Goal: Contribute content: Contribute content

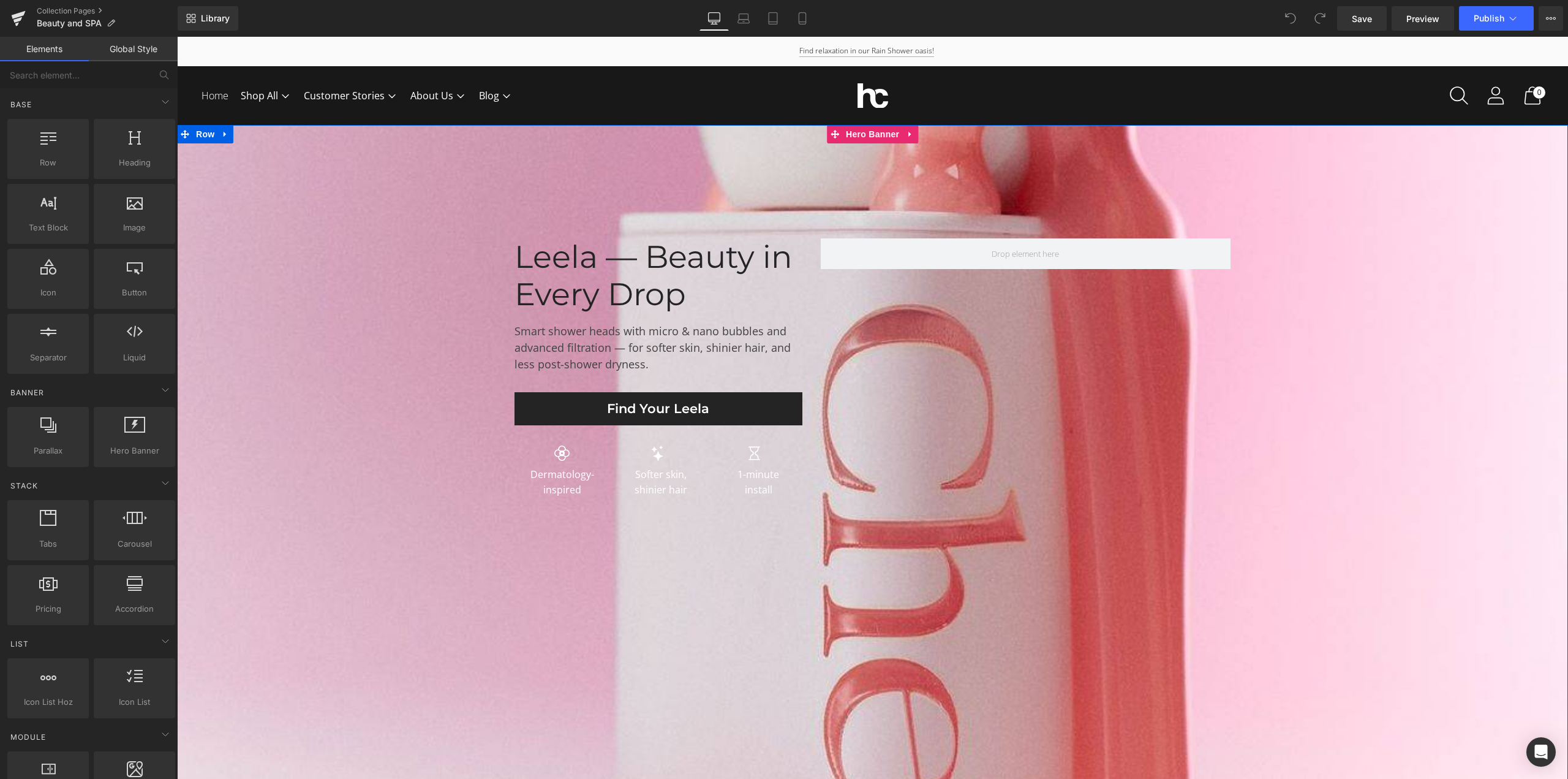
click at [421, 626] on div at bounding box center [872, 455] width 1391 height 660
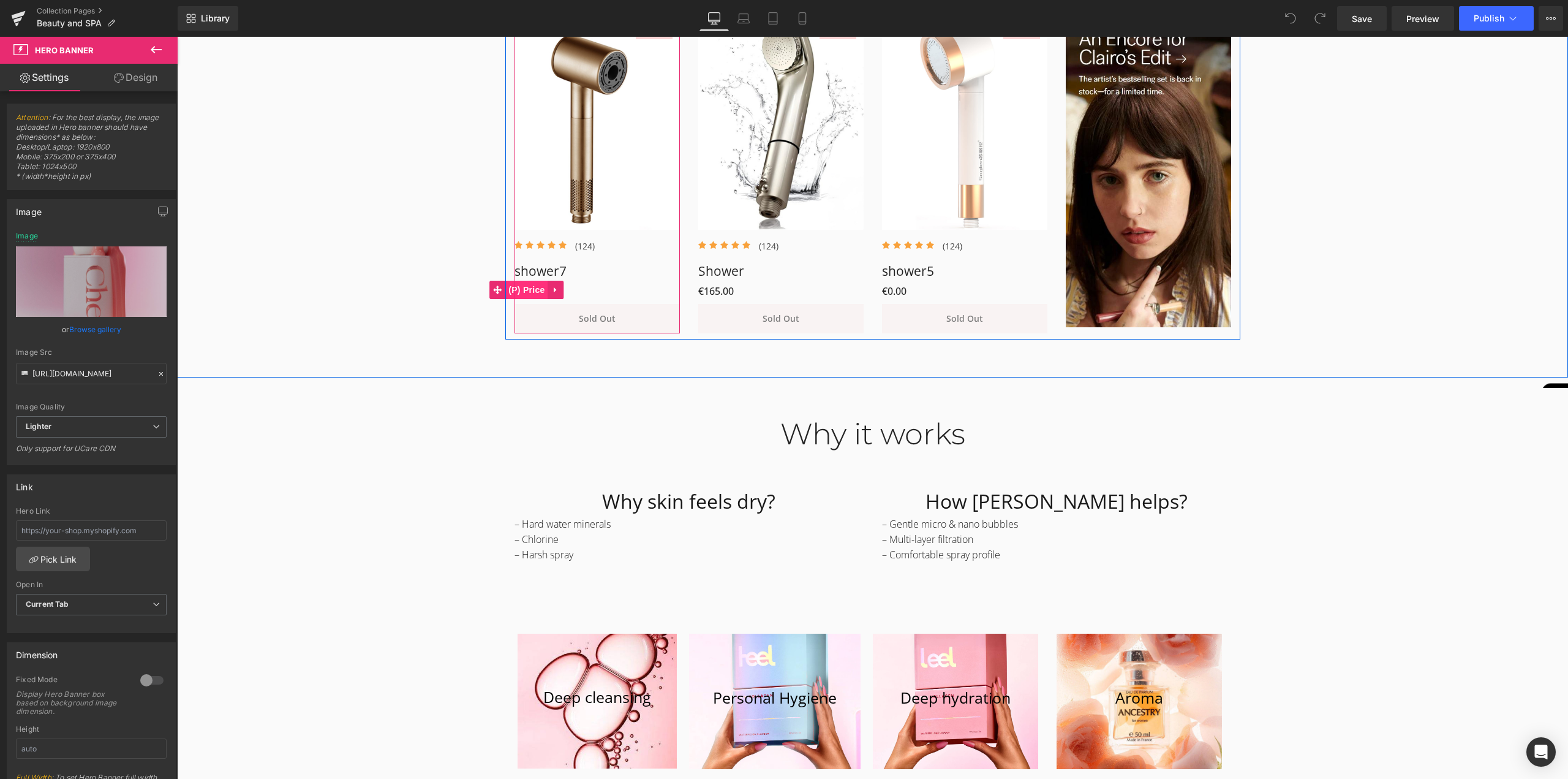
scroll to position [735, 0]
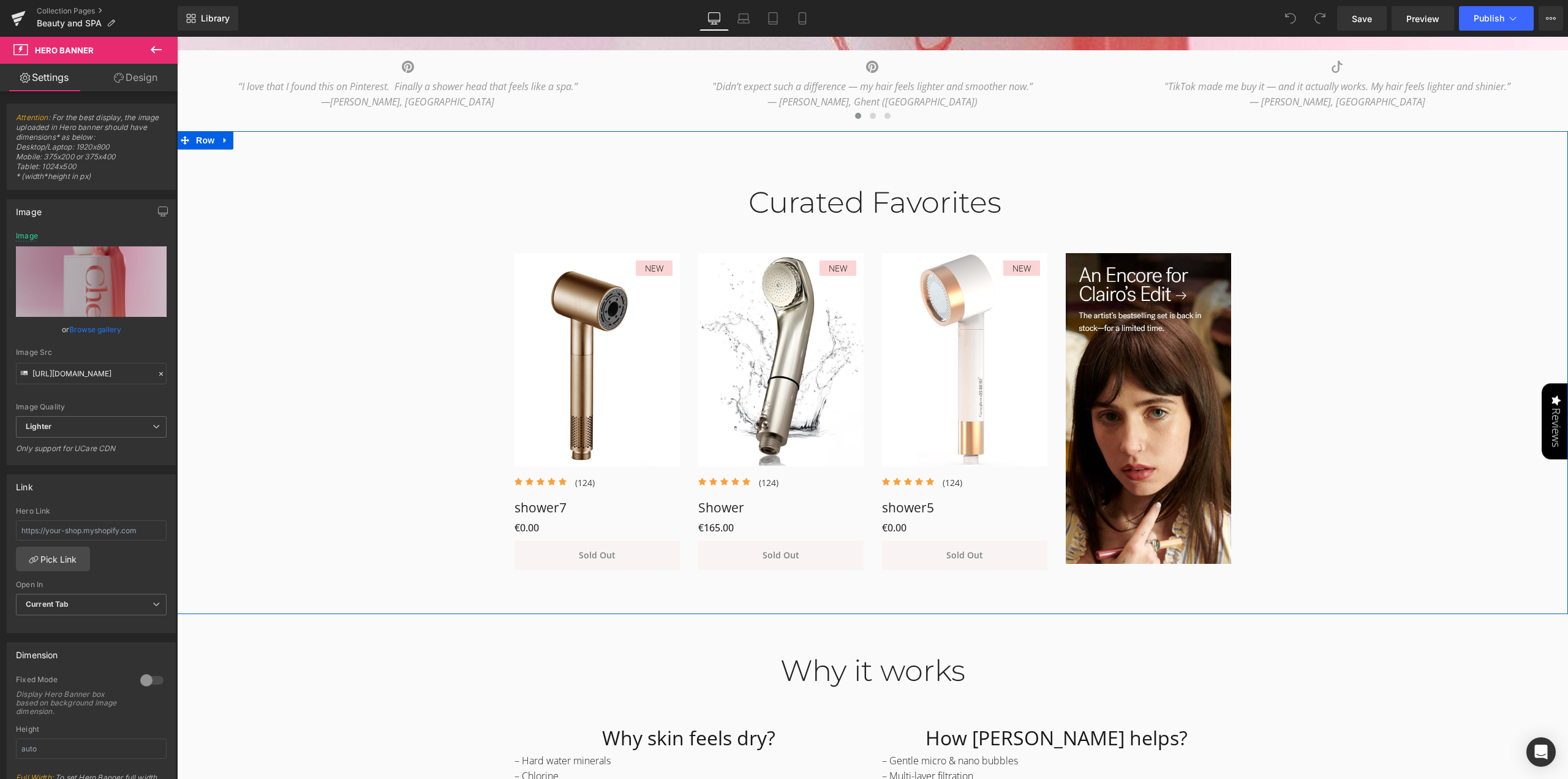
click at [420, 470] on div "Curated Favorites Heading Row NEW (P) Image Icon Icon Icon Icon Icon Icon List …" at bounding box center [872, 371] width 1391 height 409
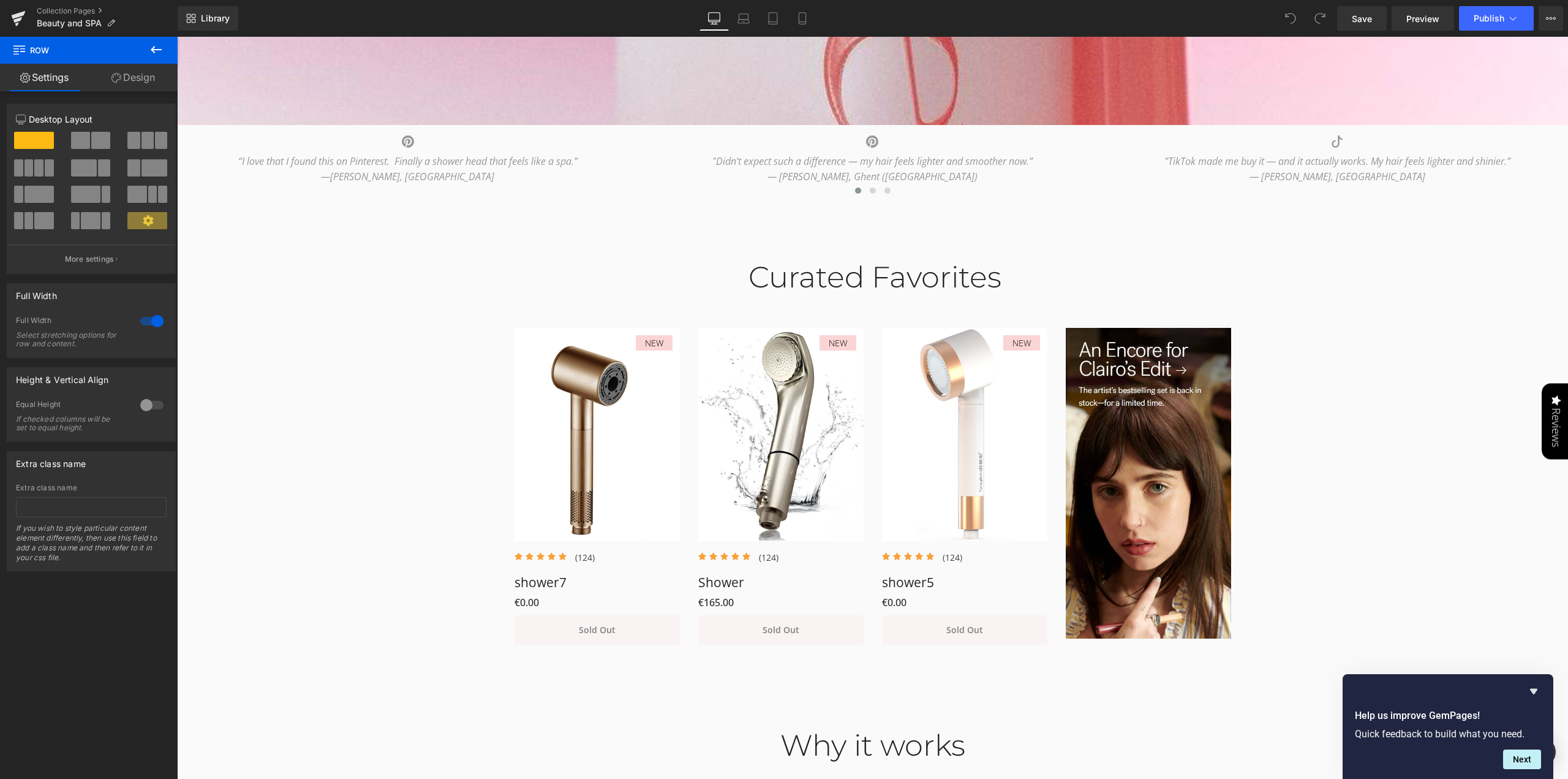
scroll to position [660, 0]
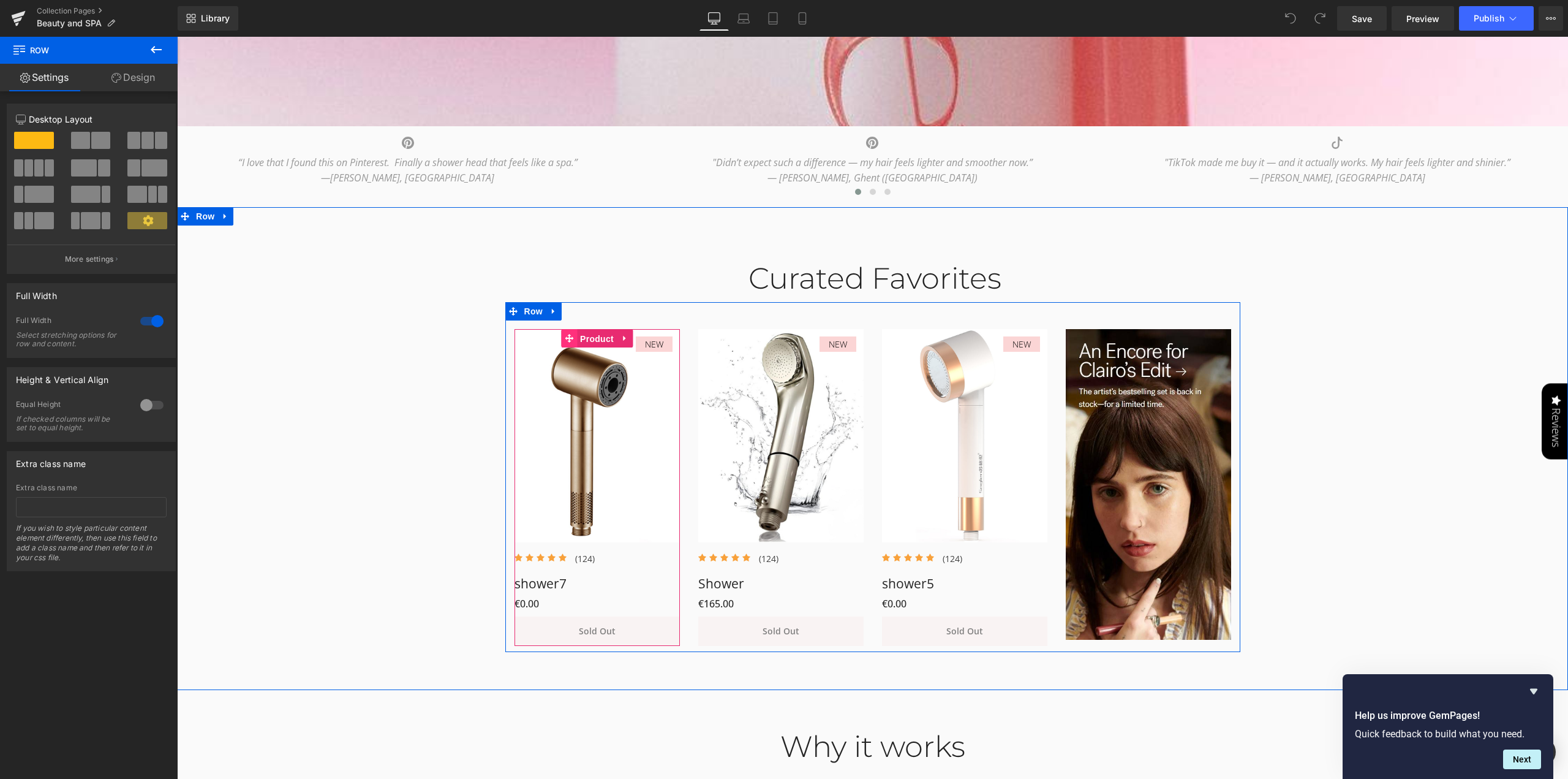
click at [598, 344] on span "Product" at bounding box center [597, 339] width 40 height 18
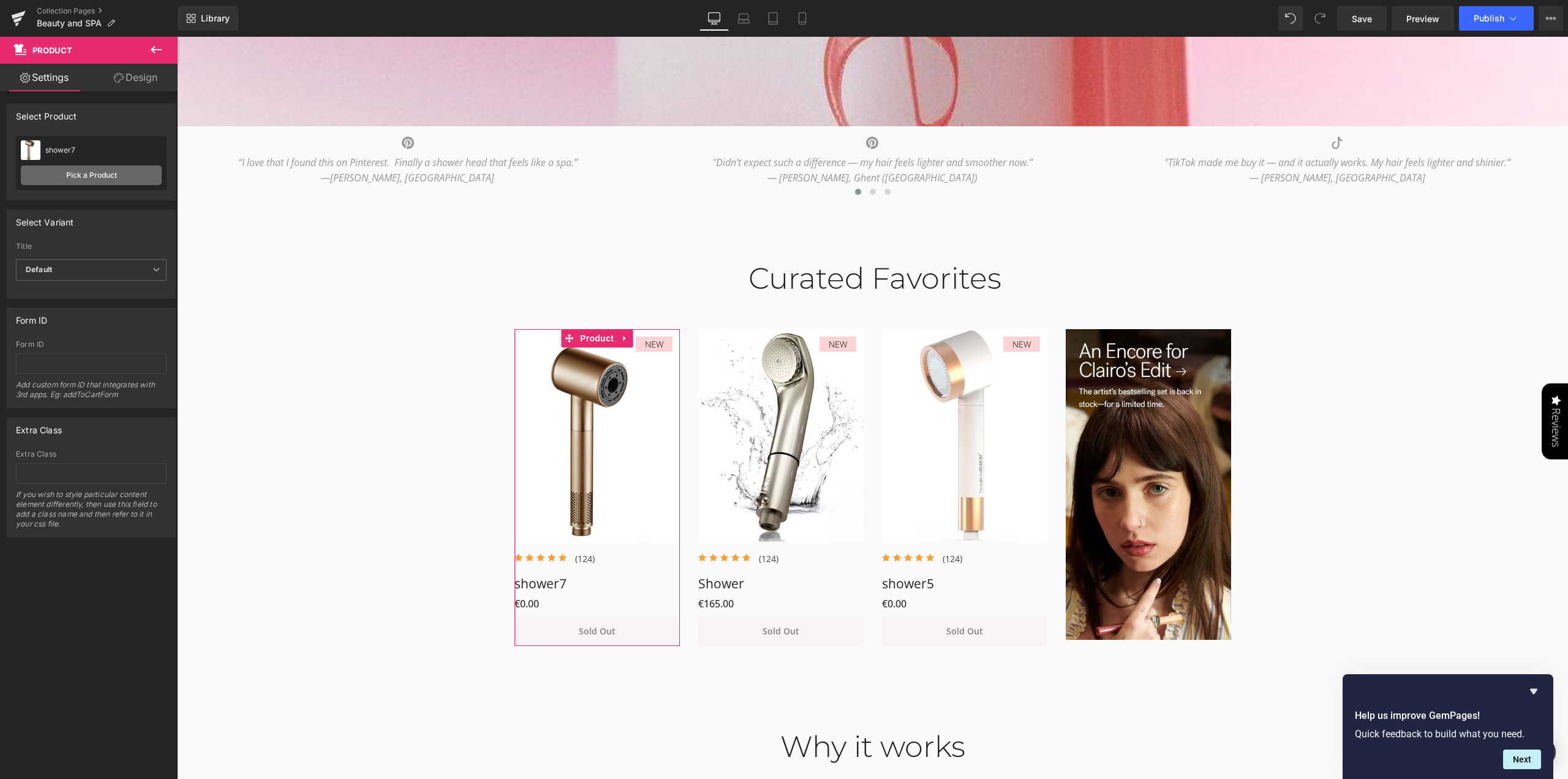
click at [100, 177] on link "Pick a Product" at bounding box center [91, 175] width 141 height 20
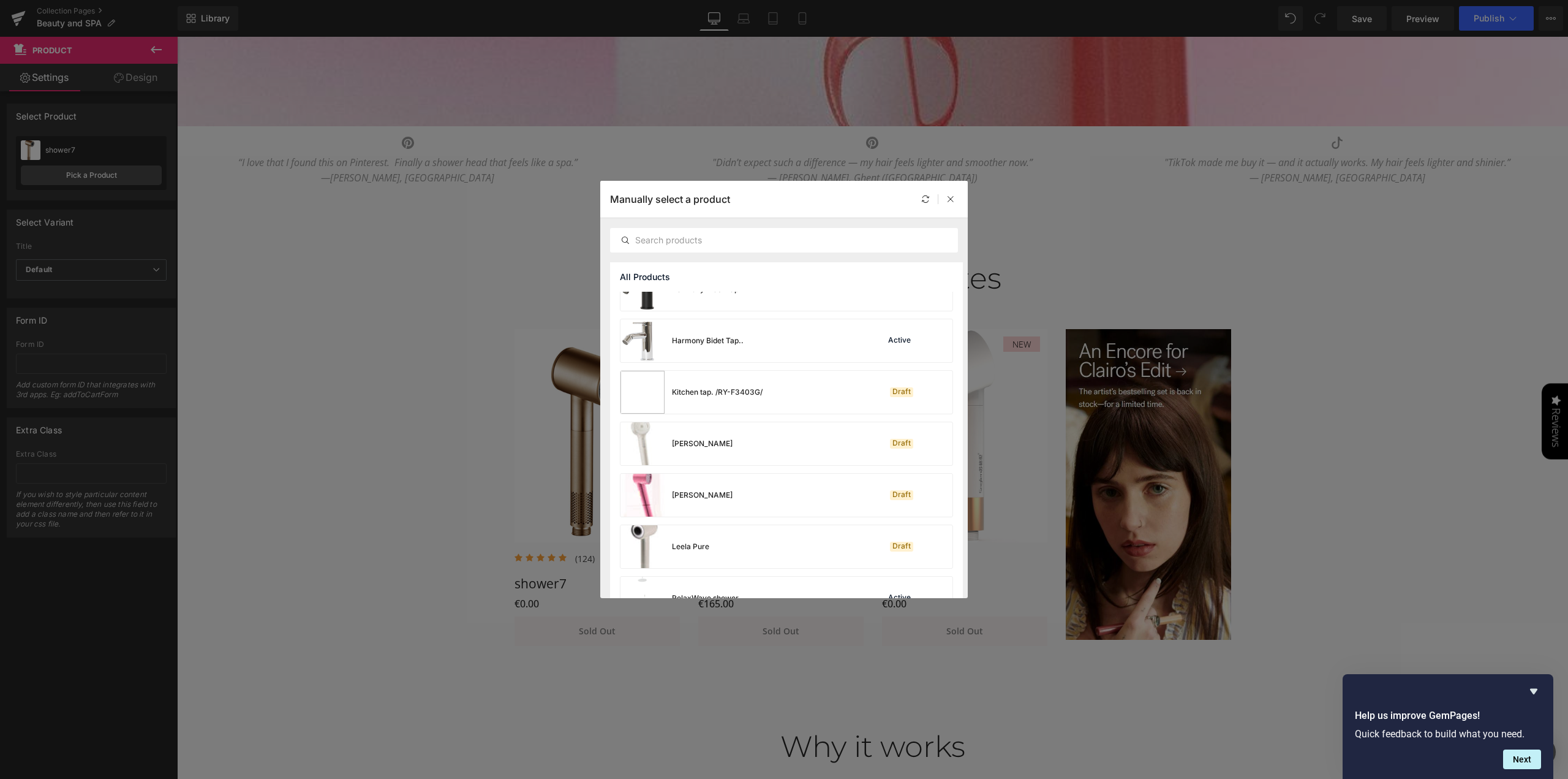
scroll to position [1001, 0]
click at [793, 492] on div "[PERSON_NAME] Draft" at bounding box center [786, 497] width 332 height 43
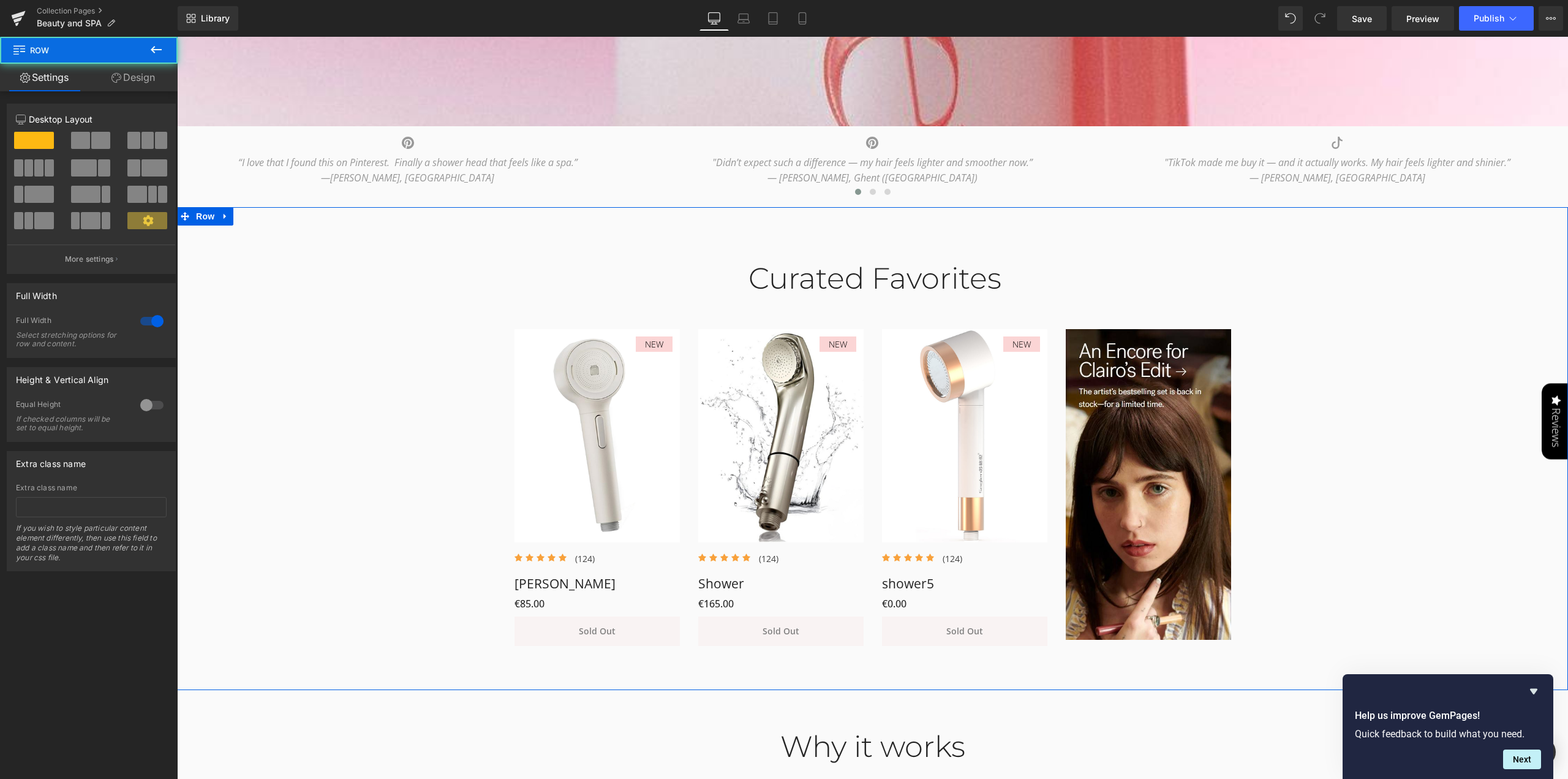
click at [401, 495] on div "Curated Favorites Heading Row NEW (P) Image Icon Icon Icon Icon Icon Icon List …" at bounding box center [872, 447] width 1391 height 409
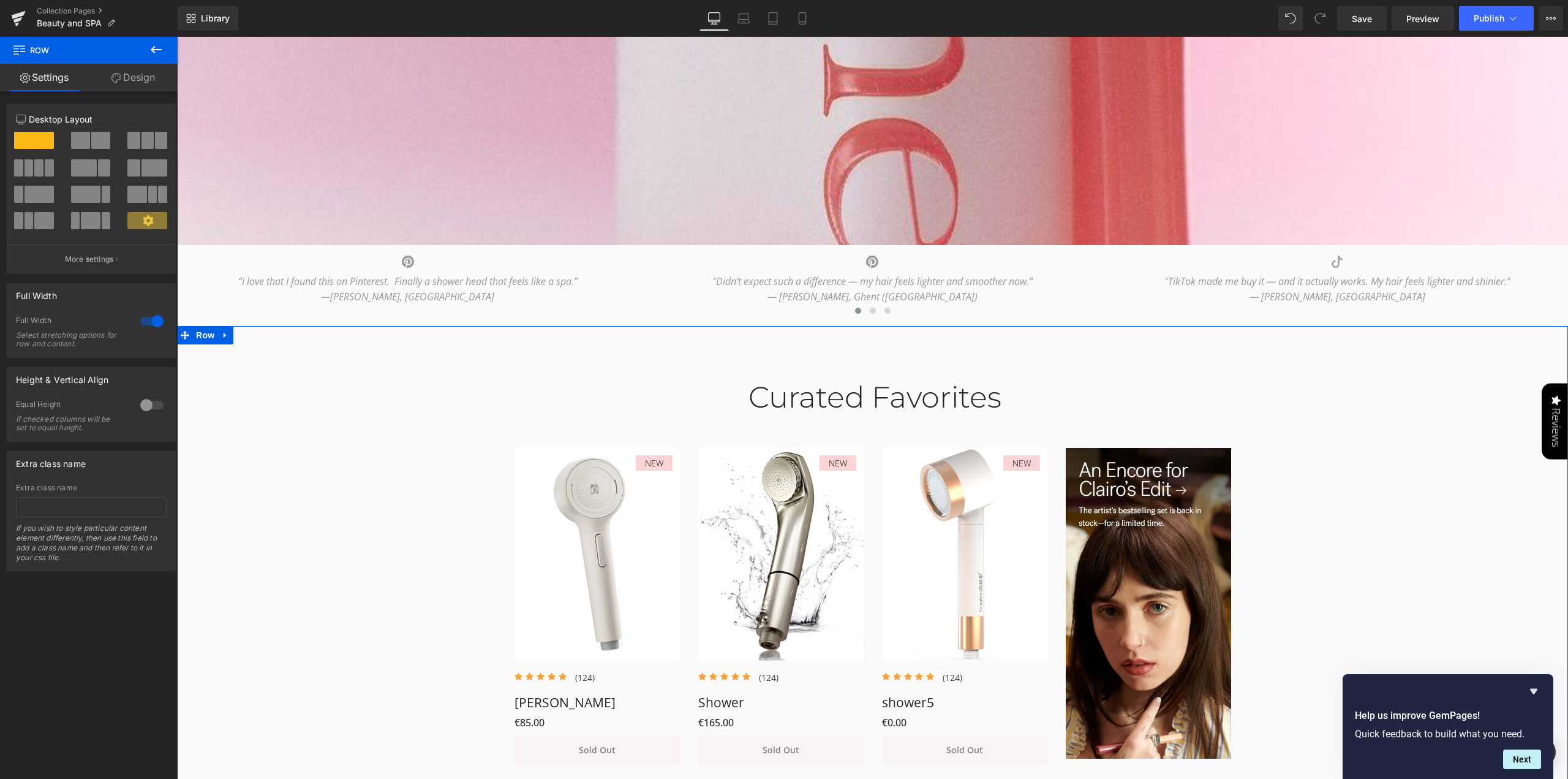
scroll to position [598, 0]
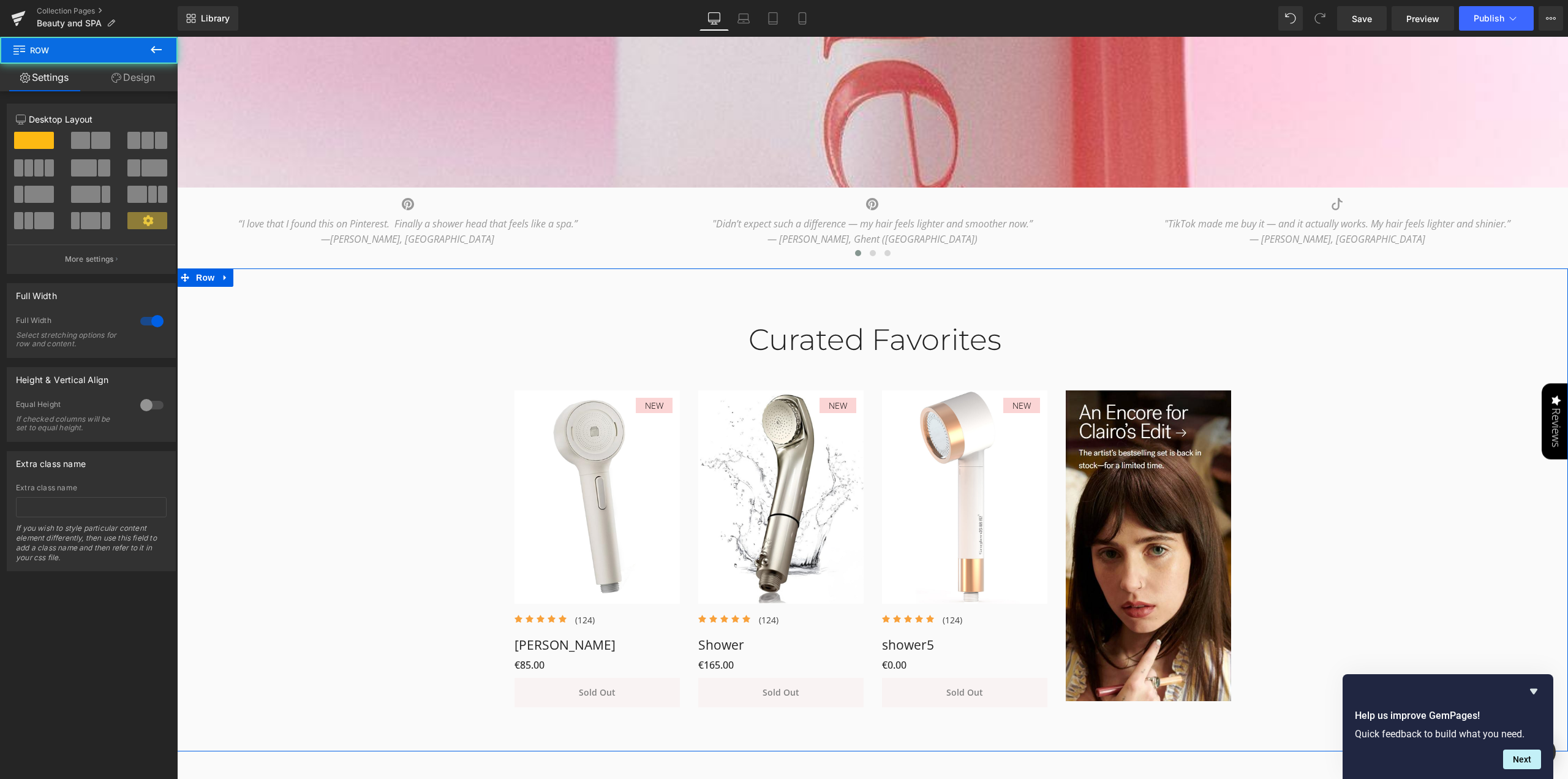
click at [1524, 586] on div "Curated Favorites Heading Row NEW (P) Image Icon Icon Icon Icon Icon Icon List …" at bounding box center [872, 509] width 1391 height 409
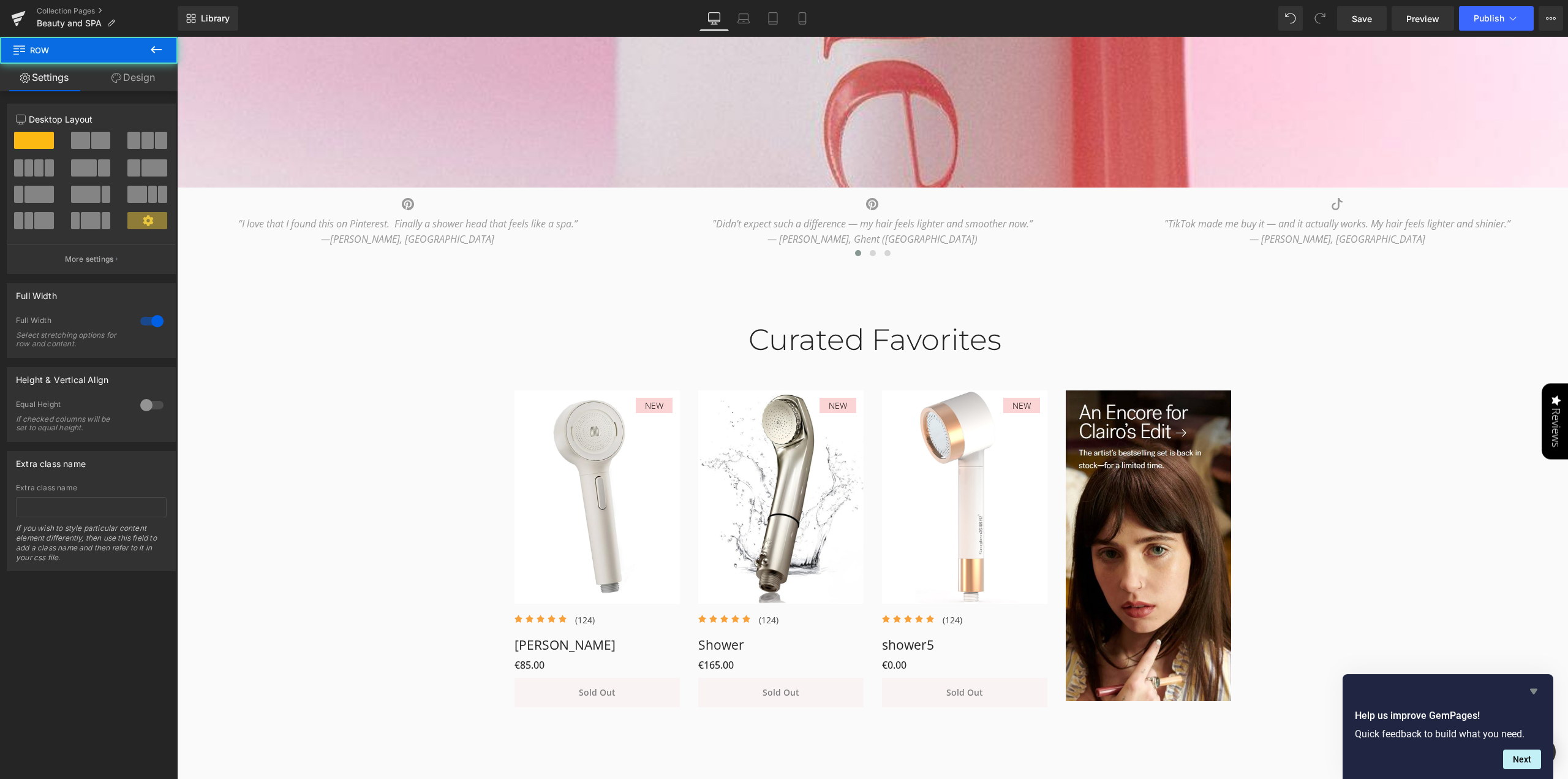
drag, startPoint x: 1532, startPoint y: 691, endPoint x: 1341, endPoint y: 585, distance: 218.4
click at [1532, 691] on icon "Hide survey" at bounding box center [1533, 691] width 7 height 5
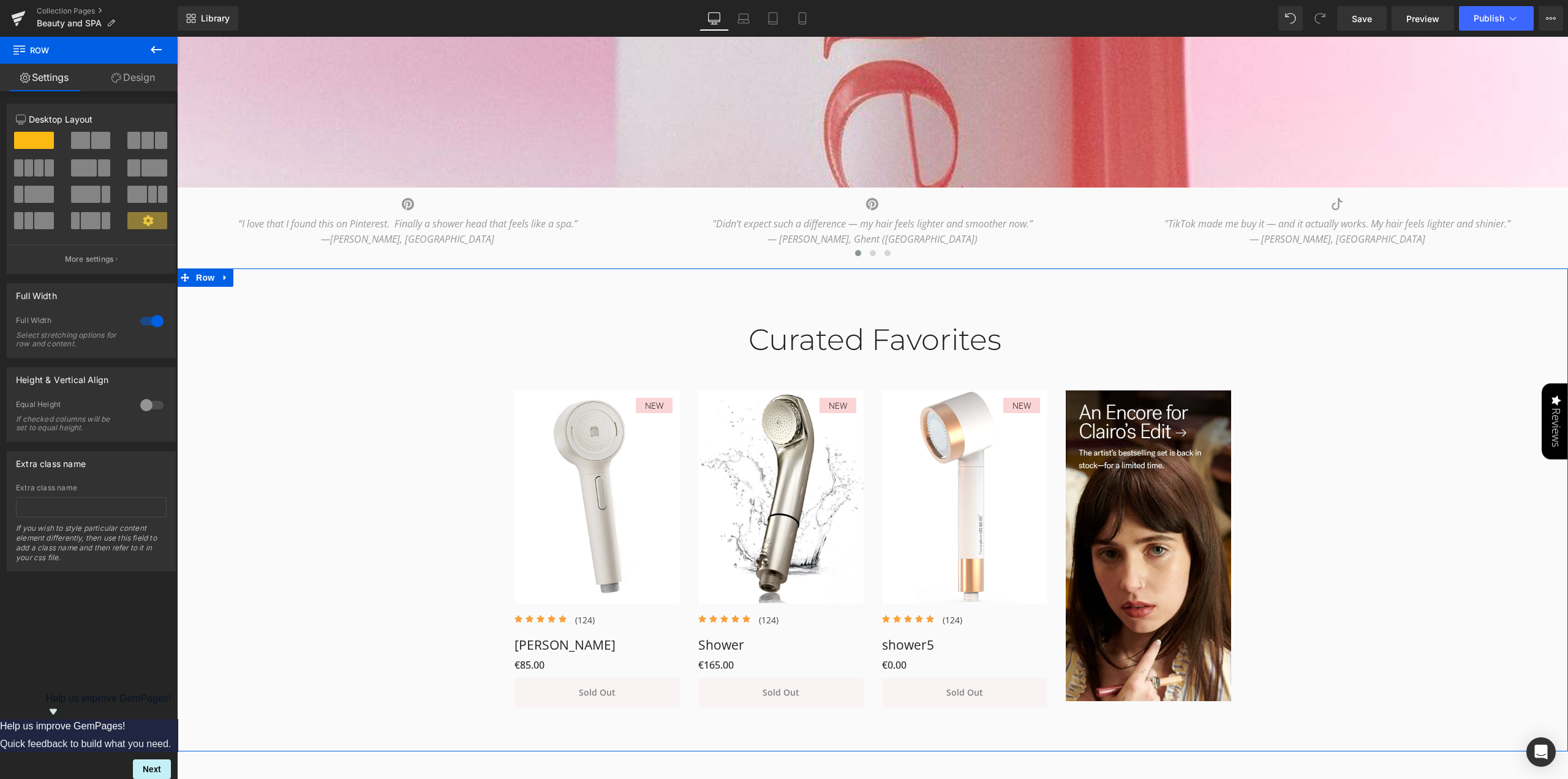
click at [1443, 635] on div "Curated Favorites Heading Row NEW (P) Image Icon Icon Icon Icon Icon Icon List …" at bounding box center [872, 509] width 1391 height 409
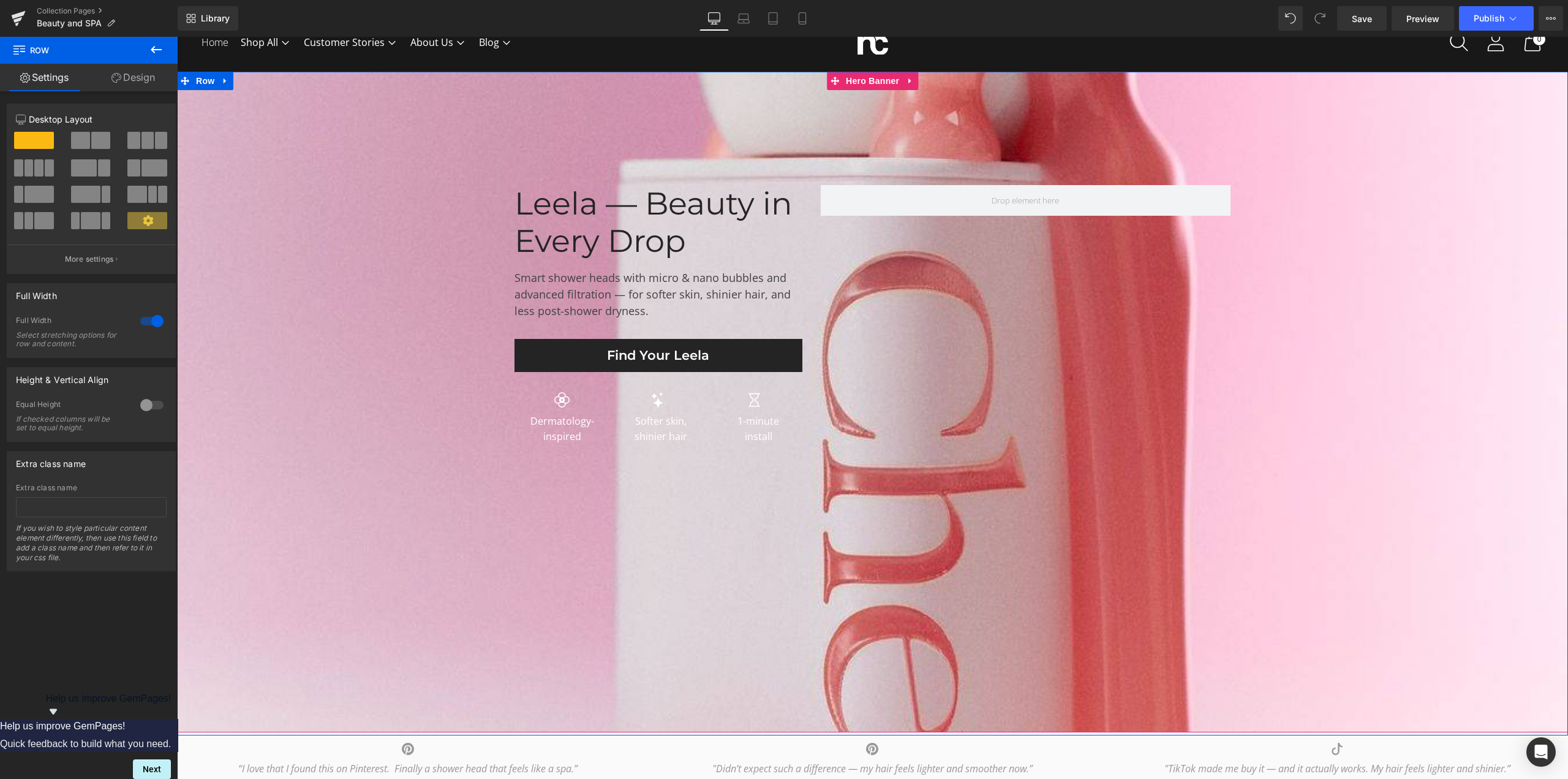
scroll to position [123, 0]
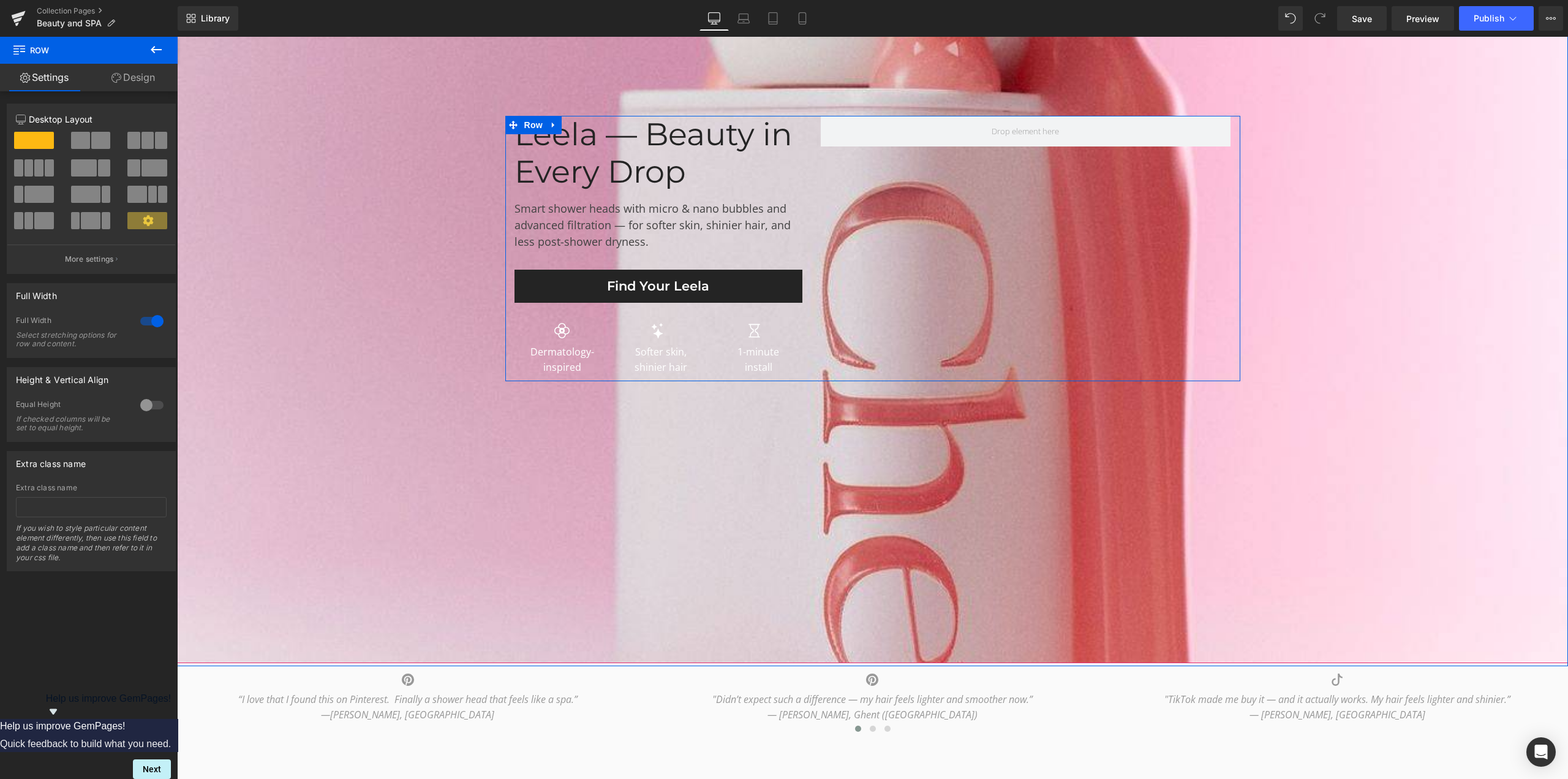
click at [883, 227] on div "Leela — Beauty in Every Drop Heading Smart shower heads with micro & nano bubbl…" at bounding box center [872, 248] width 735 height 265
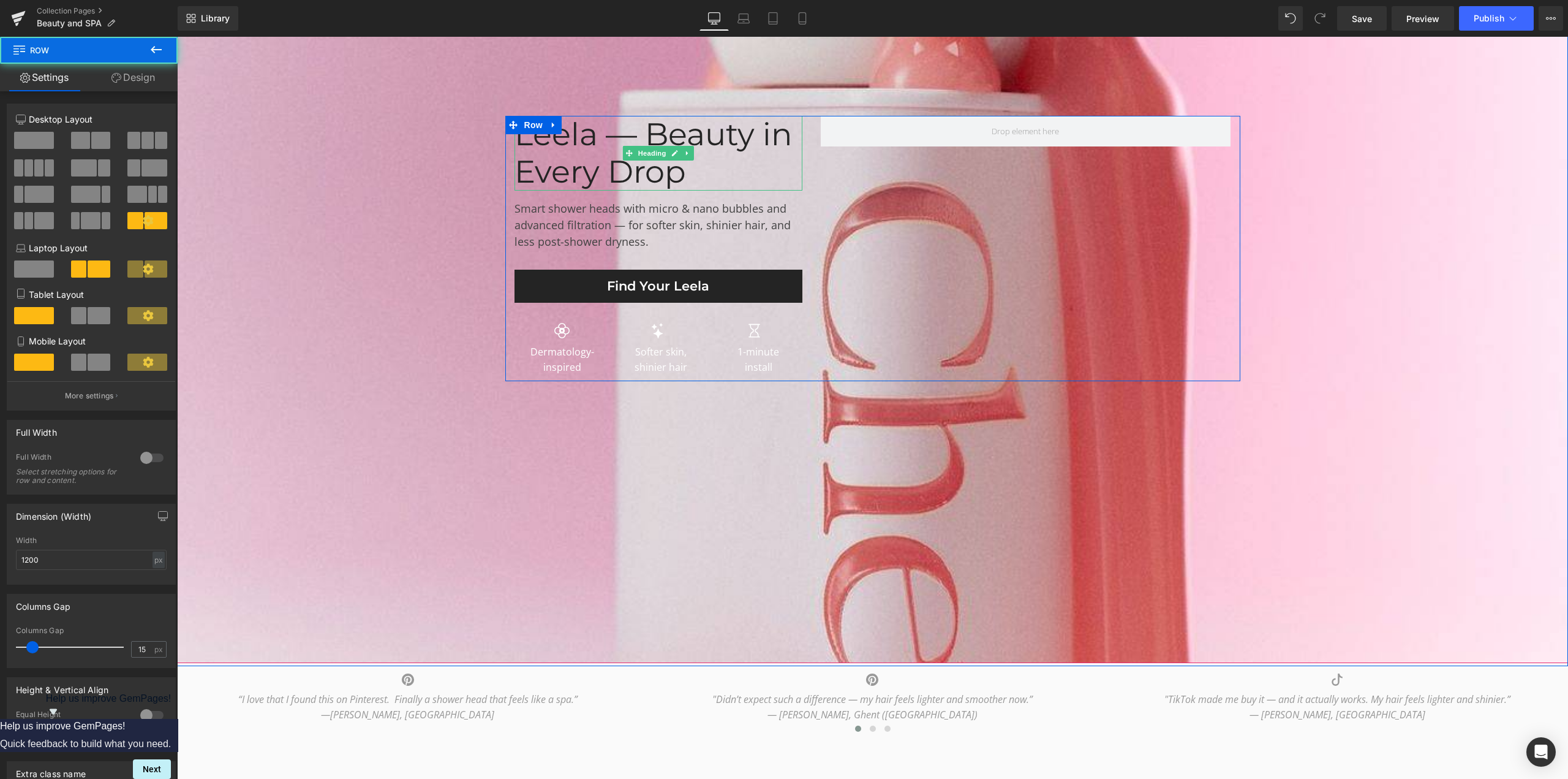
click at [533, 149] on div "Leela — Beauty in Every Drop" at bounding box center [658, 153] width 288 height 75
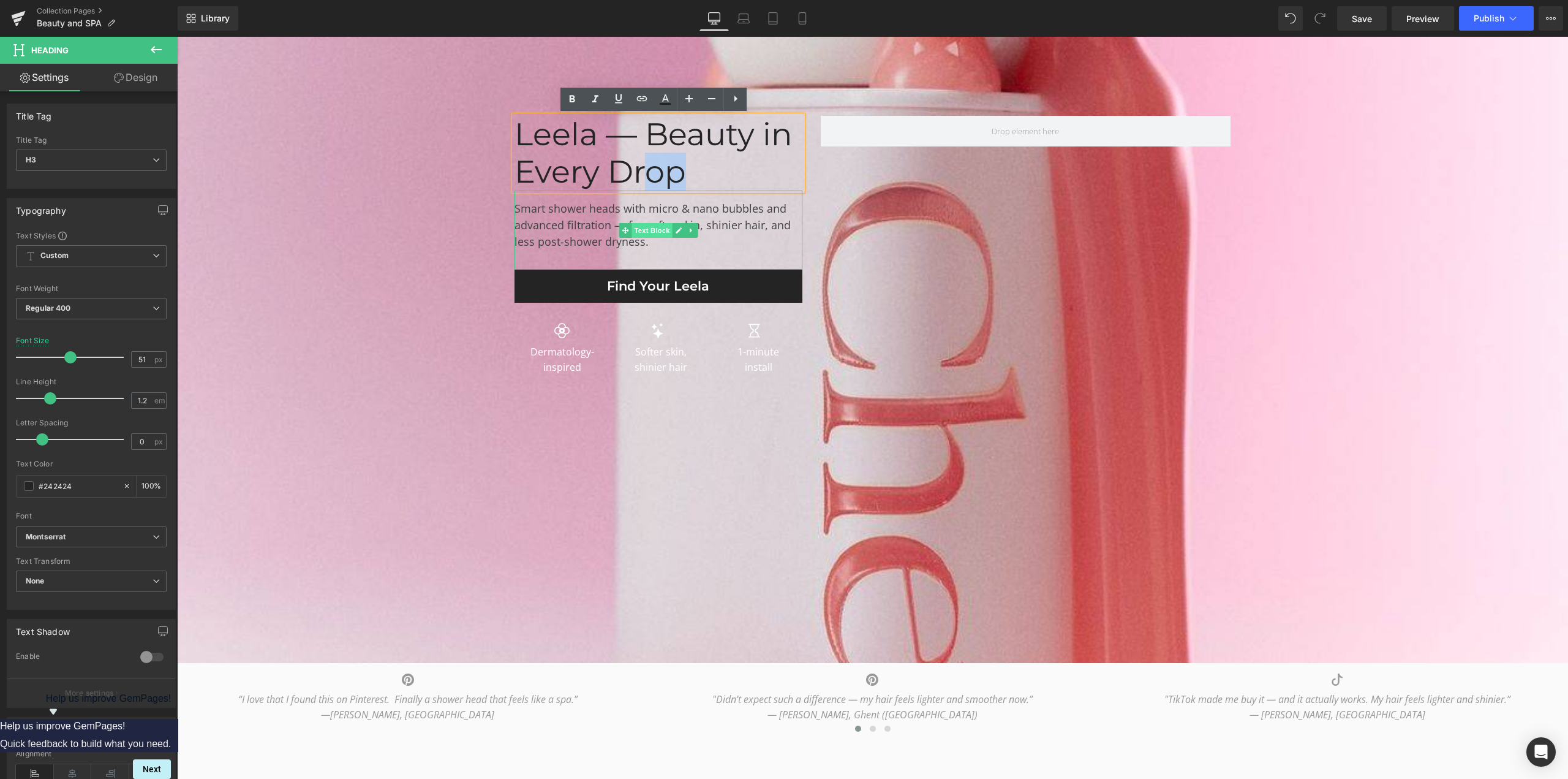
drag, startPoint x: 508, startPoint y: 132, endPoint x: 639, endPoint y: 230, distance: 163.6
click at [639, 230] on div "Leela — Beauty in Every Drop Heading Smart shower heads with micro & nano bubbl…" at bounding box center [658, 248] width 306 height 265
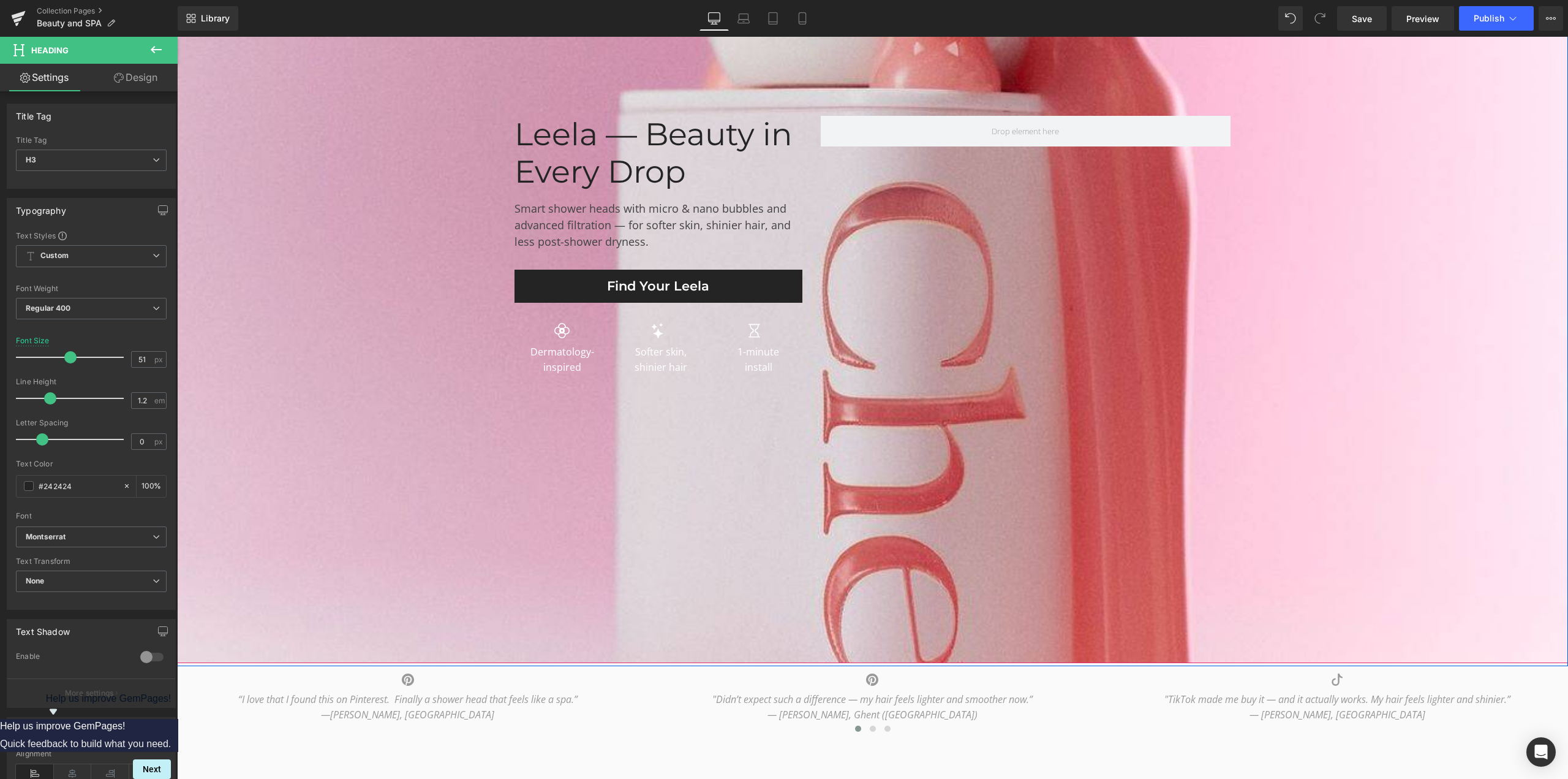
click at [495, 143] on span "Leela — Beauty in Every Drop Heading Smart shower heads with micro & nano bubbl…" at bounding box center [872, 248] width 1391 height 265
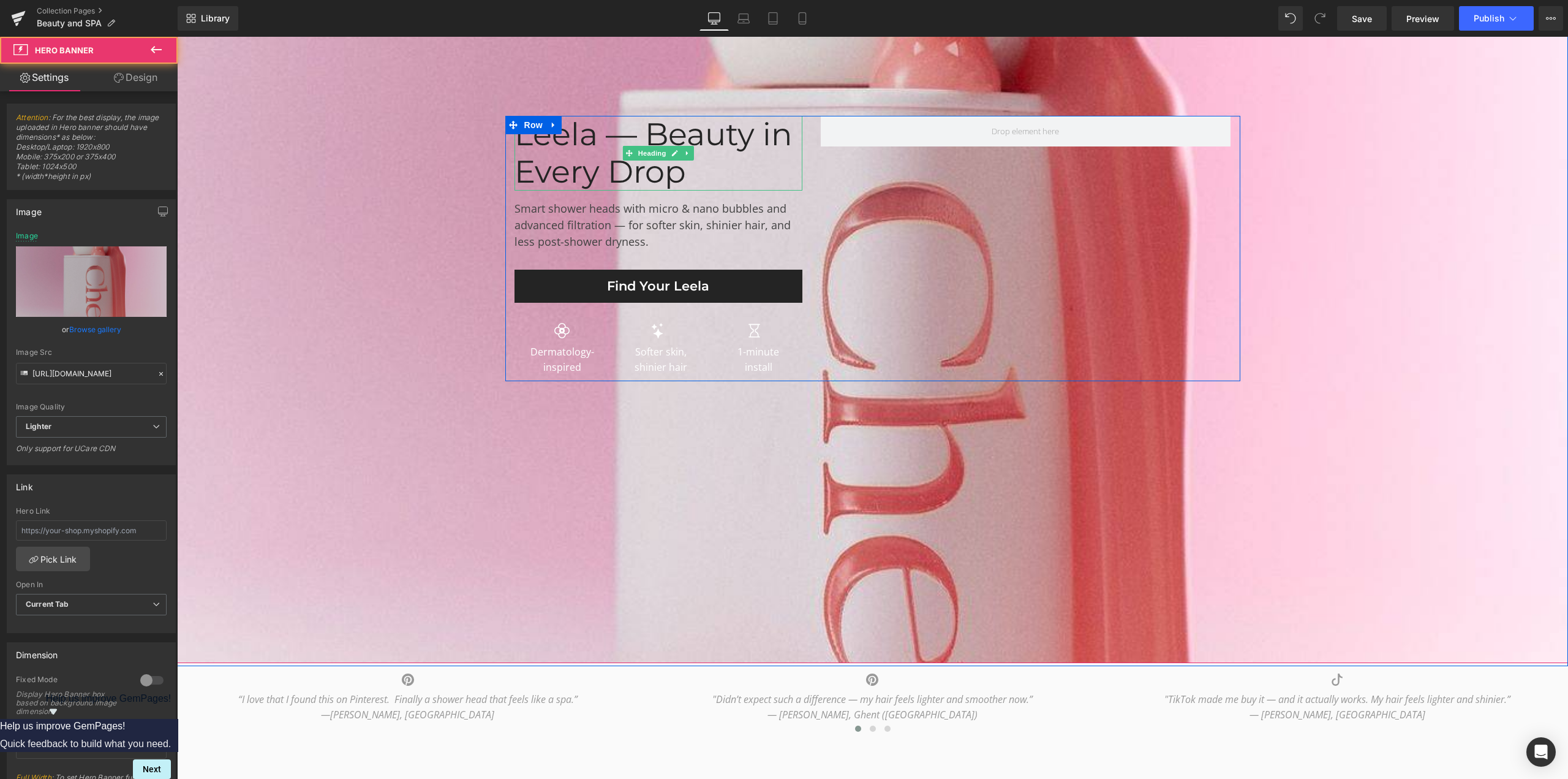
click at [538, 143] on div "Leela — Beauty in Every Drop" at bounding box center [658, 153] width 288 height 75
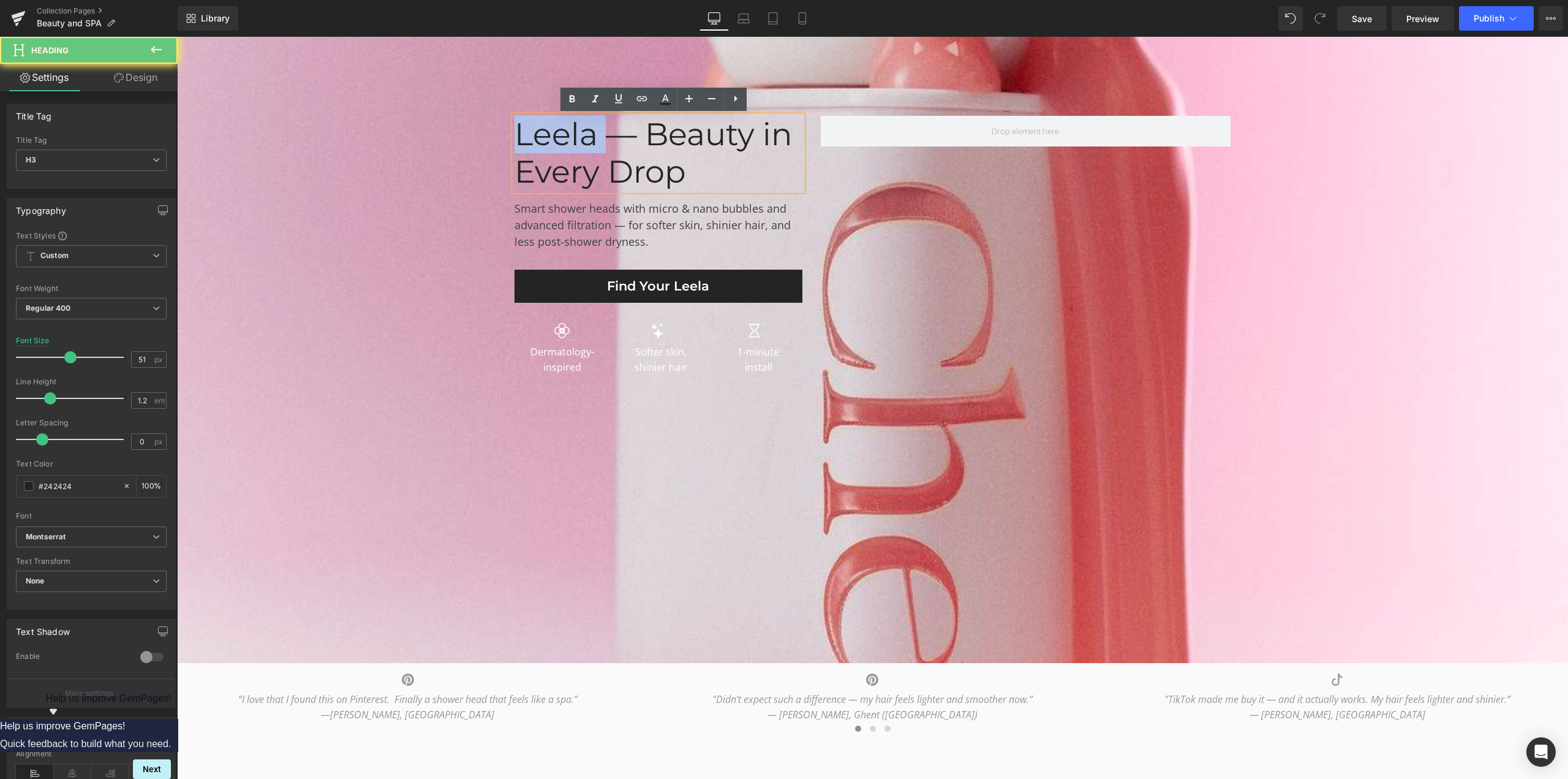
click at [538, 143] on div "Leela — Beauty in Every Drop" at bounding box center [658, 153] width 288 height 75
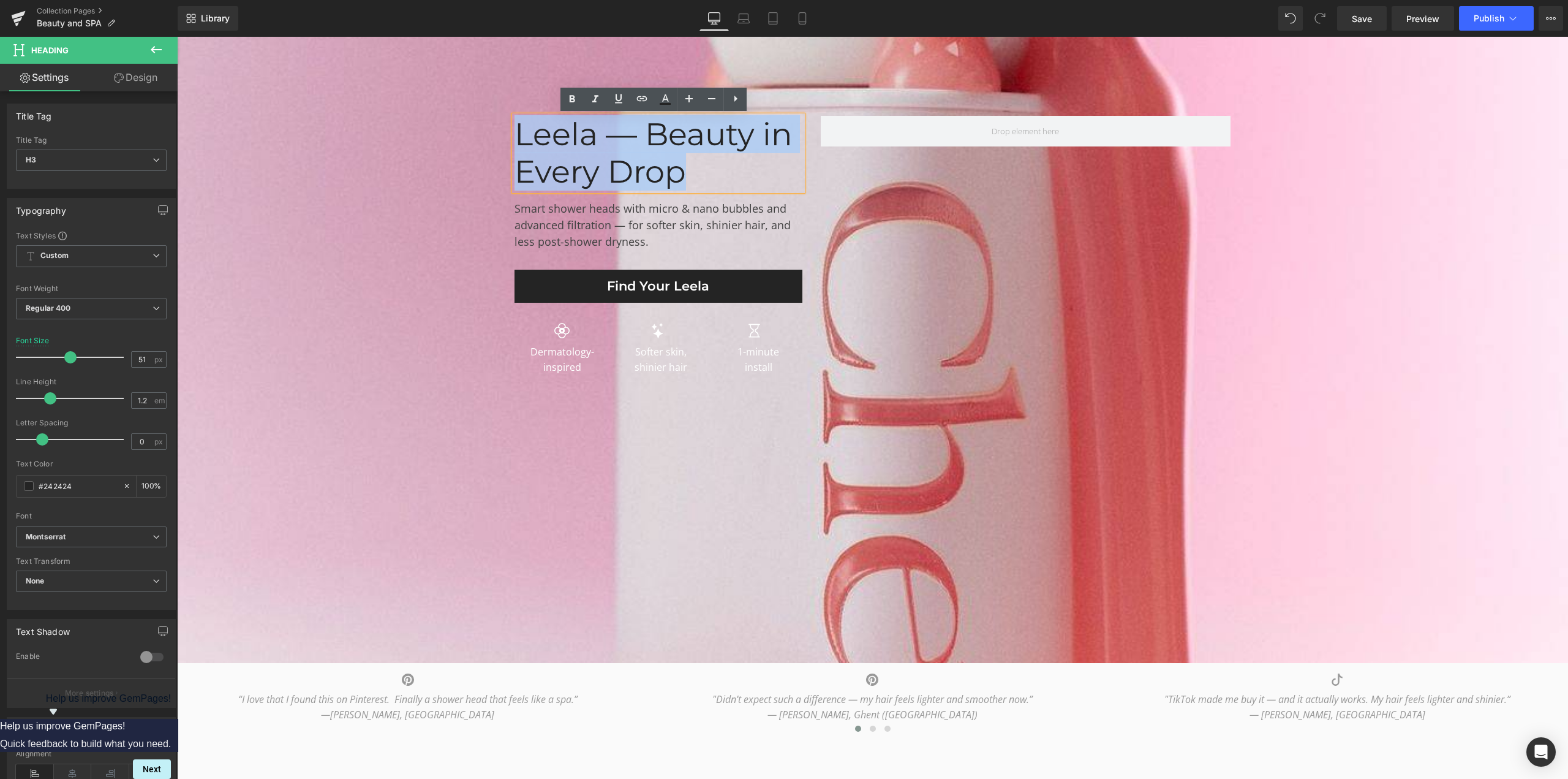
copy div "Leela — Beauty in Every Drop"
click at [561, 217] on div "Smart shower heads with micro & nano bubbles and advanced filtration — for soft…" at bounding box center [658, 230] width 288 height 79
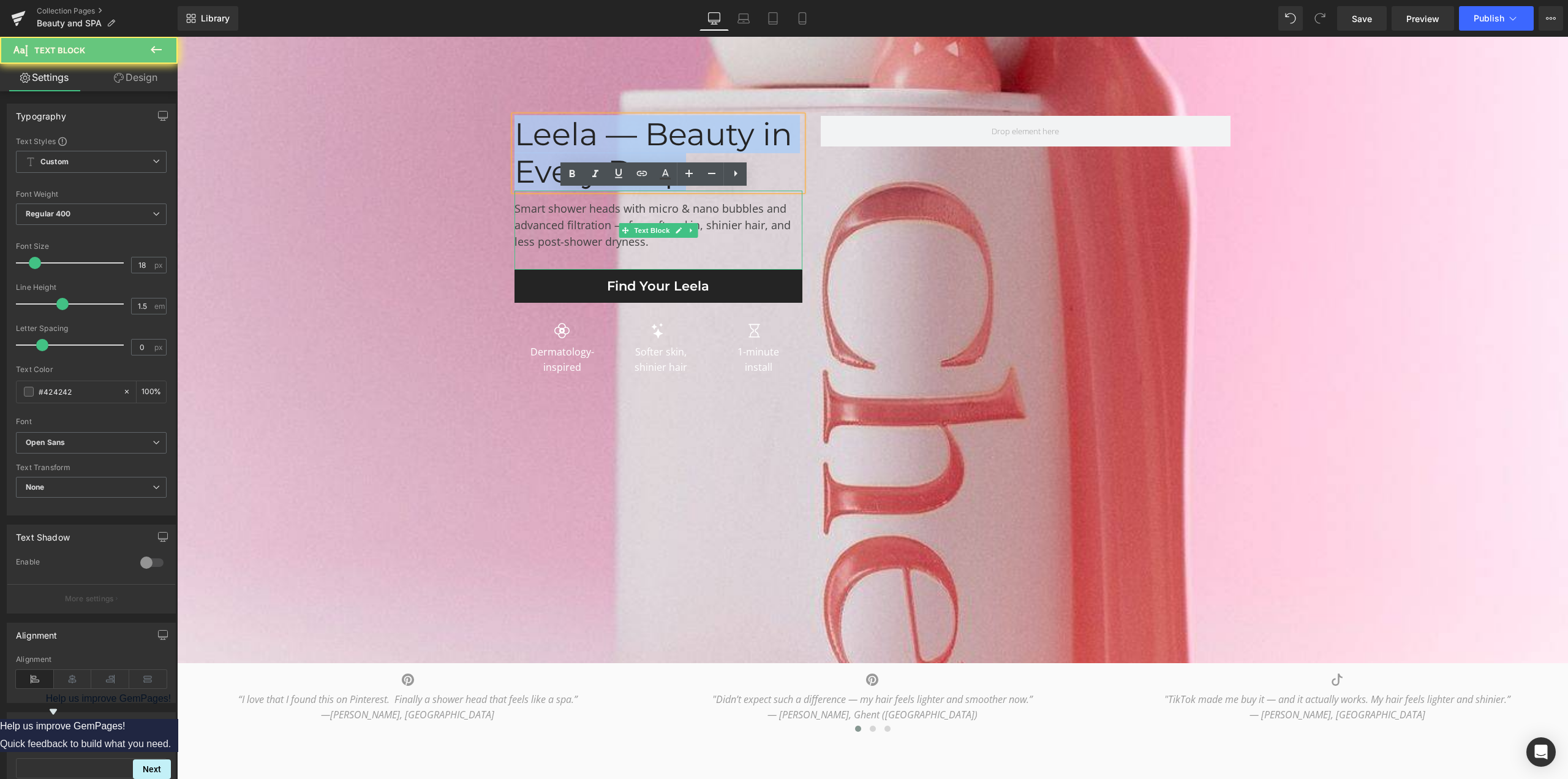
click at [561, 217] on div "Smart shower heads with micro & nano bubbles and advanced filtration — for soft…" at bounding box center [658, 230] width 288 height 79
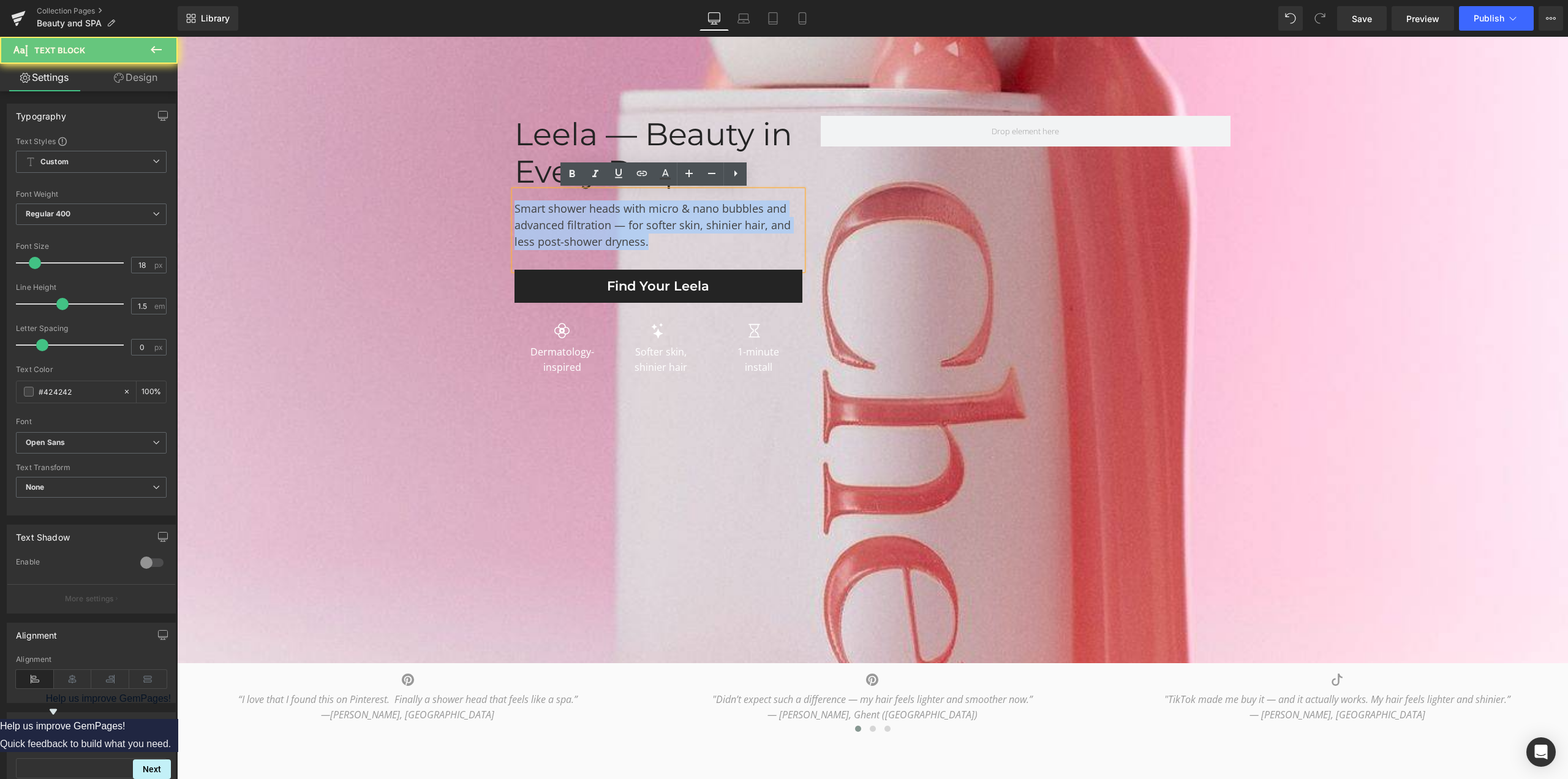
click at [561, 217] on div "Smart shower heads with micro & nano bubbles and advanced filtration — for soft…" at bounding box center [658, 230] width 288 height 79
copy div "Smart shower heads with micro & nano bubbles and advanced filtration — for soft…"
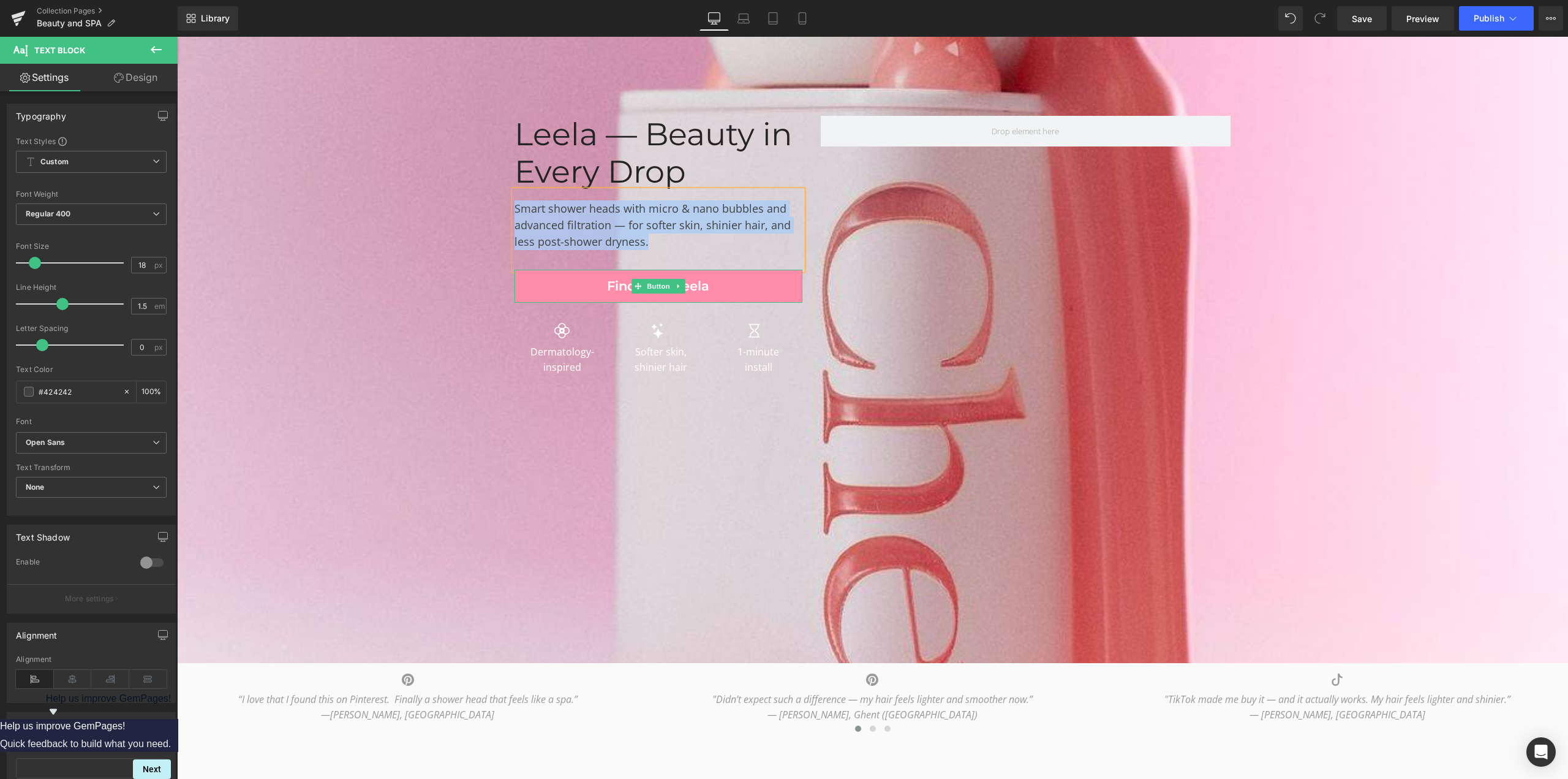
drag, startPoint x: 713, startPoint y: 289, endPoint x: 264, endPoint y: 288, distance: 449.0
click at [713, 289] on link "Find Your Leela" at bounding box center [658, 286] width 288 height 33
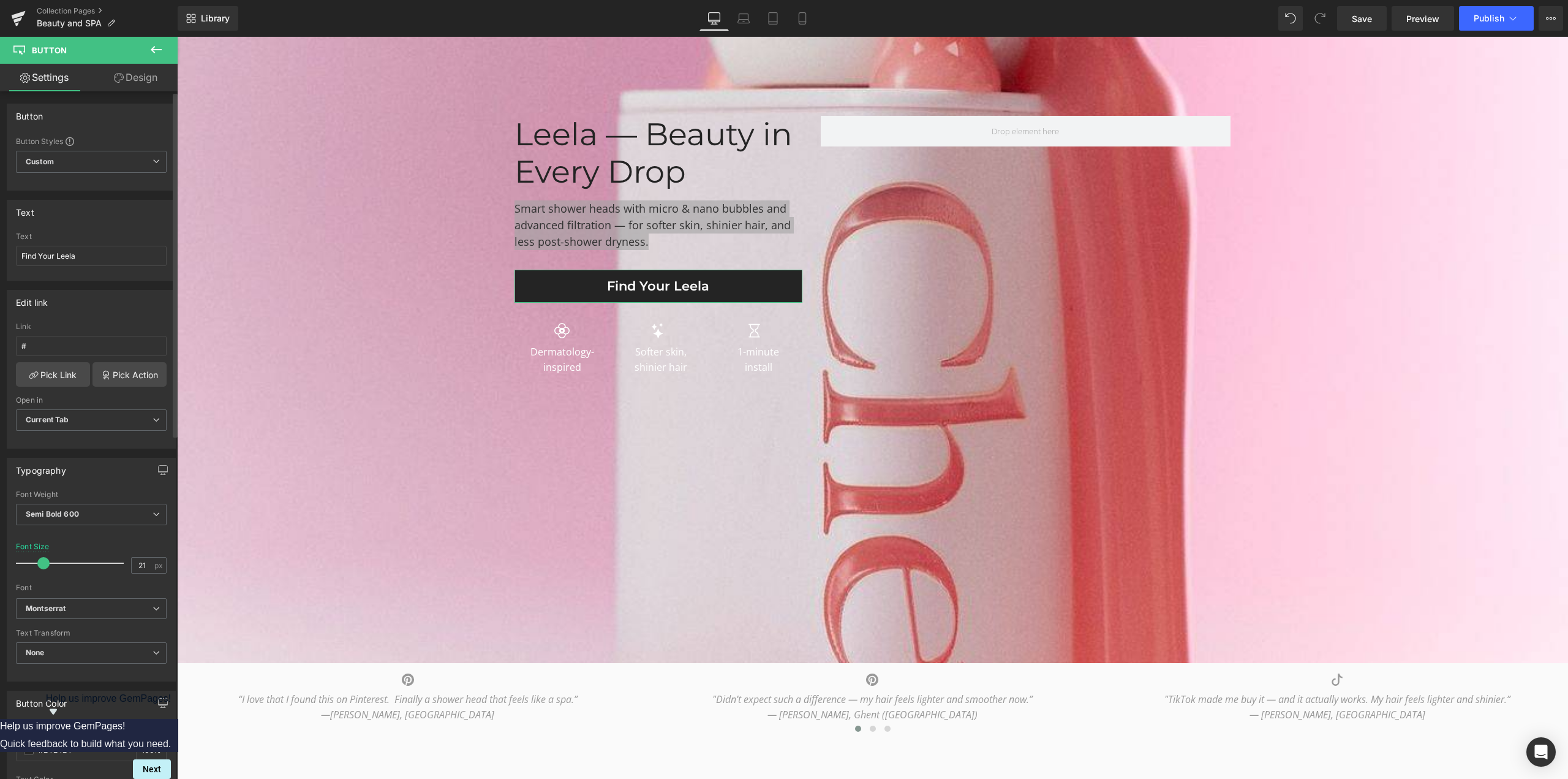
drag, startPoint x: 87, startPoint y: 256, endPoint x: 0, endPoint y: 256, distance: 87.0
click at [0, 256] on div "Text Find Your Leela Text Find Your Leela" at bounding box center [92, 236] width 183 height 90
click at [561, 364] on span "Heading" at bounding box center [555, 360] width 33 height 15
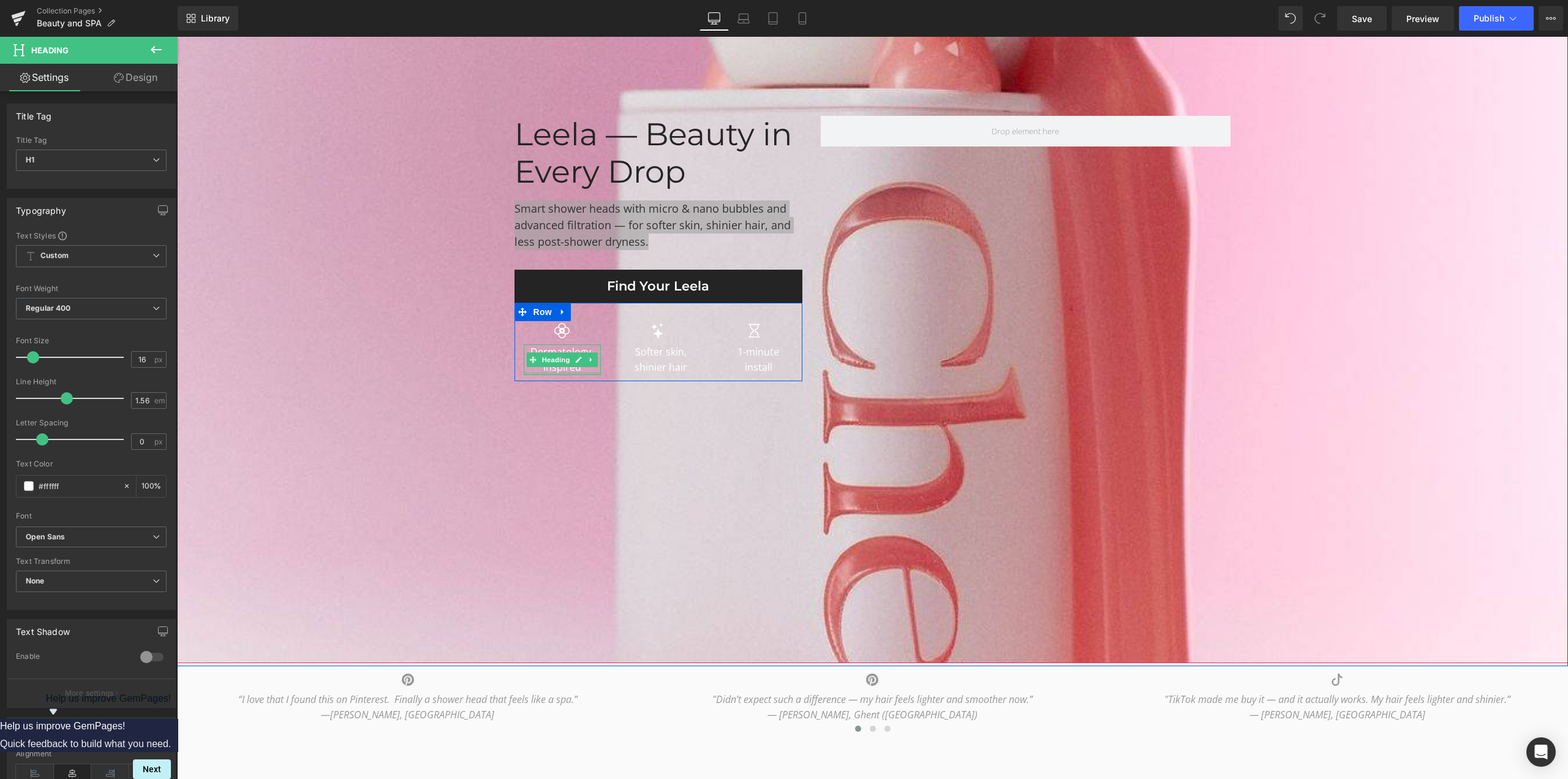
click at [556, 372] on div at bounding box center [562, 373] width 78 height 3
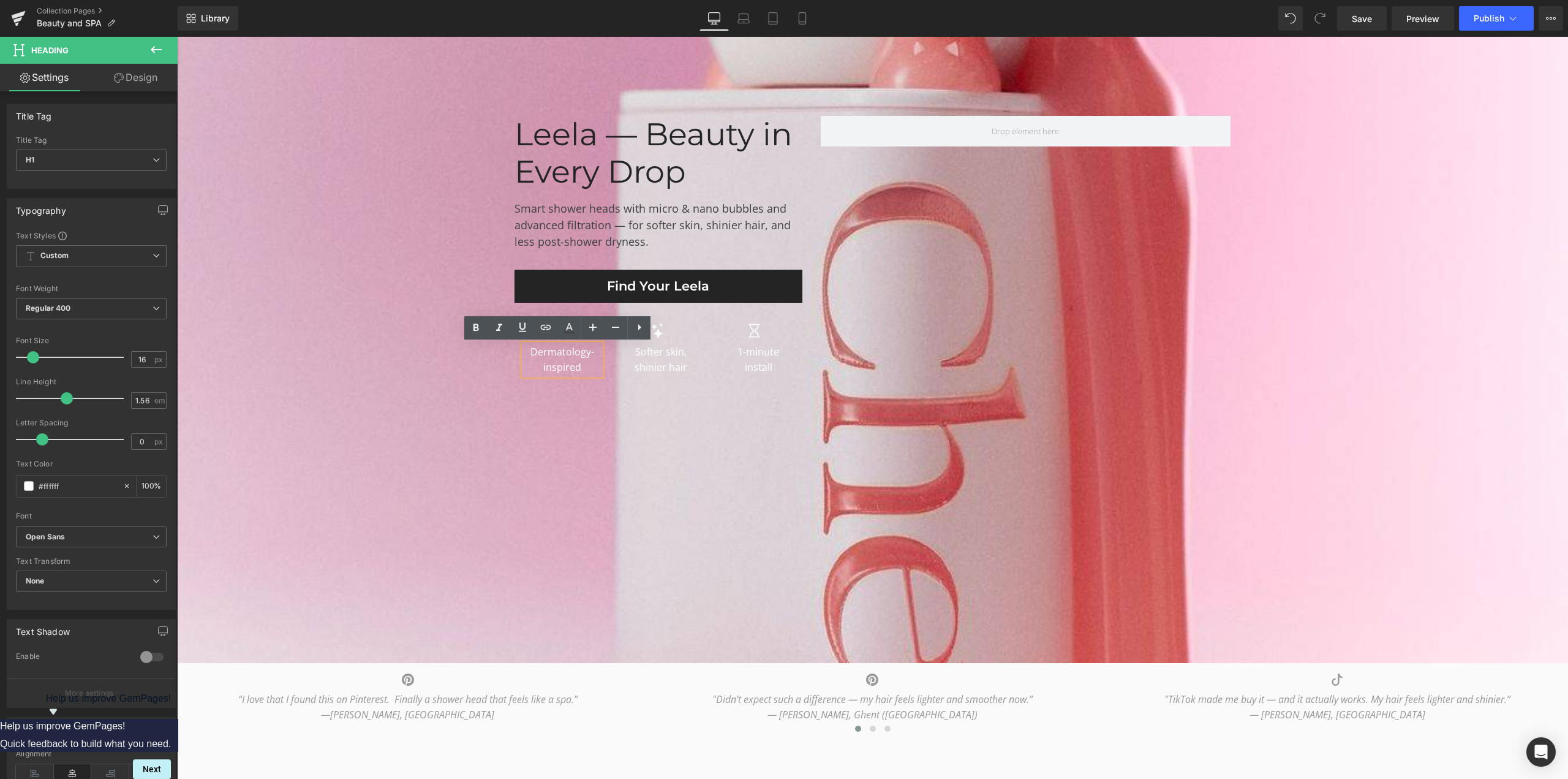
click at [557, 367] on h1 "Dermatology-inspired" at bounding box center [562, 359] width 78 height 30
copy h1 "Dermatology-inspired"
click at [657, 370] on h1 "Softer skin, shinier hair" at bounding box center [661, 359] width 71 height 30
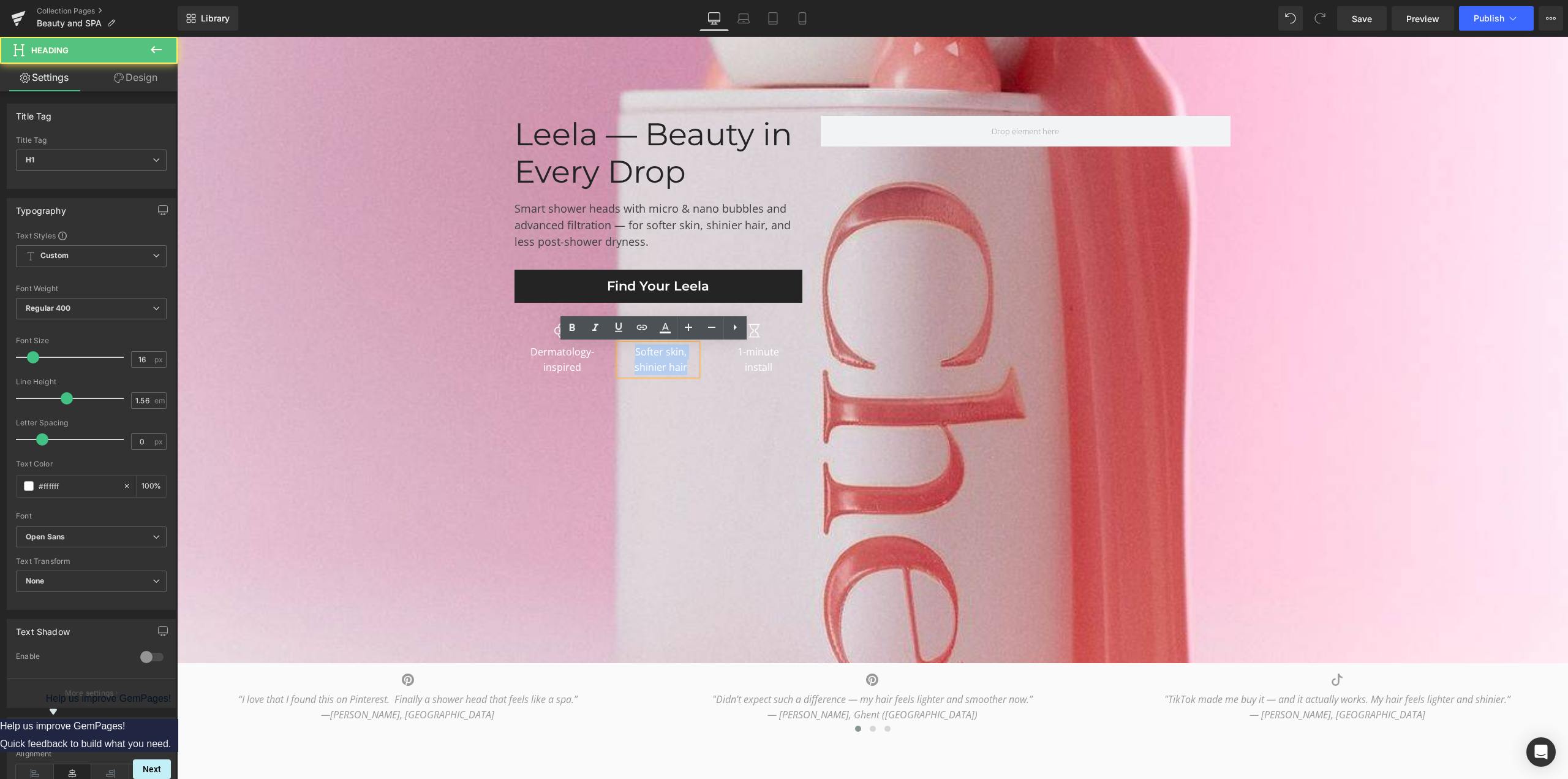
drag, startPoint x: 631, startPoint y: 354, endPoint x: 702, endPoint y: 379, distance: 75.3
click at [702, 379] on div "Icon Dermatology-inspired Heading Icon Softer skin, shinier hair Heading Icon 1…" at bounding box center [658, 342] width 288 height 78
click at [682, 367] on h1 "Softer skin, shinier hair" at bounding box center [661, 359] width 71 height 30
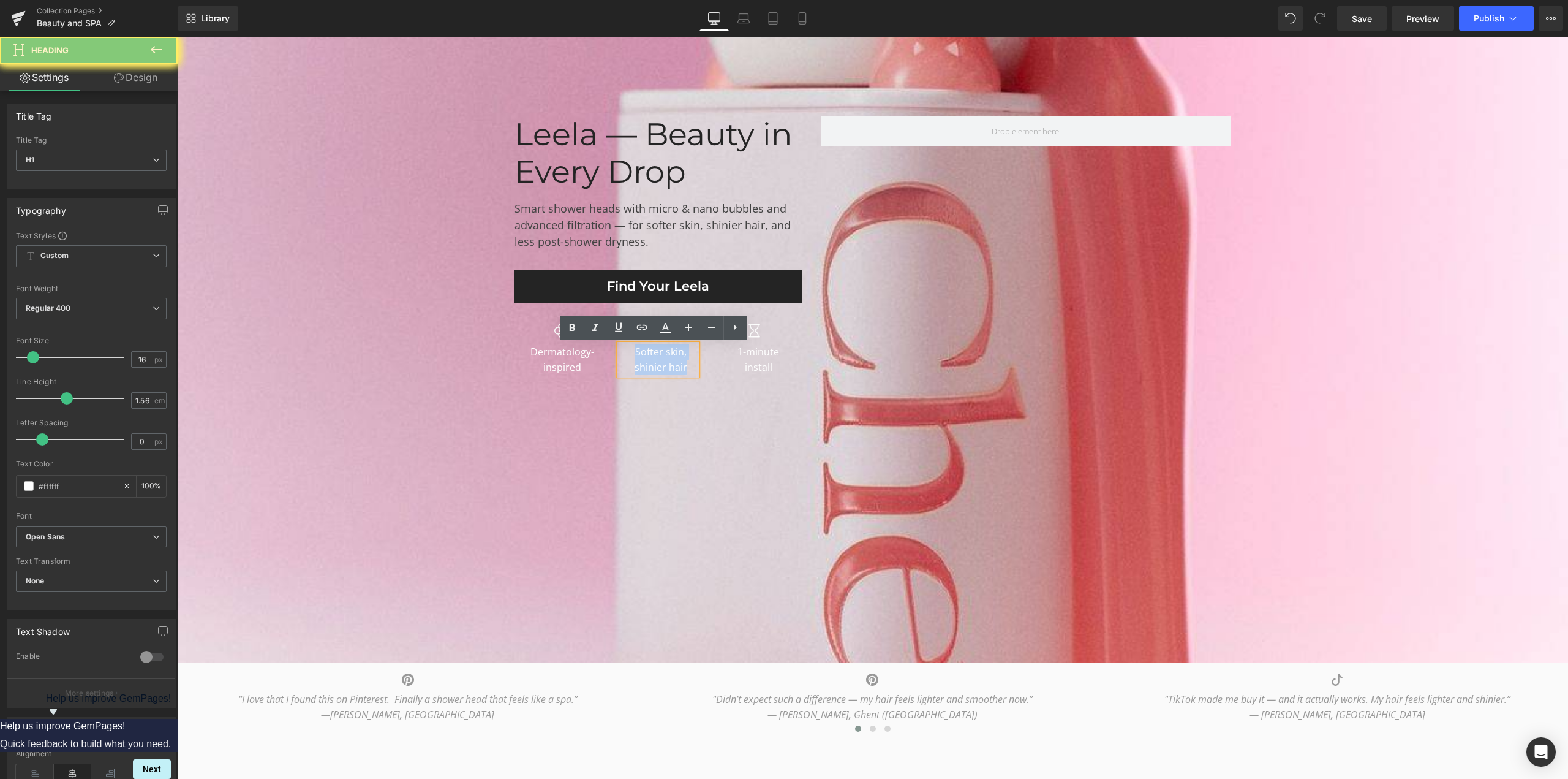
click at [682, 367] on h1 "Softer skin, shinier hair" at bounding box center [661, 359] width 71 height 30
copy h1 "Softer skin, shinier hair"
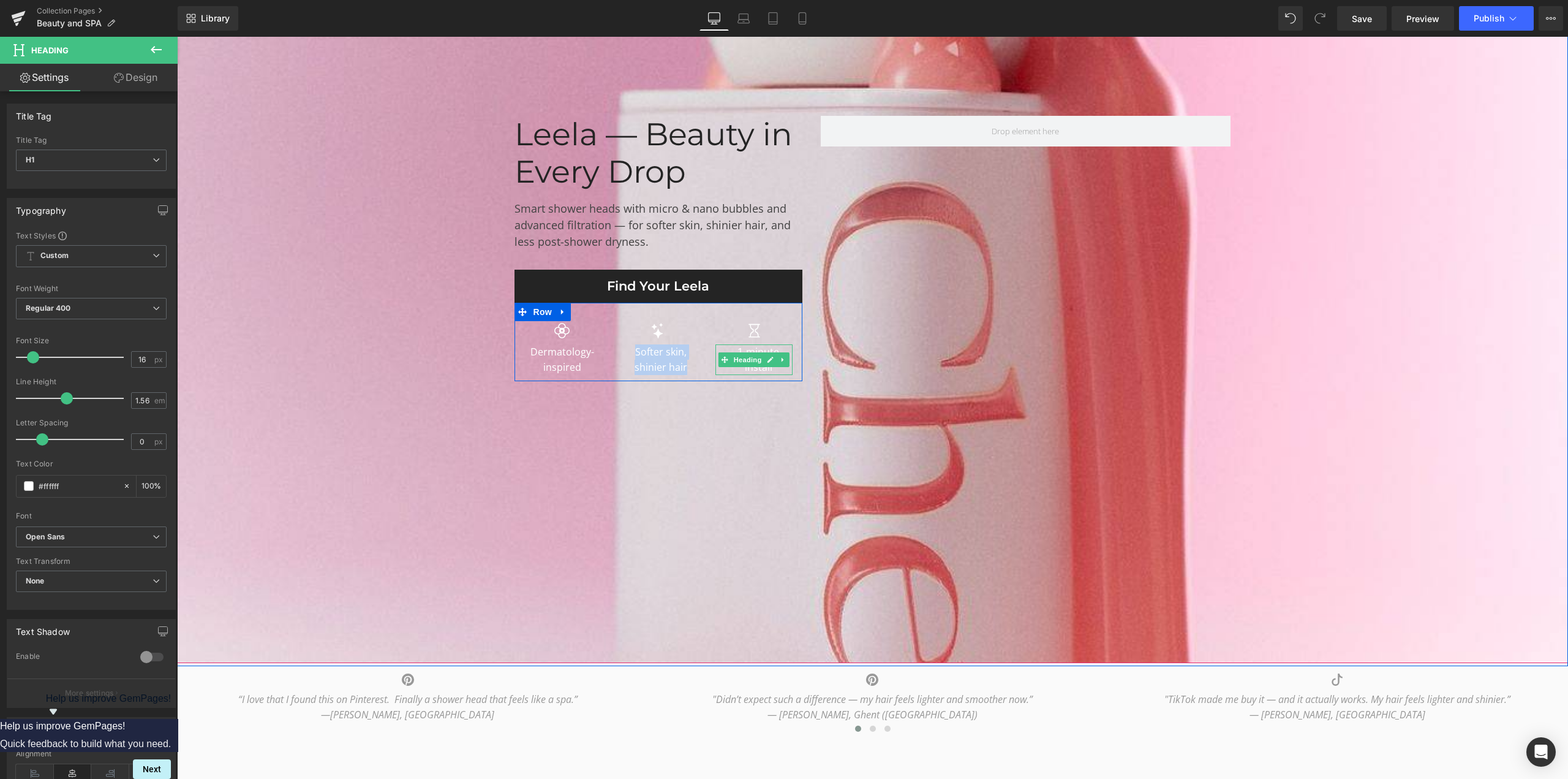
click at [759, 370] on h1 "1-minute install" at bounding box center [758, 359] width 69 height 30
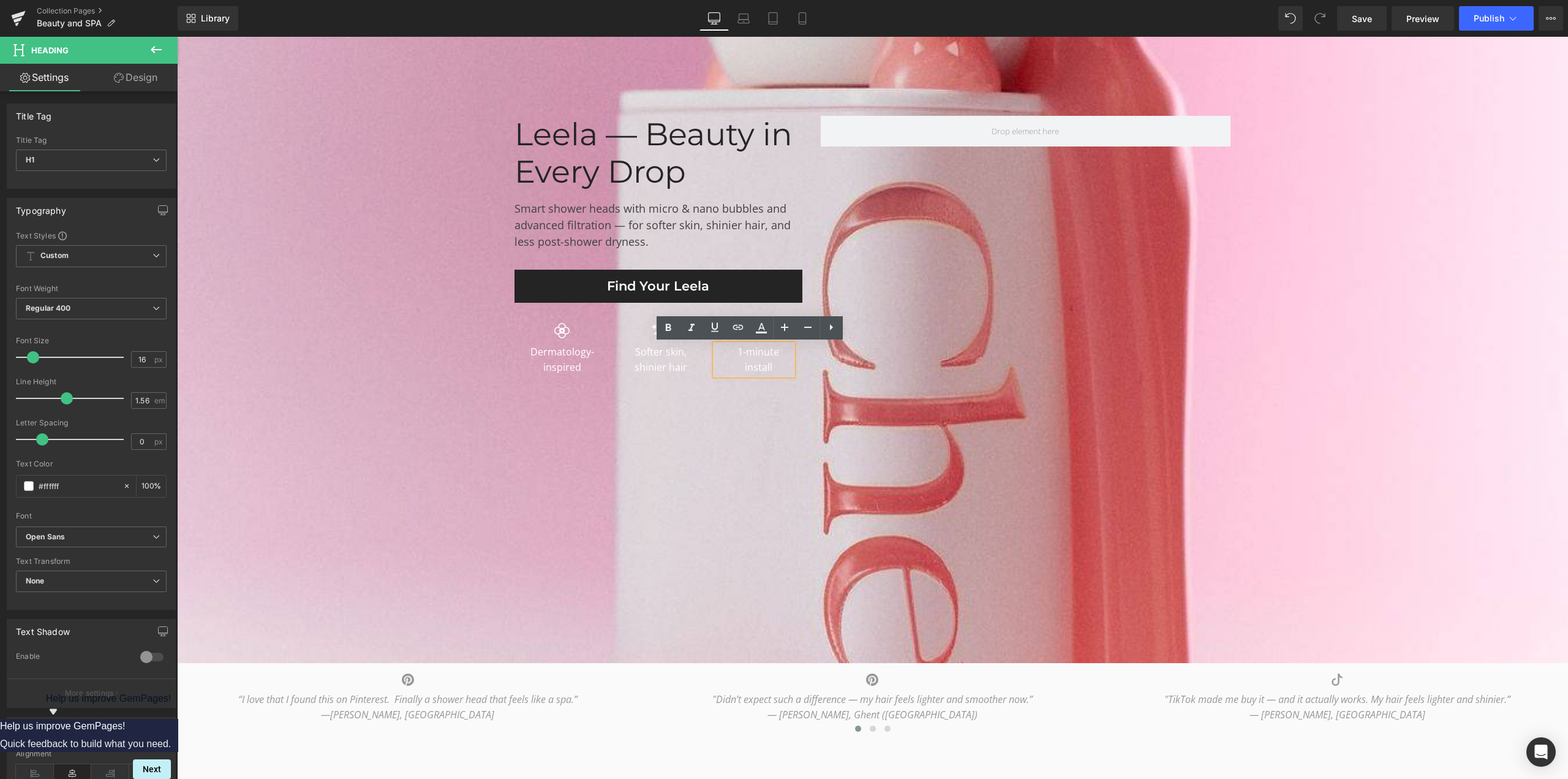
drag, startPoint x: 771, startPoint y: 370, endPoint x: 708, endPoint y: 345, distance: 67.8
click at [715, 345] on div "1-minute install" at bounding box center [754, 359] width 78 height 30
click at [736, 351] on h1 "1-minute install" at bounding box center [758, 359] width 69 height 30
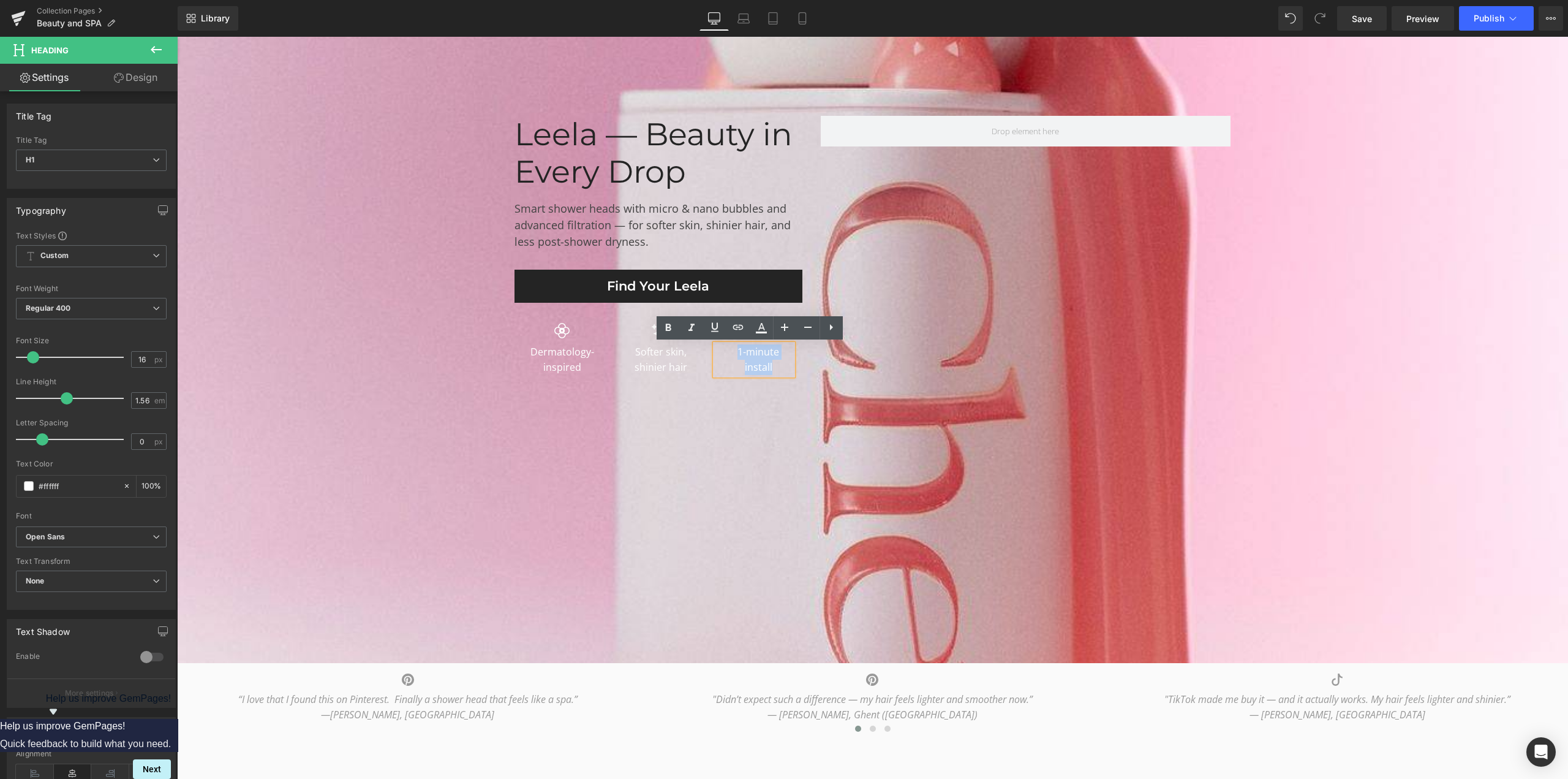
copy h1 "1-minute install"
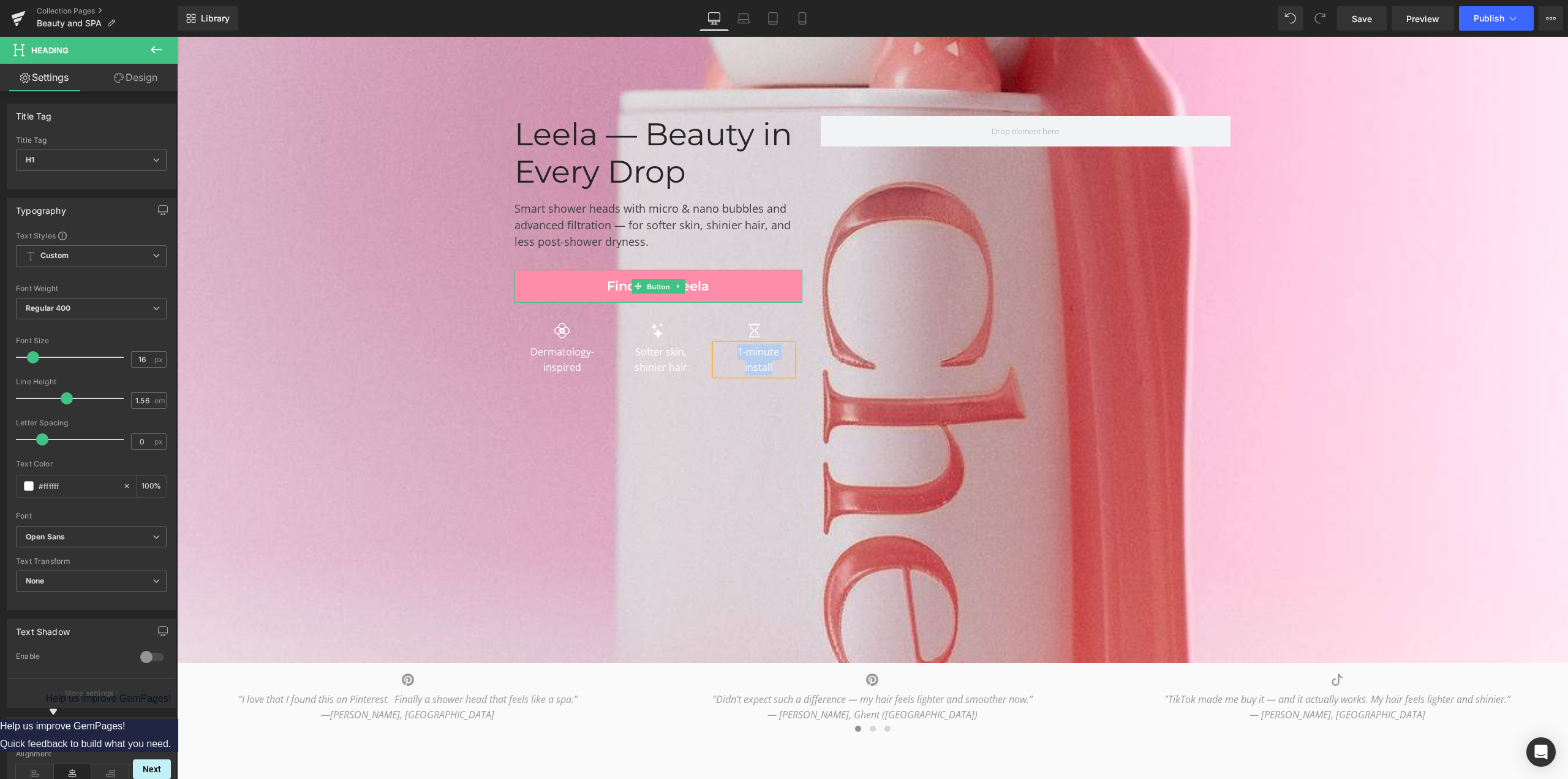
click at [646, 287] on span "Button" at bounding box center [659, 287] width 28 height 15
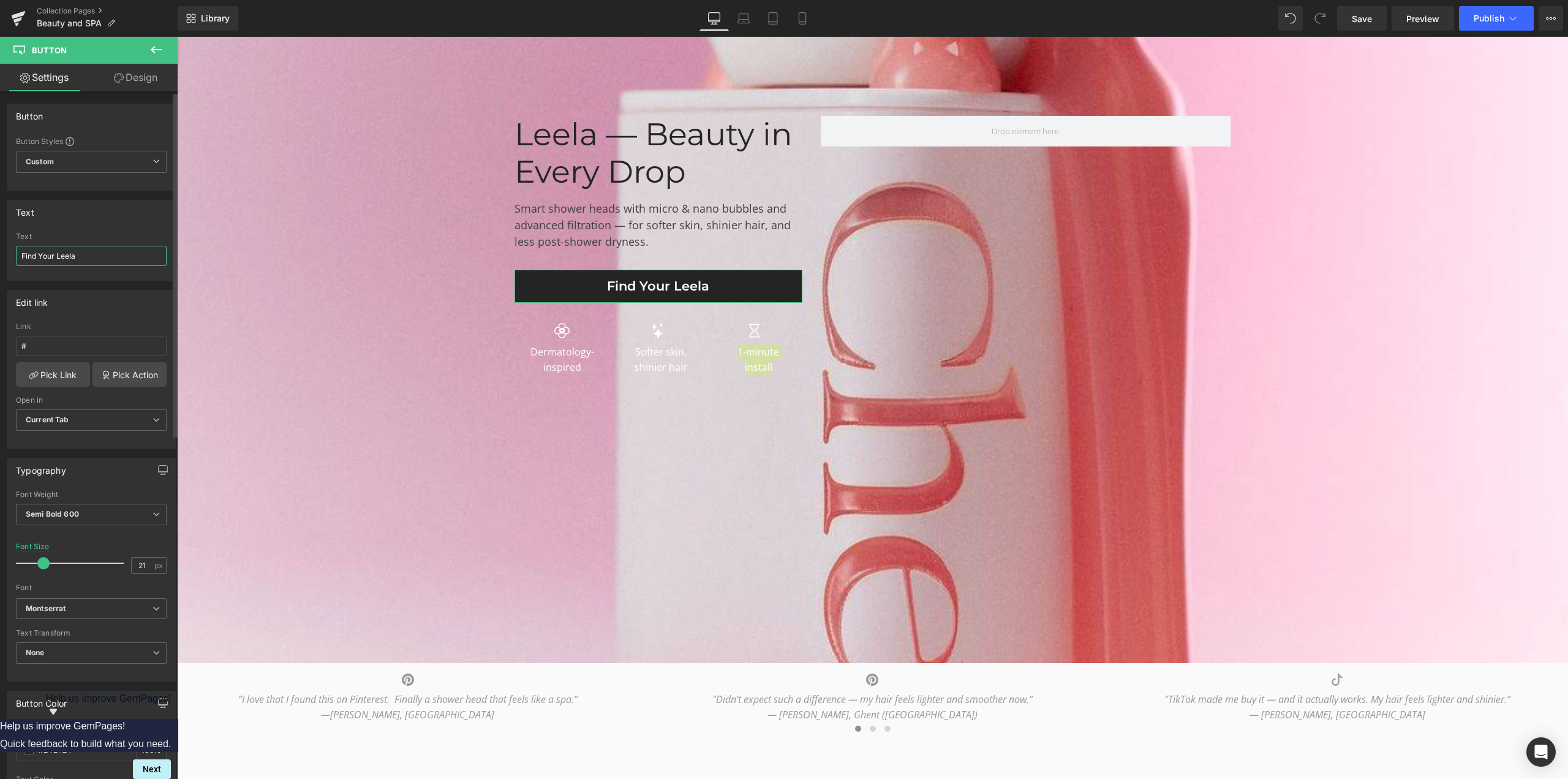
drag, startPoint x: 51, startPoint y: 247, endPoint x: 0, endPoint y: 247, distance: 51.0
click at [0, 247] on div "Text Find Your Leela Text Find Your Leela" at bounding box center [92, 236] width 183 height 90
paste input "Discover the Difference"
type input "Discover the Difference"
click at [557, 219] on div "Smart shower heads with micro & nano bubbles and advanced filtration — for soft…" at bounding box center [658, 230] width 288 height 79
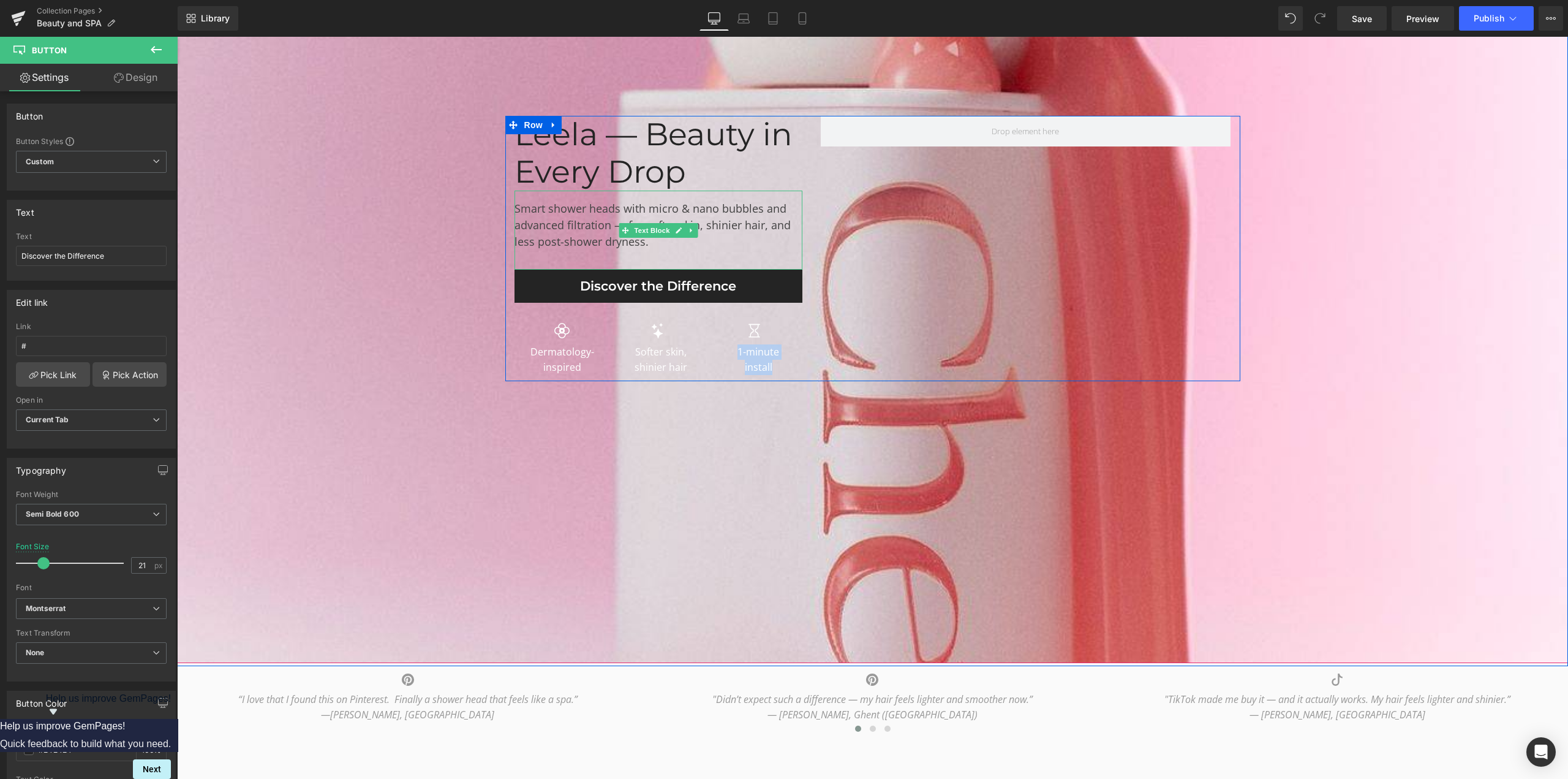
click at [557, 219] on div "Smart shower heads with micro & nano bubbles and advanced filtration — for soft…" at bounding box center [658, 230] width 288 height 79
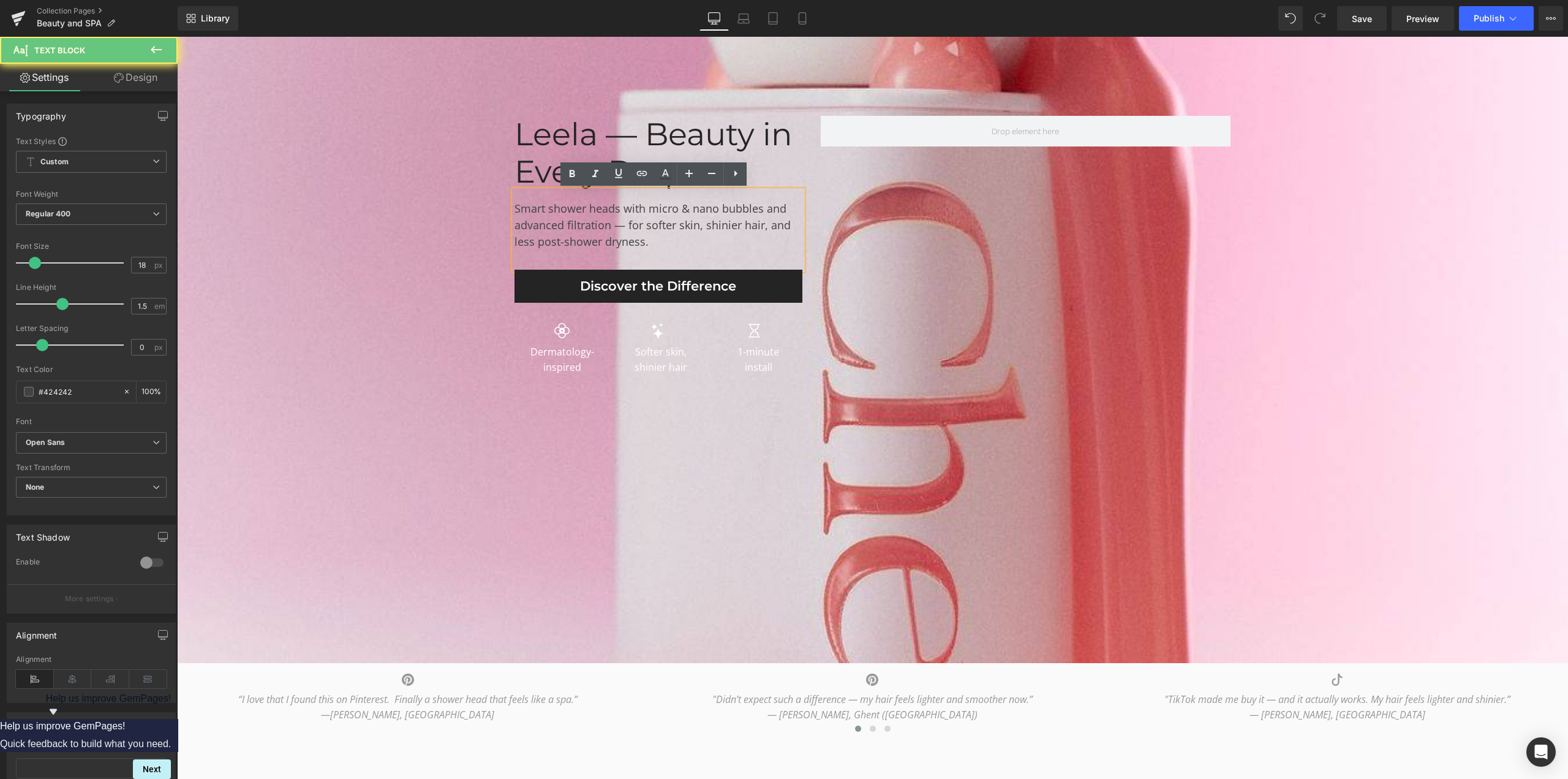
click at [669, 239] on div "Smart shower heads with micro & nano bubbles and advanced filtration — for soft…" at bounding box center [658, 230] width 288 height 79
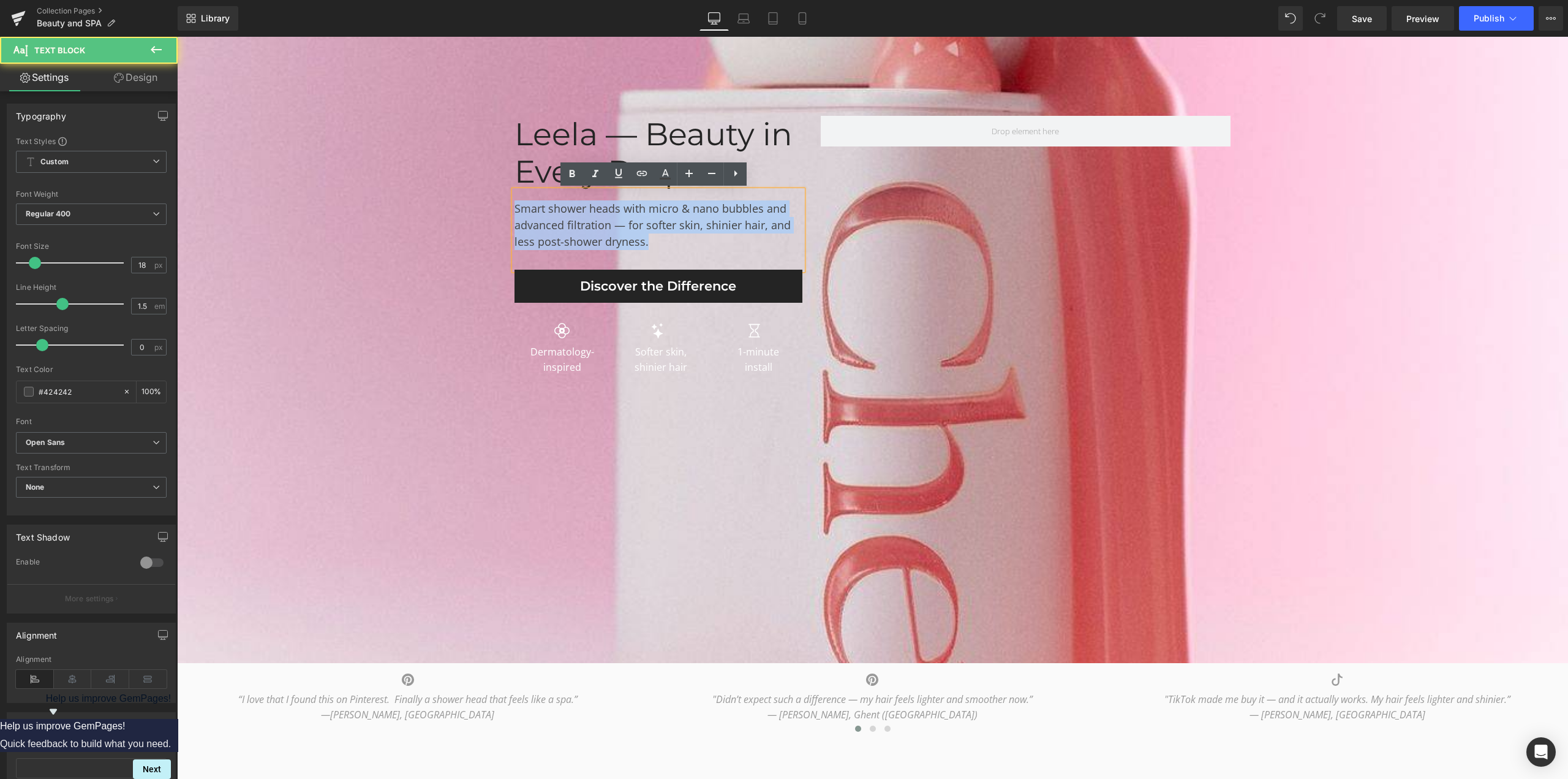
drag, startPoint x: 627, startPoint y: 231, endPoint x: 487, endPoint y: 194, distance: 144.8
click at [487, 194] on span "Leela — Beauty in Every Drop Heading Smart shower heads with micro & nano bubbl…" at bounding box center [872, 248] width 1391 height 265
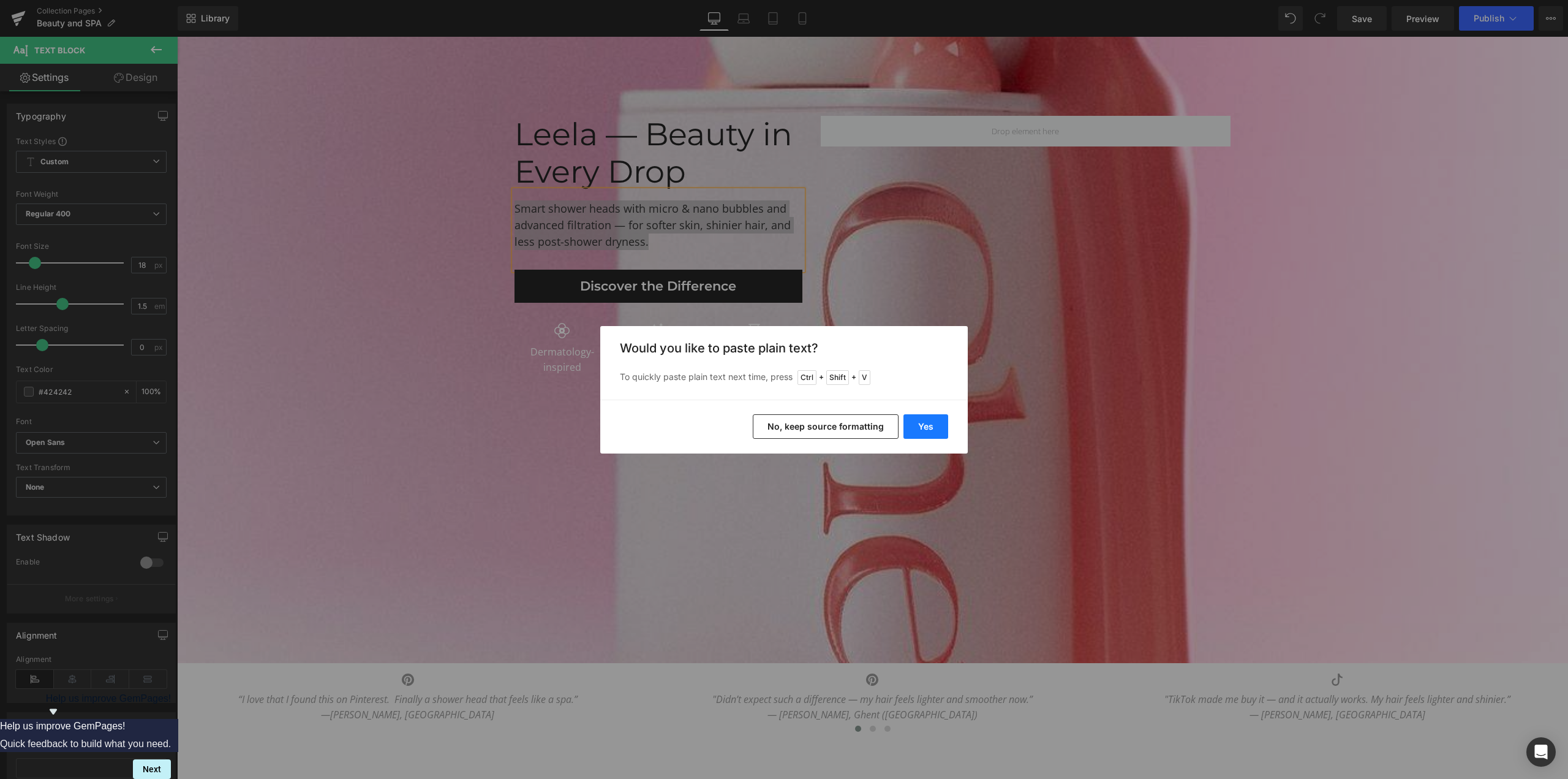
drag, startPoint x: 932, startPoint y: 427, endPoint x: 755, endPoint y: 390, distance: 180.8
click at [932, 427] on button "Yes" at bounding box center [926, 426] width 44 height 24
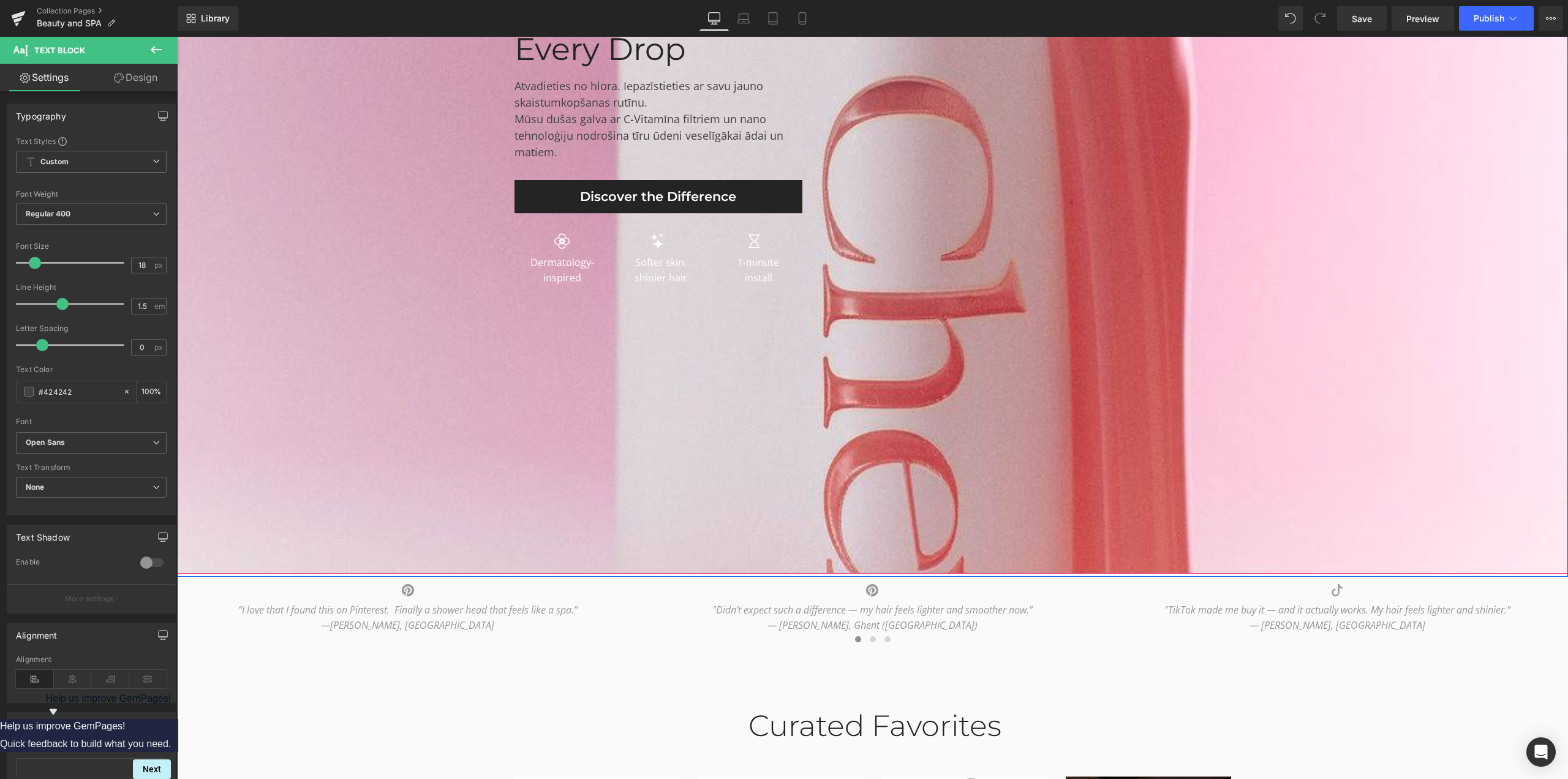
scroll to position [368, 0]
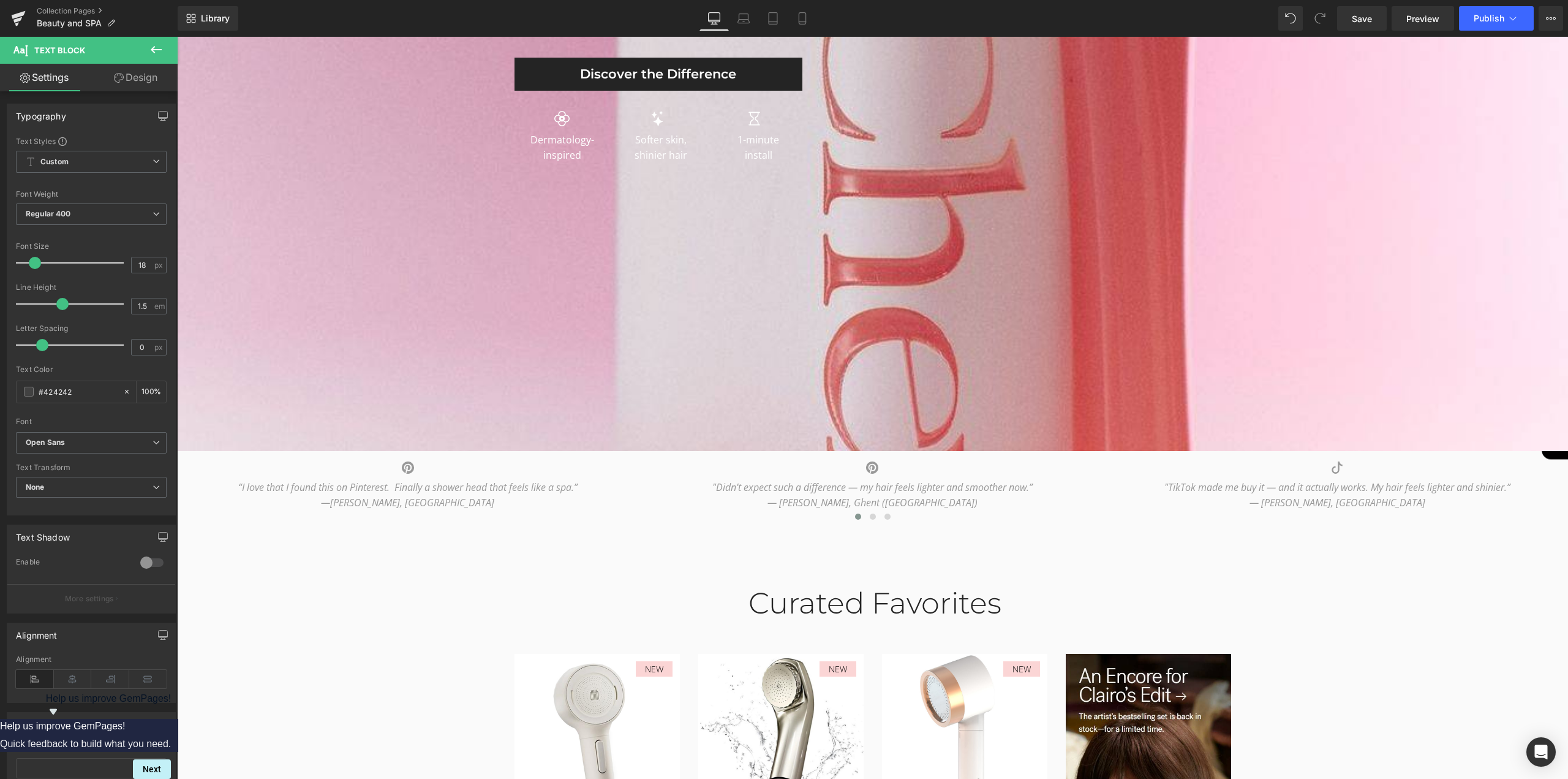
click at [177, 37] on div at bounding box center [177, 37] width 0 height 0
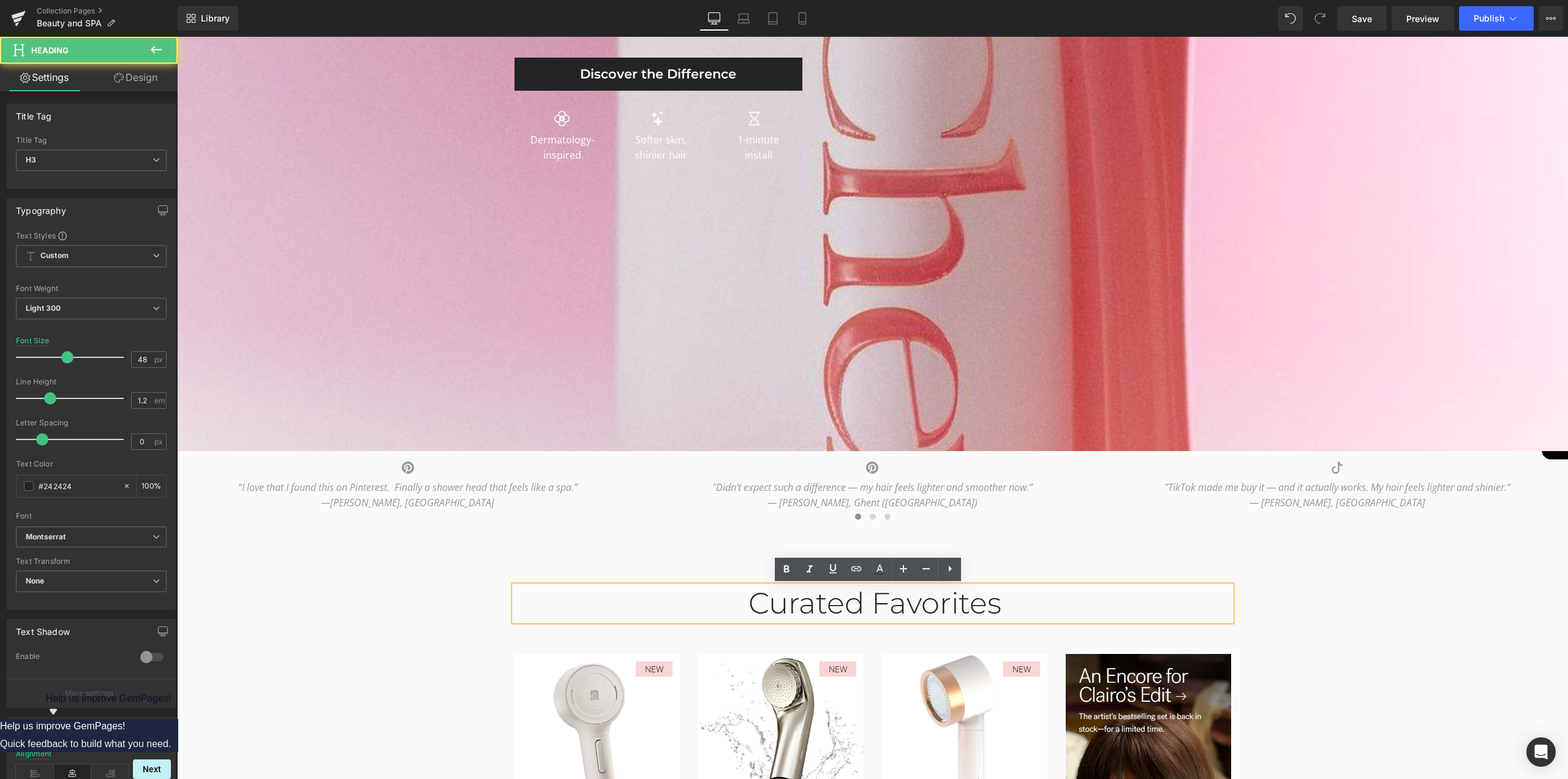
click at [304, 630] on div "Curated Favorites Heading Row NEW (P) Image Icon Icon Icon Icon Icon Icon List …" at bounding box center [872, 772] width 1391 height 409
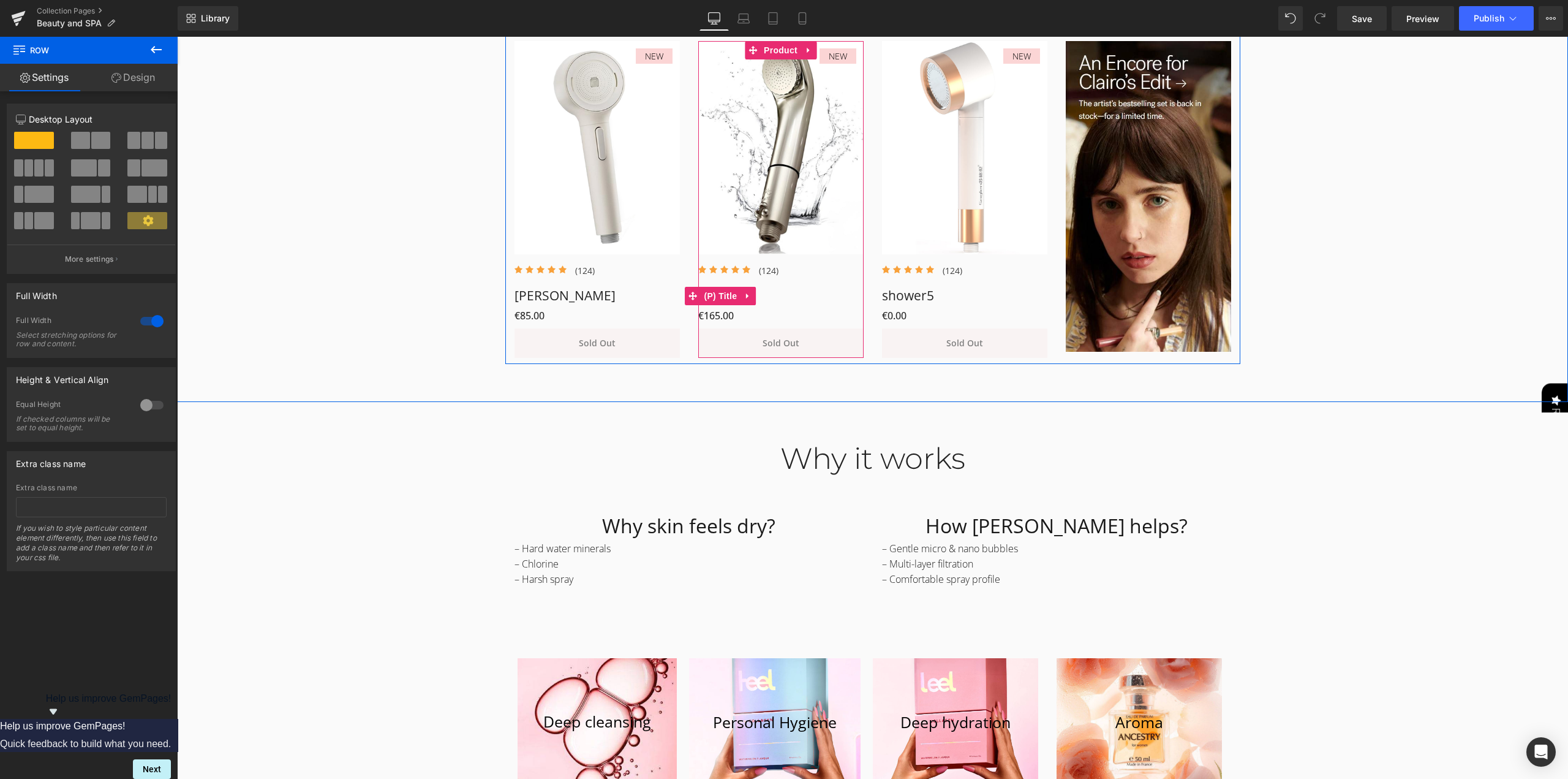
scroll to position [858, 0]
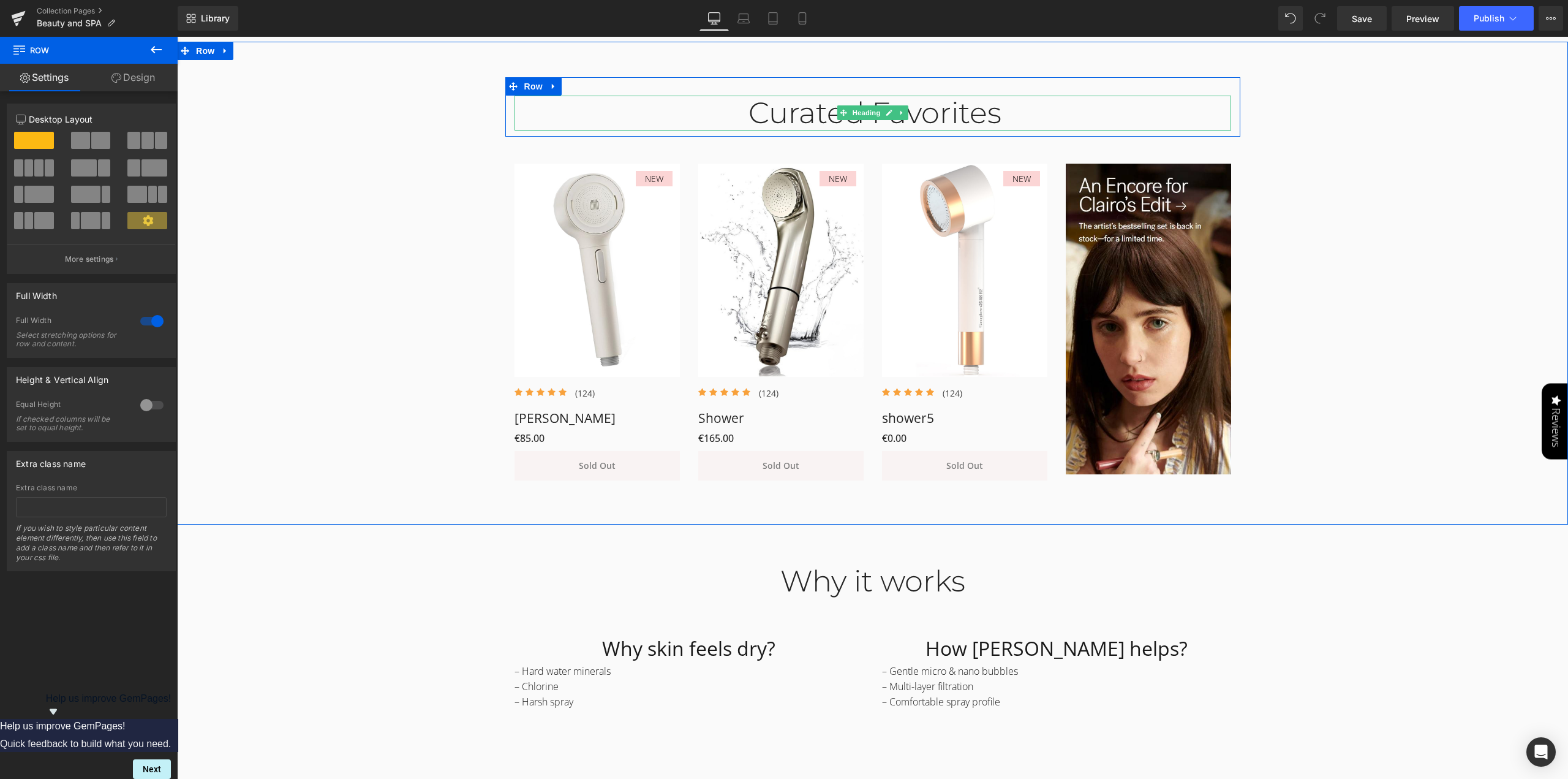
click at [920, 111] on div "Curated Favorites" at bounding box center [872, 113] width 717 height 36
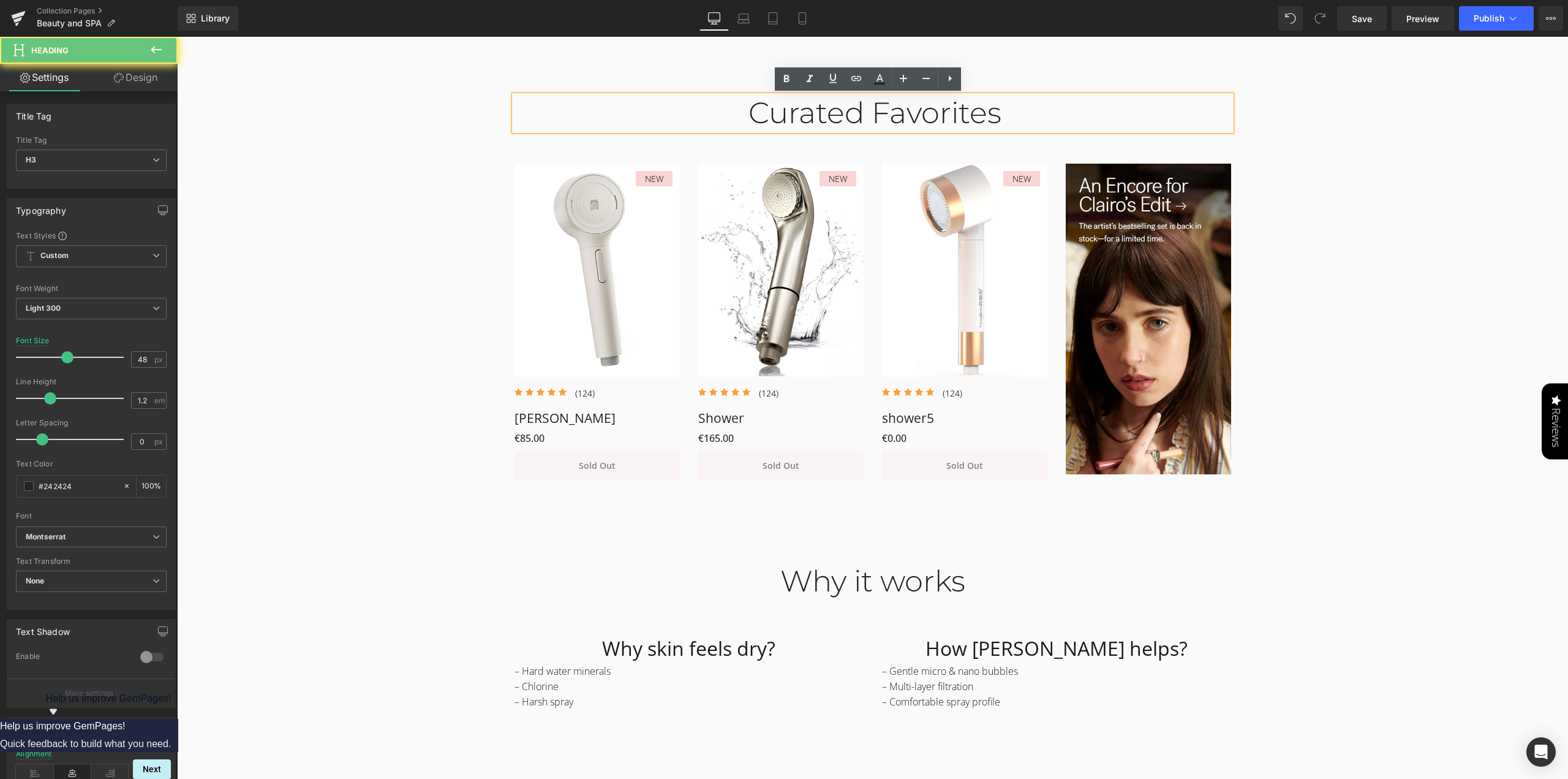
click at [920, 111] on div "Curated Favorites" at bounding box center [872, 113] width 717 height 36
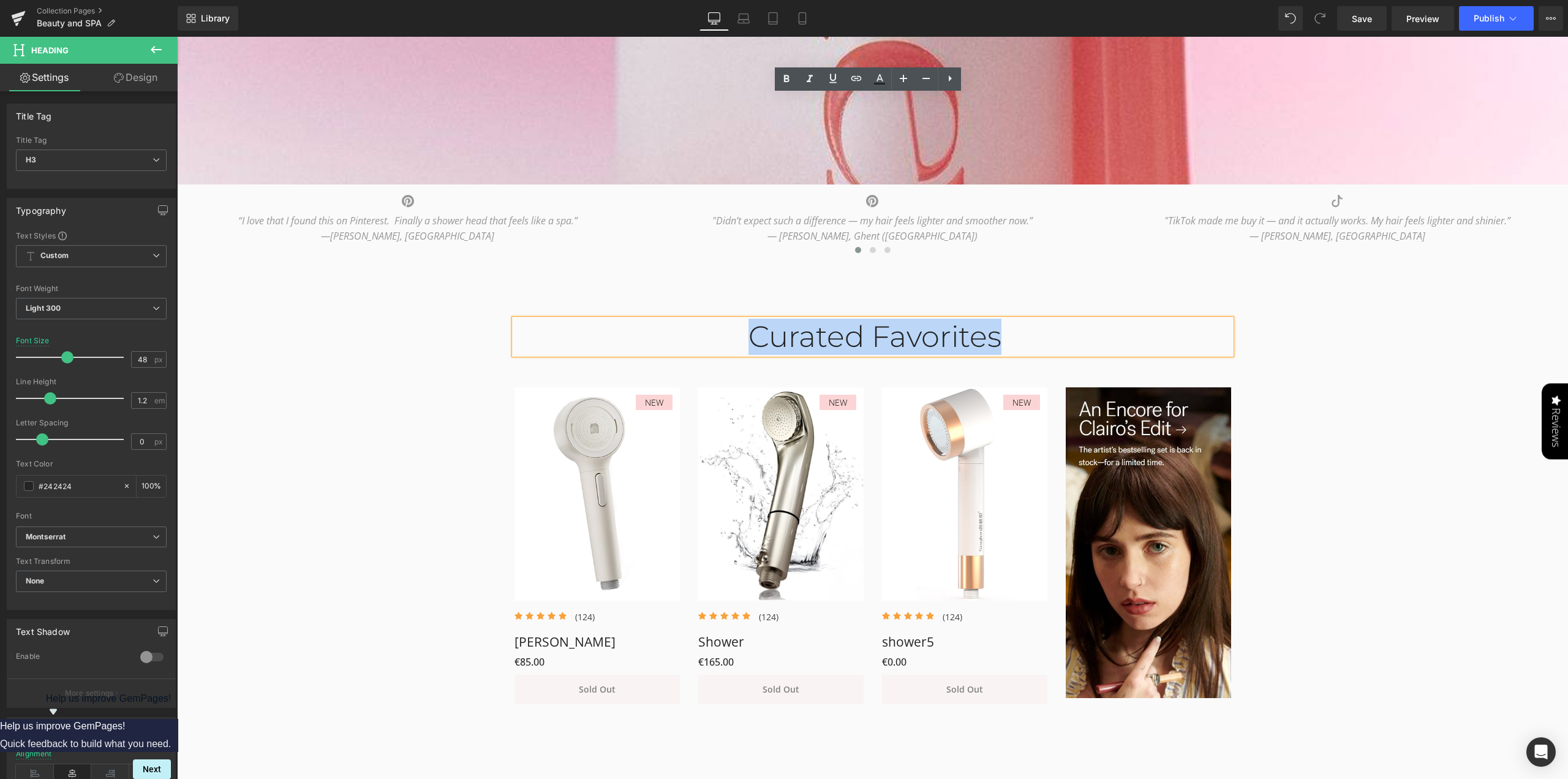
scroll to position [490, 0]
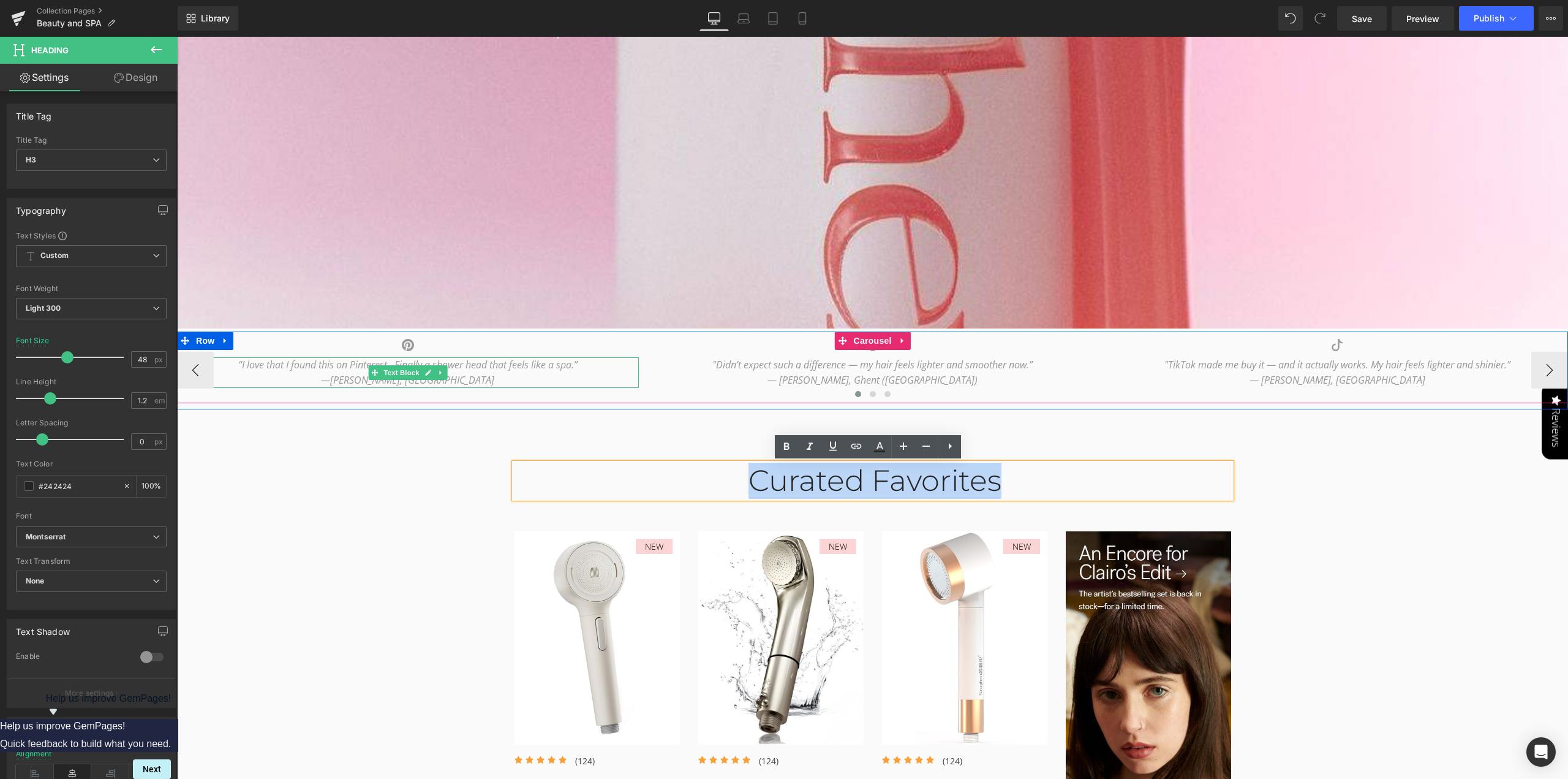
click at [262, 365] on icon "“I love that I found this on Pinterest. Finally a shower head that feels like a…" at bounding box center [407, 365] width 339 height 13
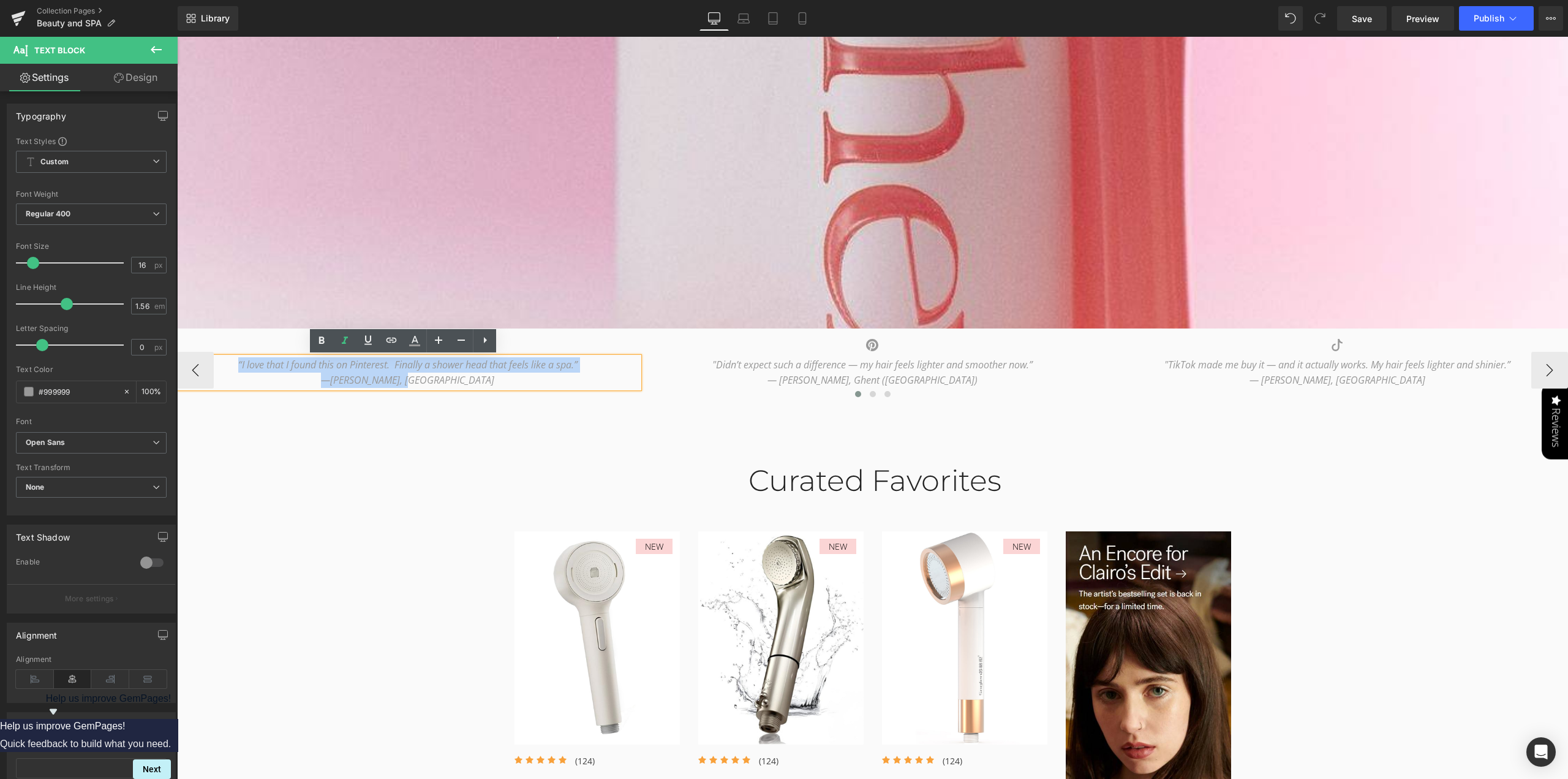
drag, startPoint x: 225, startPoint y: 363, endPoint x: 513, endPoint y: 386, distance: 288.9
click at [513, 386] on div "“I love that I found this on Pinterest. Finally a shower head that feels like a…" at bounding box center [408, 372] width 462 height 30
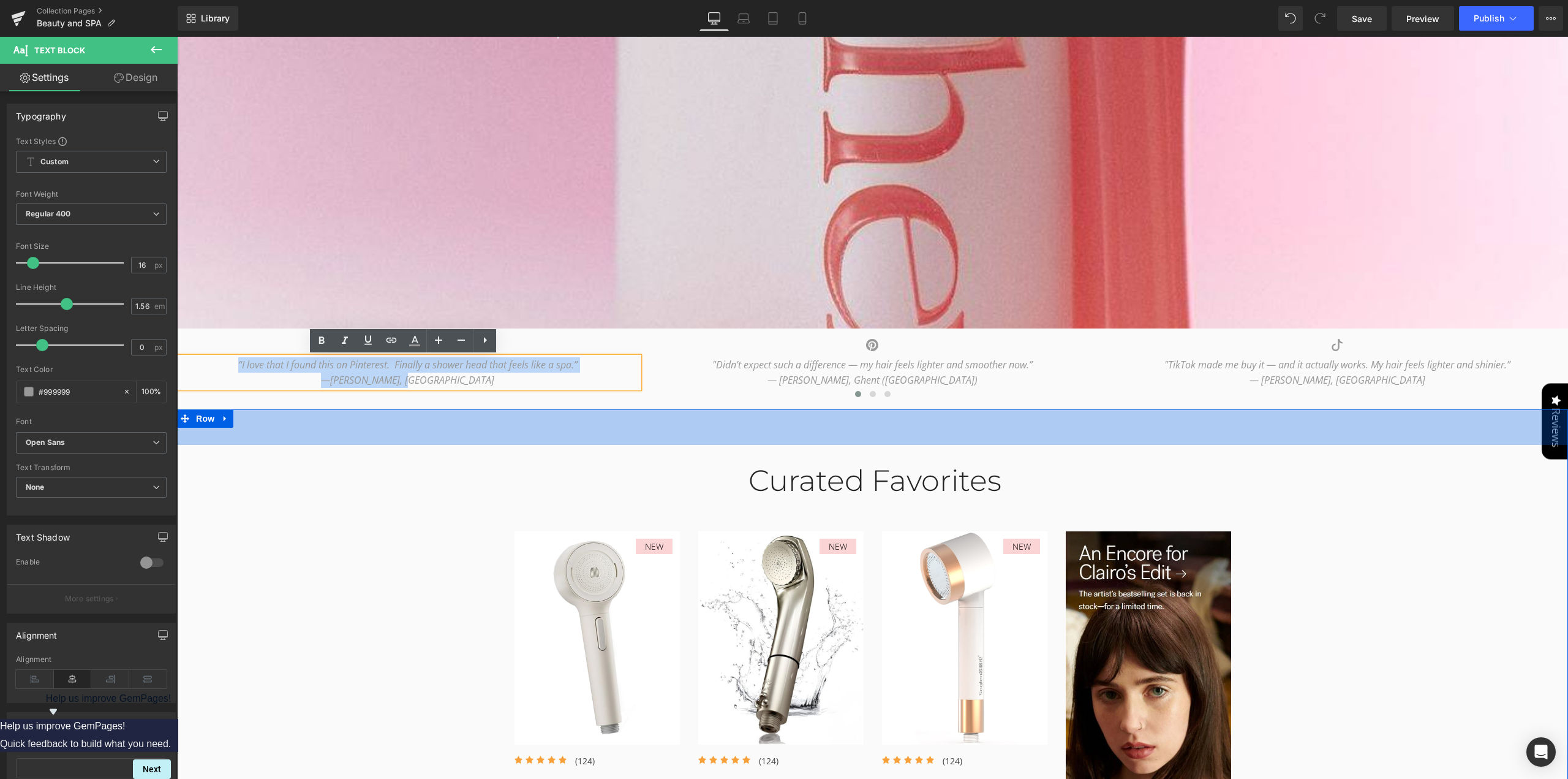
copy div "“I love that I found this on Pinterest. Finally a shower head that feels like a…"
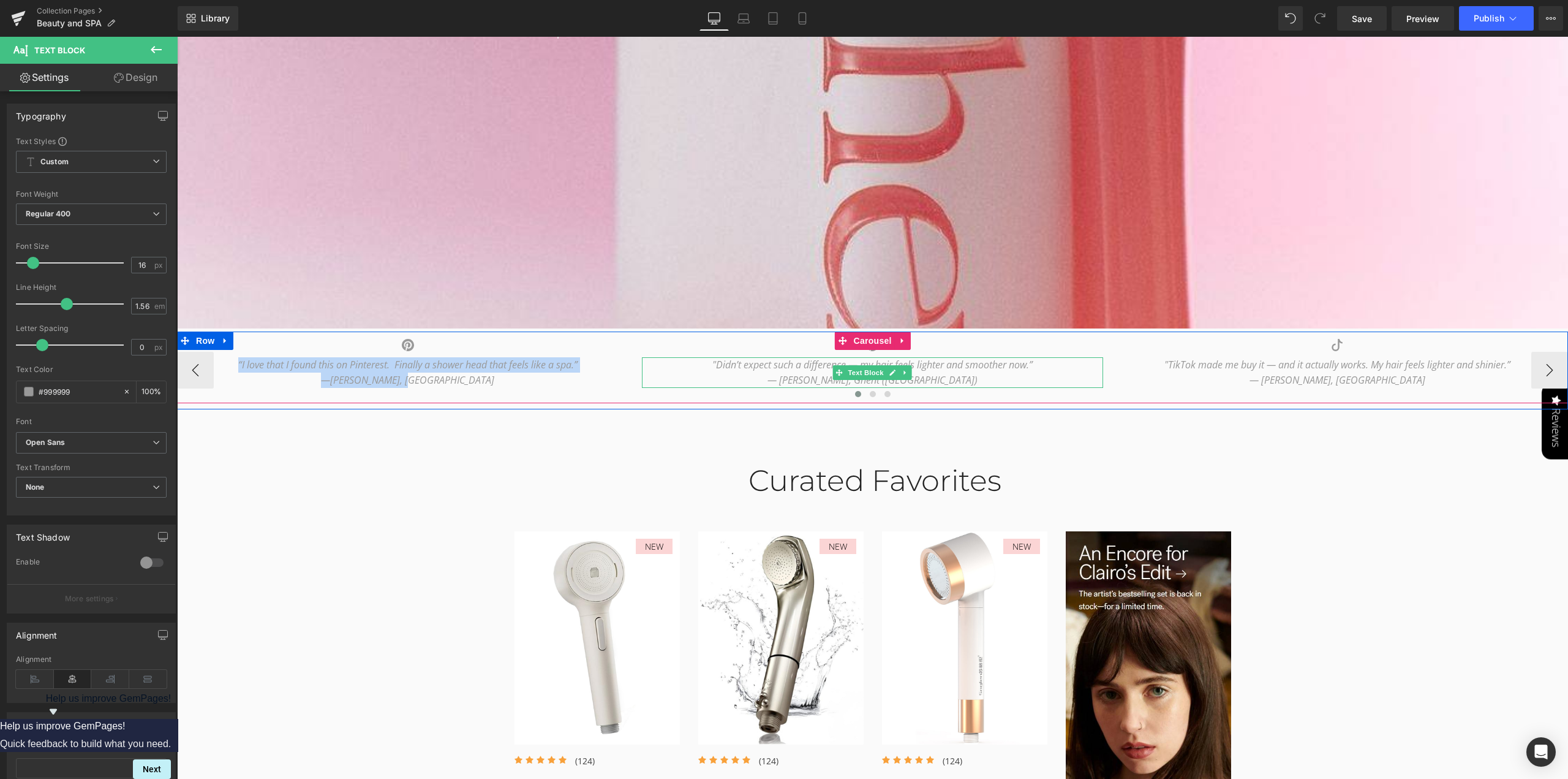
click at [727, 365] on icon ""Didn’t expect such a difference — my hair feels lighter and smoother now.”" at bounding box center [872, 365] width 320 height 13
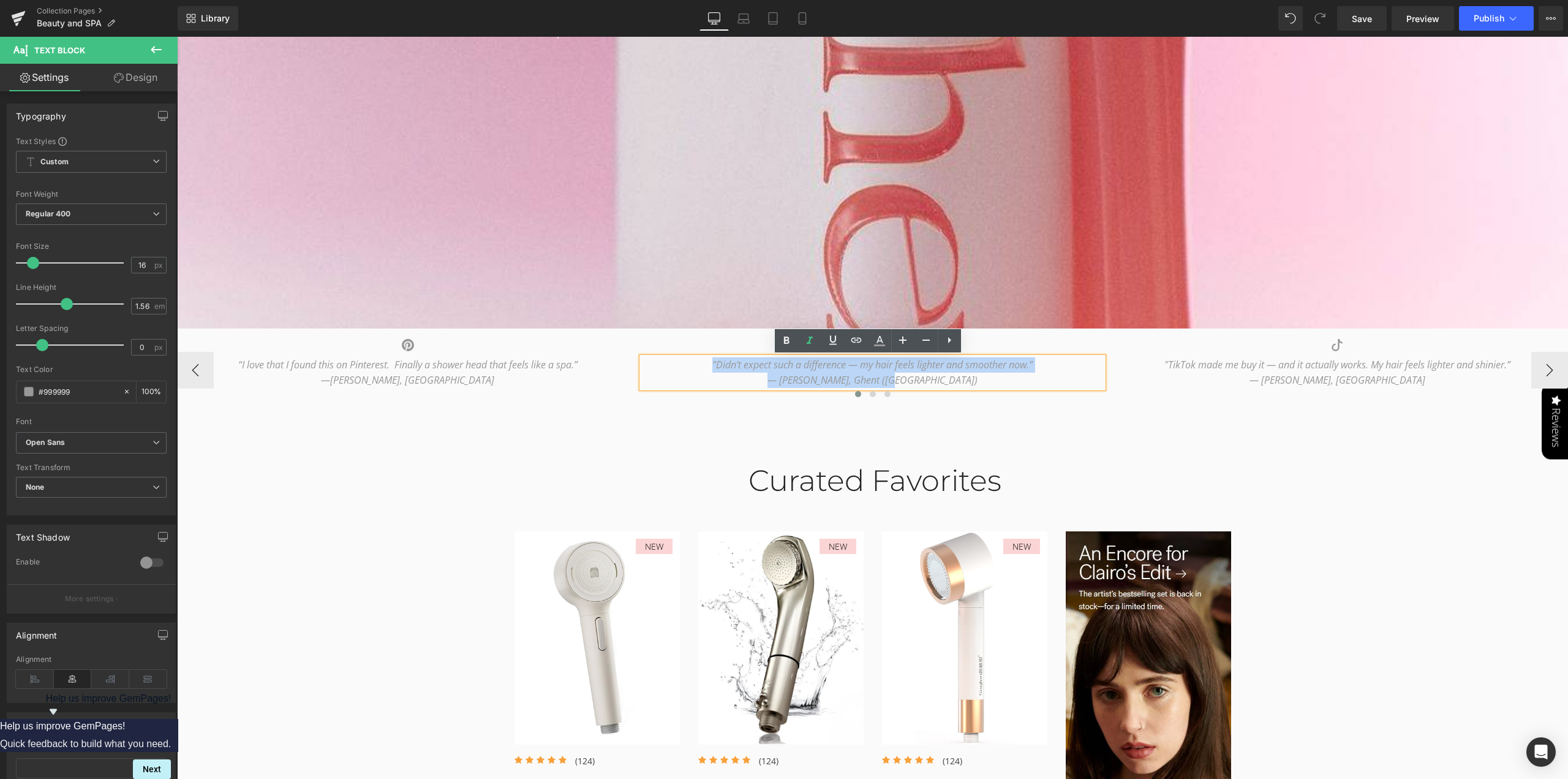
drag, startPoint x: 694, startPoint y: 364, endPoint x: 954, endPoint y: 381, distance: 260.6
click at [954, 381] on div ""Didn’t expect such a difference — my hair feels lighter and smoother now.” — […" at bounding box center [872, 372] width 462 height 30
copy div ""Didn’t expect such a difference — my hair feels lighter and smoother now.” — […"
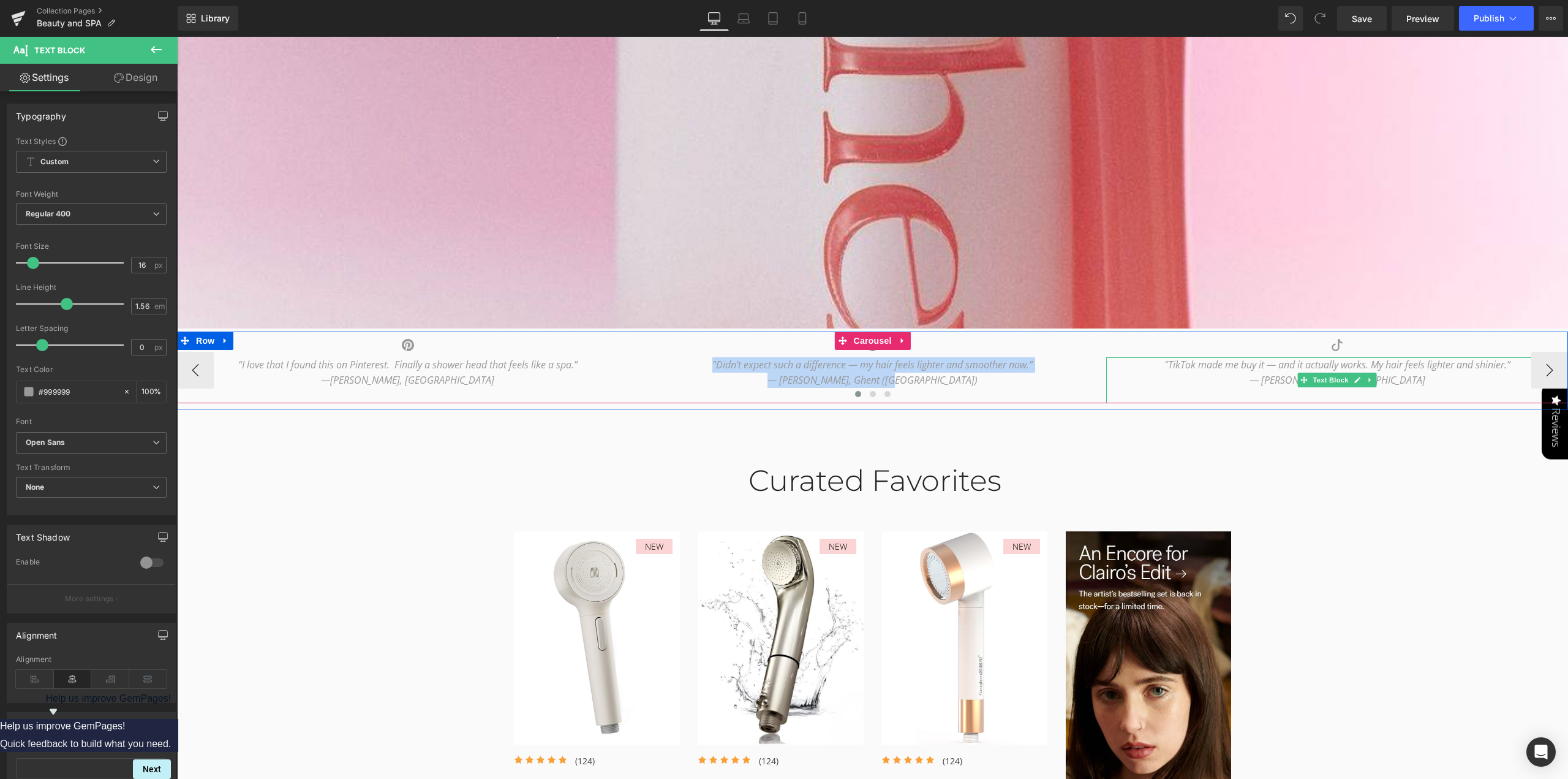
click at [1192, 365] on icon ""TikTok made me buy it — and it actually works. My hair feels lighter and shini…" at bounding box center [1337, 365] width 346 height 13
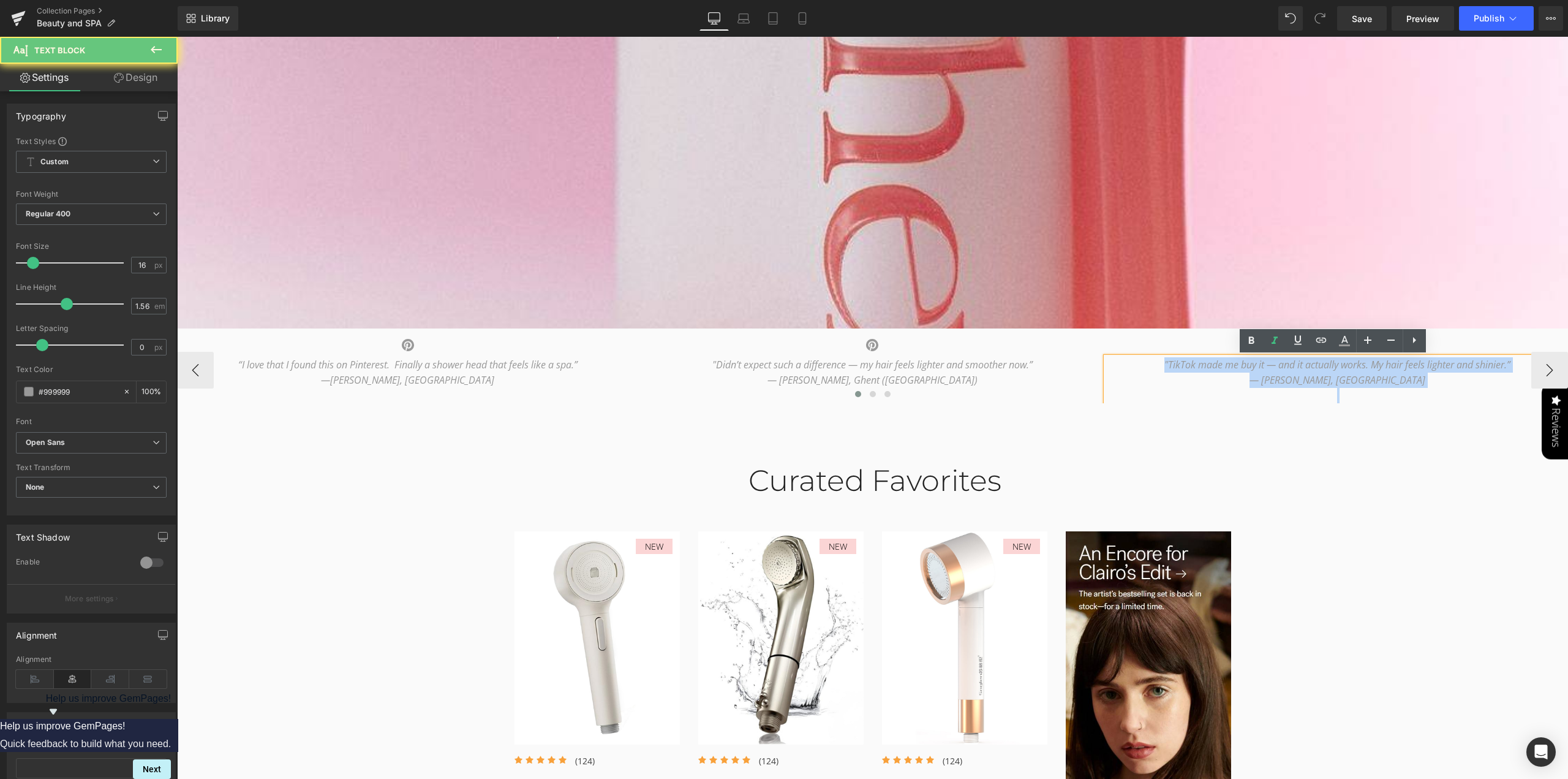
drag, startPoint x: 1153, startPoint y: 362, endPoint x: 1392, endPoint y: 394, distance: 241.1
click at [1393, 395] on div "Icon “I love that I found this on Pinterest. Finally a shower head that feels l…" at bounding box center [872, 370] width 1391 height 65
copy div ""TikTok made me buy it — and it actually works. My hair feels lighter and shini…"
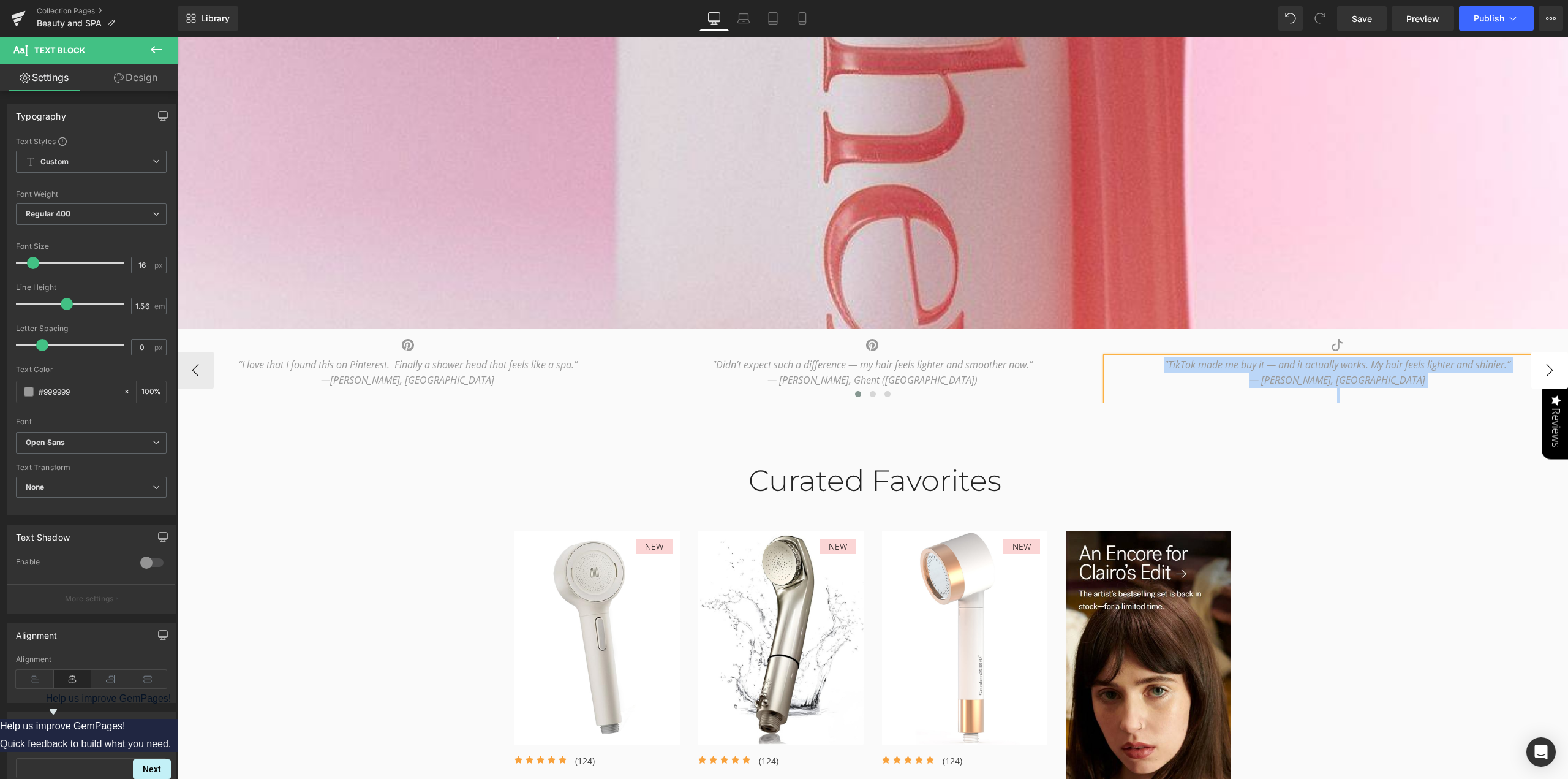
click at [1542, 370] on button "›" at bounding box center [1549, 370] width 37 height 37
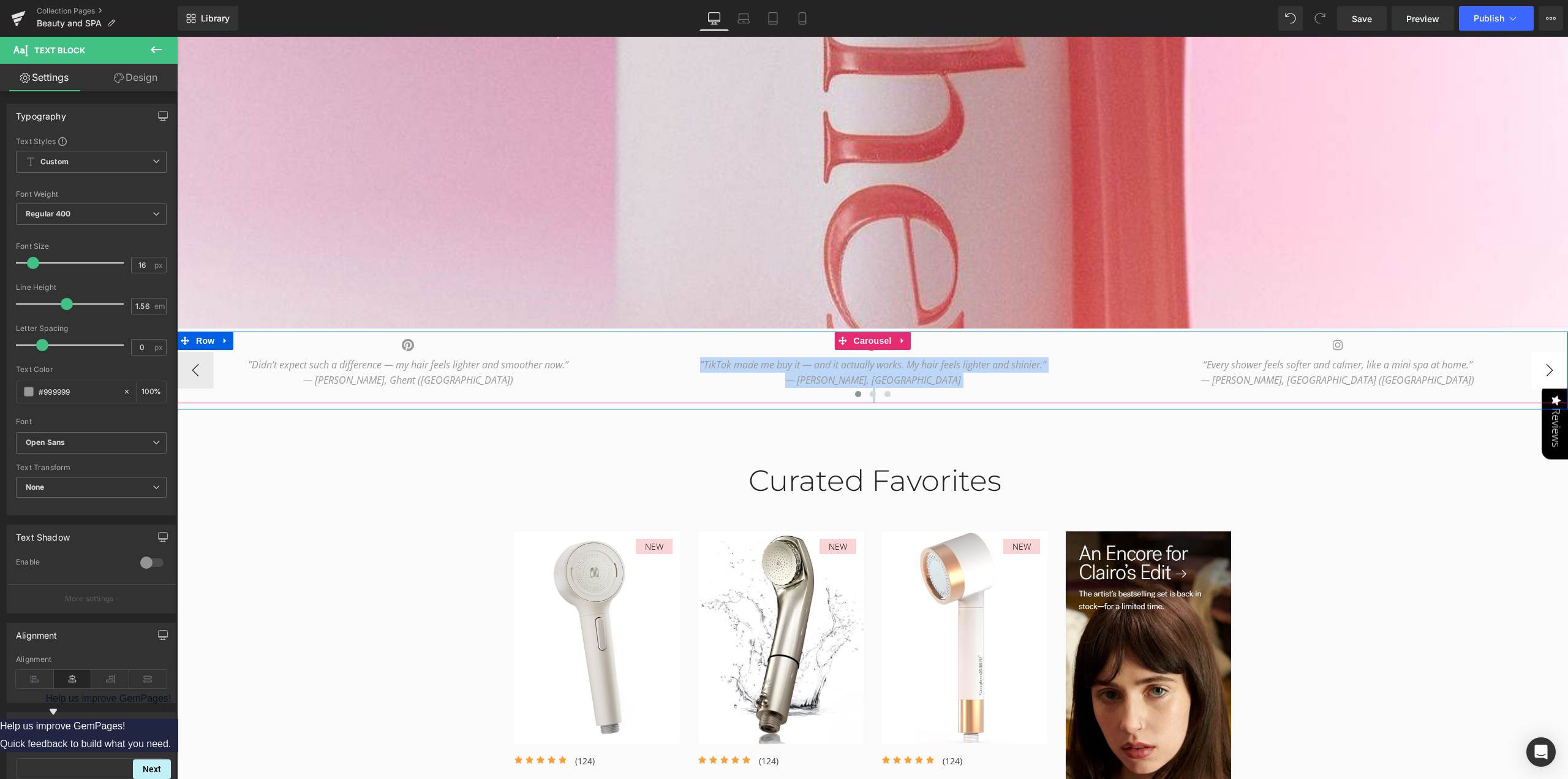
click at [1542, 370] on button "›" at bounding box center [1549, 370] width 37 height 37
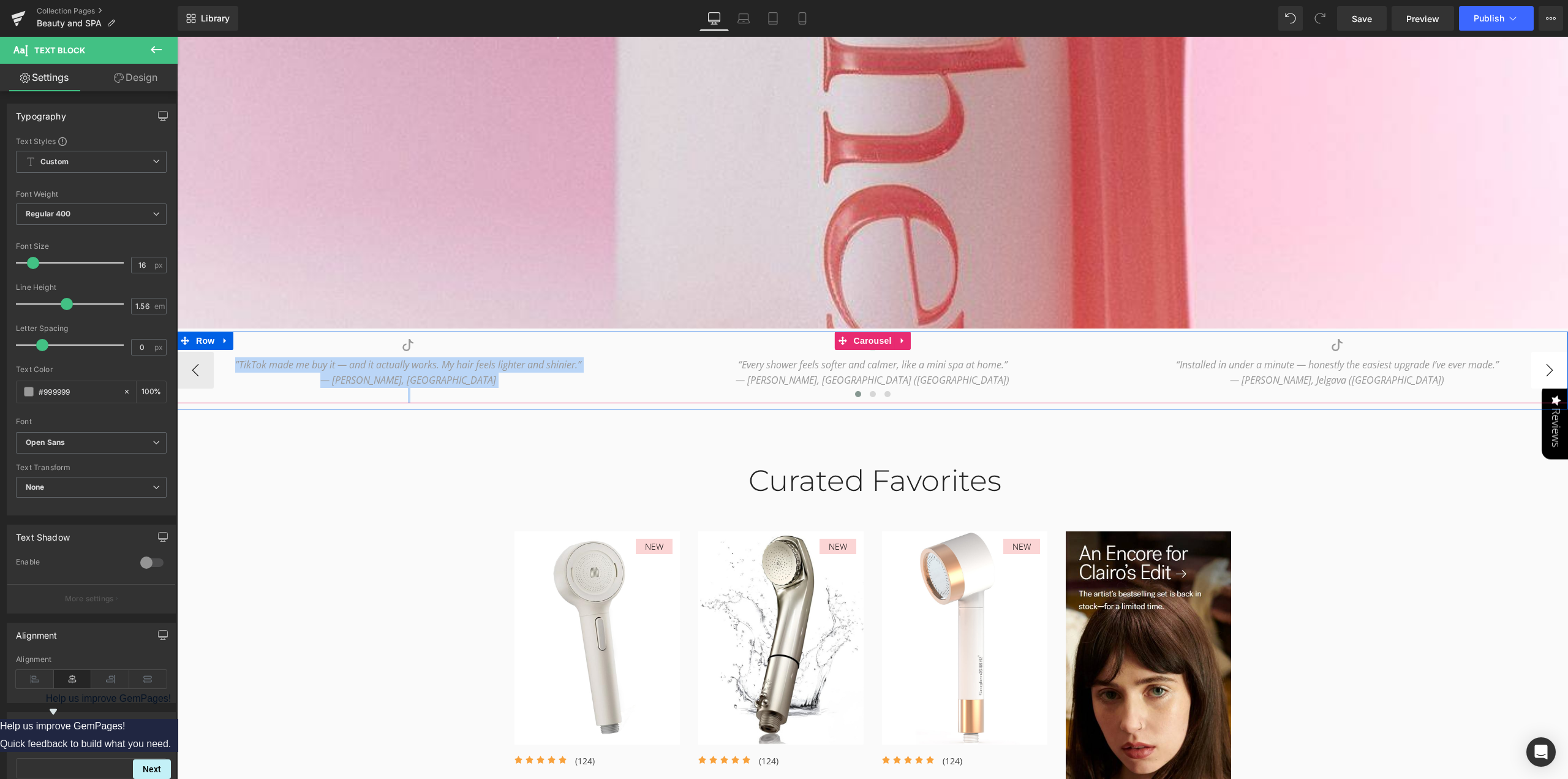
click at [1542, 370] on button "›" at bounding box center [1549, 370] width 37 height 37
click at [393, 376] on span "Text Block" at bounding box center [401, 380] width 40 height 15
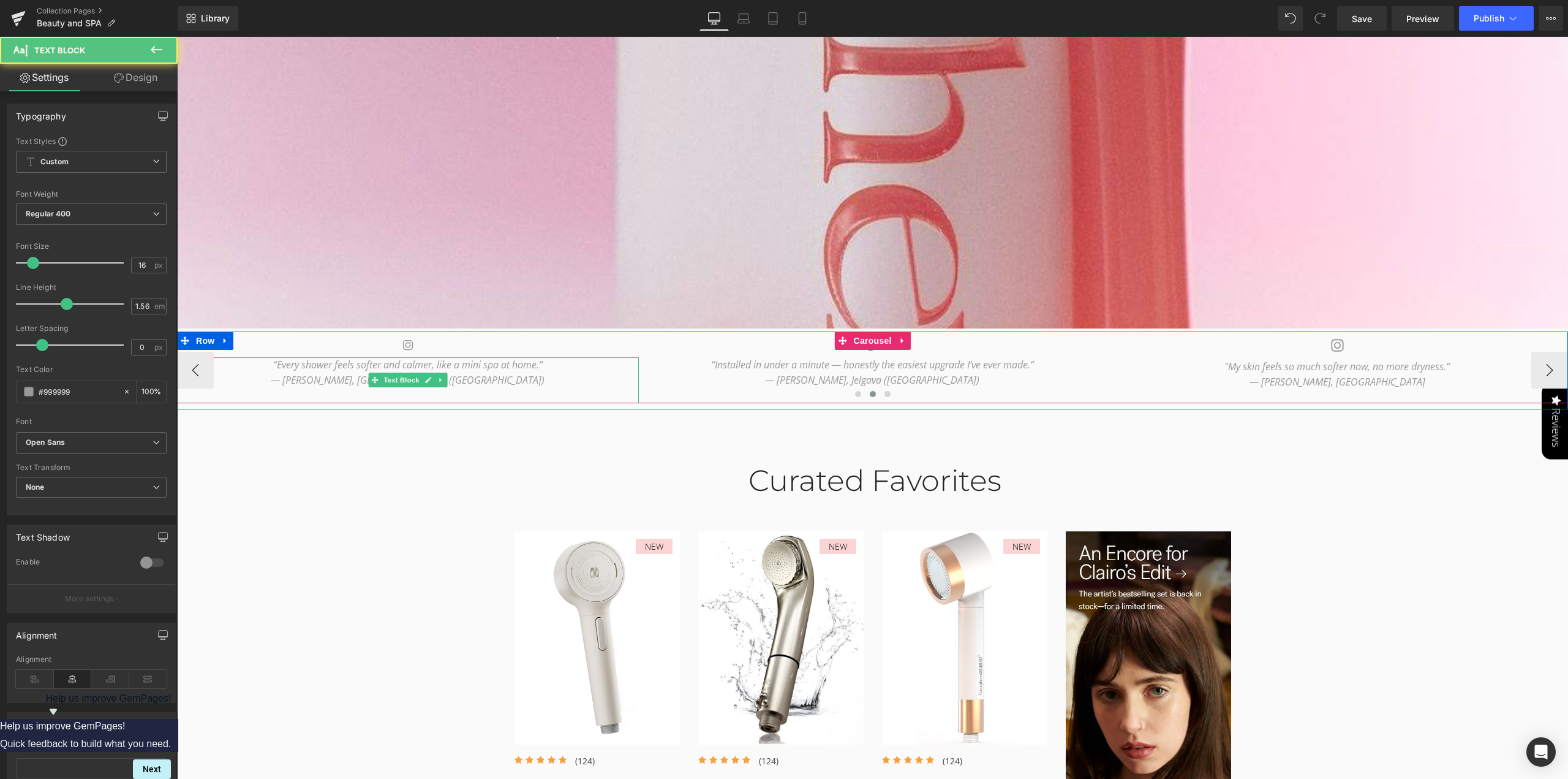
click at [273, 364] on icon "“Every shower feels softer and calmer, like a mini spa at home.”" at bounding box center [408, 365] width 270 height 13
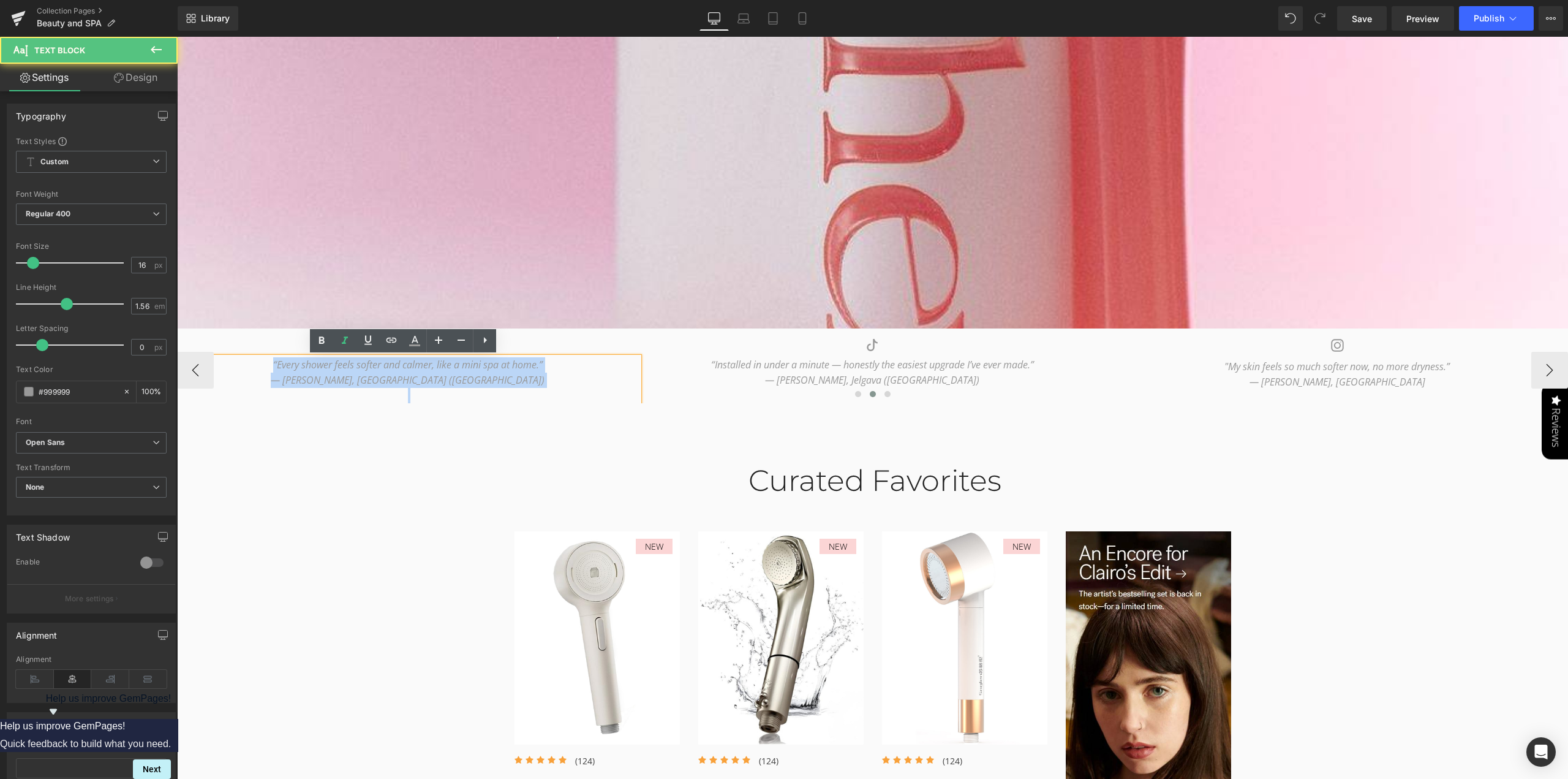
drag, startPoint x: 256, startPoint y: 361, endPoint x: 516, endPoint y: 399, distance: 262.8
click at [516, 399] on div "Icon “I love that I found this on Pinterest. Finally a shower head that feels l…" at bounding box center [872, 370] width 1391 height 65
copy div "“Every shower feels softer and calmer, like a mini spa at home.” — [PERSON_NAME…"
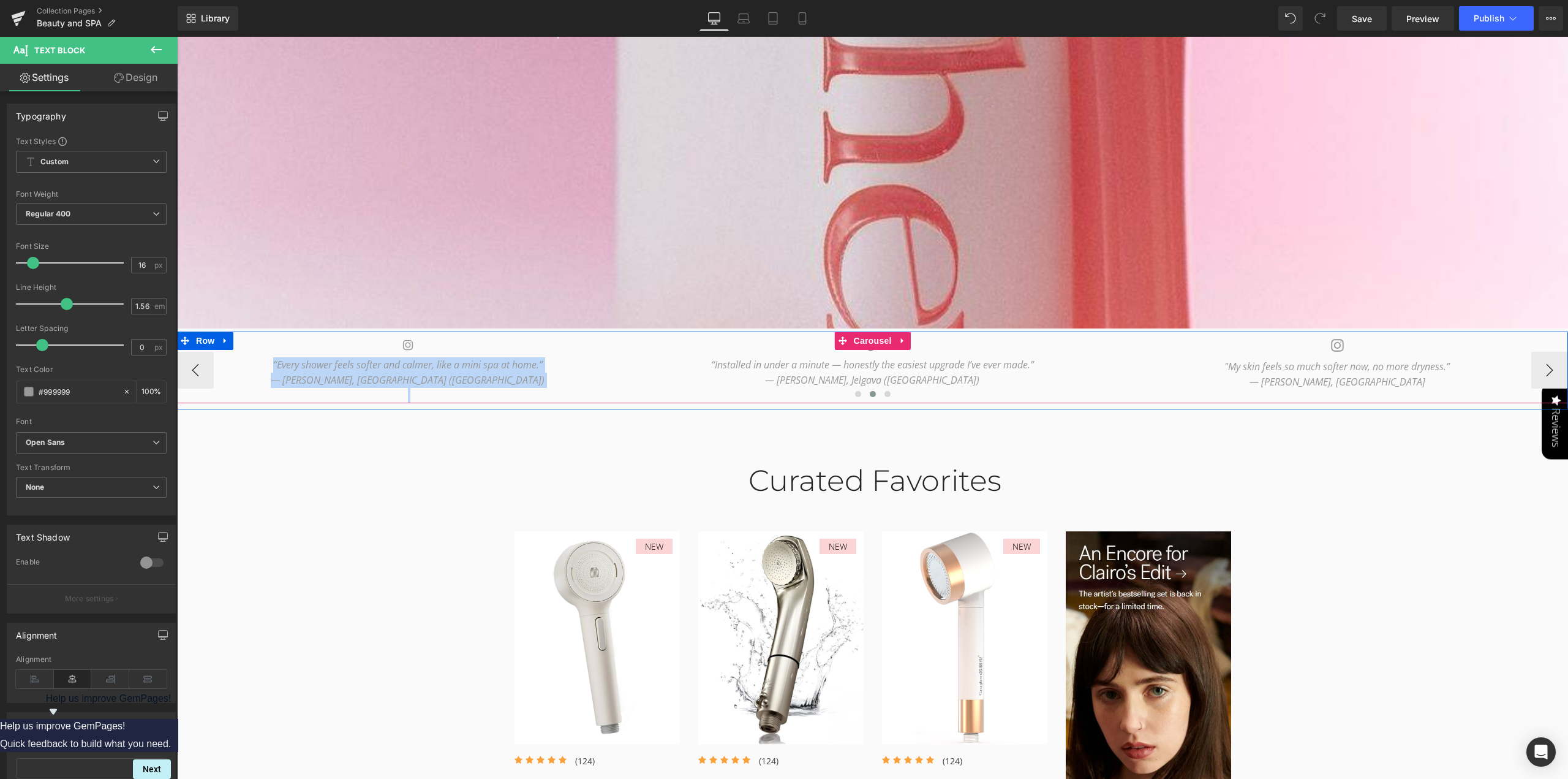
click at [772, 360] on icon "“Installed in under a minute — honestly the easiest upgrade I’ve ever made.”" at bounding box center [872, 365] width 323 height 13
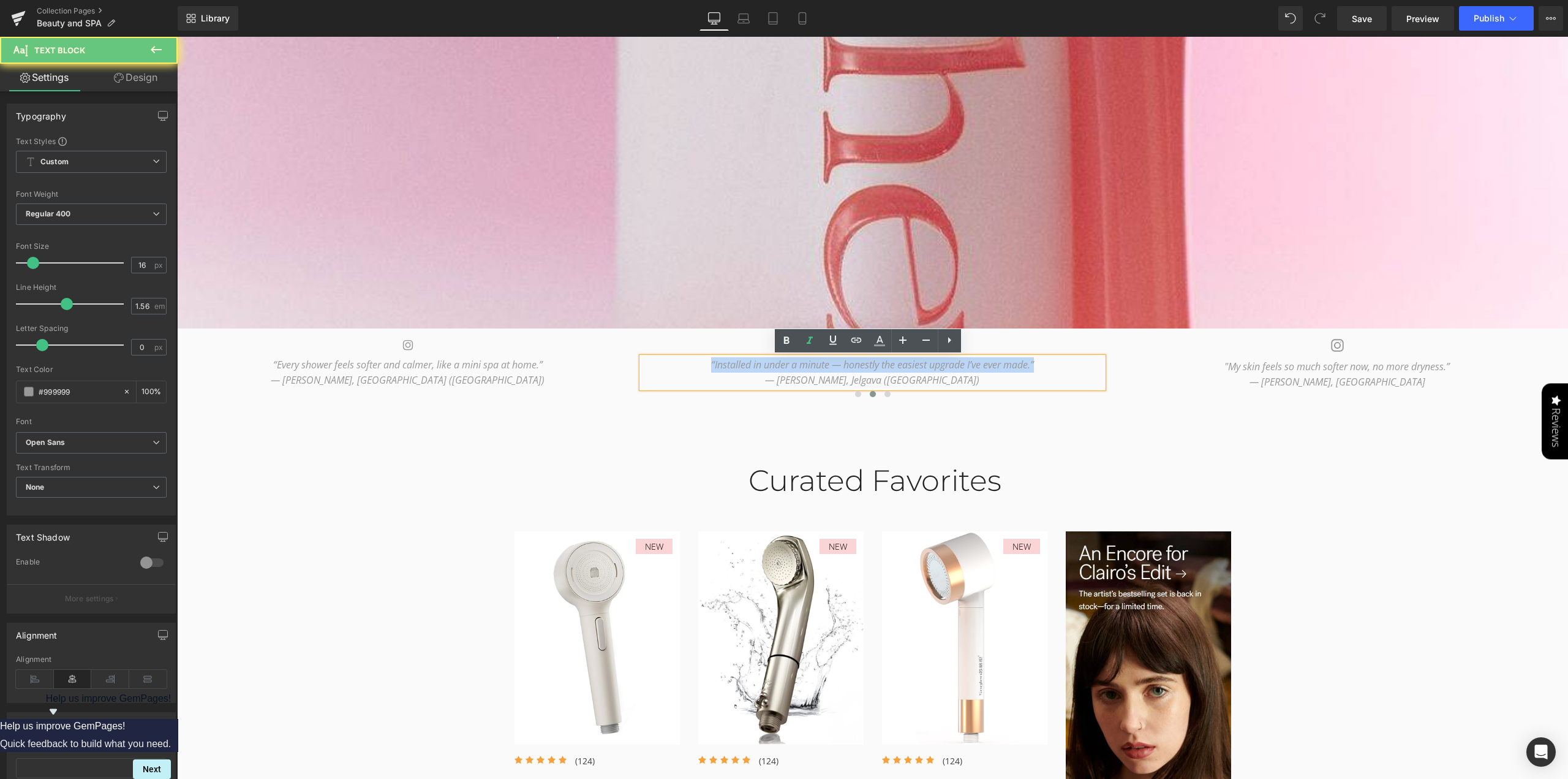
drag, startPoint x: 696, startPoint y: 365, endPoint x: 1042, endPoint y: 409, distance: 348.8
click at [1042, 409] on div "Icon “I love that I found this on Pinterest. Finally a shower head that feels l…" at bounding box center [872, 370] width 1391 height 78
click at [934, 376] on p "— [PERSON_NAME], Jelgava ([GEOGRAPHIC_DATA])" at bounding box center [872, 380] width 462 height 16
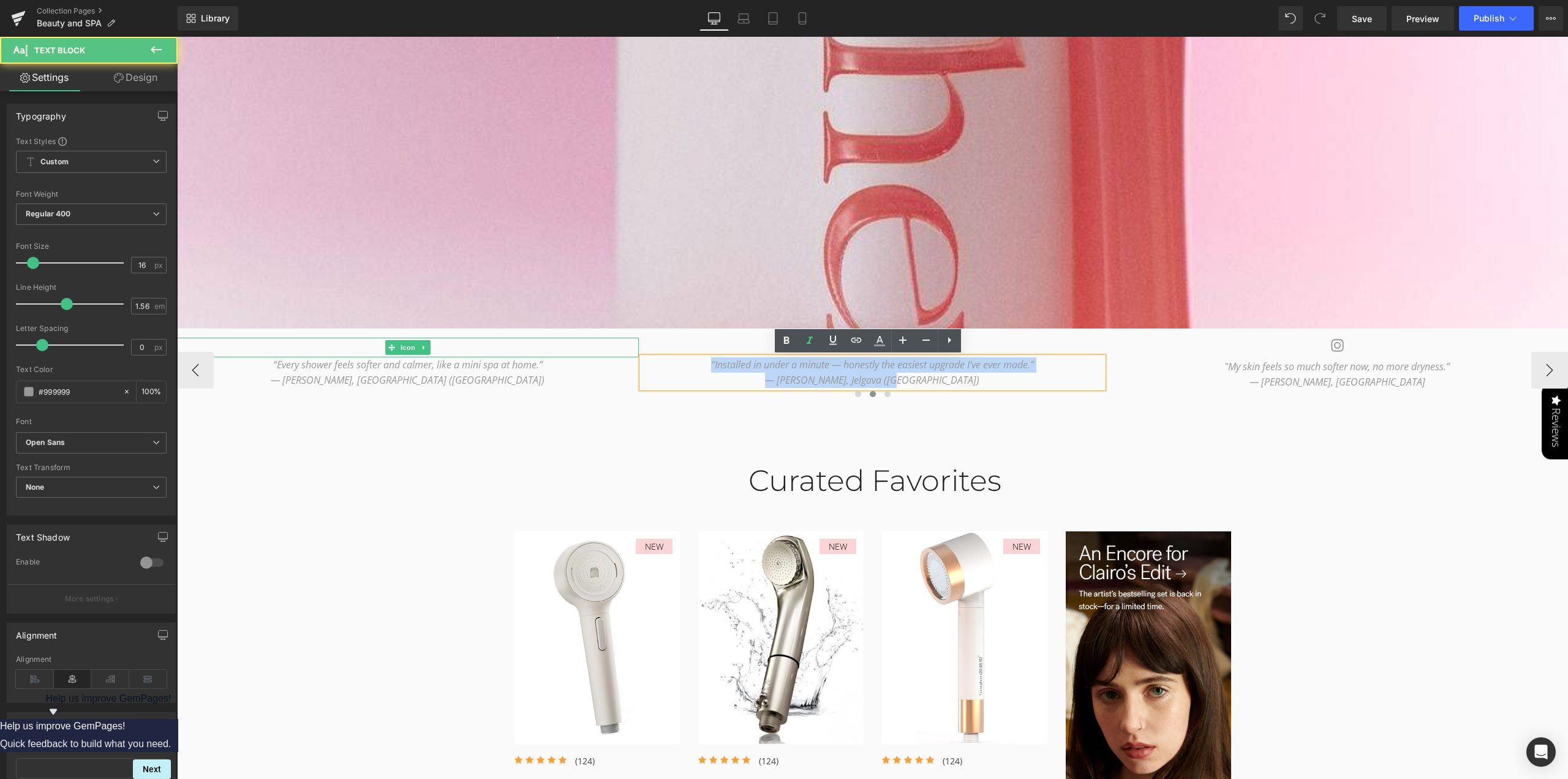
drag, startPoint x: 936, startPoint y: 380, endPoint x: 573, endPoint y: 343, distance: 364.9
click at [573, 343] on div "Icon “I love that I found this on Pinterest. Finally a shower head that feels l…" at bounding box center [409, 370] width 3253 height 65
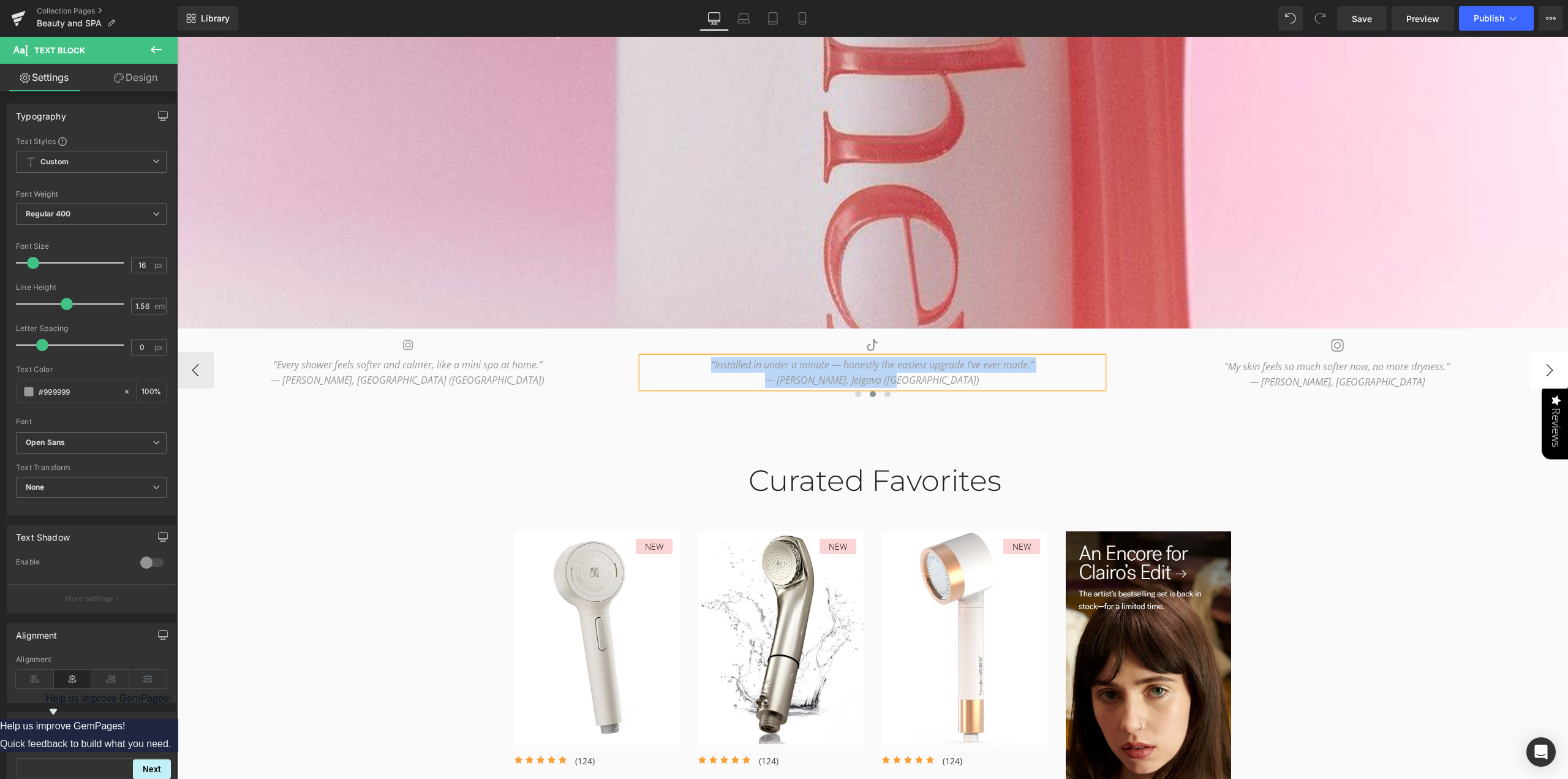
click at [1546, 364] on button "›" at bounding box center [1549, 370] width 37 height 37
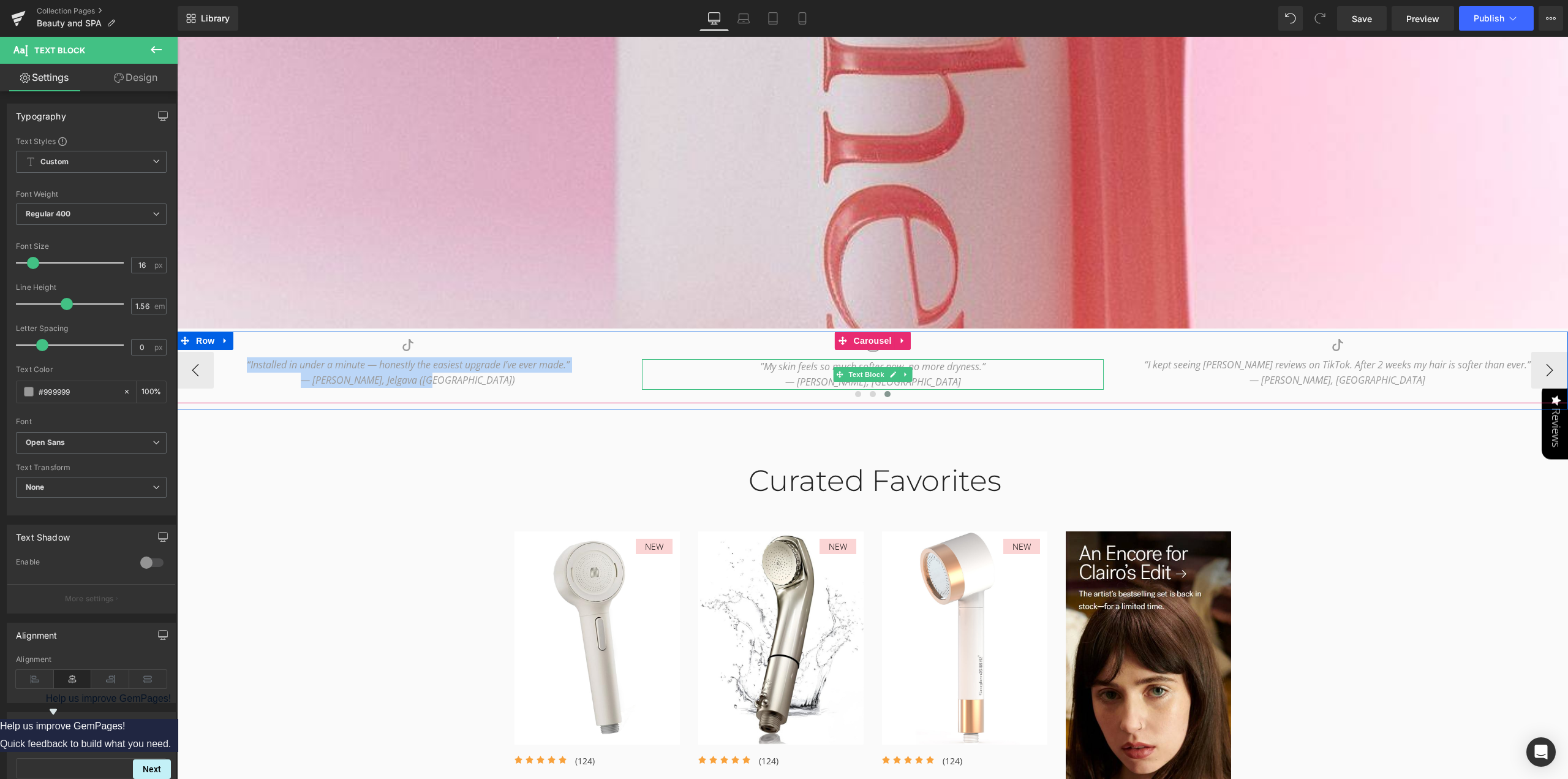
click at [778, 372] on icon ""My skin feels so much softer now, no more dryness.”" at bounding box center [872, 366] width 225 height 13
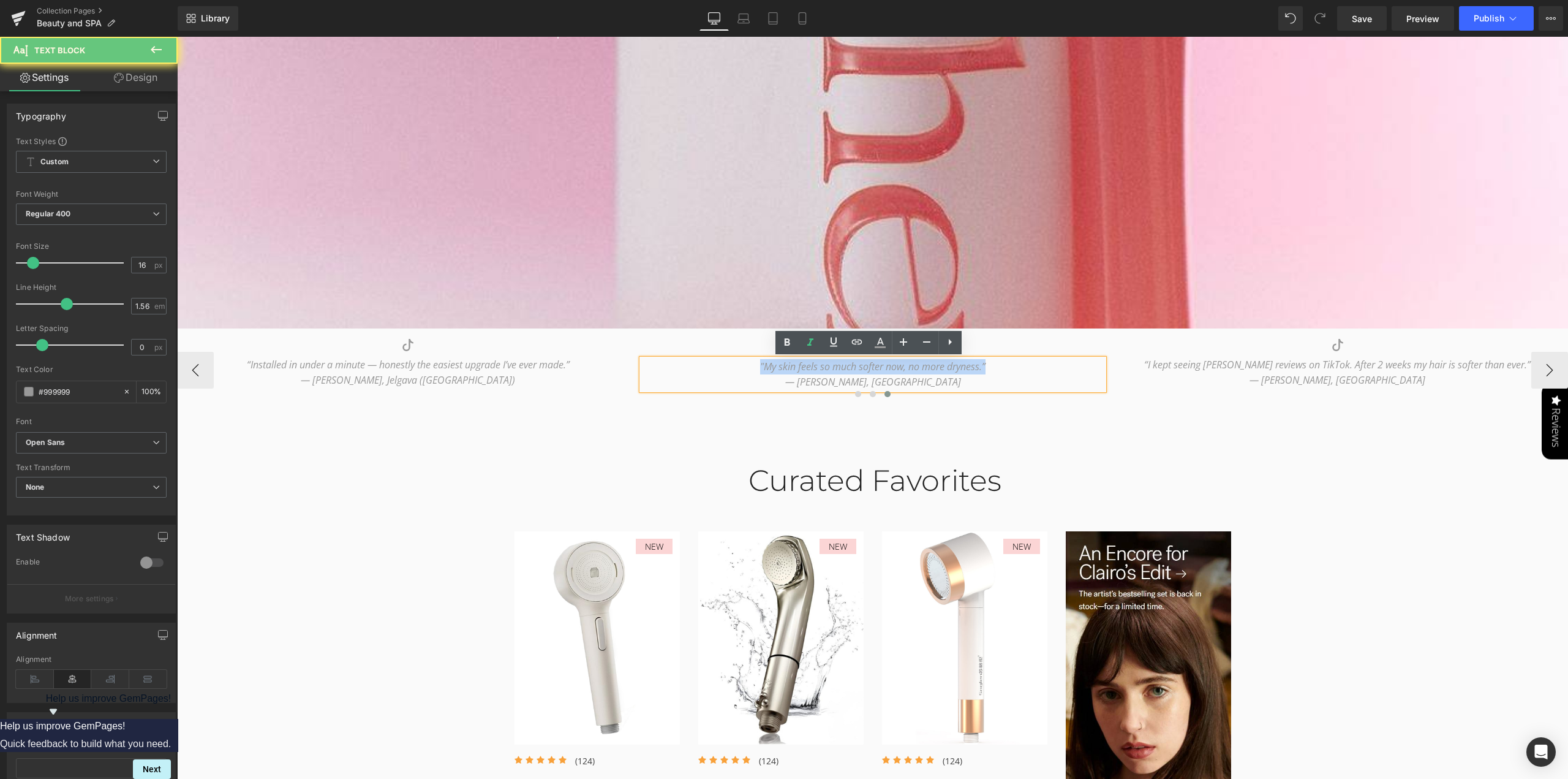
drag, startPoint x: 752, startPoint y: 364, endPoint x: 1029, endPoint y: 403, distance: 279.7
click at [1029, 403] on div "Icon “I love that I found this on Pinterest. Finally a shower head that feels l…" at bounding box center [872, 370] width 1391 height 65
click at [924, 378] on p "— [PERSON_NAME], [GEOGRAPHIC_DATA]" at bounding box center [872, 382] width 462 height 16
drag, startPoint x: 932, startPoint y: 384, endPoint x: 633, endPoint y: 342, distance: 301.9
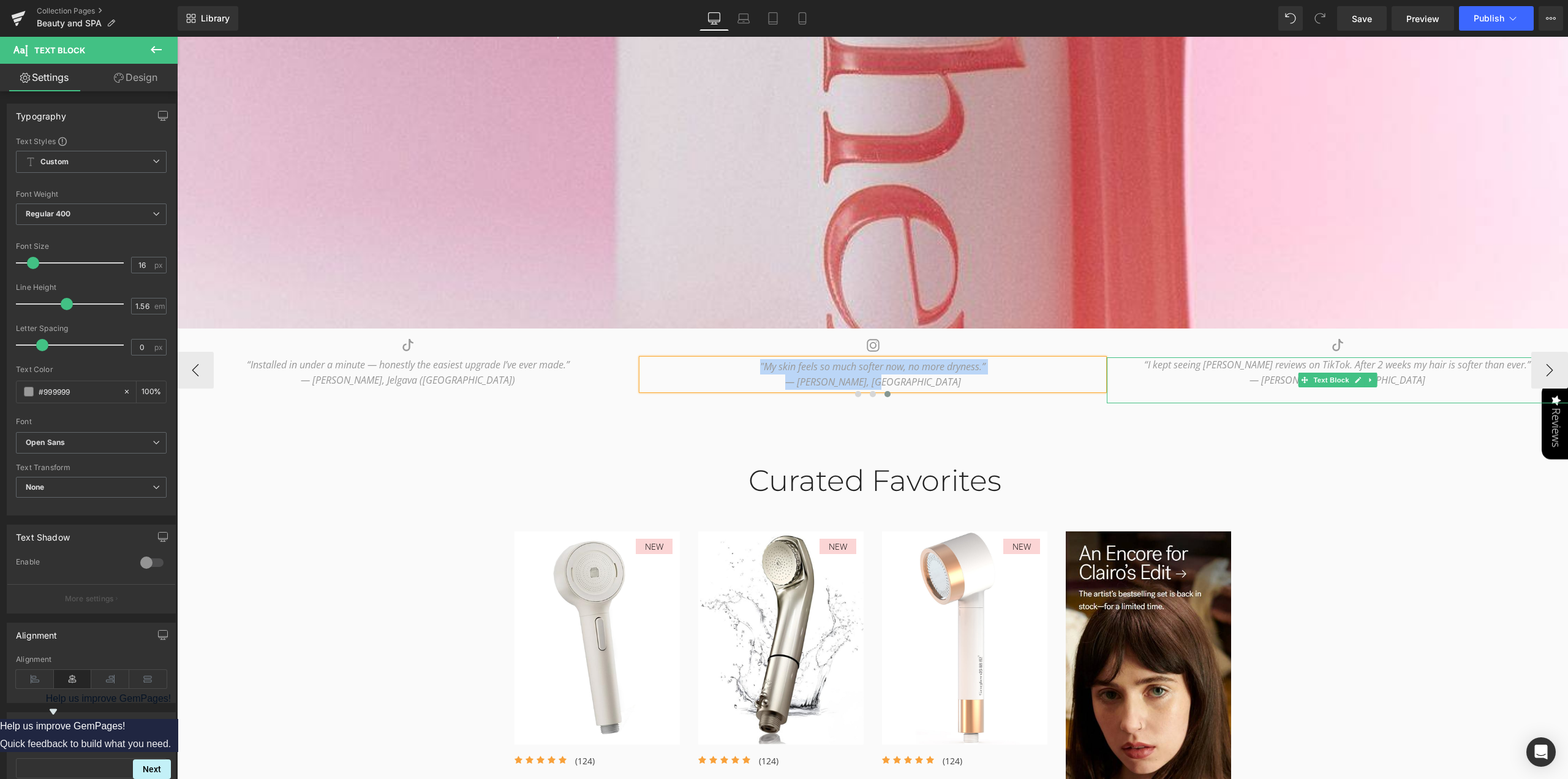
click at [1170, 369] on icon "“I kept seeing [PERSON_NAME] reviews on TikTok. After 2 weeks my hair is softer…" at bounding box center [1337, 365] width 386 height 13
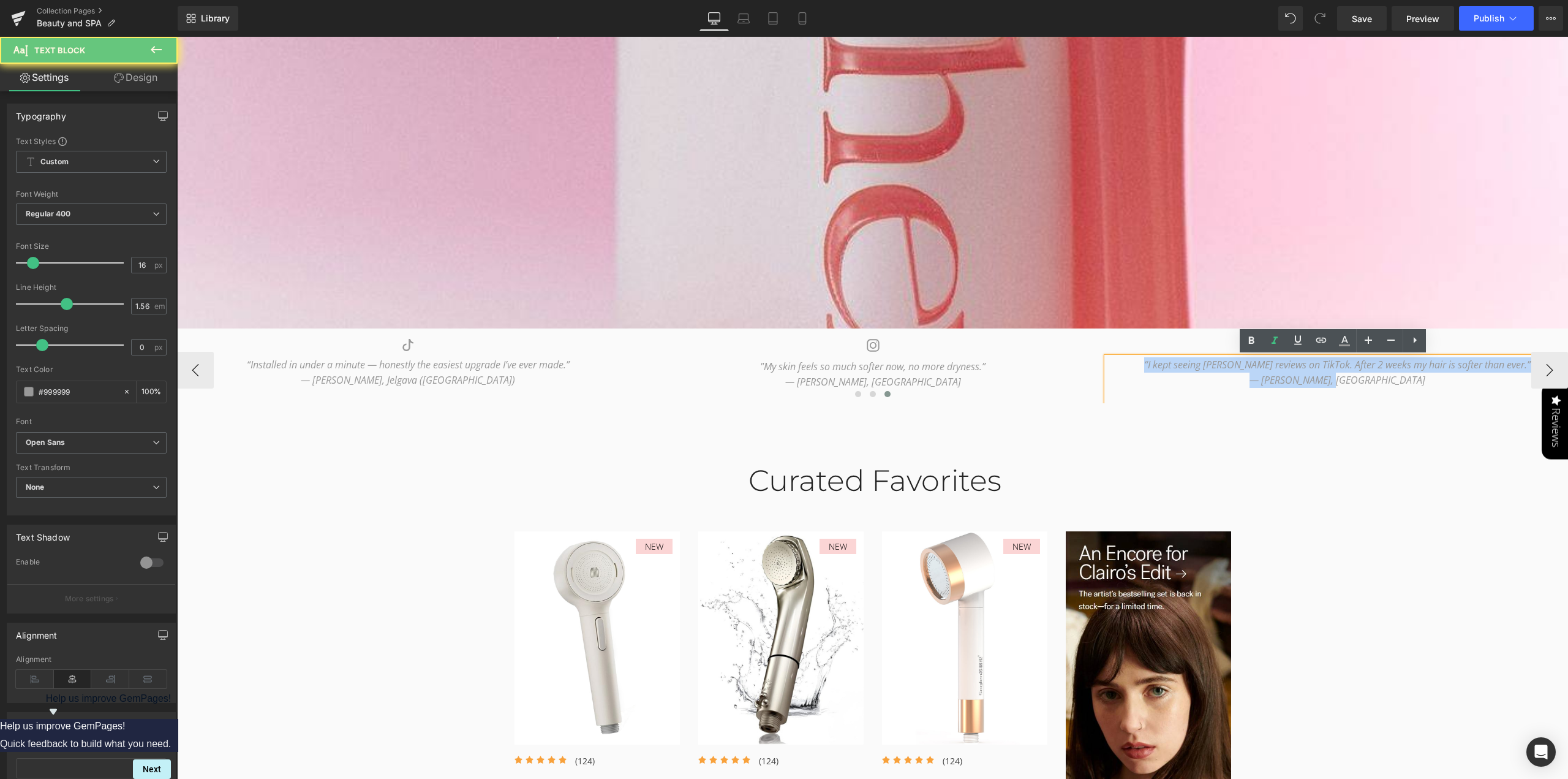
drag, startPoint x: 1138, startPoint y: 359, endPoint x: 1432, endPoint y: 382, distance: 294.9
click at [1432, 382] on div "“I kept seeing [PERSON_NAME] reviews on TikTok. After 2 weeks my hair is softer…" at bounding box center [1337, 380] width 462 height 46
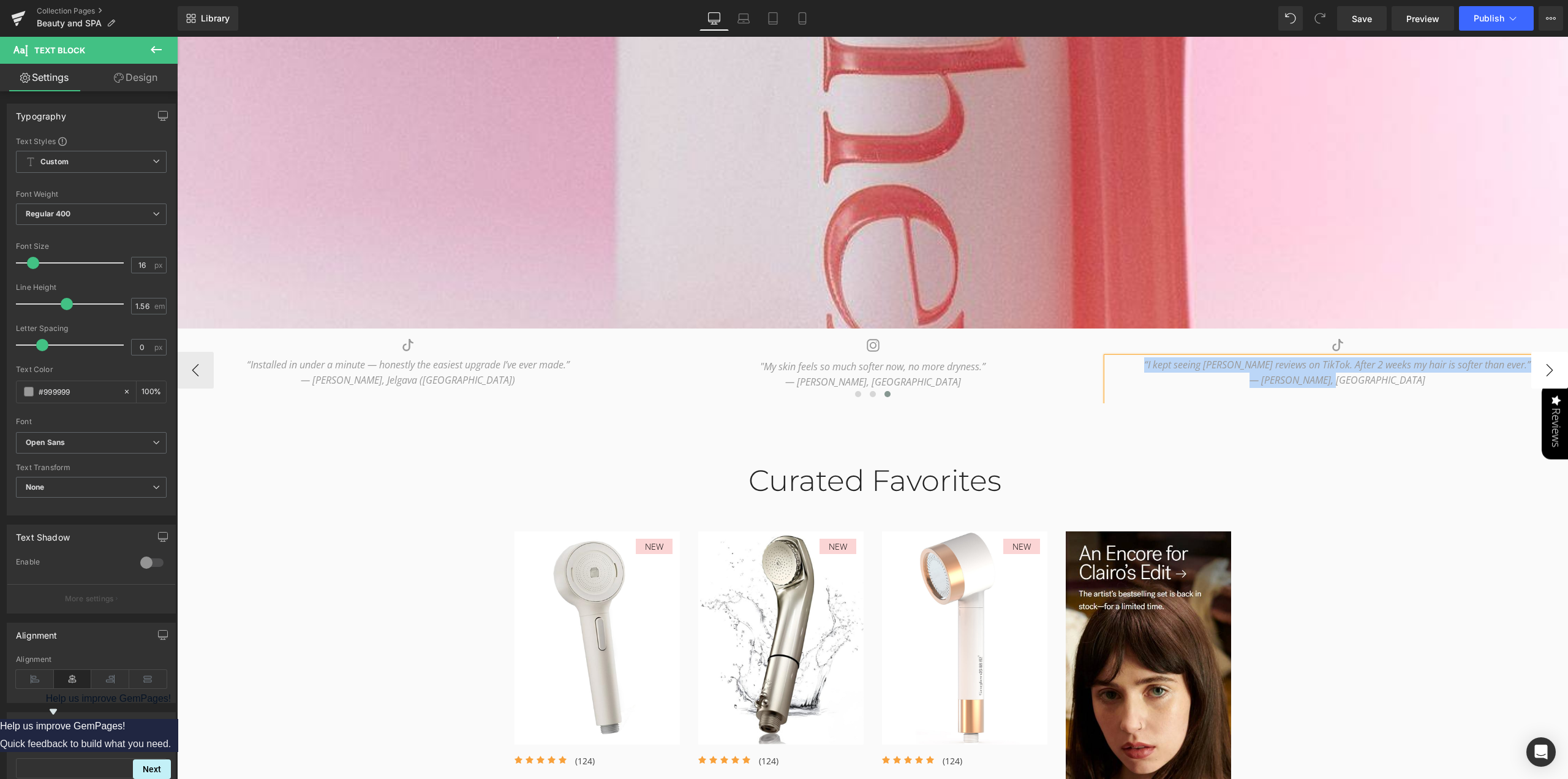
click at [1546, 368] on button "›" at bounding box center [1549, 370] width 37 height 37
drag, startPoint x: 531, startPoint y: 507, endPoint x: 414, endPoint y: 369, distance: 180.9
click at [532, 507] on span "Row" at bounding box center [533, 514] width 24 height 18
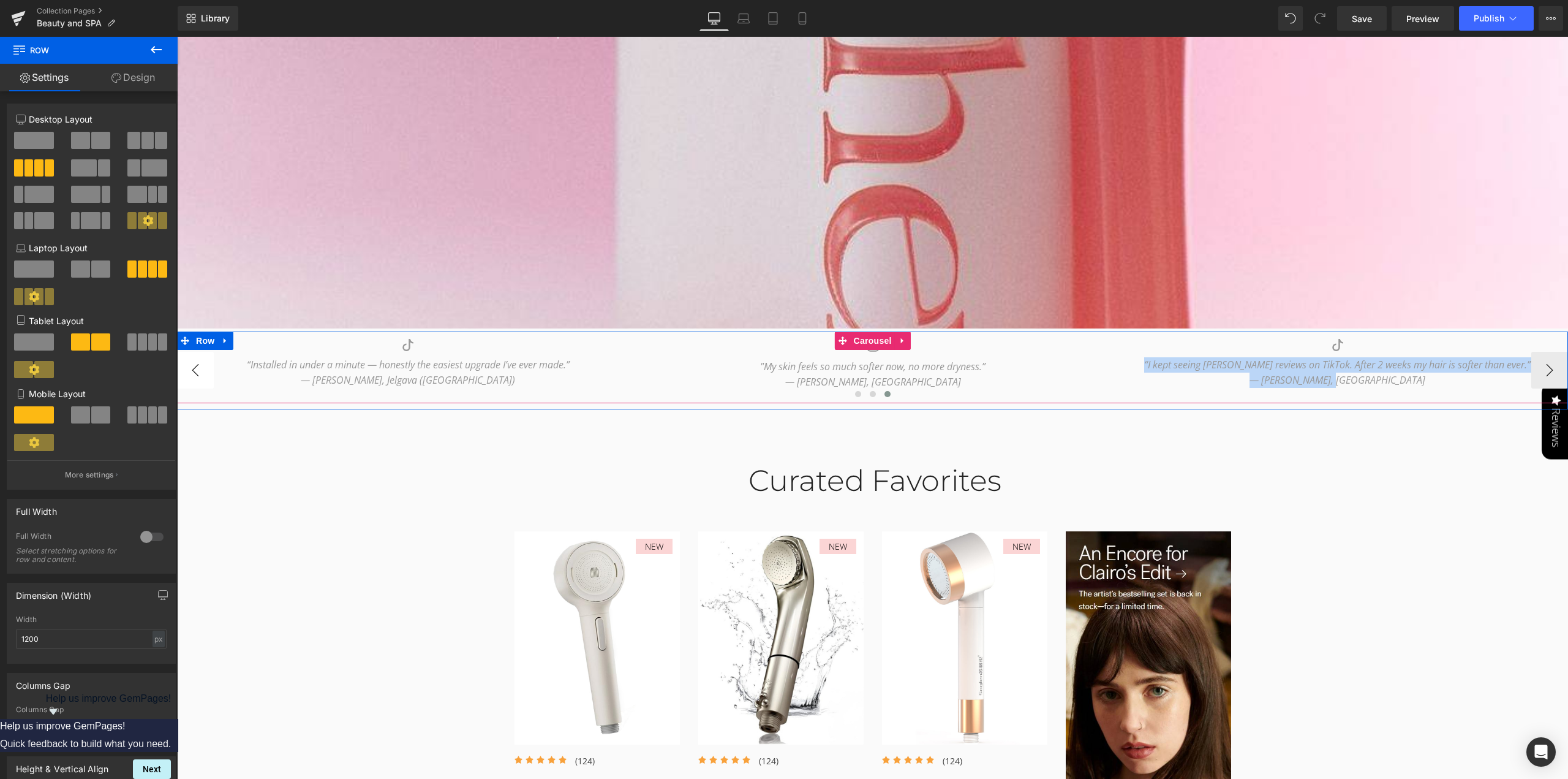
click at [195, 372] on button "‹" at bounding box center [195, 370] width 37 height 37
click at [193, 373] on button "‹" at bounding box center [195, 370] width 37 height 37
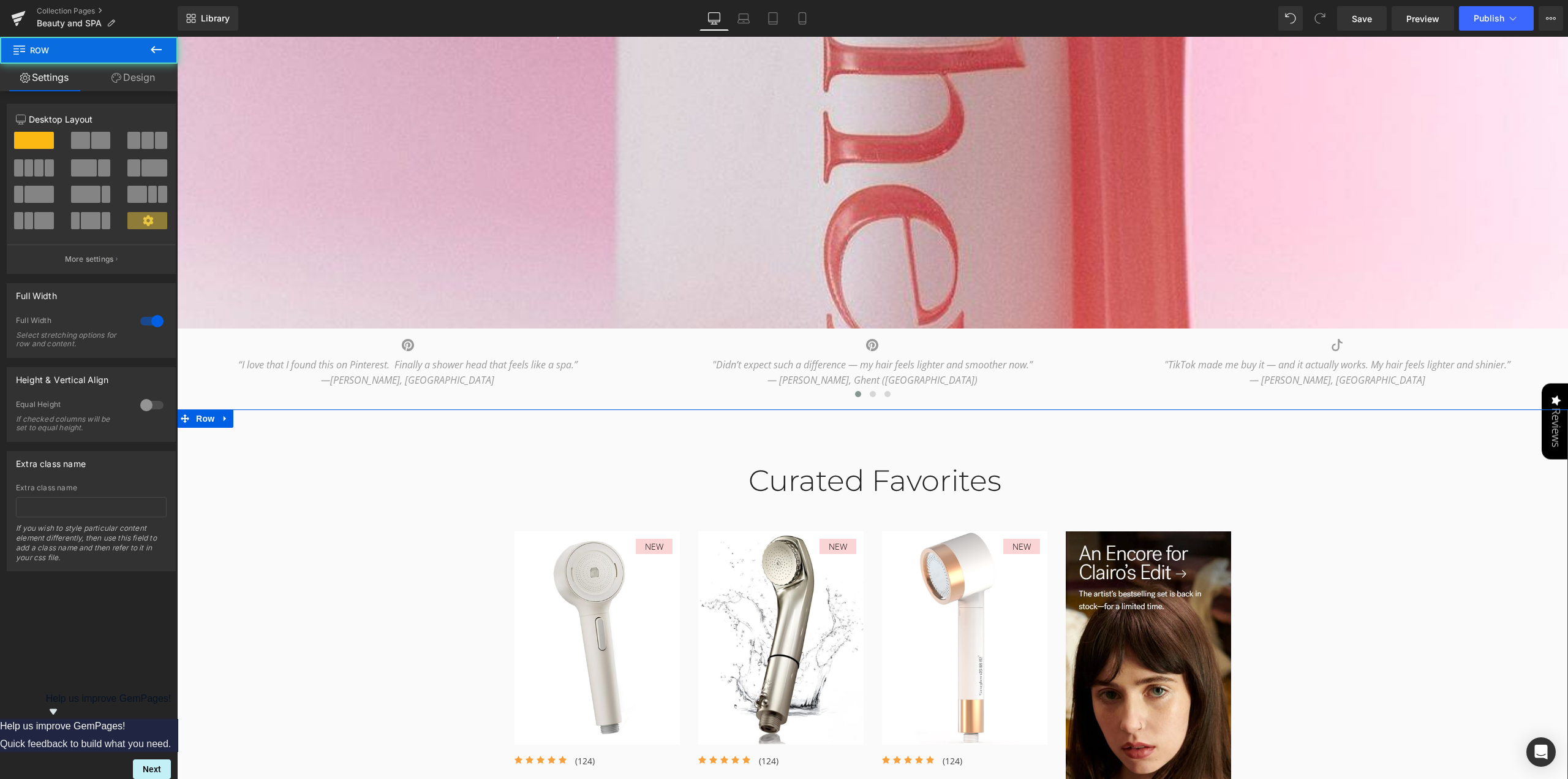
click at [276, 484] on div "Curated Favorites Heading Row NEW (P) Image Icon Icon Icon Icon Icon Icon List …" at bounding box center [872, 650] width 1391 height 409
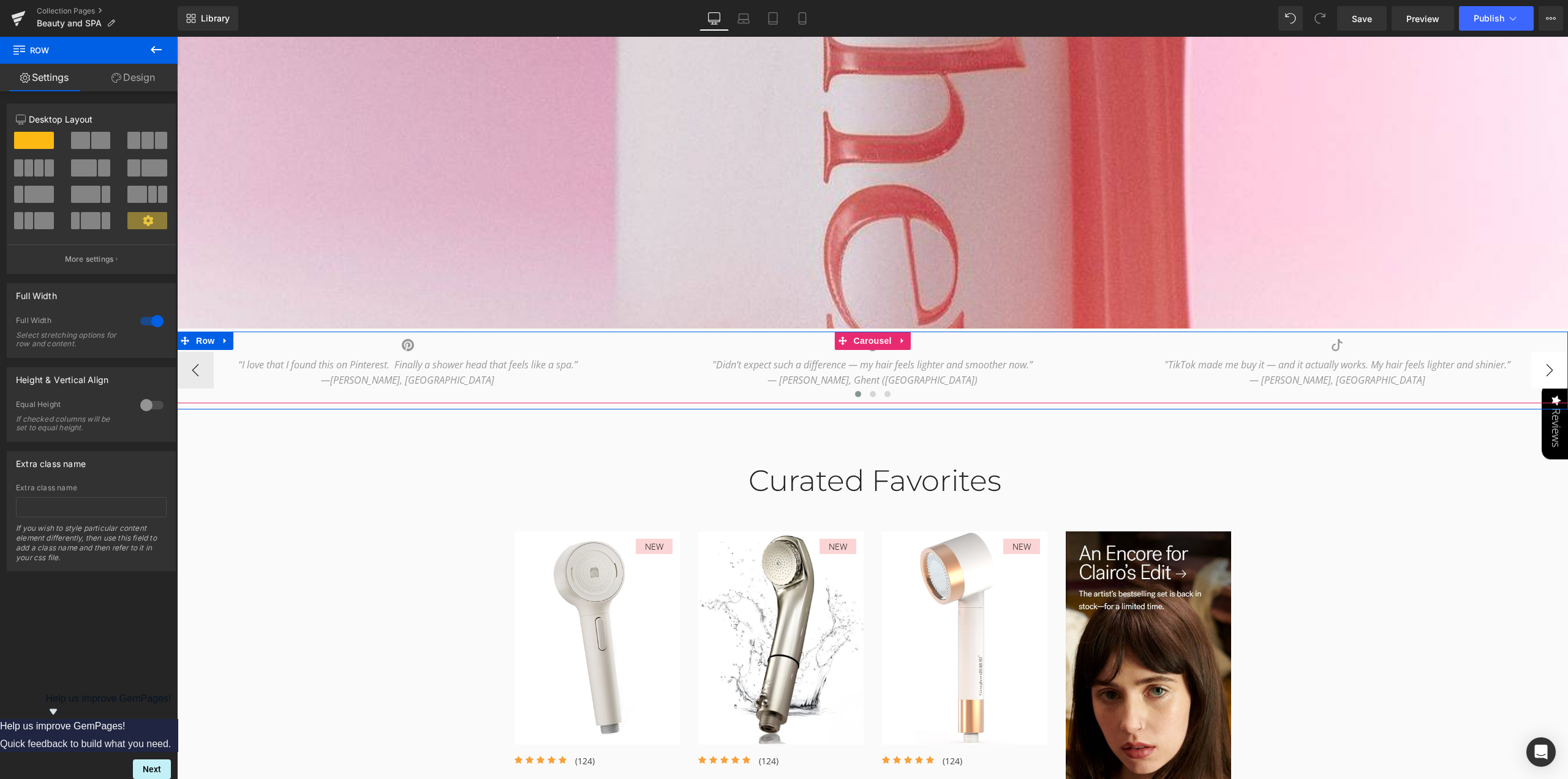
click at [1544, 378] on button "›" at bounding box center [1549, 370] width 37 height 37
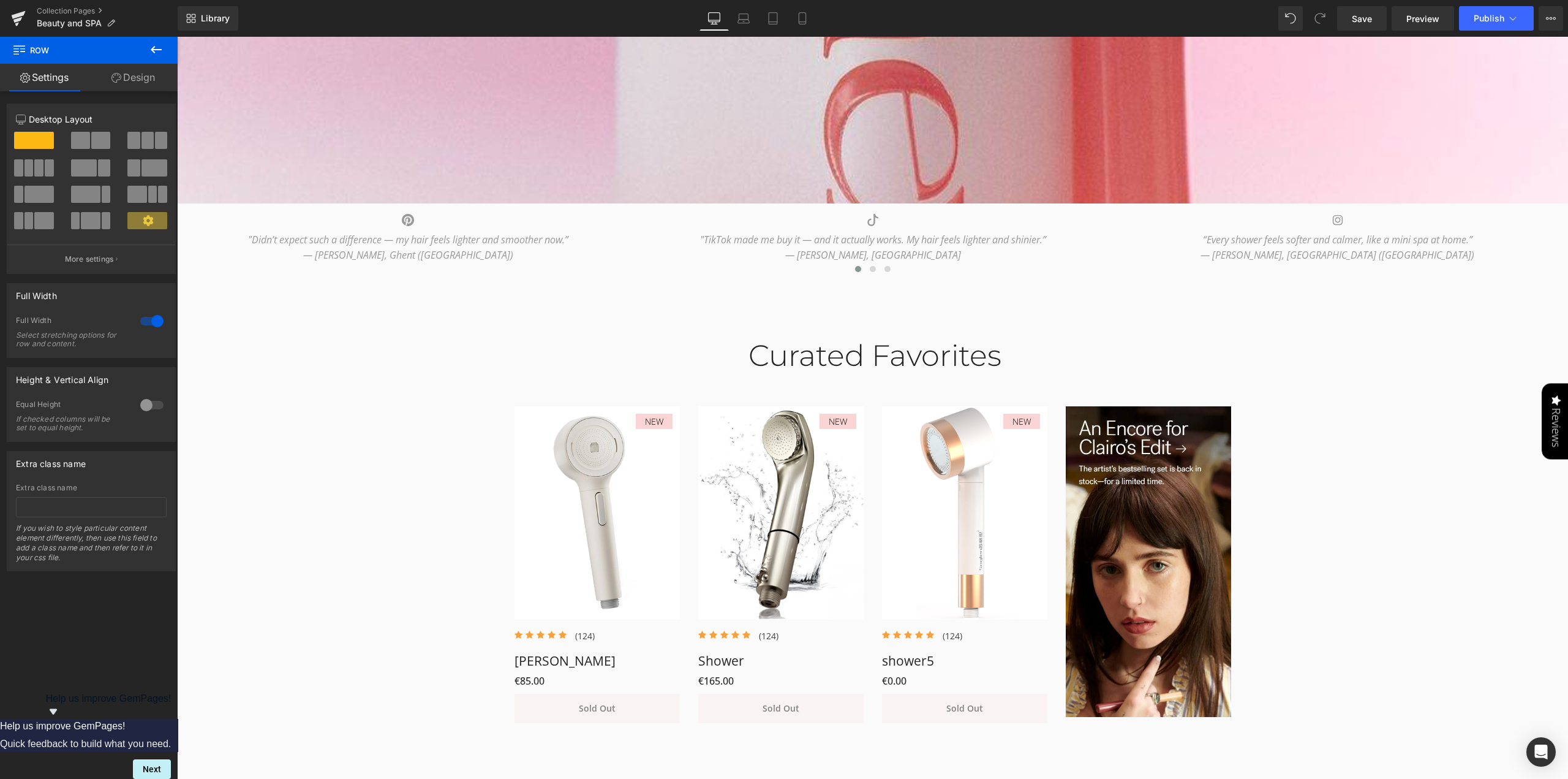
scroll to position [612, 0]
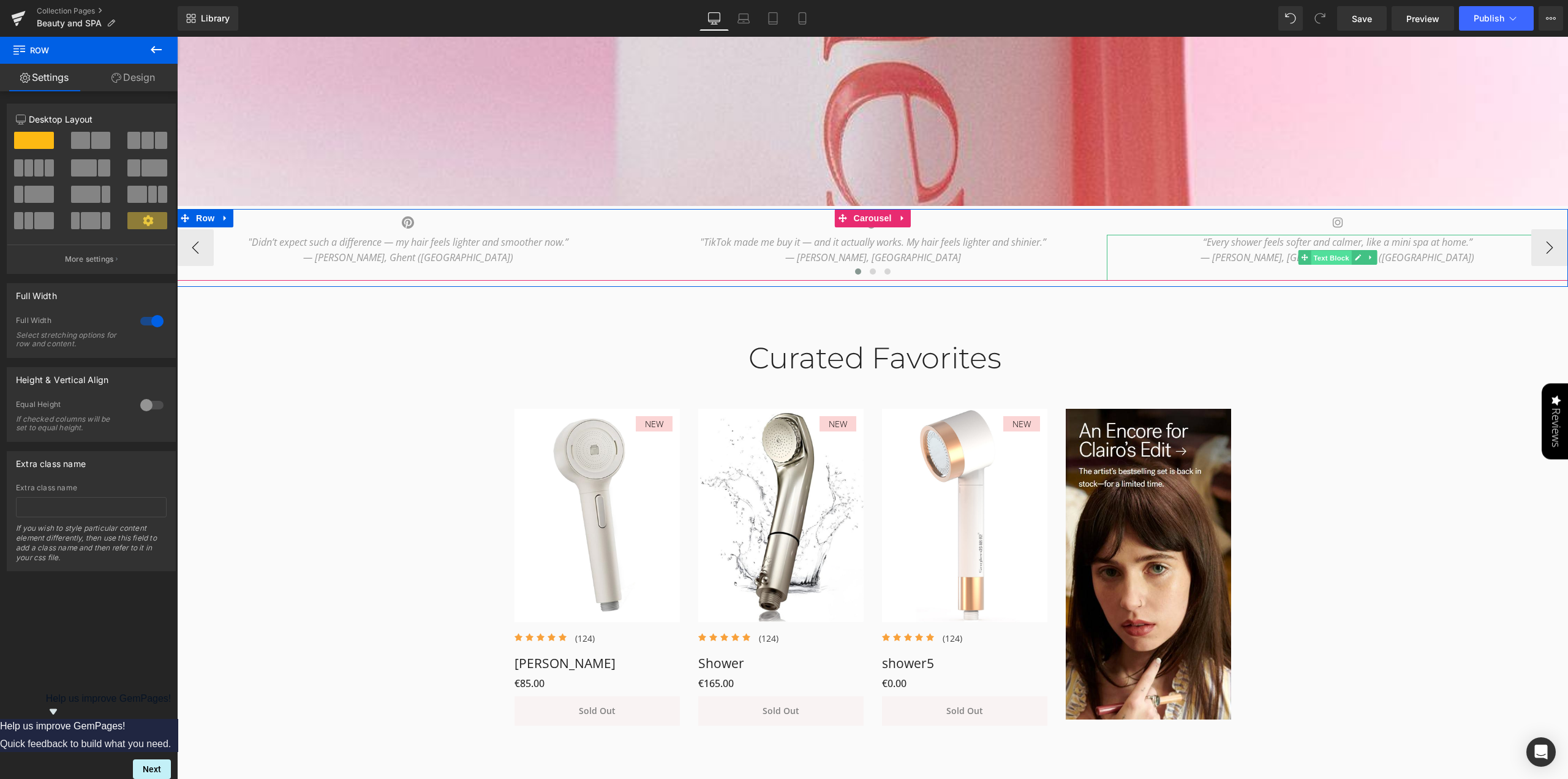
click at [1331, 254] on span "Text Block" at bounding box center [1331, 258] width 40 height 15
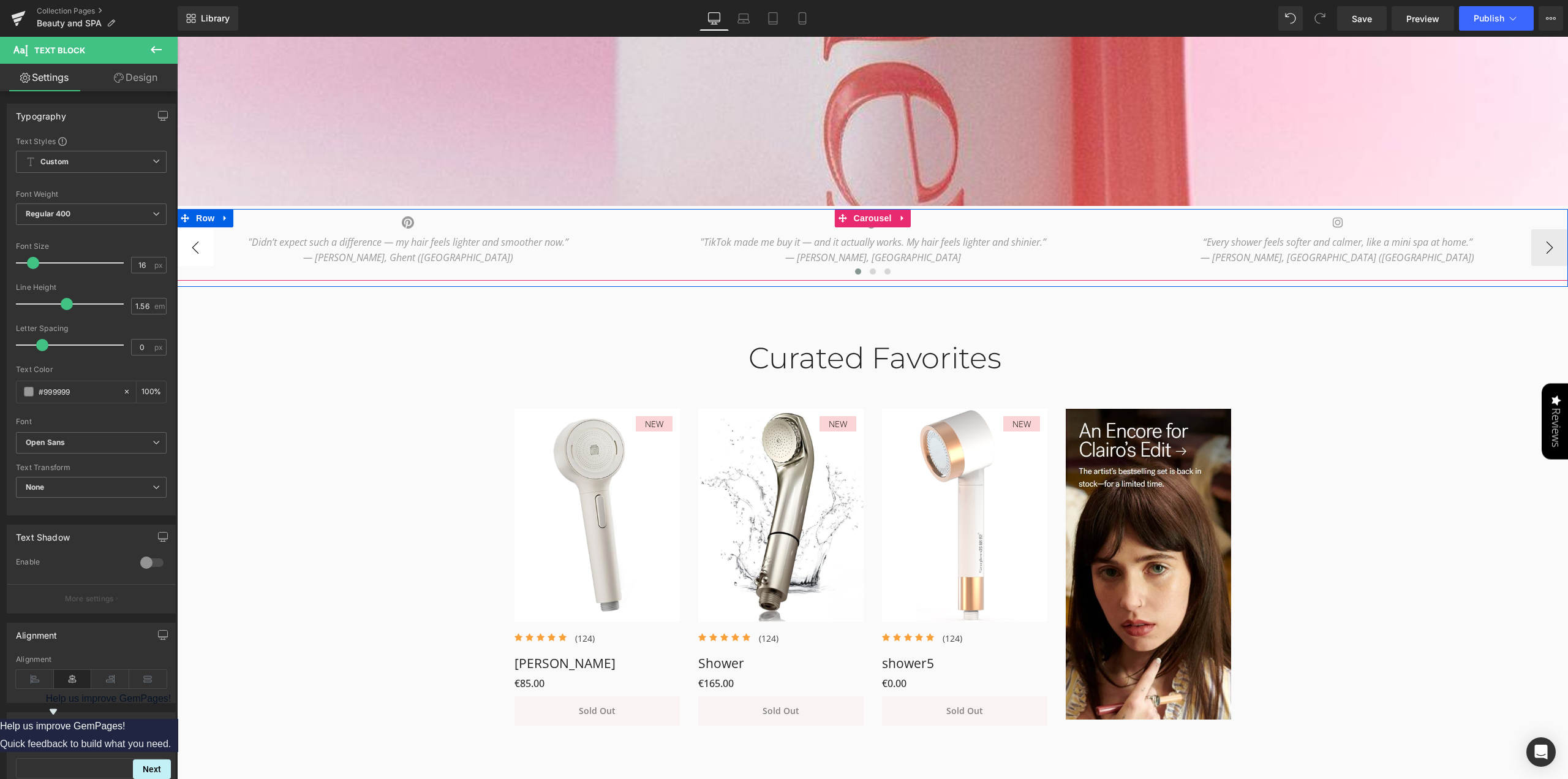
click at [190, 250] on button "‹" at bounding box center [195, 248] width 37 height 37
click at [1549, 247] on button "›" at bounding box center [1549, 248] width 37 height 37
click at [876, 219] on span "Carousel" at bounding box center [872, 218] width 44 height 18
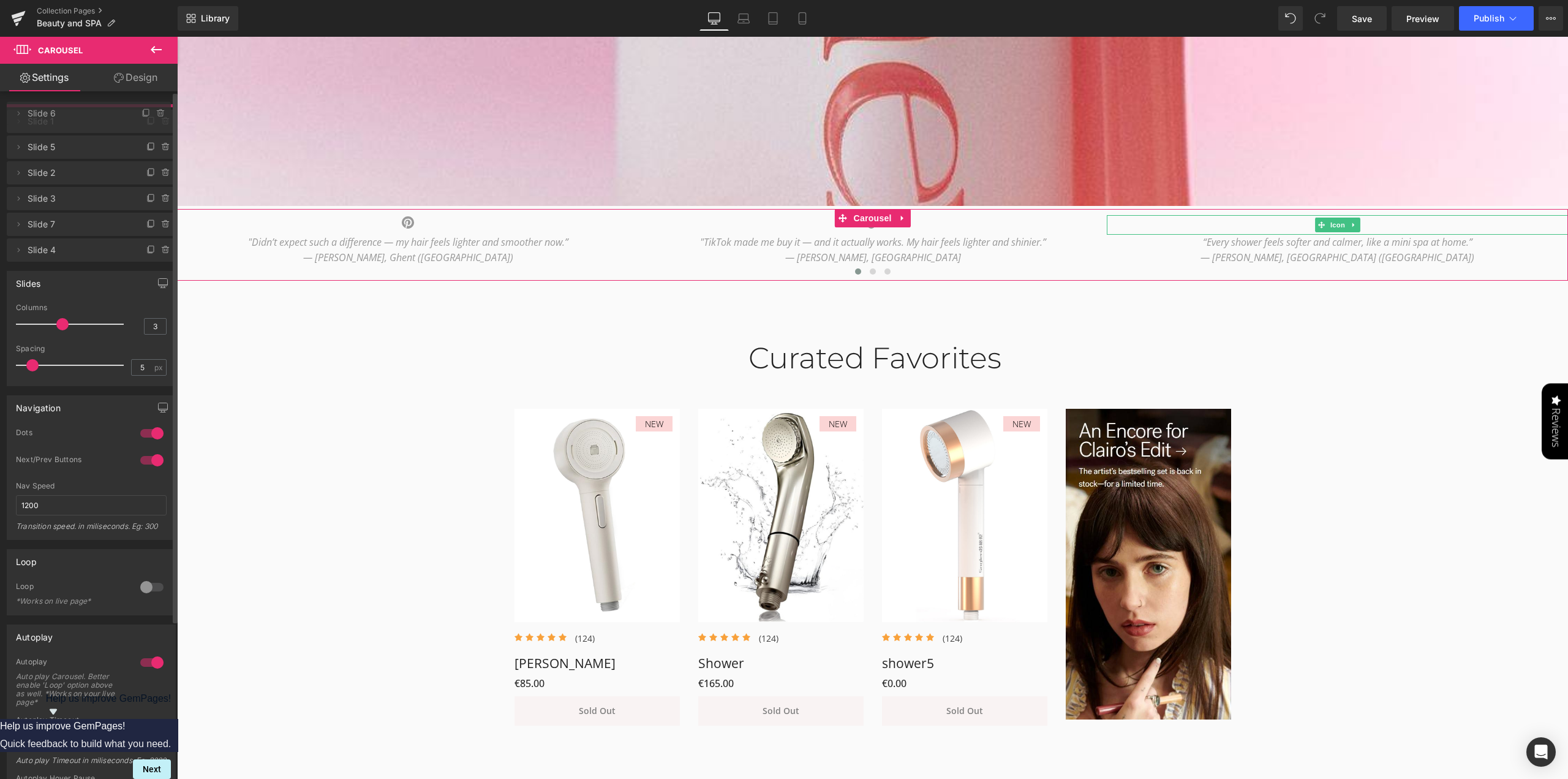
drag, startPoint x: 115, startPoint y: 197, endPoint x: 111, endPoint y: 115, distance: 82.1
drag, startPoint x: 55, startPoint y: 175, endPoint x: 59, endPoint y: 138, distance: 37.2
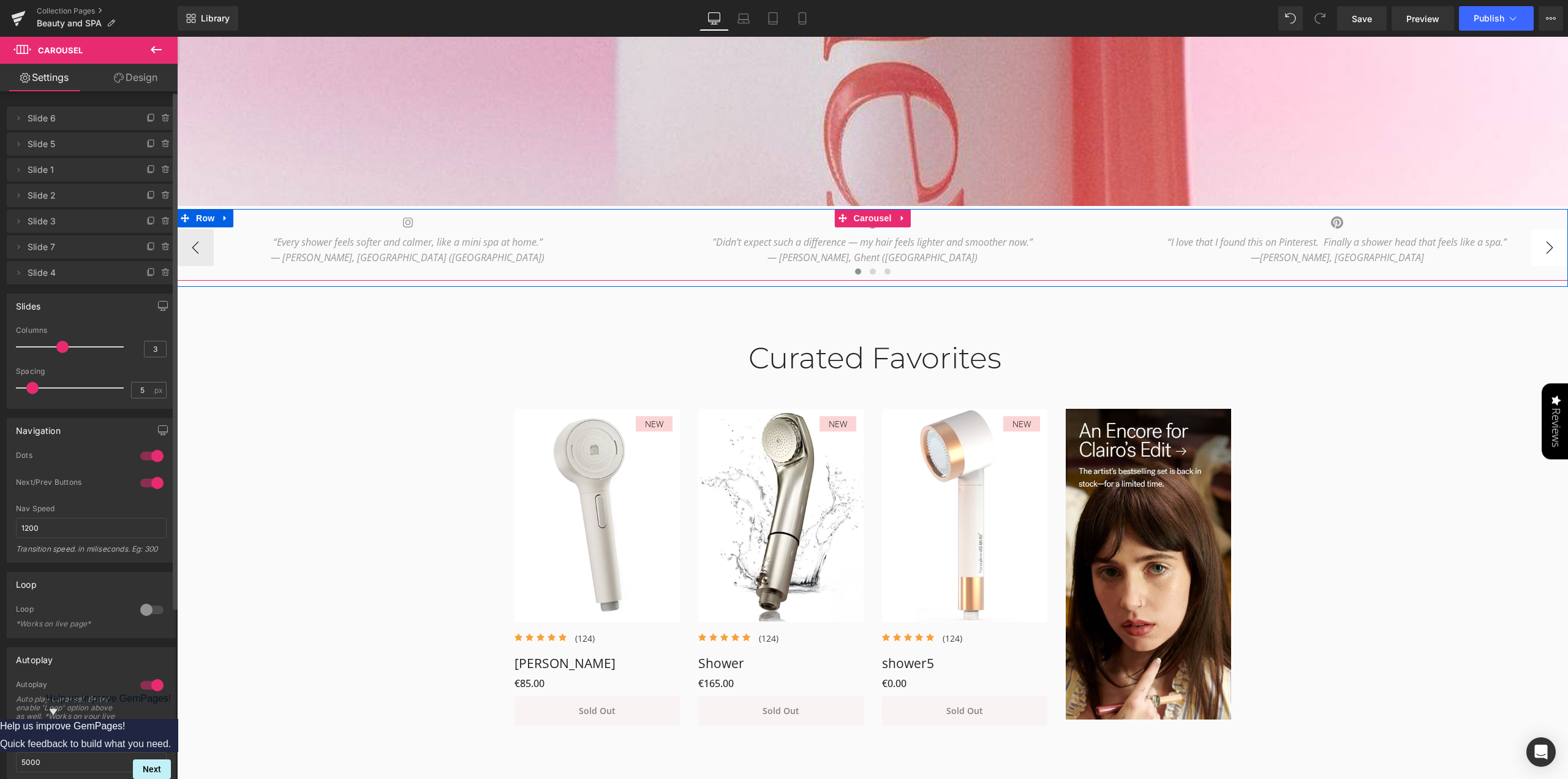
click at [1549, 246] on button "›" at bounding box center [1549, 248] width 37 height 37
click at [1550, 250] on button "›" at bounding box center [1549, 248] width 37 height 37
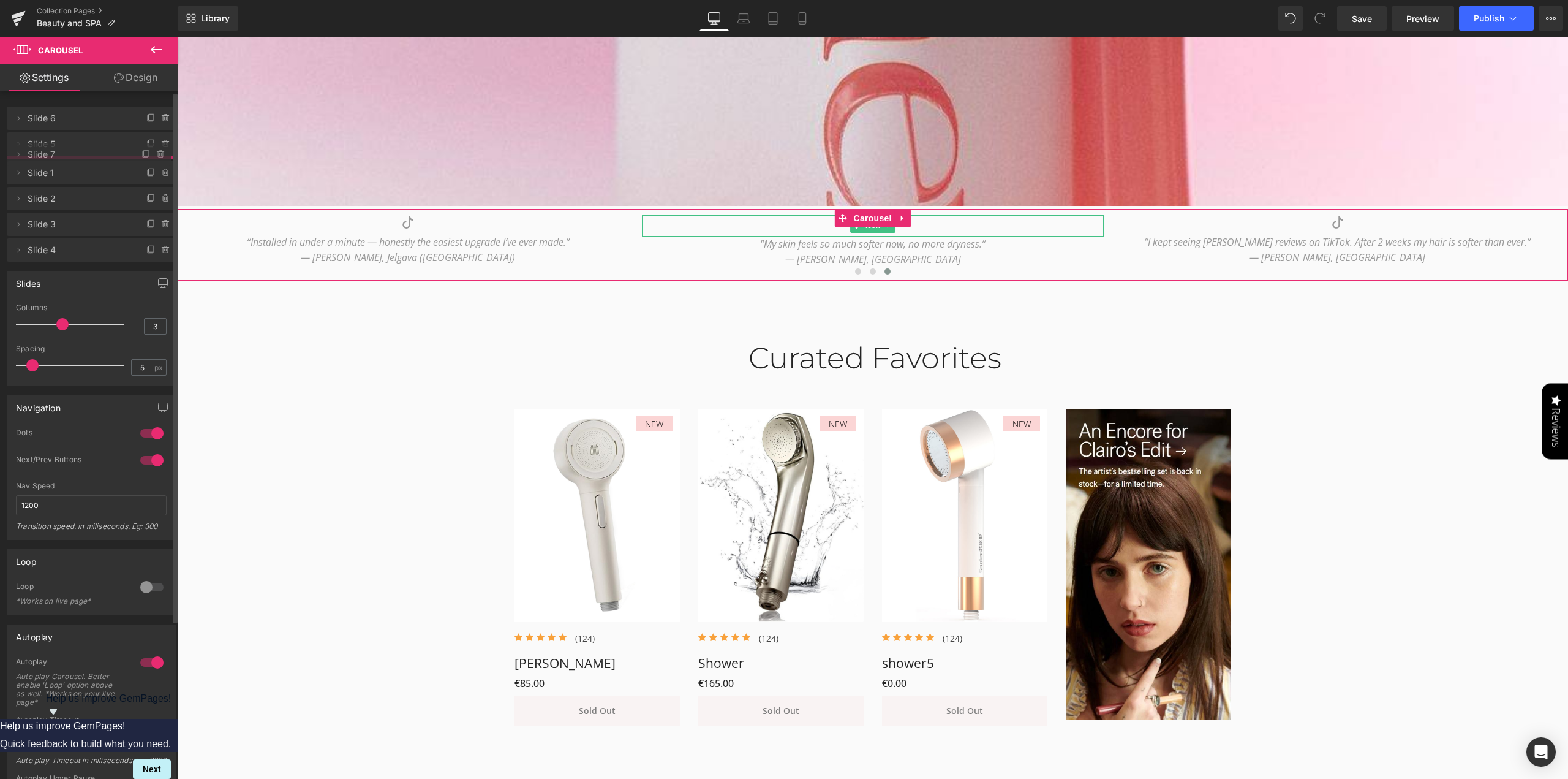
drag, startPoint x: 76, startPoint y: 251, endPoint x: 81, endPoint y: 158, distance: 93.1
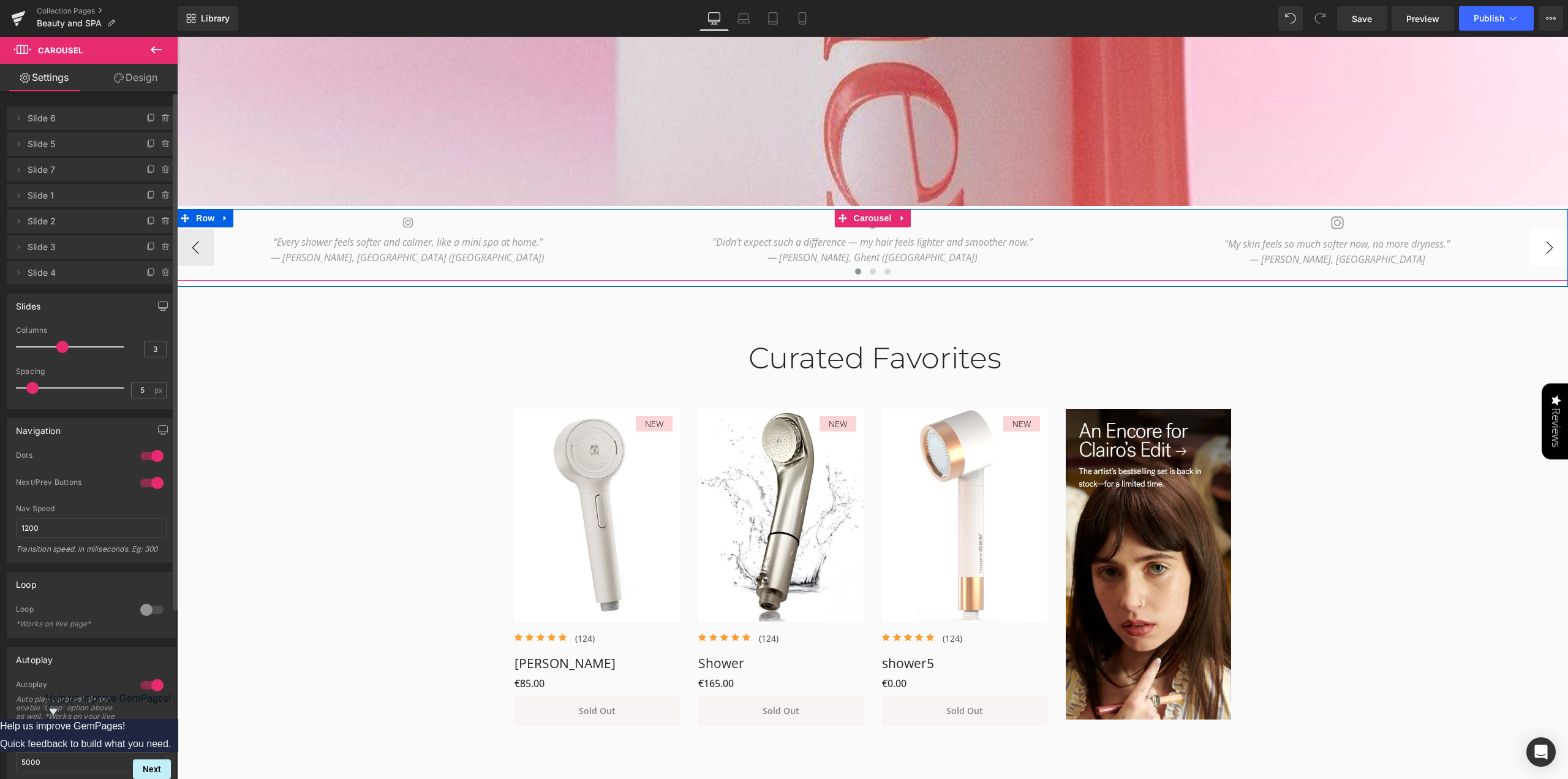
click at [1541, 248] on button "›" at bounding box center [1549, 248] width 37 height 37
click at [1544, 246] on button "›" at bounding box center [1549, 248] width 37 height 37
click at [1544, 246] on button "›" at bounding box center [1549, 248] width 37 height 37
click at [198, 251] on button "‹" at bounding box center [195, 248] width 37 height 37
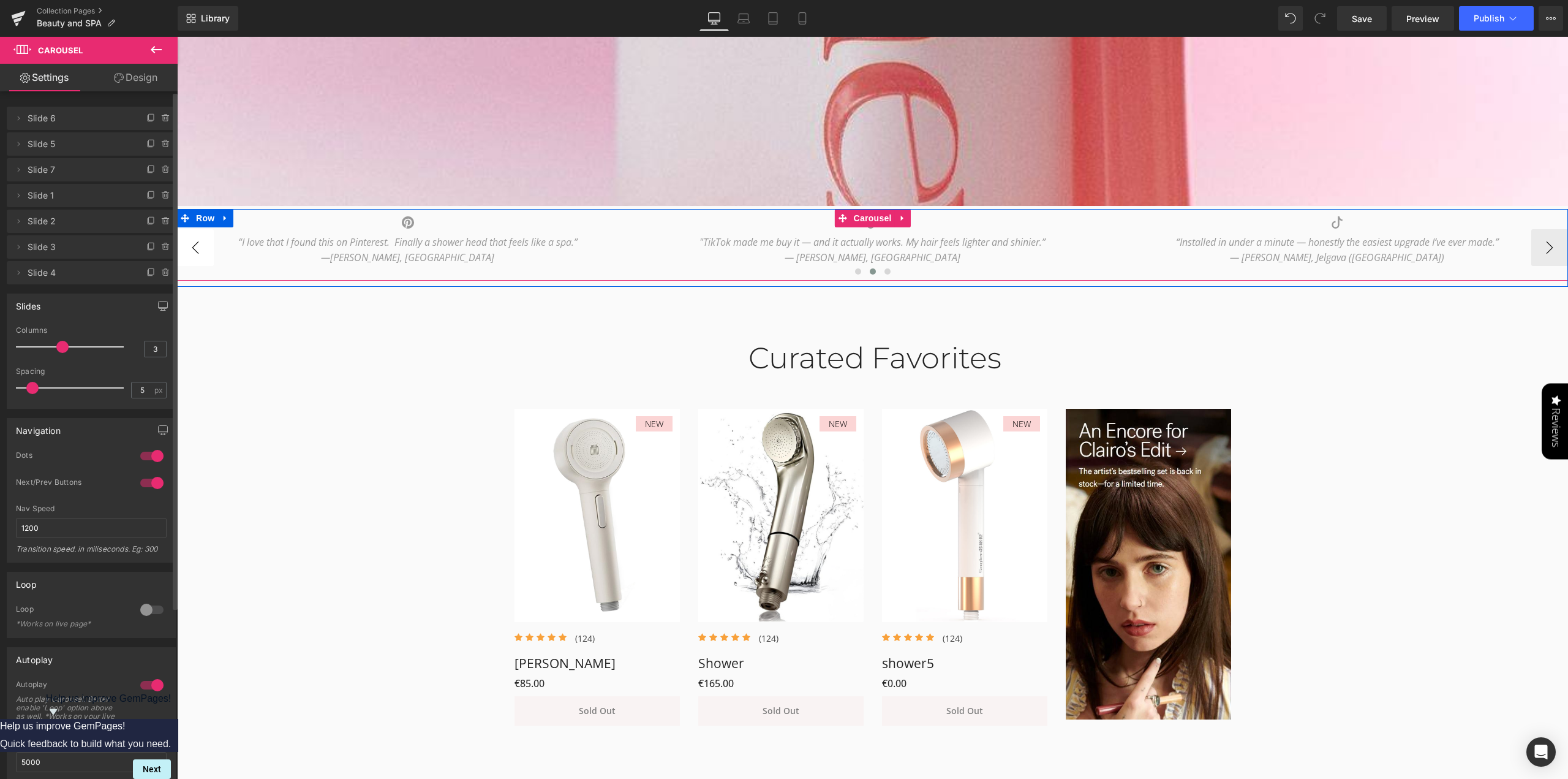
click at [198, 251] on button "‹" at bounding box center [195, 248] width 37 height 37
click at [1544, 250] on button "›" at bounding box center [1549, 248] width 37 height 37
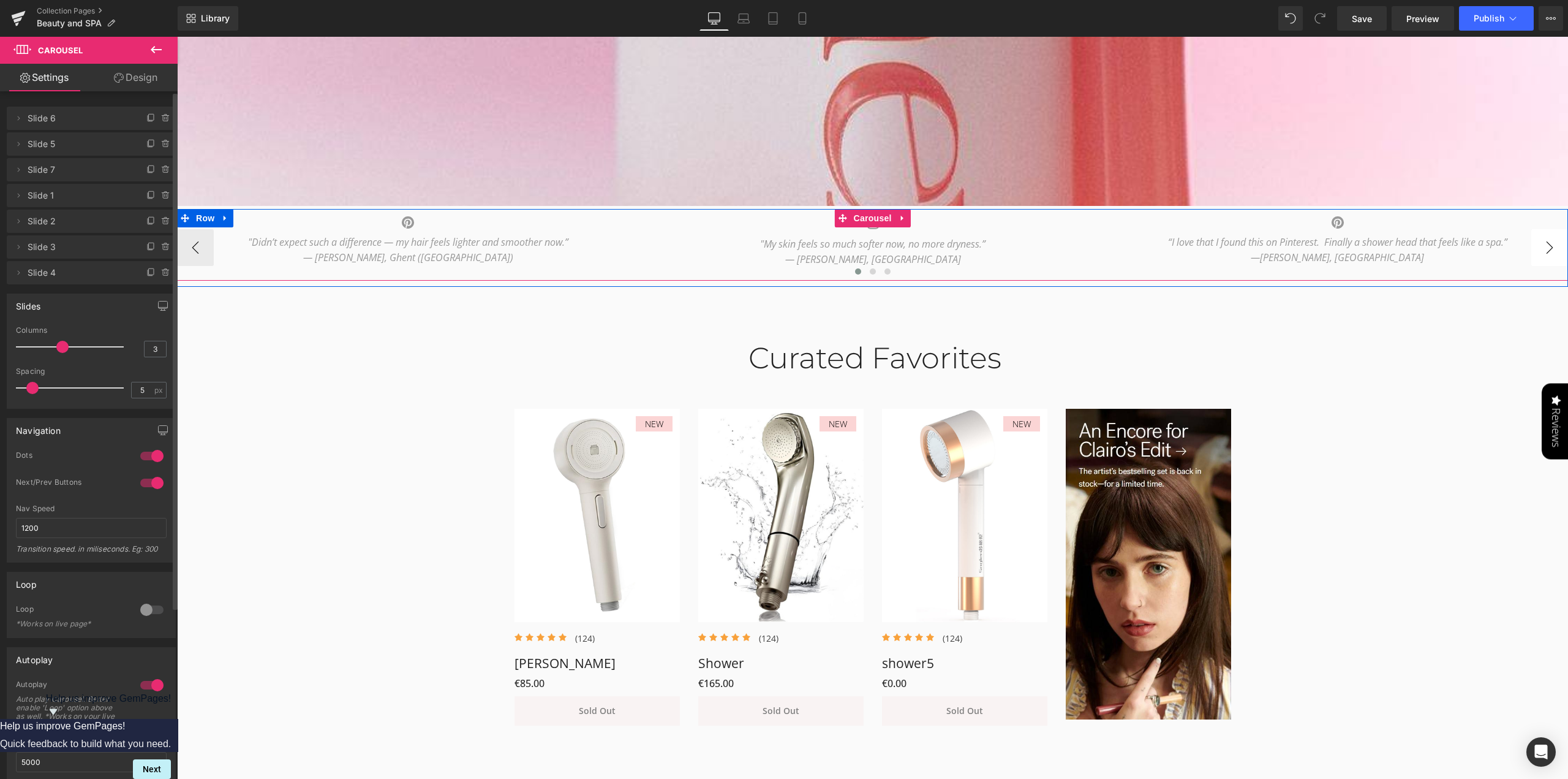
click at [1544, 250] on button "›" at bounding box center [1549, 248] width 37 height 37
click at [1321, 260] on div ""TikTok made me buy it — and it actually works. My hair feels lighter and shini…" at bounding box center [1337, 258] width 462 height 46
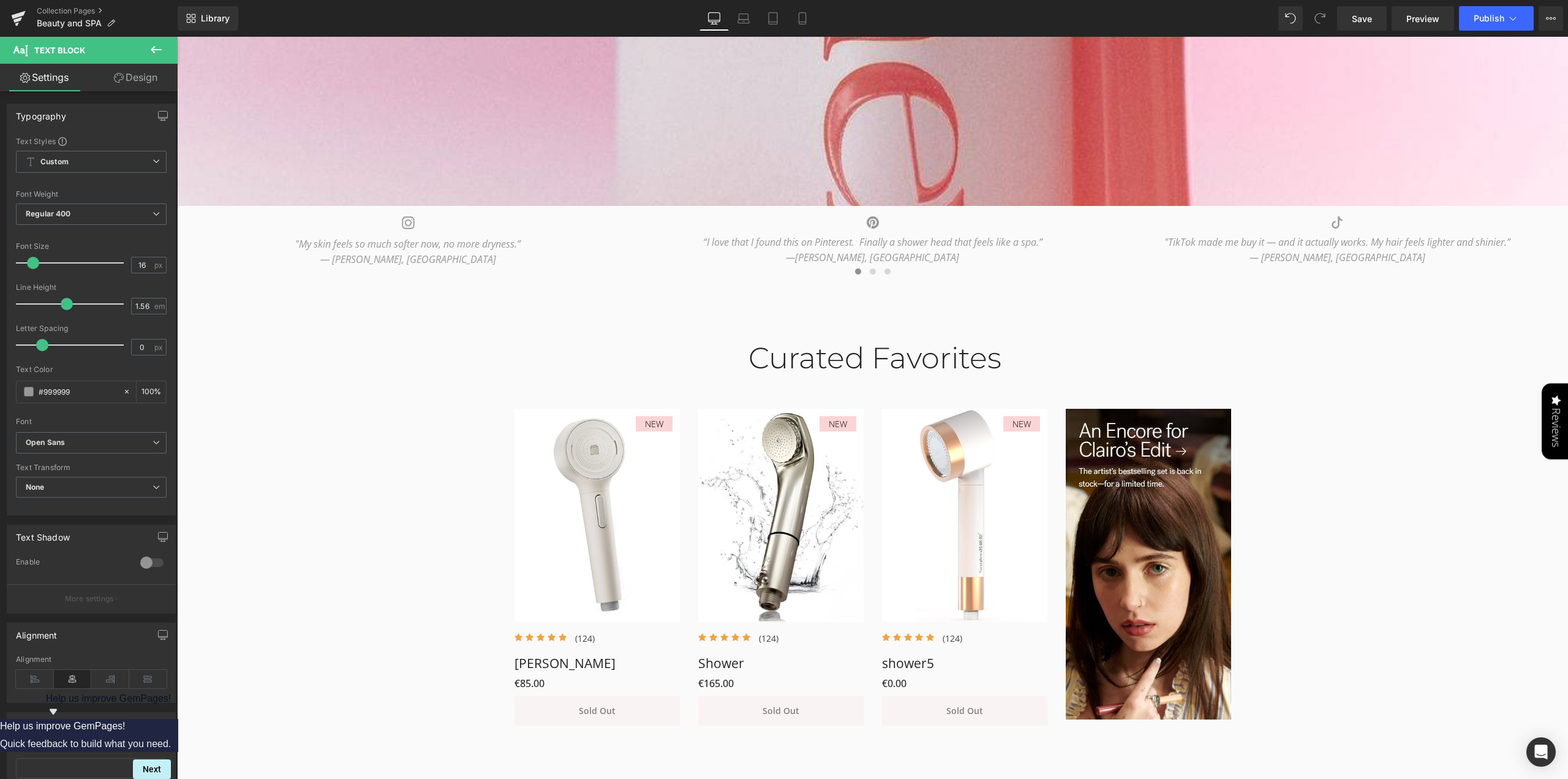
click at [147, 76] on link "Design" at bounding box center [135, 77] width 89 height 28
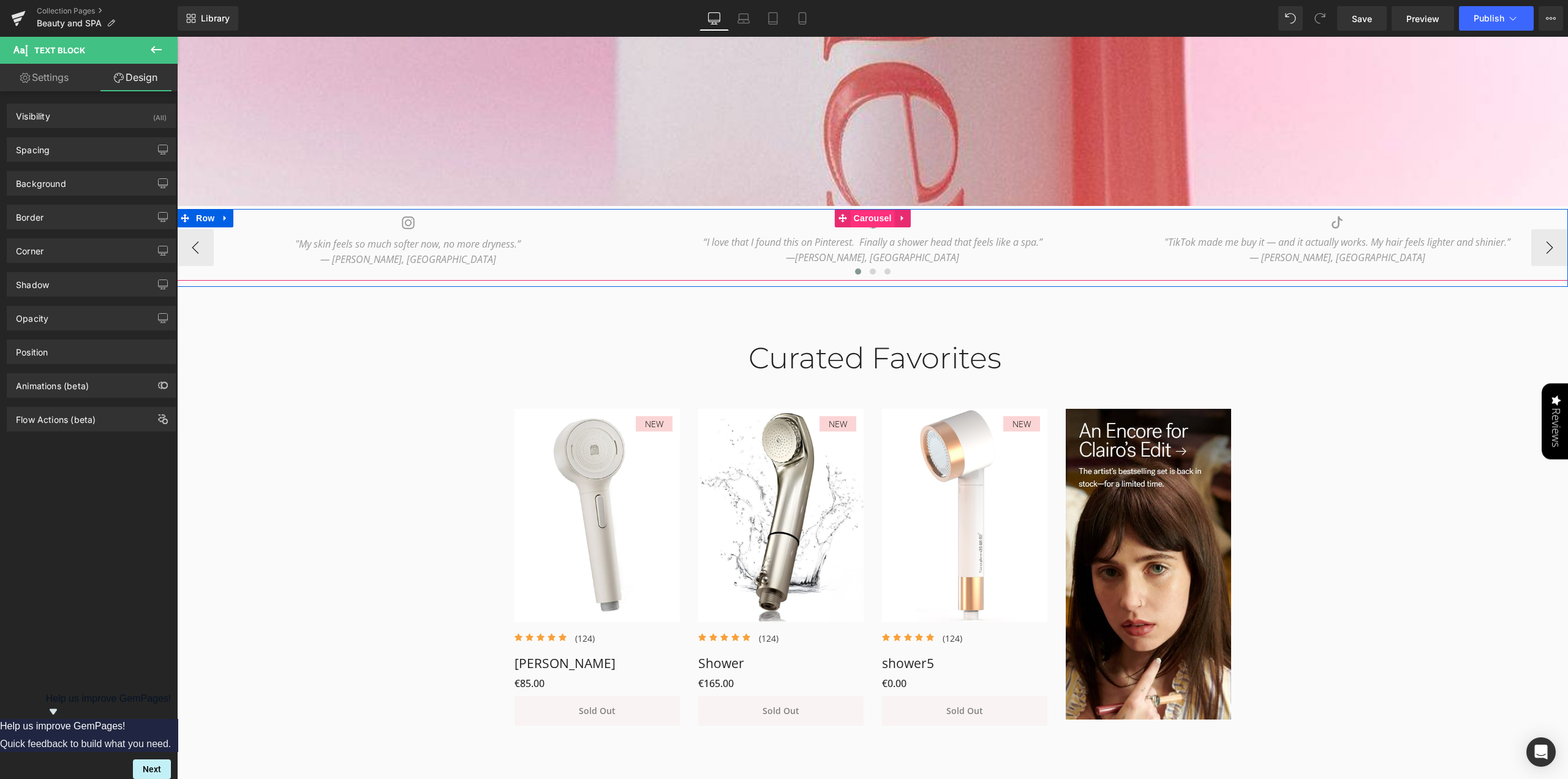
click at [857, 220] on div "Icon “Every shower feels softer and calmer, like a mini spa at home.” — [PERSON…" at bounding box center [872, 245] width 1391 height 71
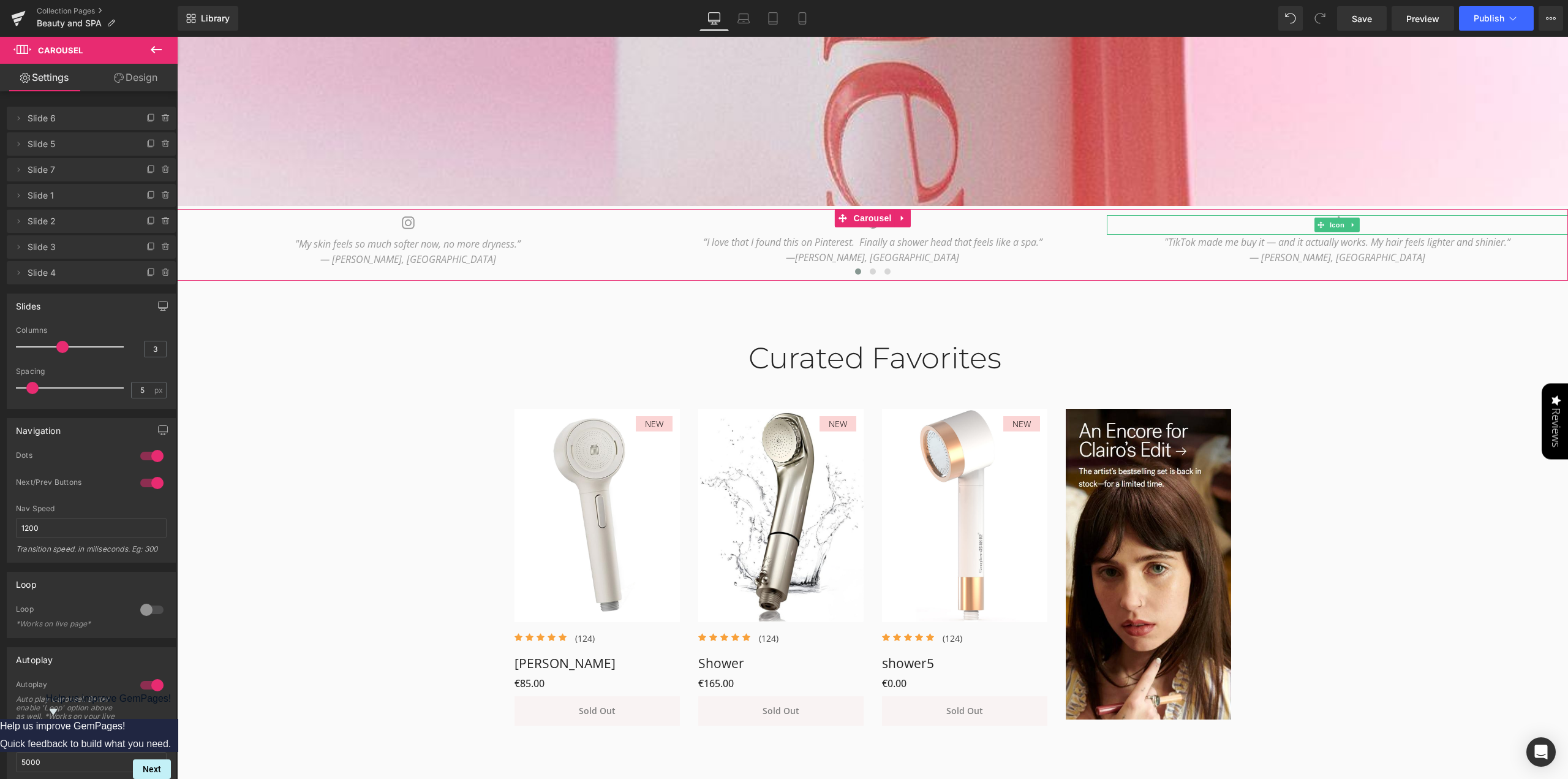
click at [86, 223] on span "Slide 2" at bounding box center [79, 221] width 103 height 24
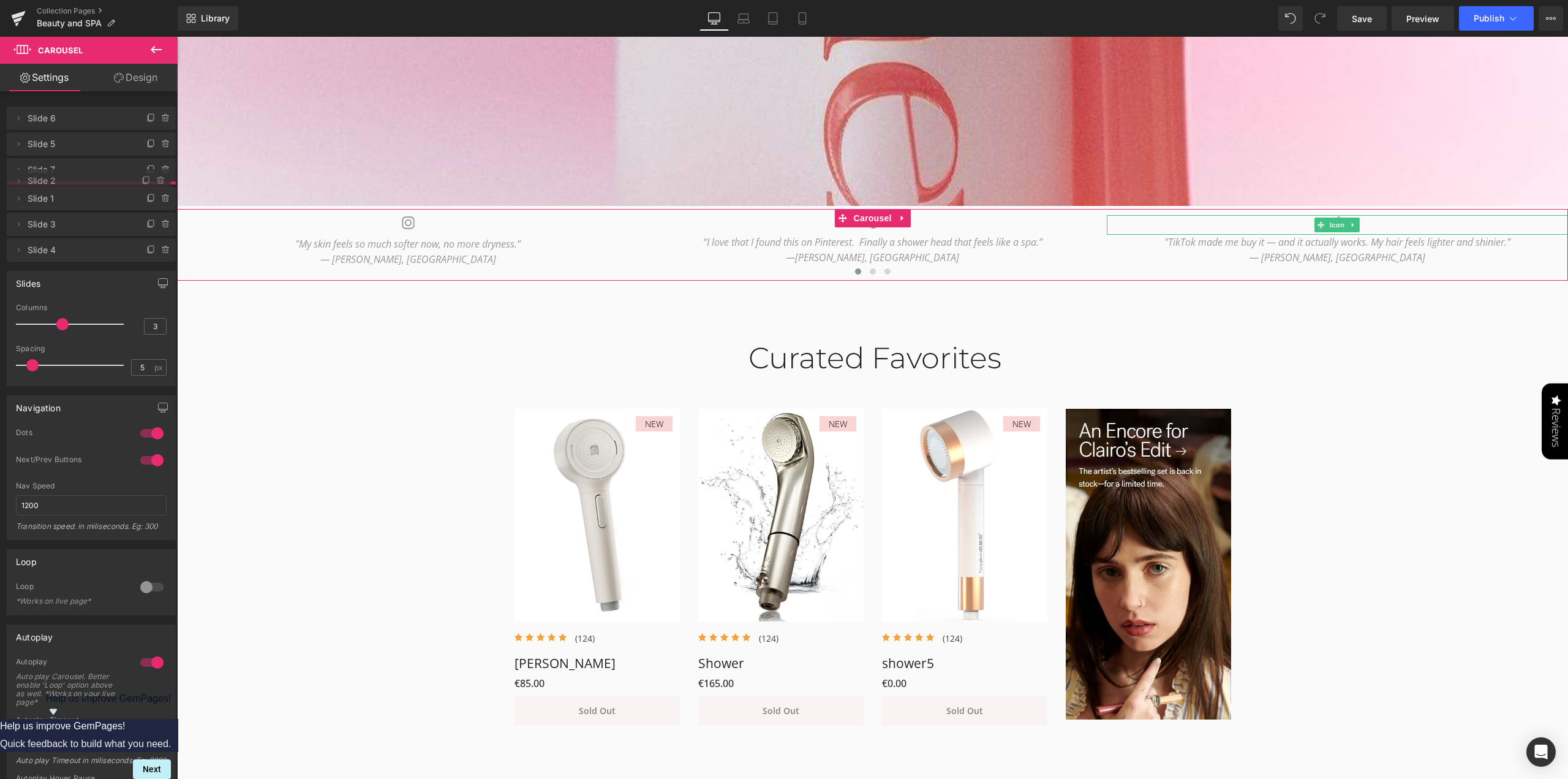
drag, startPoint x: 104, startPoint y: 227, endPoint x: 103, endPoint y: 187, distance: 40.0
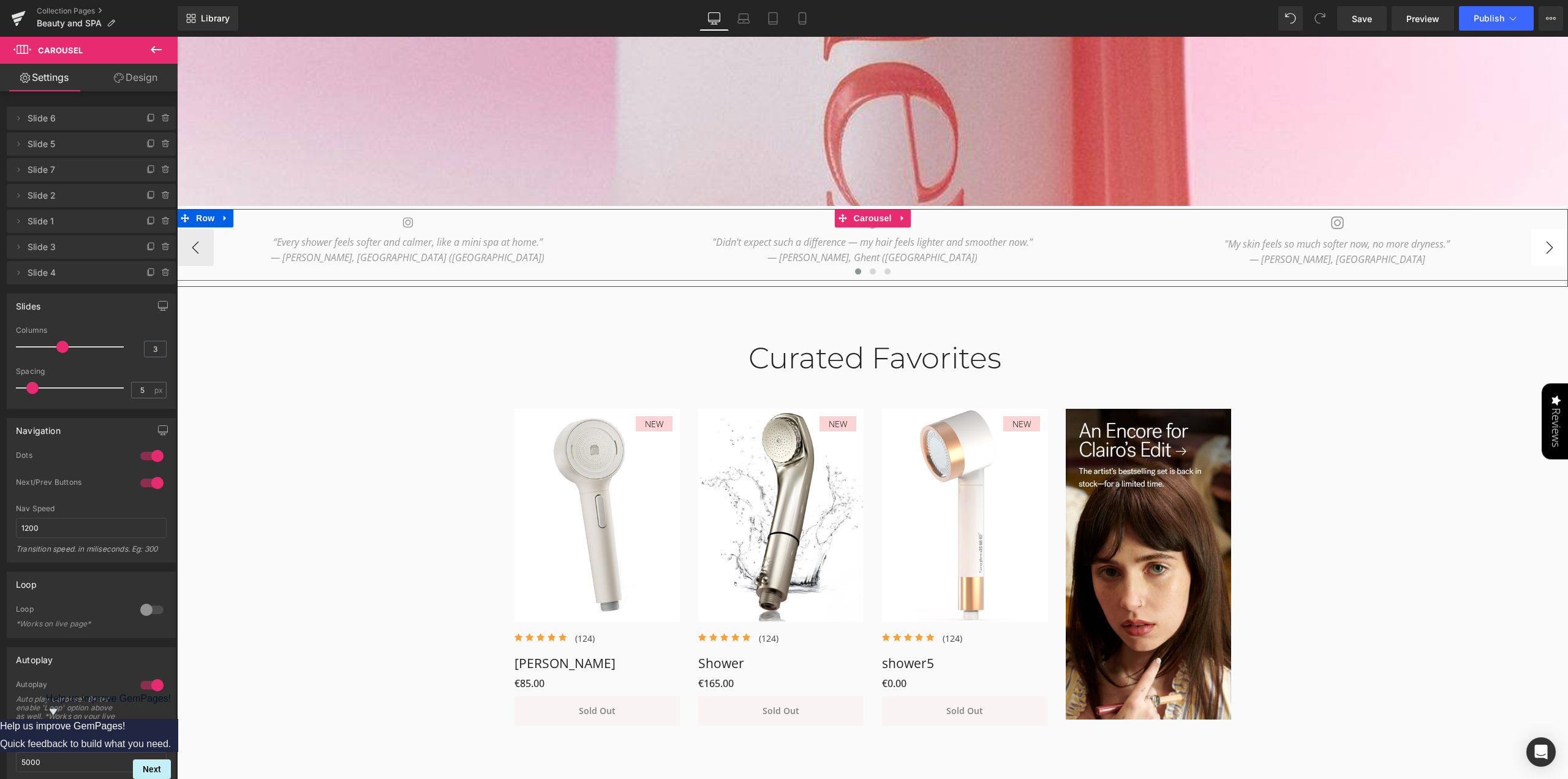
click at [1552, 247] on button "›" at bounding box center [1549, 248] width 37 height 37
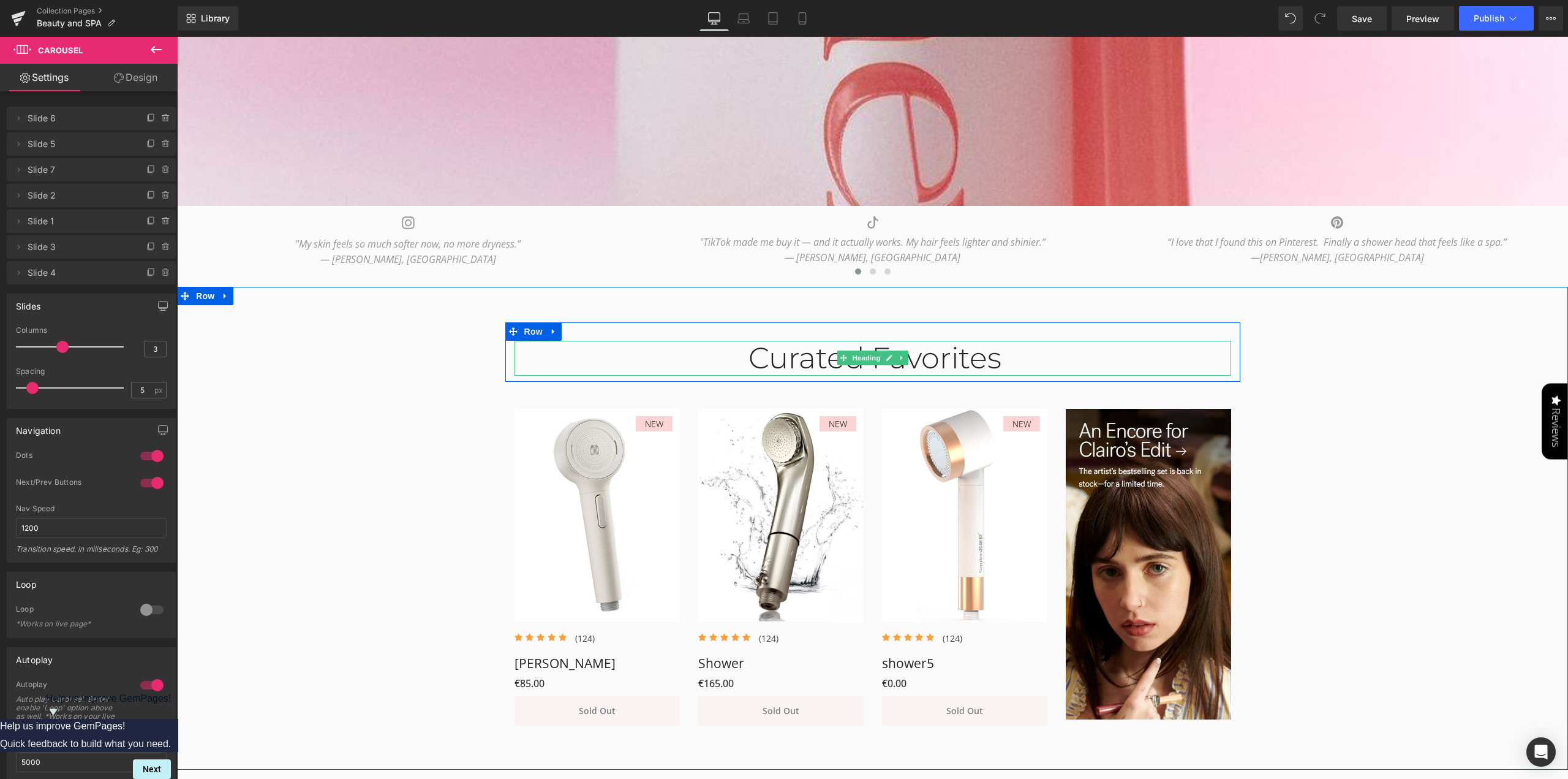
click at [753, 357] on div "Curated Favorites" at bounding box center [872, 358] width 717 height 36
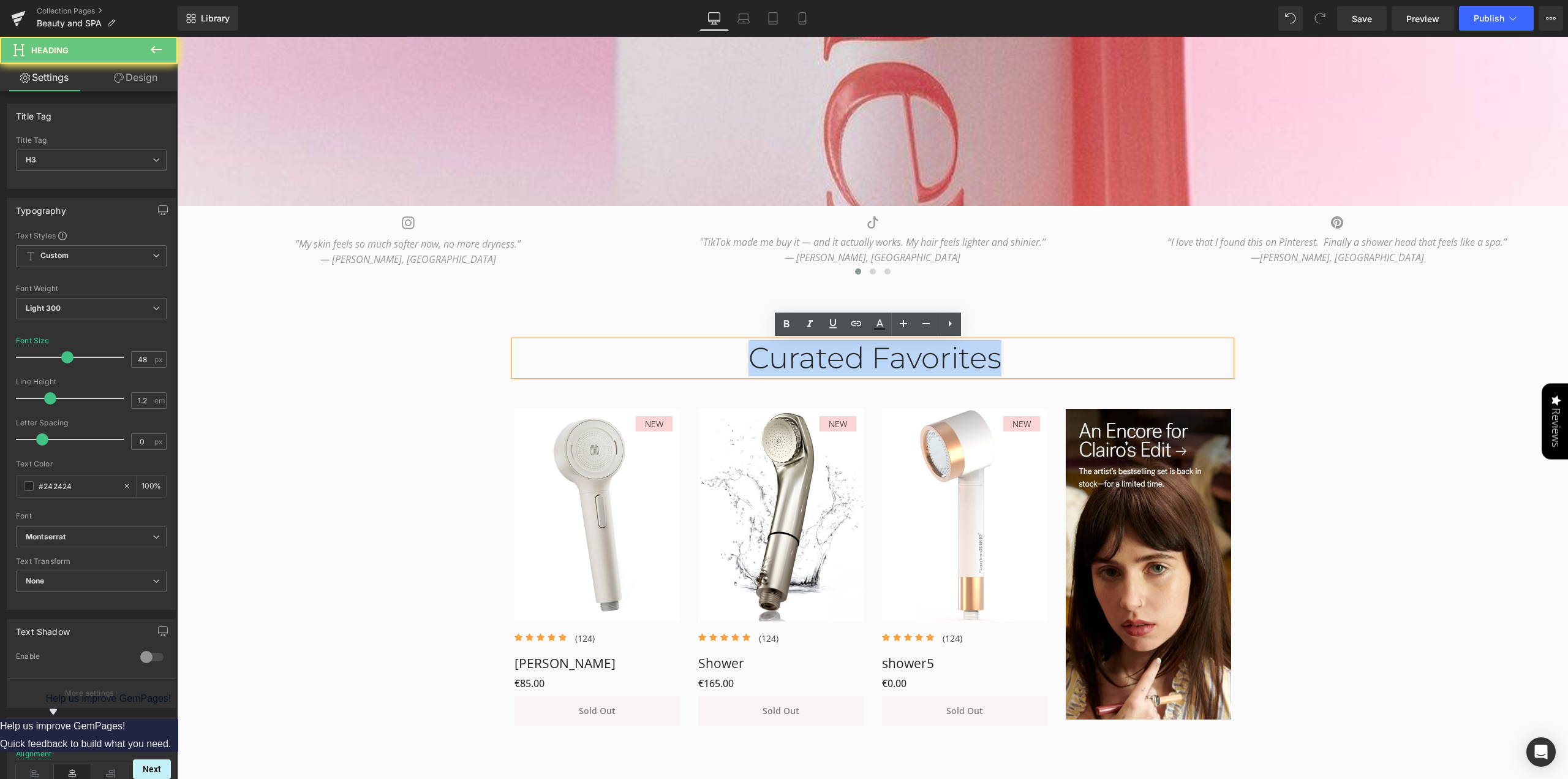
drag, startPoint x: 721, startPoint y: 357, endPoint x: 1144, endPoint y: 357, distance: 423.0
click at [1144, 357] on div "Curated Favorites" at bounding box center [872, 358] width 717 height 36
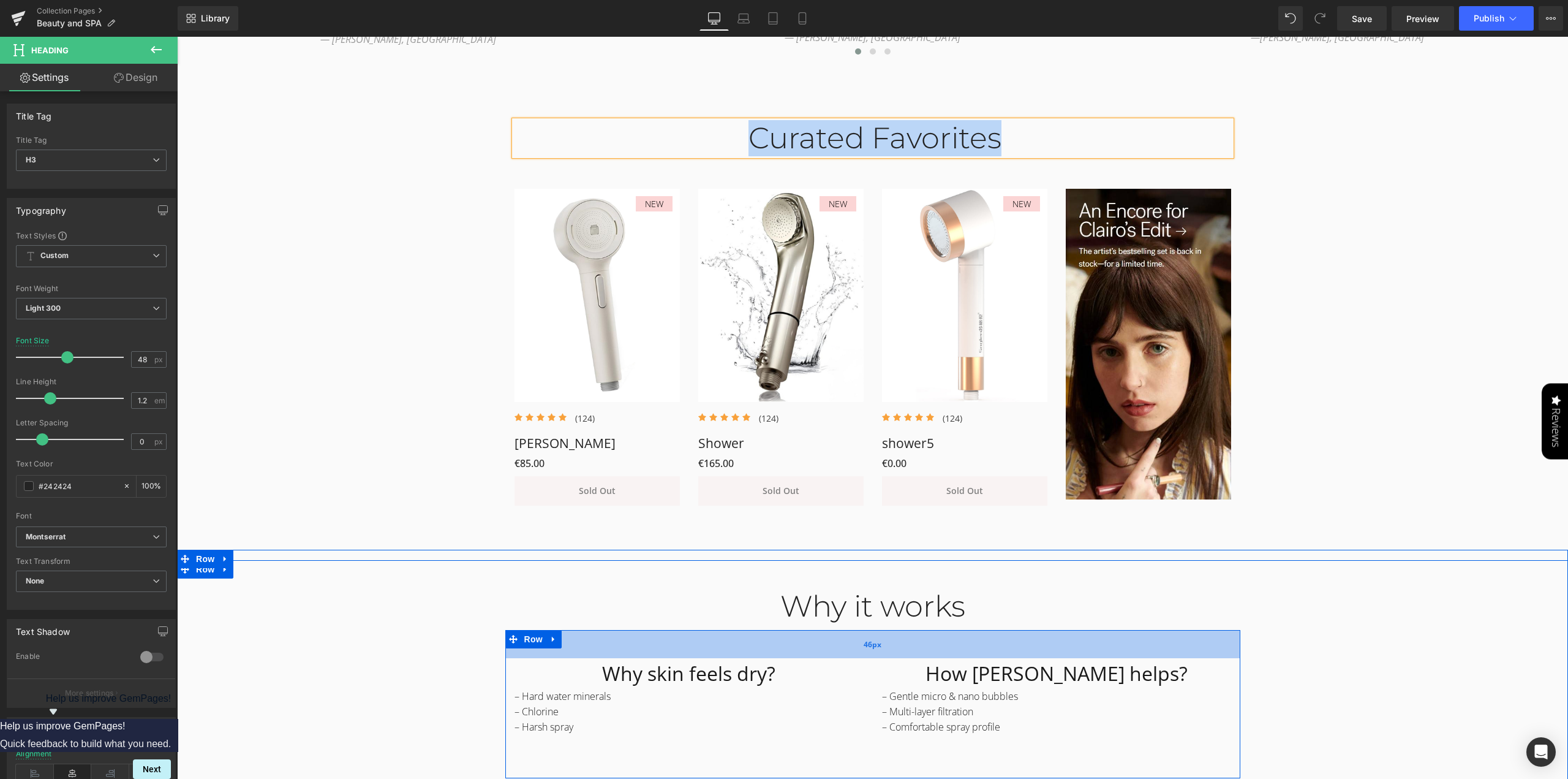
scroll to position [797, 0]
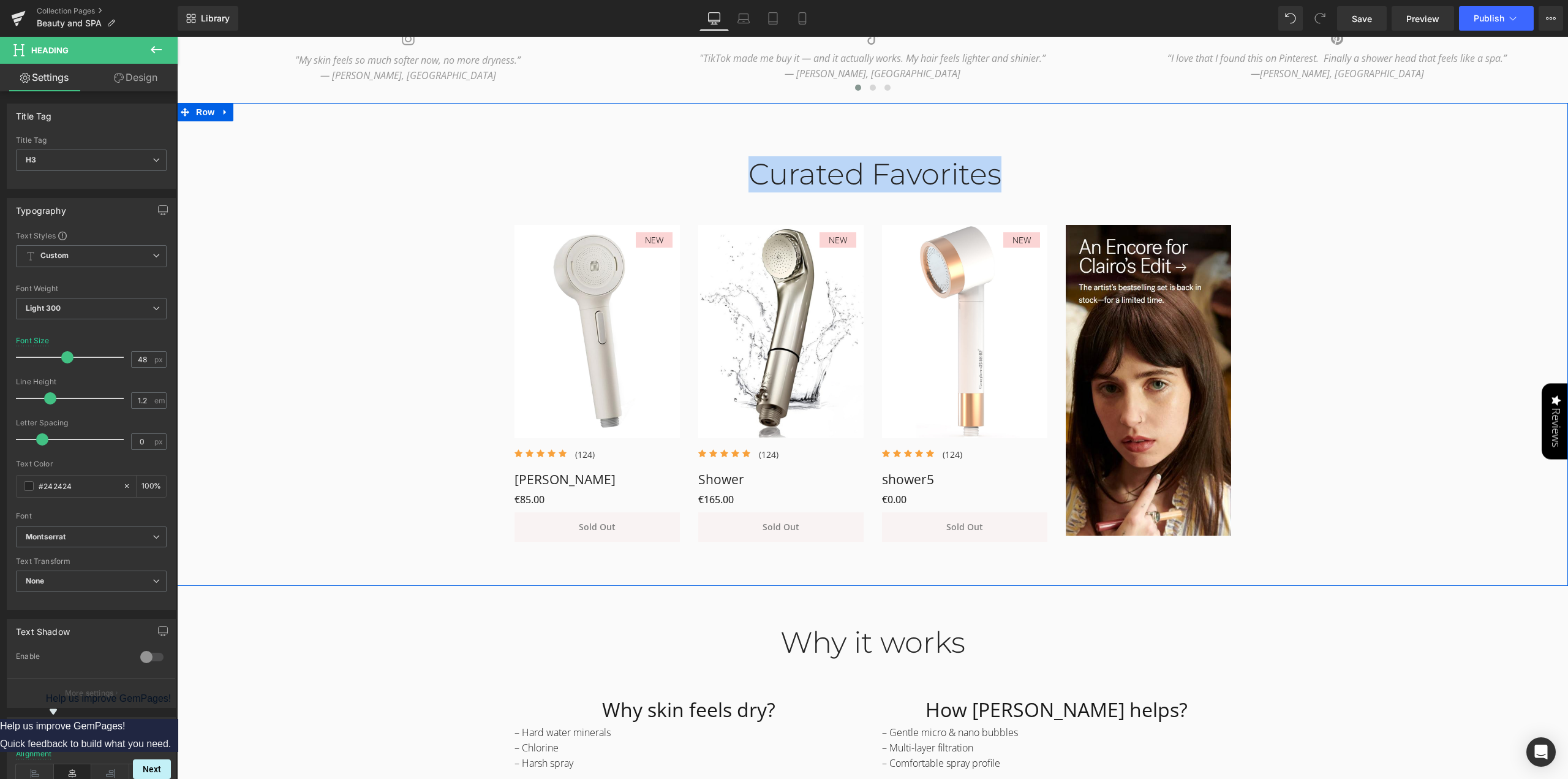
click at [418, 313] on div "Curated Favorites Heading Row NEW (P) Image Icon Icon Icon Icon Icon Icon List …" at bounding box center [872, 343] width 1391 height 409
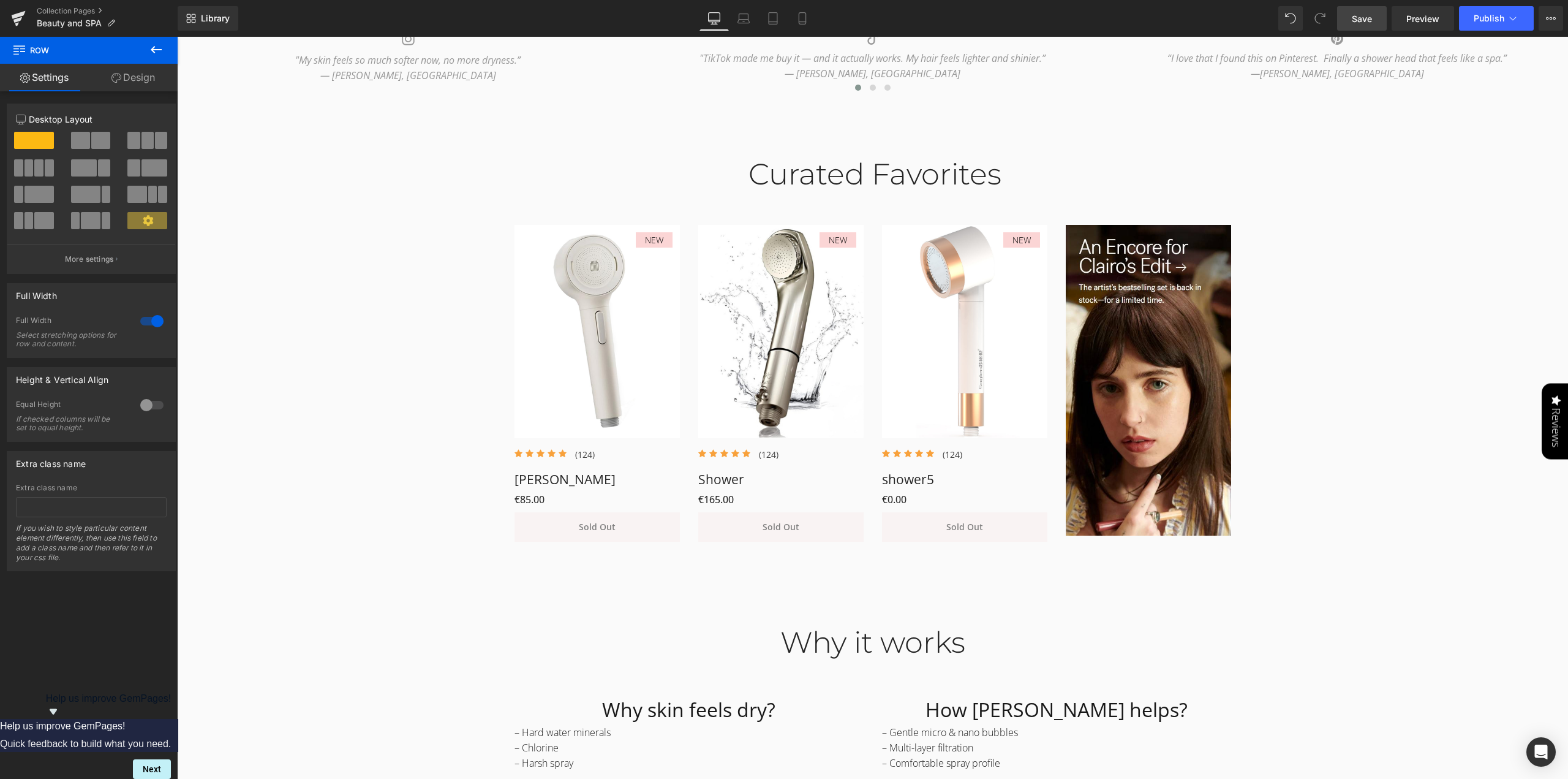
drag, startPoint x: 1354, startPoint y: 24, endPoint x: 347, endPoint y: 312, distance: 1047.4
click at [1354, 24] on span "Save" at bounding box center [1362, 18] width 20 height 13
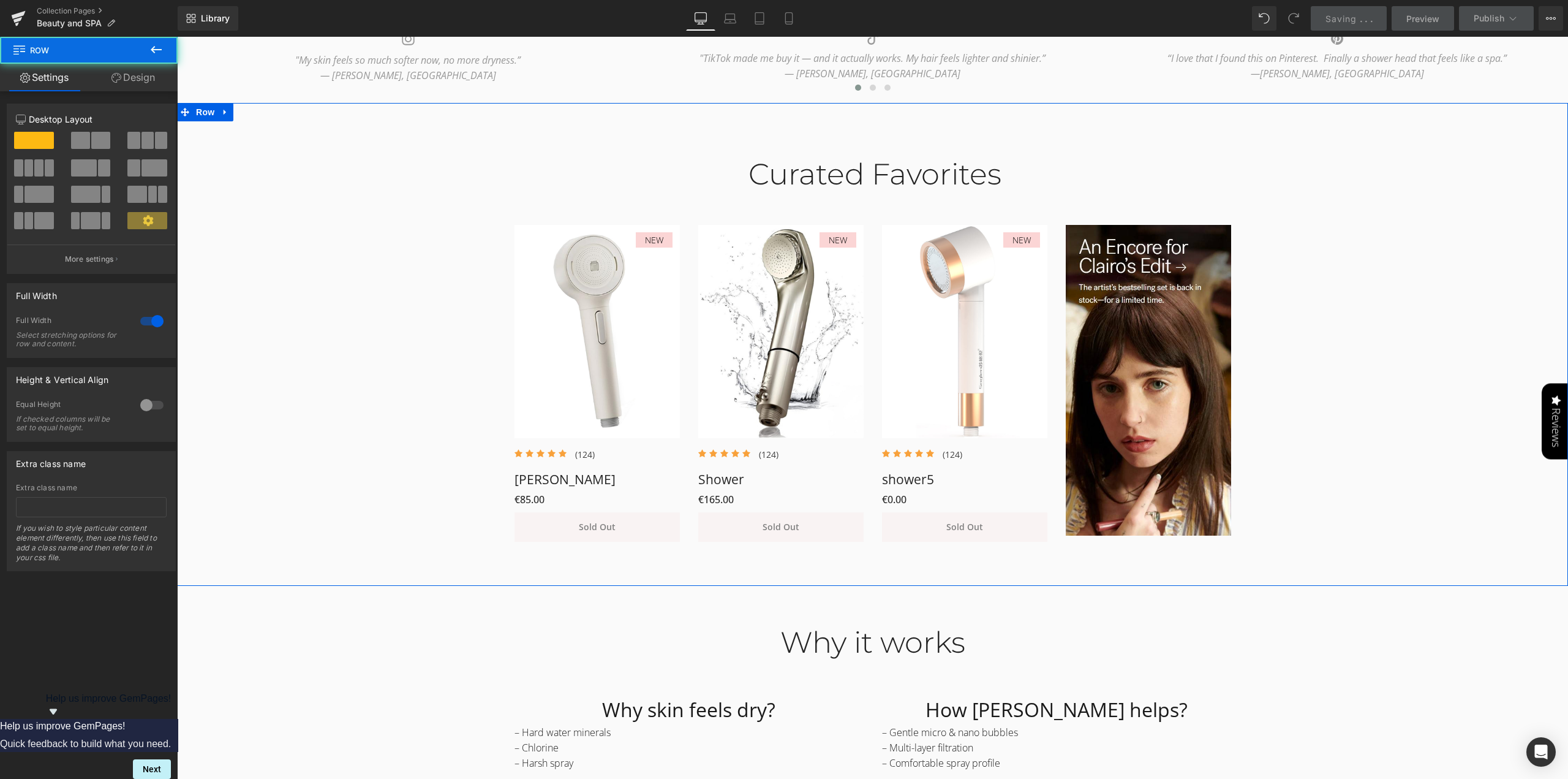
click at [336, 382] on div "Curated Favorites Heading Row NEW (P) Image Icon Icon Icon Icon Icon Icon List …" at bounding box center [872, 343] width 1391 height 409
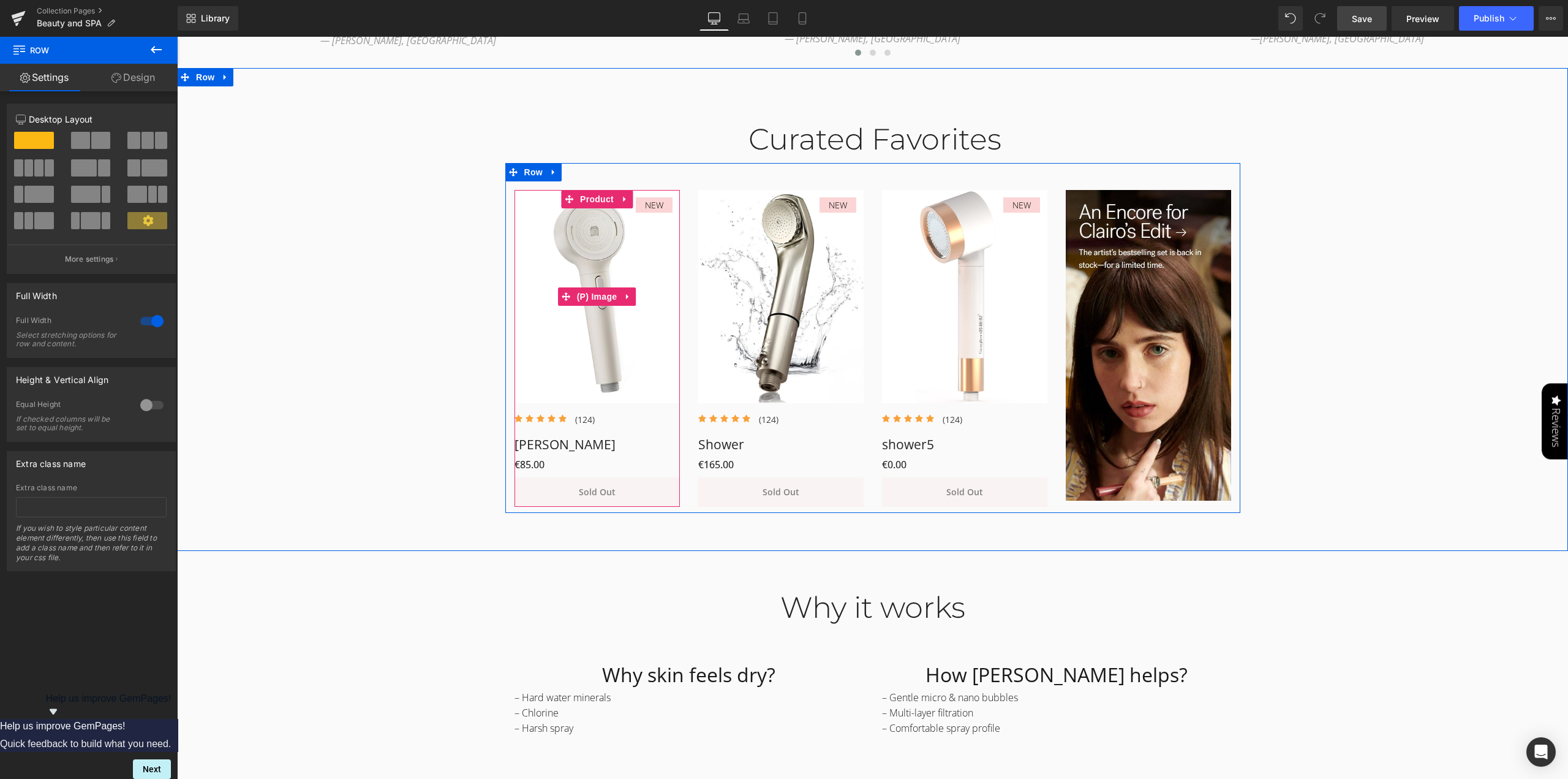
scroll to position [858, 0]
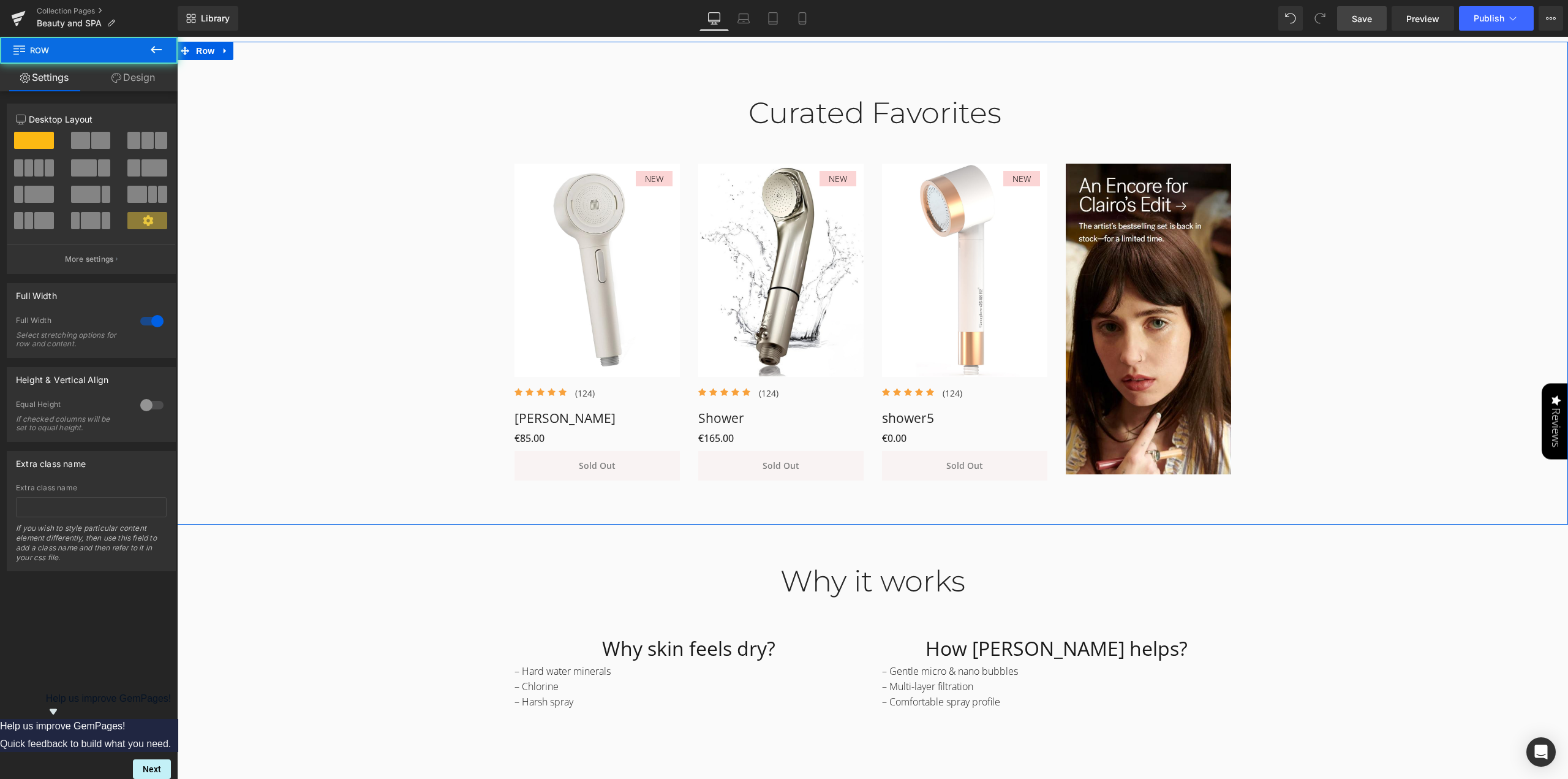
click at [449, 388] on div "Curated Favorites Heading Row NEW (P) Image Icon Icon Icon Icon Icon Icon List …" at bounding box center [872, 281] width 1391 height 409
click at [1367, 17] on span "Save" at bounding box center [1362, 18] width 20 height 13
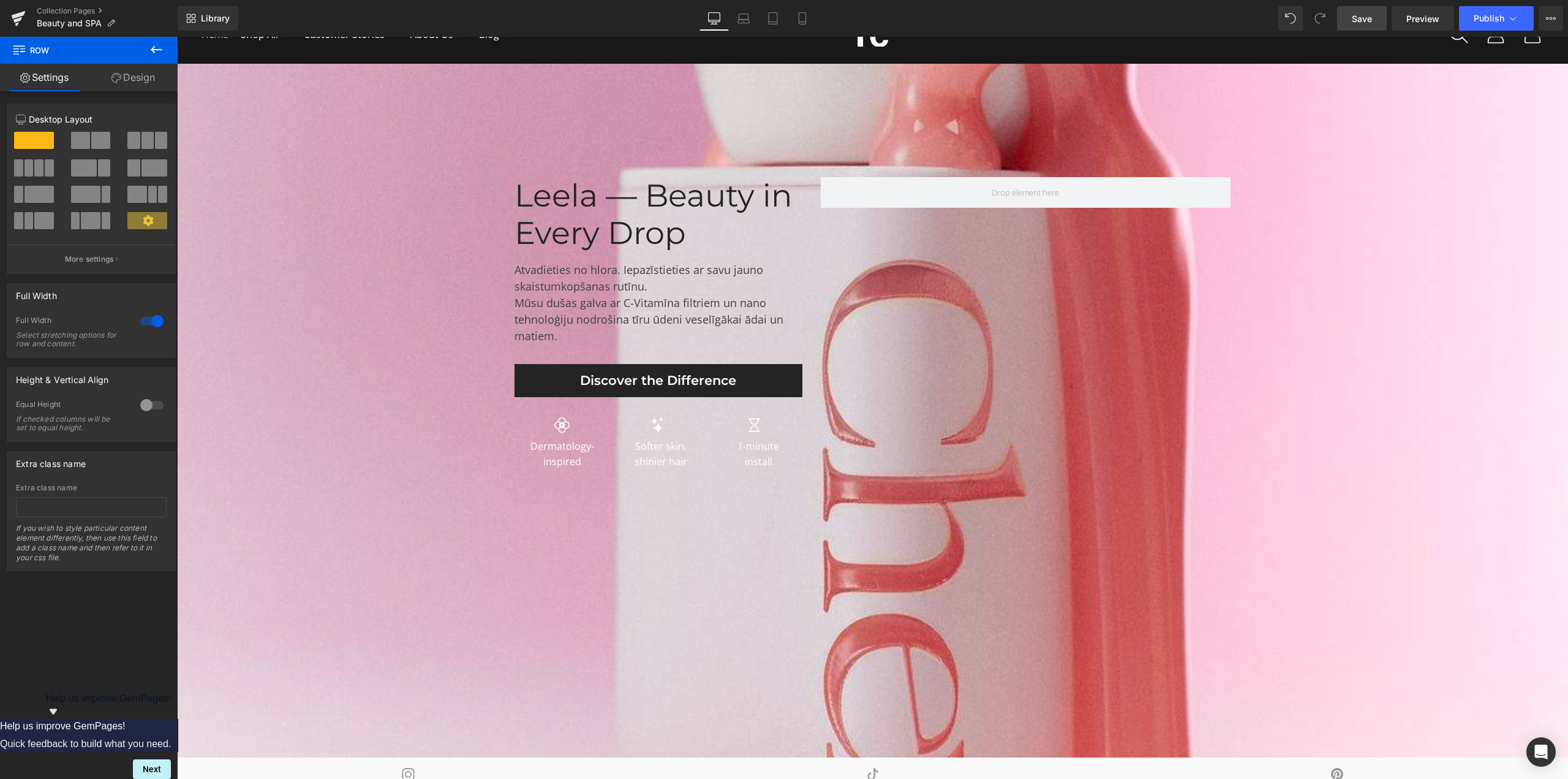
scroll to position [368, 0]
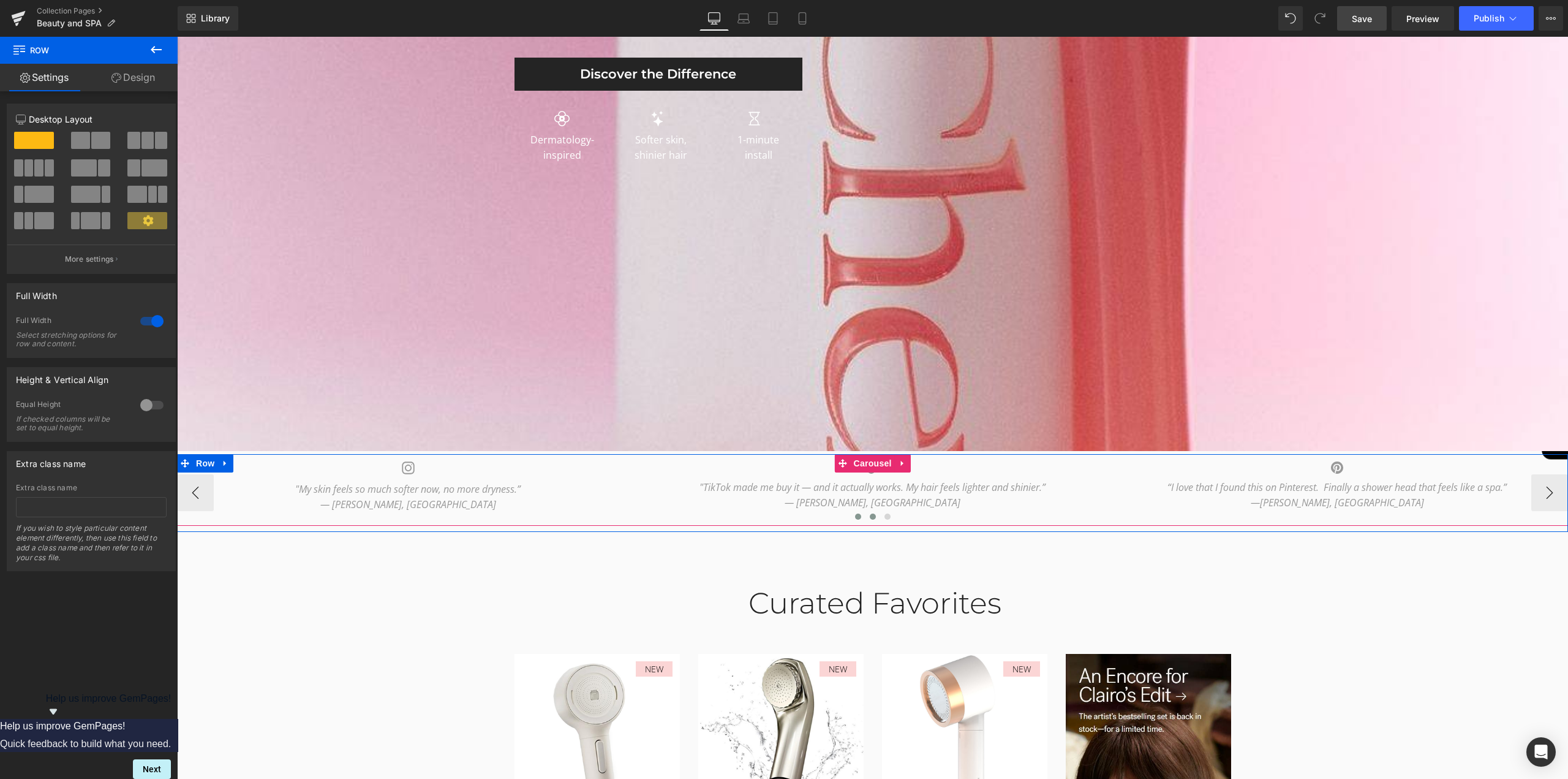
click at [866, 519] on button at bounding box center [873, 517] width 15 height 12
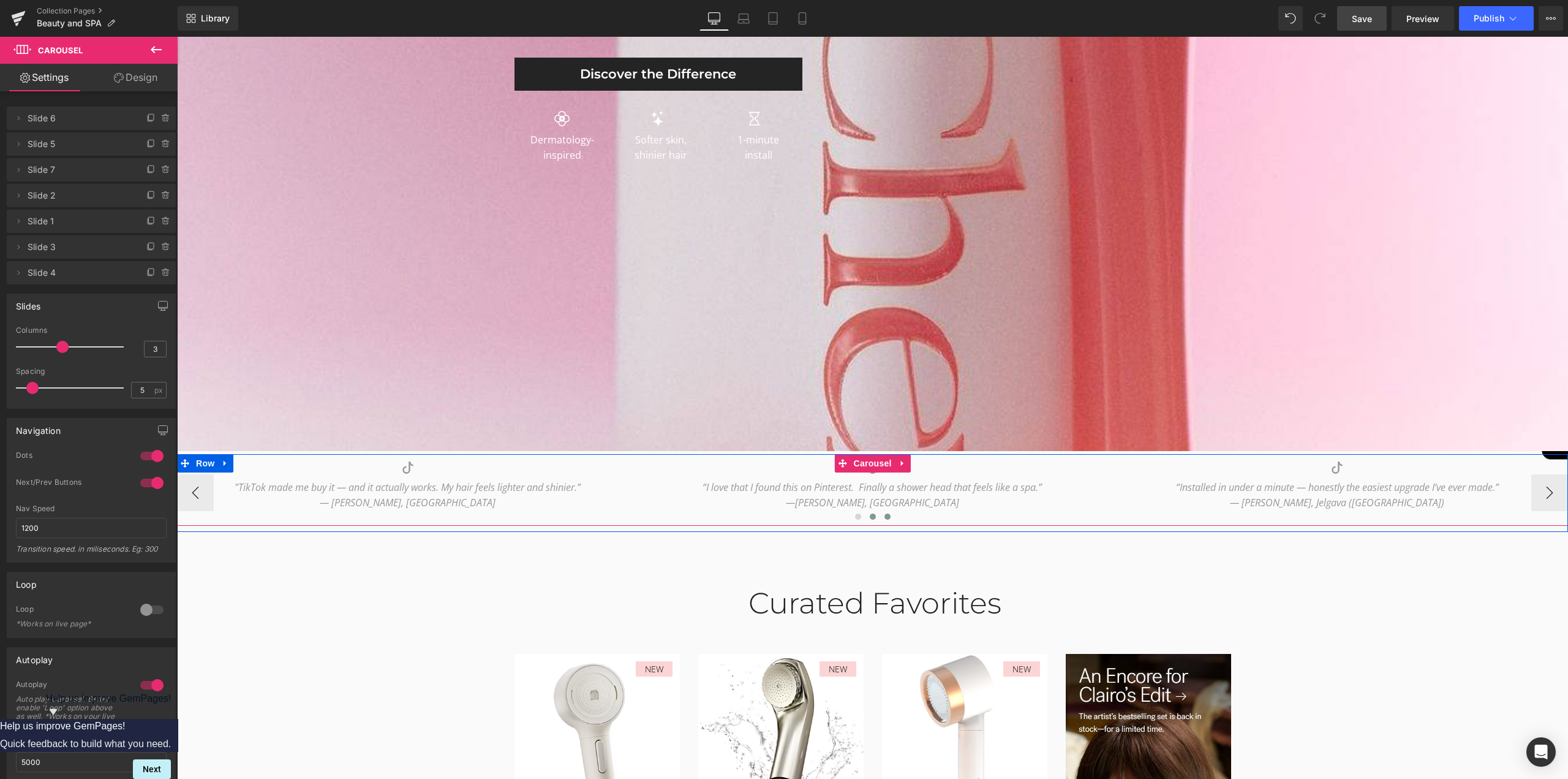
click at [884, 518] on span at bounding box center [887, 516] width 6 height 6
click at [870, 518] on span at bounding box center [872, 516] width 6 height 6
click at [855, 518] on span at bounding box center [857, 516] width 6 height 6
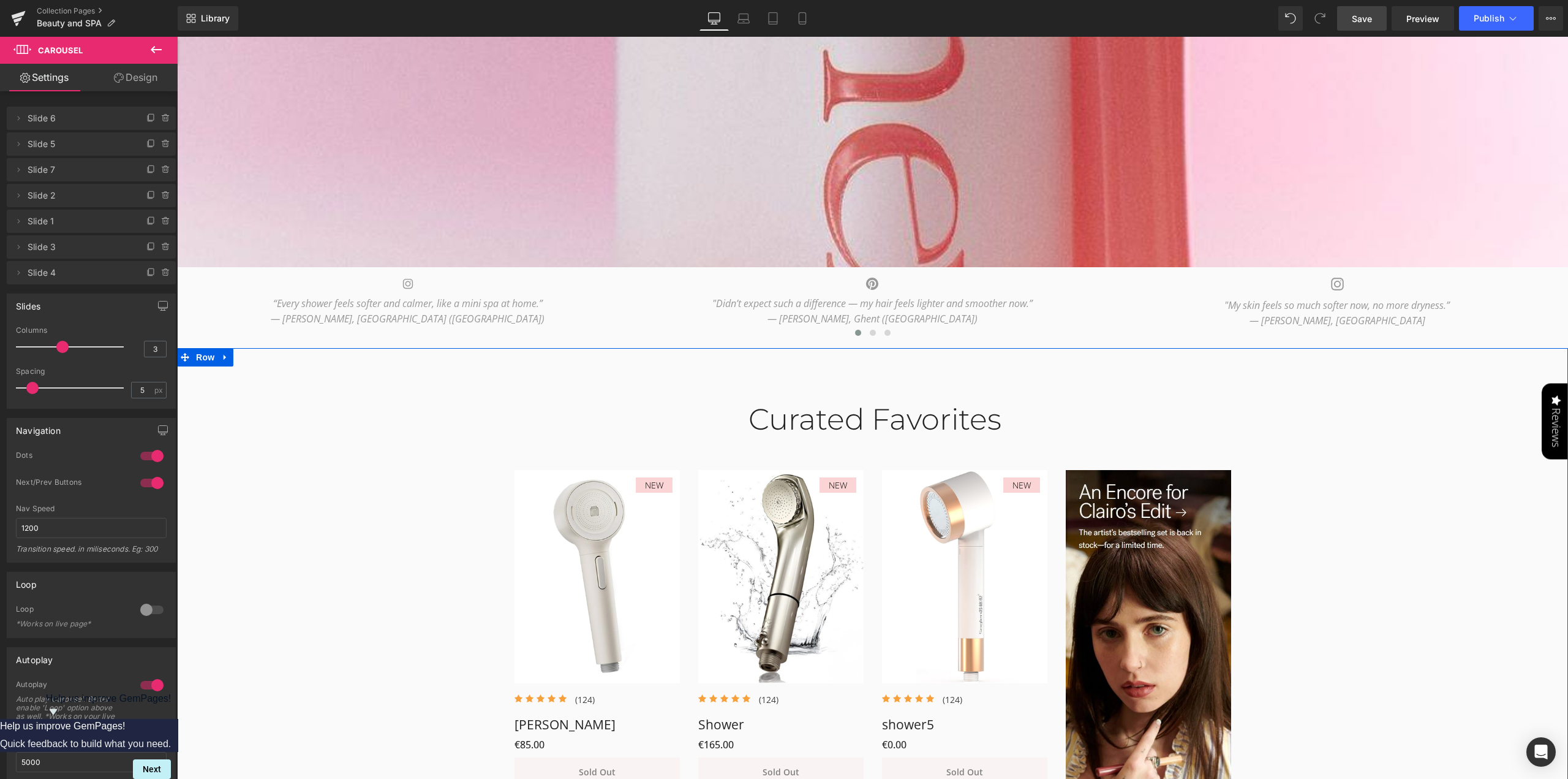
scroll to position [612, 0]
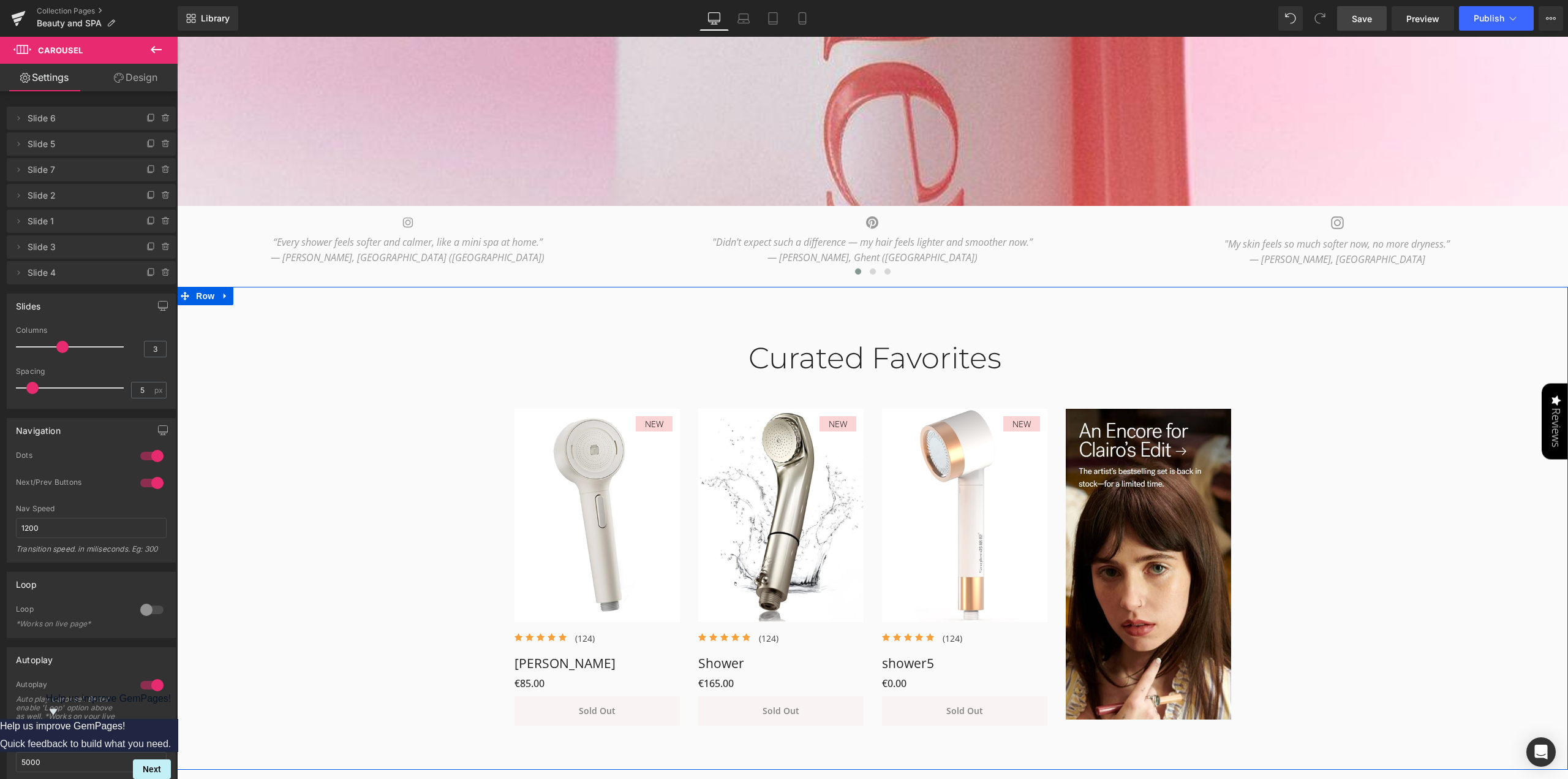
click at [363, 519] on div "Curated Favorites Heading Row NEW (P) Image Icon Icon Icon Icon Icon Icon List …" at bounding box center [872, 527] width 1391 height 409
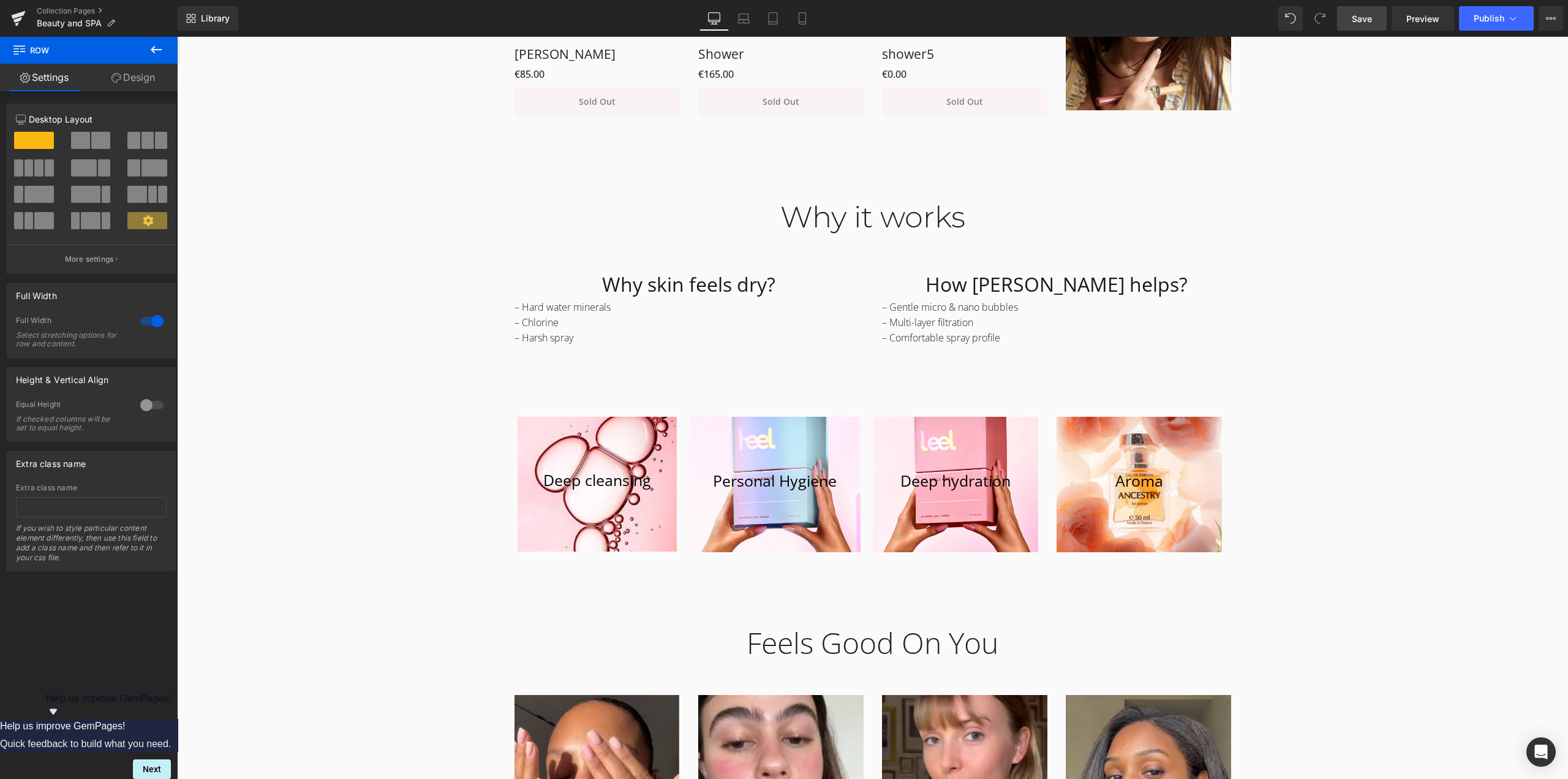
scroll to position [1225, 0]
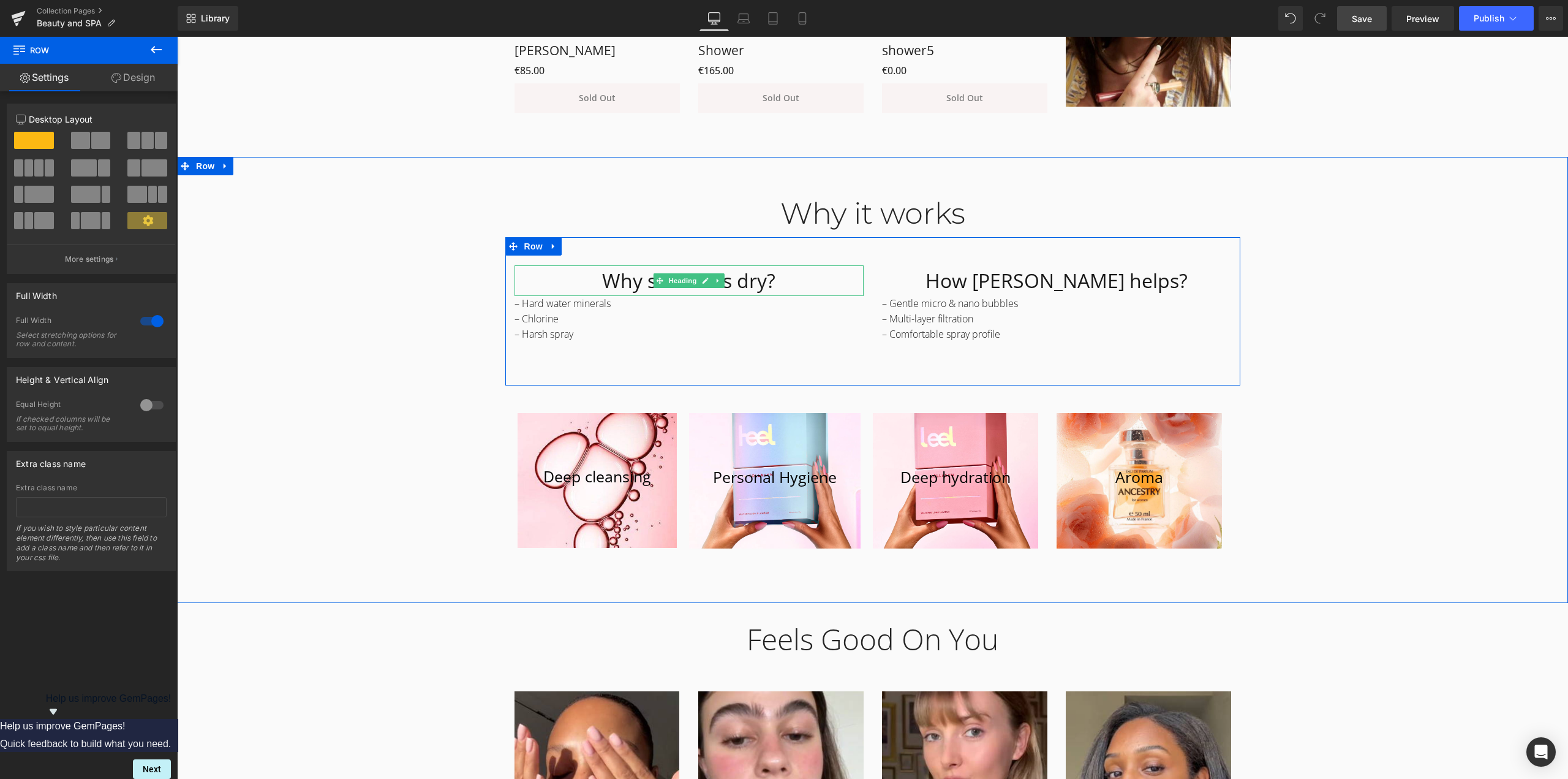
click at [785, 282] on h1 "Why skin feels dry?" at bounding box center [689, 280] width 349 height 30
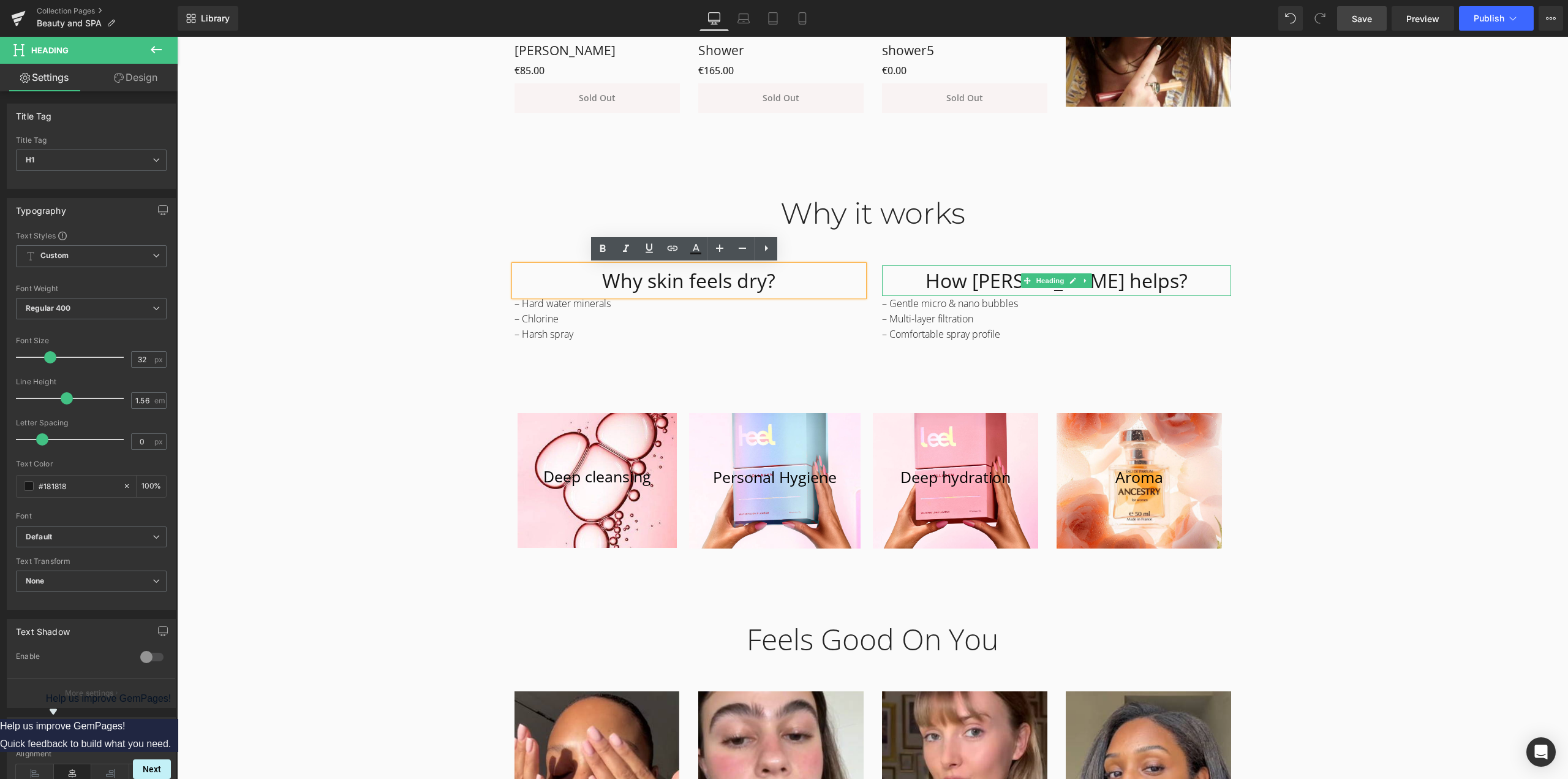
click at [1106, 284] on h1 "How [PERSON_NAME] helps?" at bounding box center [1056, 280] width 349 height 30
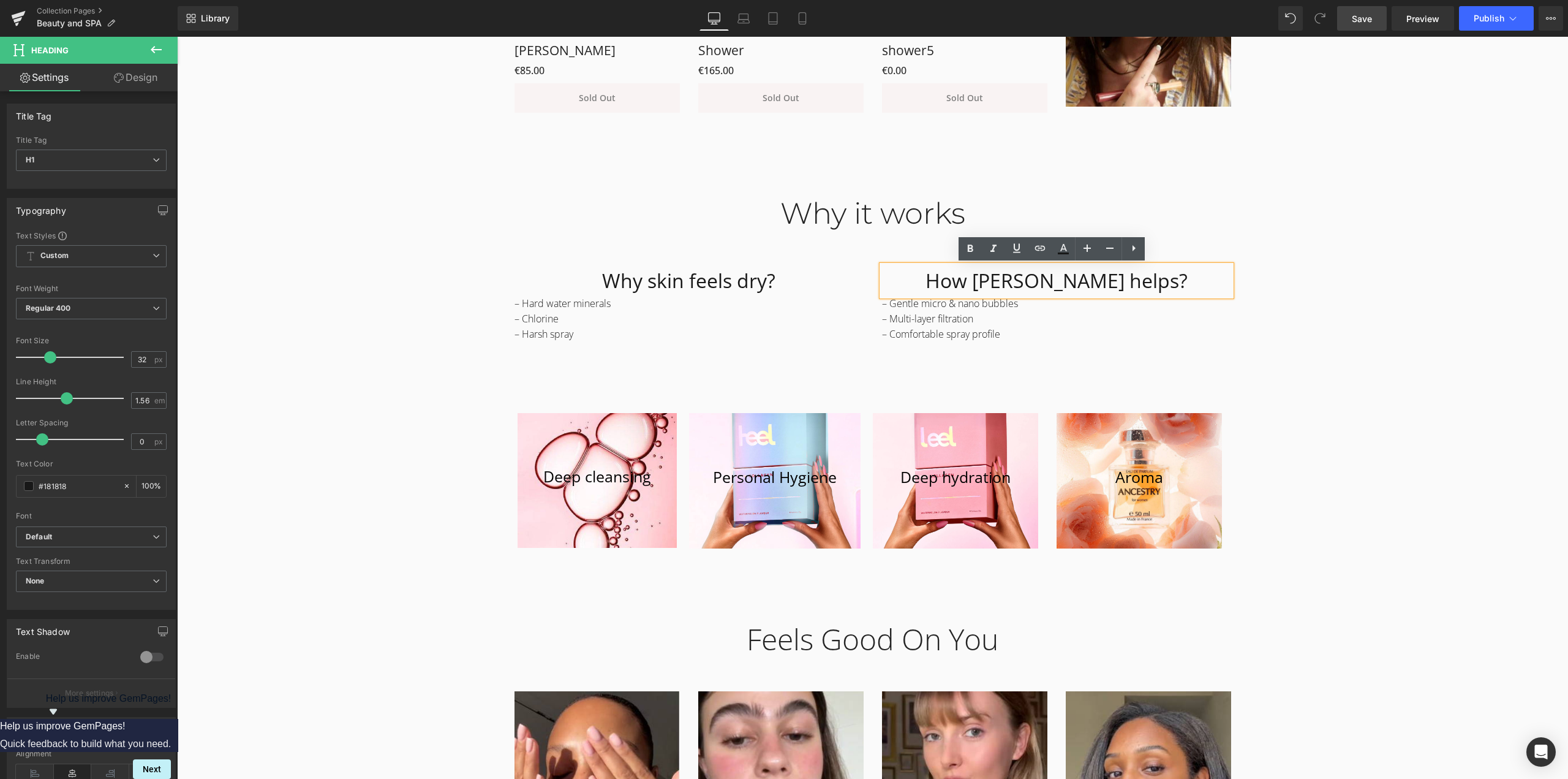
click at [1349, 367] on div "Why it works Heading Row Why skin feels dry? Heading – Hard water minerals – Ch…" at bounding box center [872, 368] width 1391 height 381
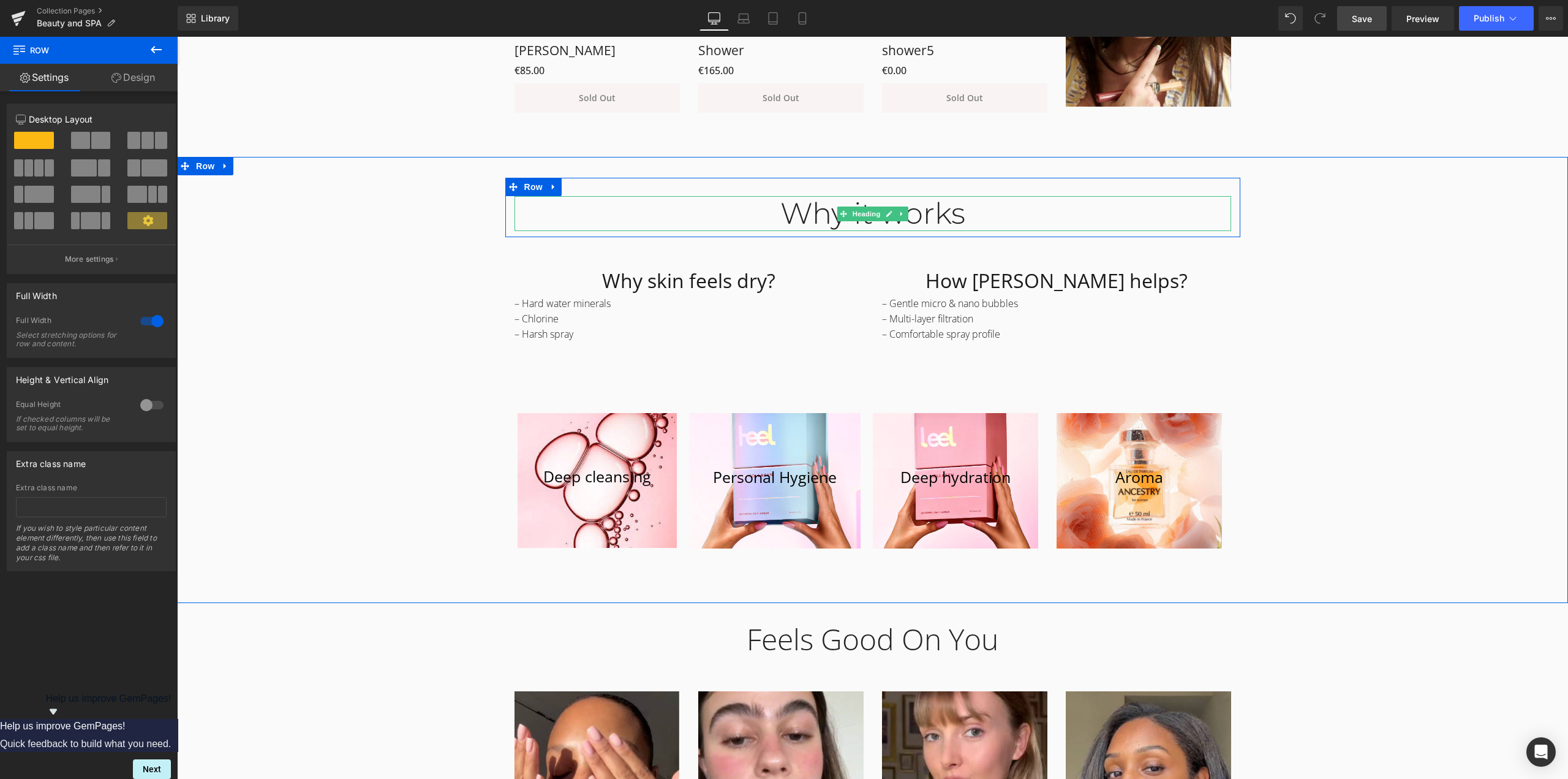
click at [777, 218] on div "Why it works" at bounding box center [872, 214] width 717 height 36
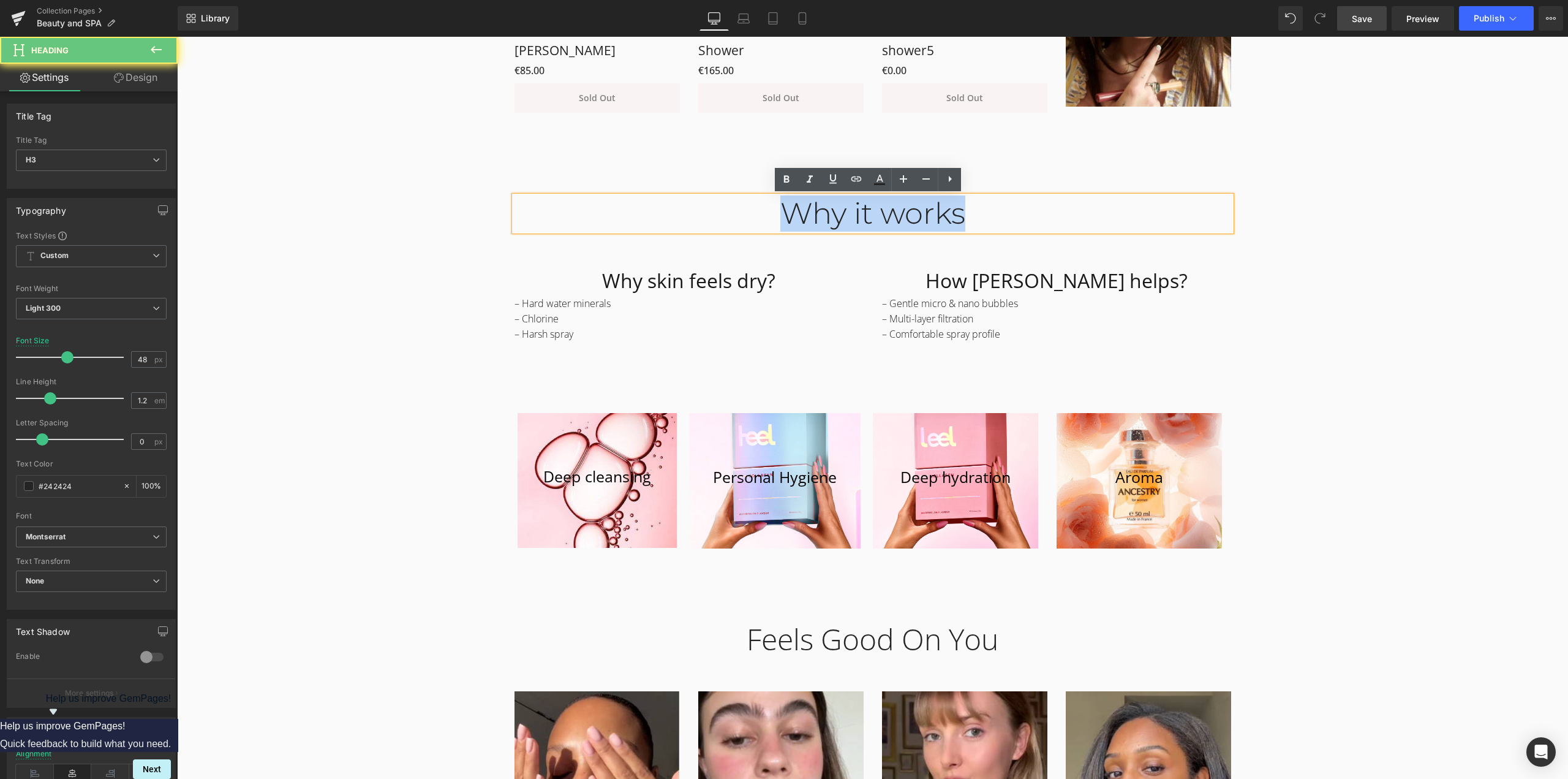
drag, startPoint x: 744, startPoint y: 212, endPoint x: 1141, endPoint y: 212, distance: 397.0
click at [1141, 212] on div "Why it works" at bounding box center [872, 214] width 717 height 36
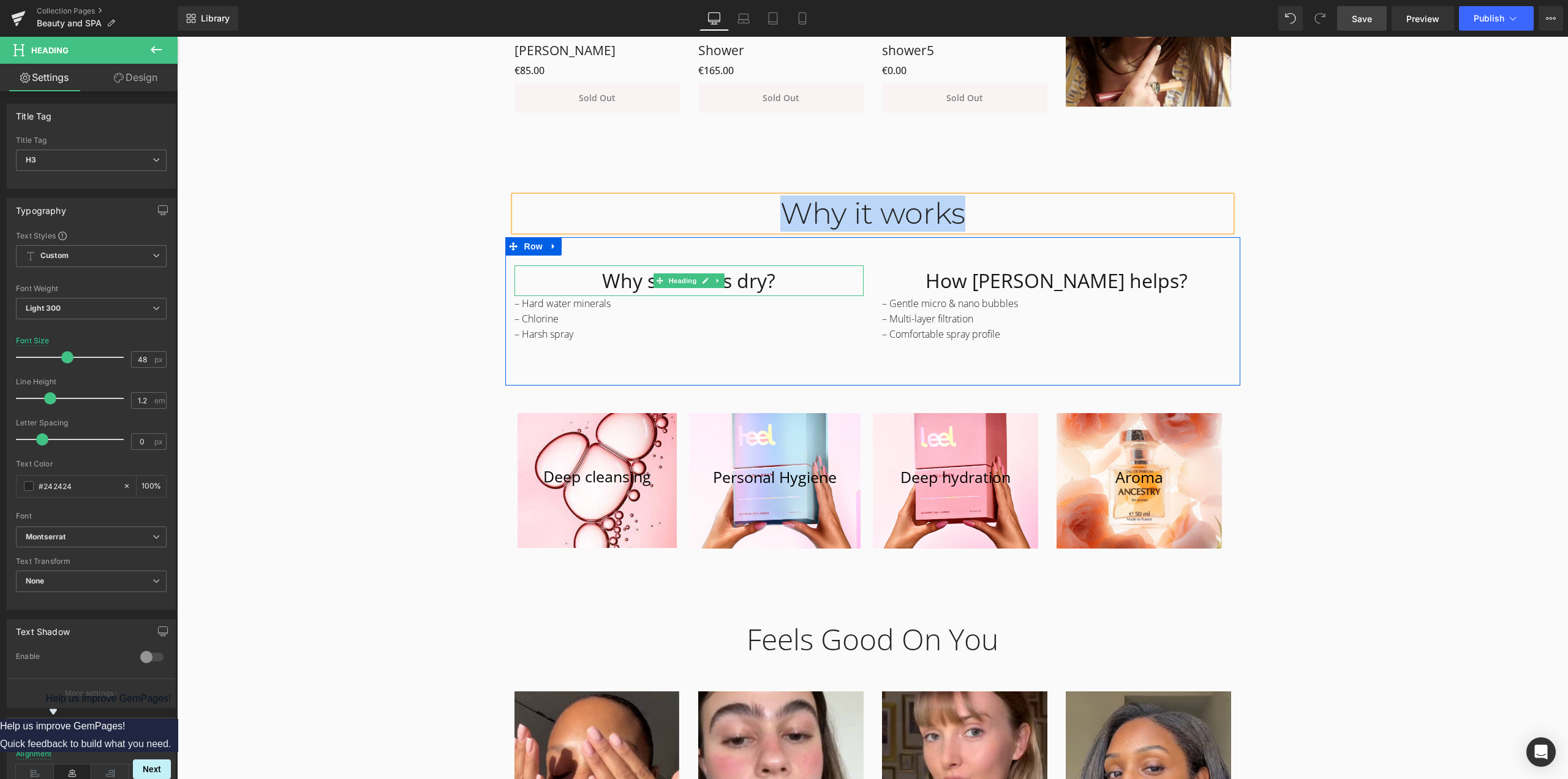
click at [589, 283] on h1 "Why skin feels dry?" at bounding box center [689, 280] width 349 height 30
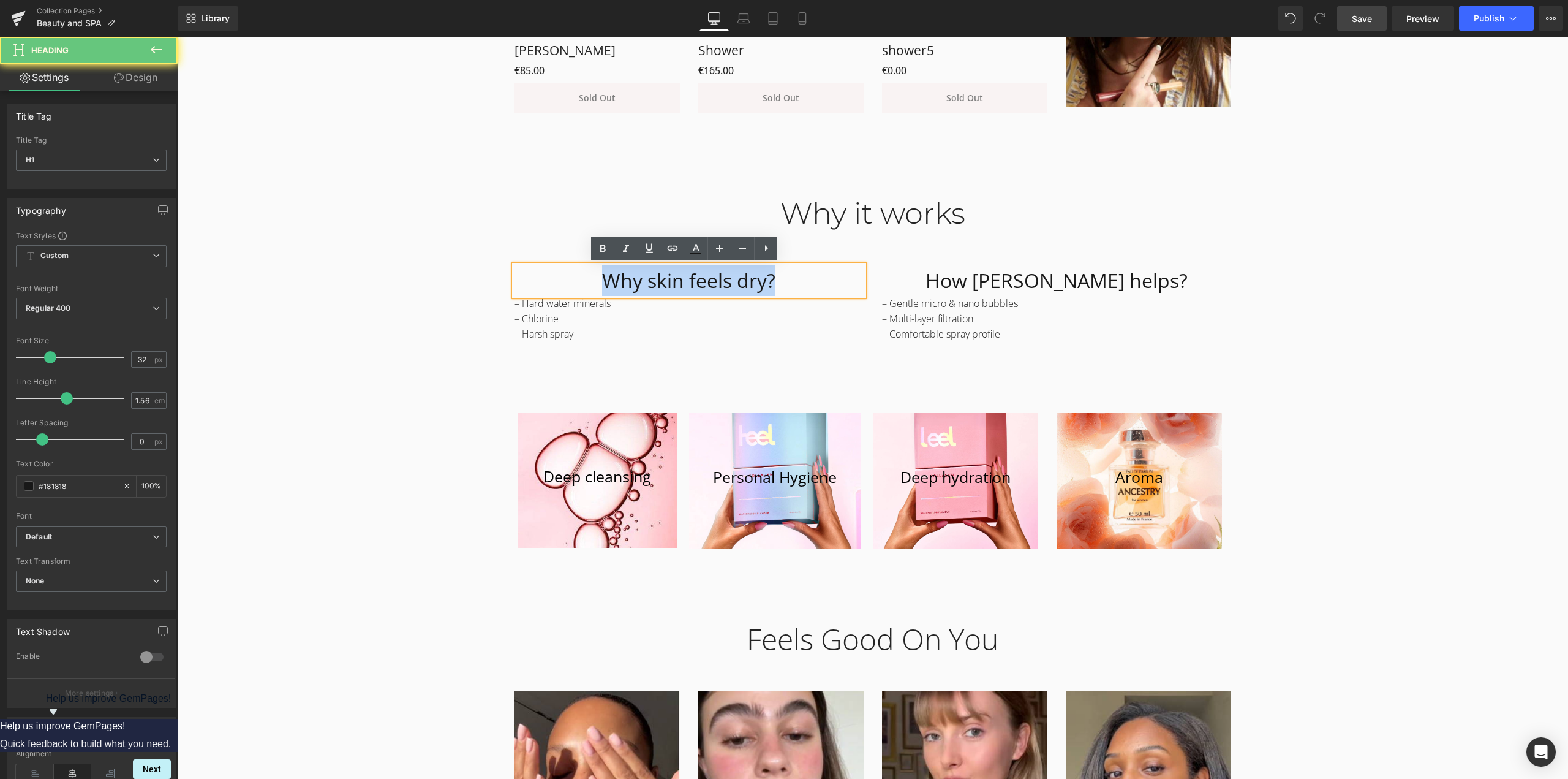
drag, startPoint x: 588, startPoint y: 278, endPoint x: 942, endPoint y: 264, distance: 354.3
click at [942, 264] on div "Why skin feels dry? Heading – Hard water minerals – Chlorine – Harsh spray Text…" at bounding box center [872, 312] width 735 height 148
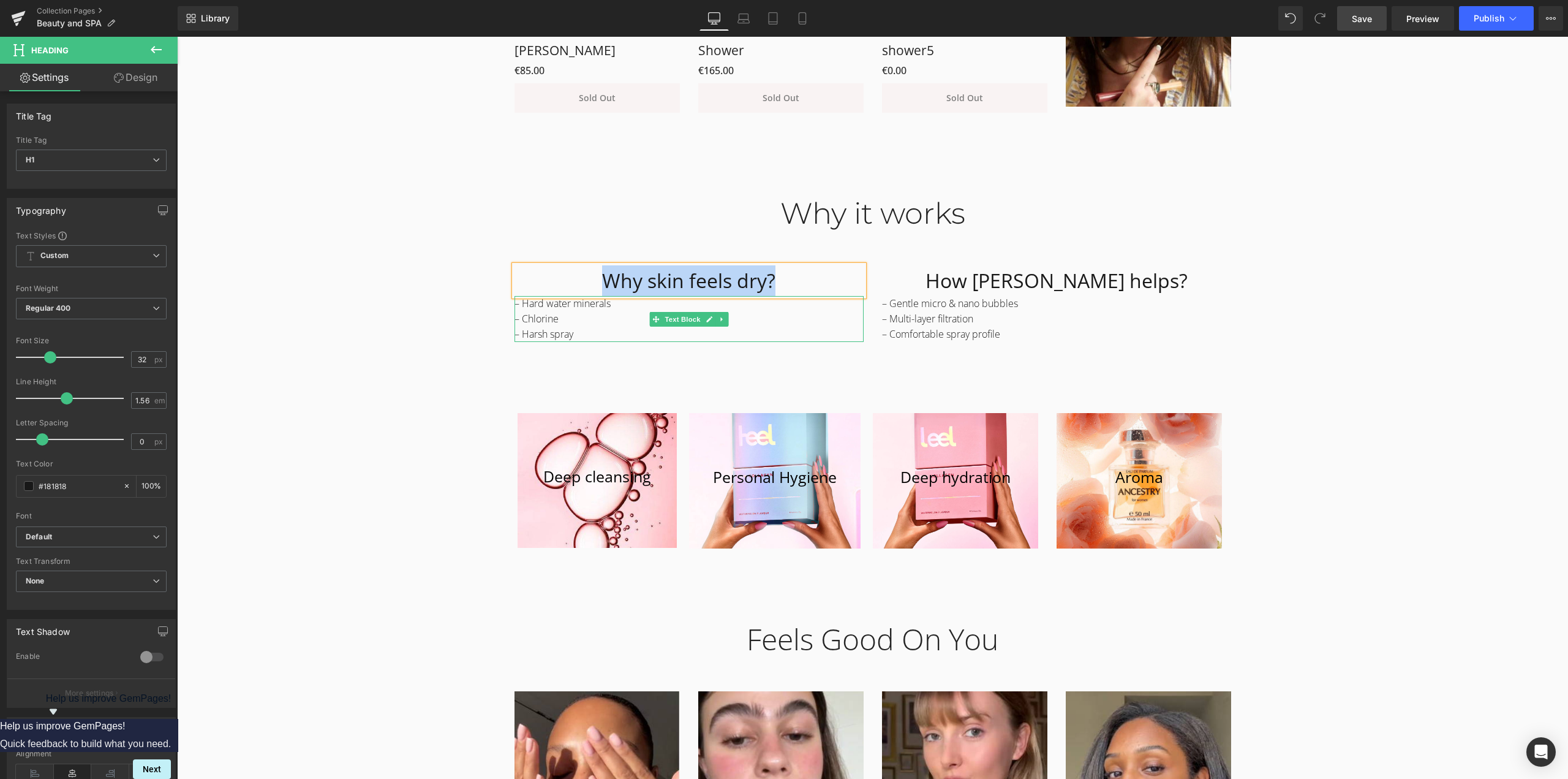
click at [524, 318] on p "– Chlorine" at bounding box center [689, 319] width 349 height 16
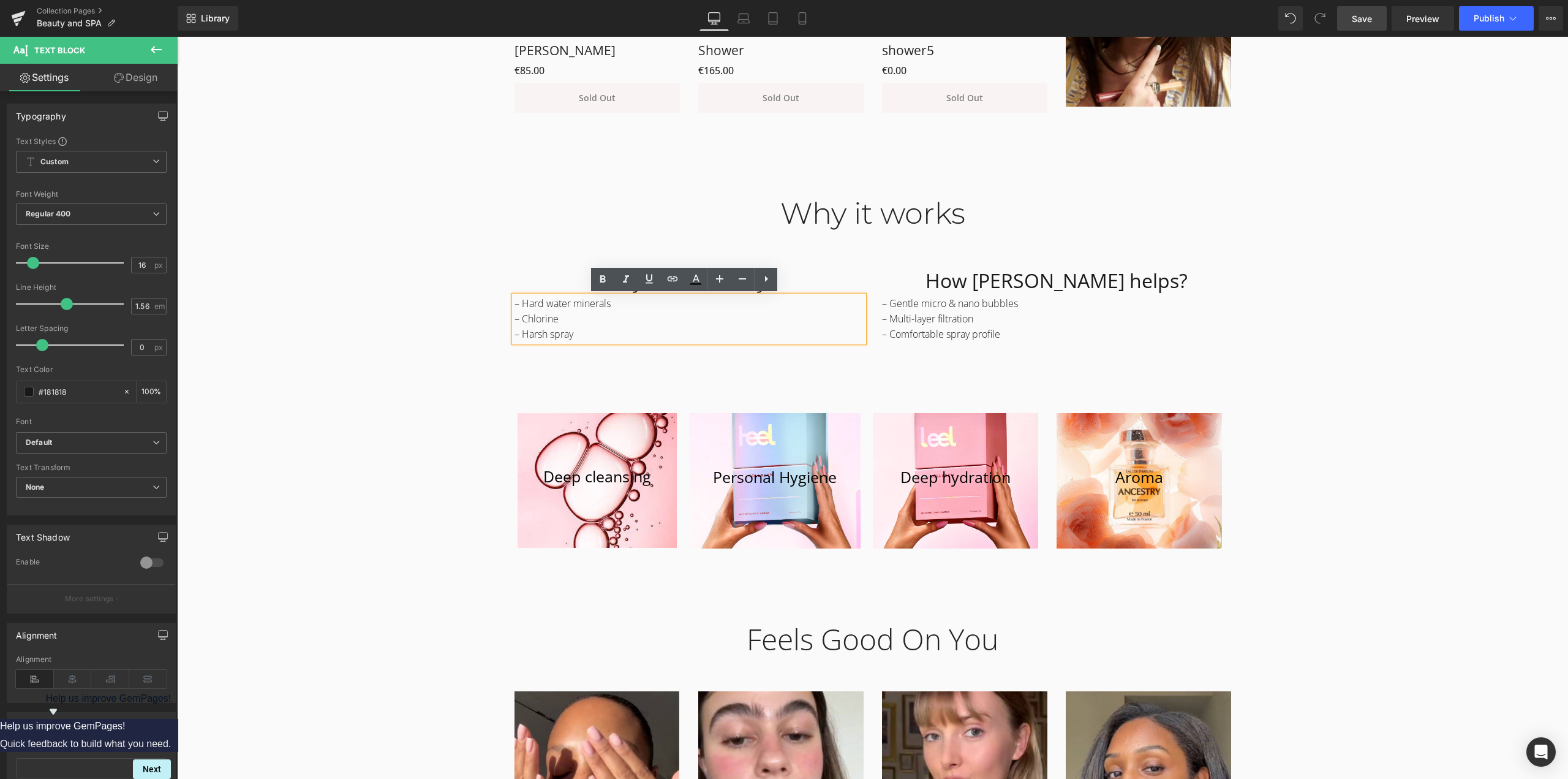
drag, startPoint x: 588, startPoint y: 333, endPoint x: 453, endPoint y: 302, distance: 138.5
click at [453, 302] on div "Why it works Heading Row Why skin feels dry? Heading – Hard water minerals – Ch…" at bounding box center [872, 368] width 1391 height 381
click at [983, 286] on h1 "How [PERSON_NAME] helps?" at bounding box center [1056, 280] width 349 height 30
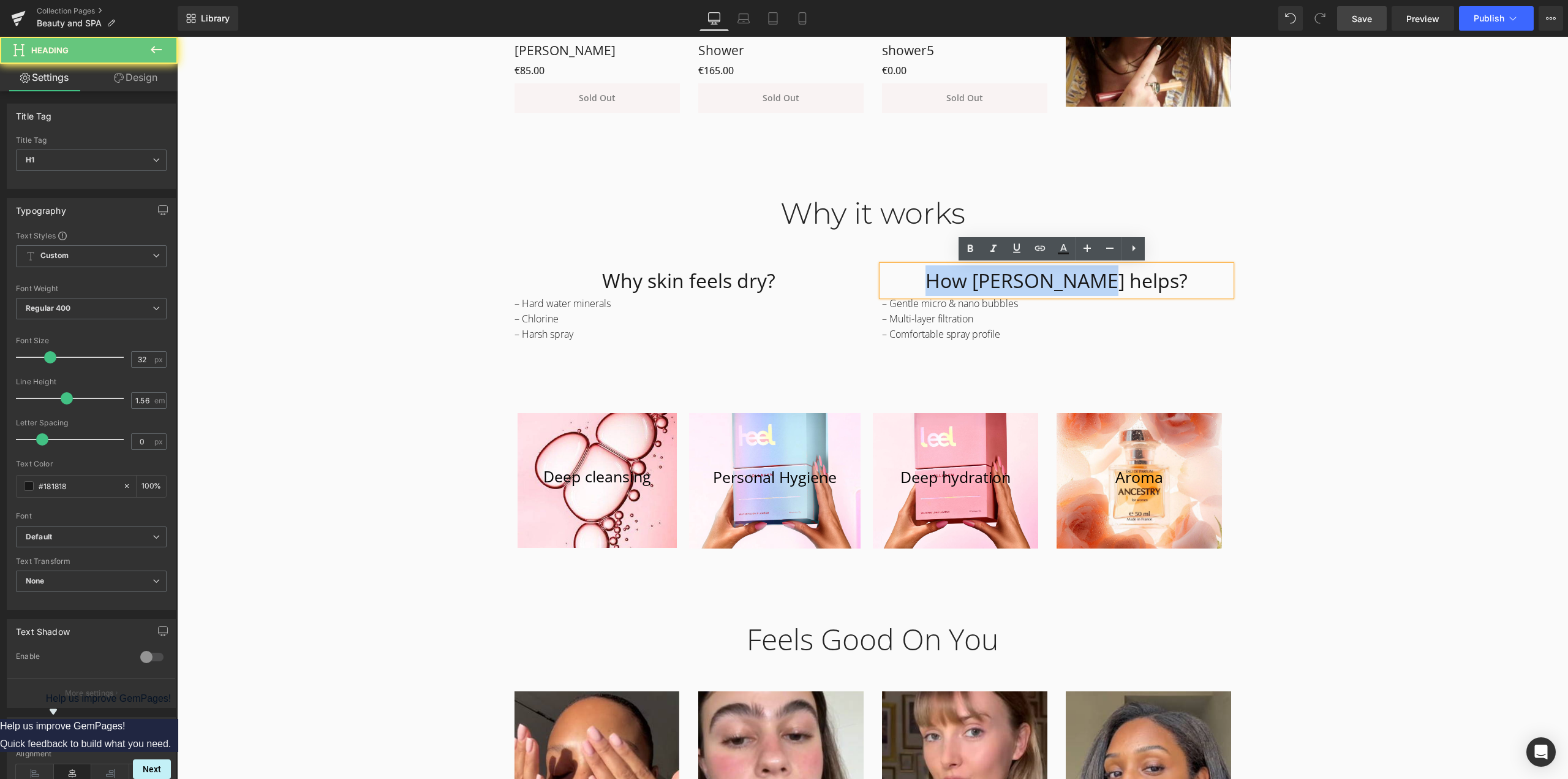
drag, startPoint x: 952, startPoint y: 277, endPoint x: 1295, endPoint y: 279, distance: 343.0
click at [1295, 279] on div "Why it works Heading Row Why skin feels dry? Heading – Hard water minerals – Ch…" at bounding box center [872, 368] width 1391 height 381
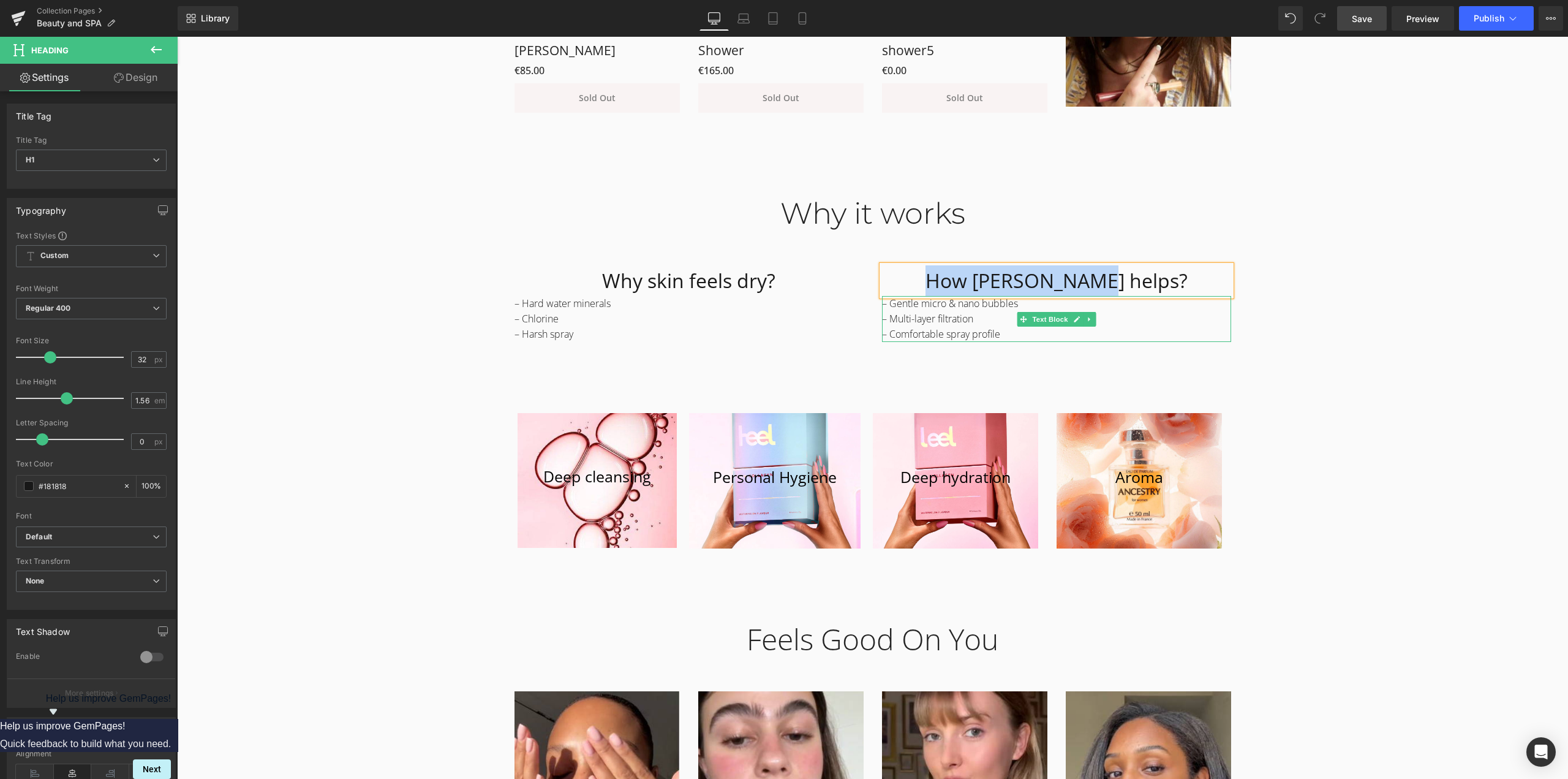
click at [915, 326] on p "– Multi-layer filtration" at bounding box center [1056, 319] width 349 height 16
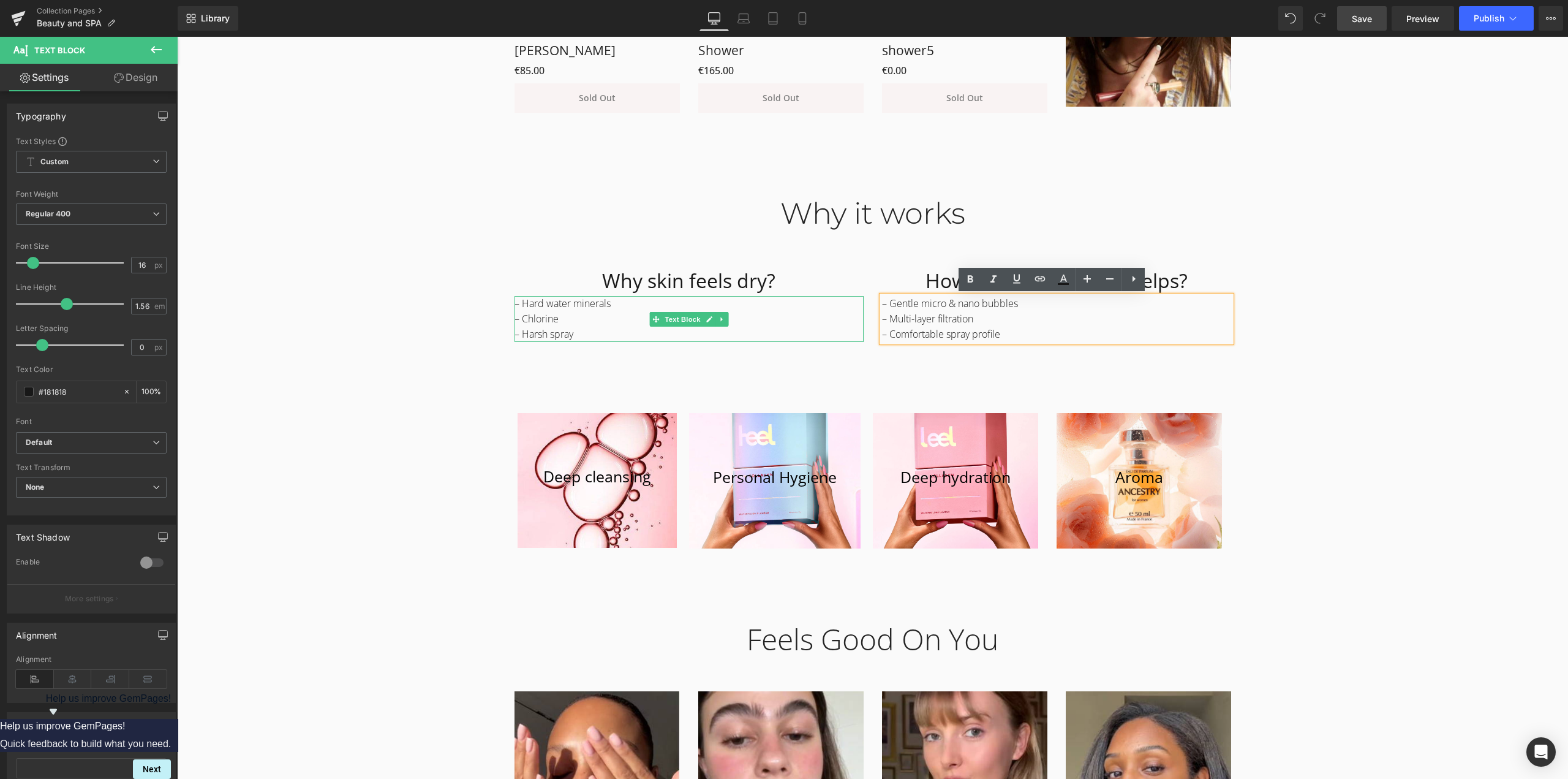
drag, startPoint x: 1007, startPoint y: 335, endPoint x: 853, endPoint y: 306, distance: 156.7
click at [853, 306] on div "Why skin feels dry? Heading – Hard water minerals – Chlorine – Harsh spray Text…" at bounding box center [872, 312] width 735 height 148
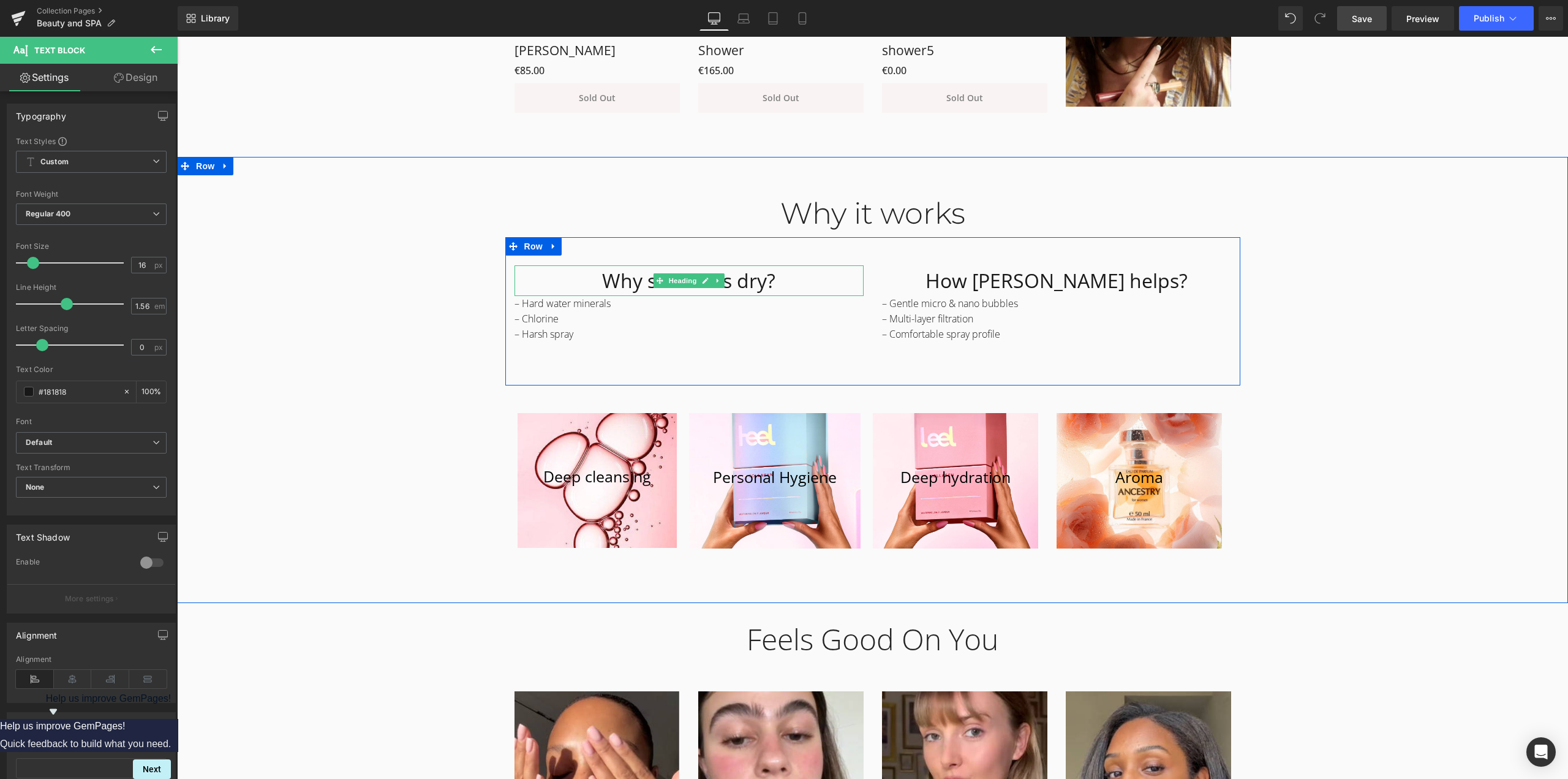
click at [760, 278] on h1 "Why skin feels dry?" at bounding box center [689, 280] width 349 height 30
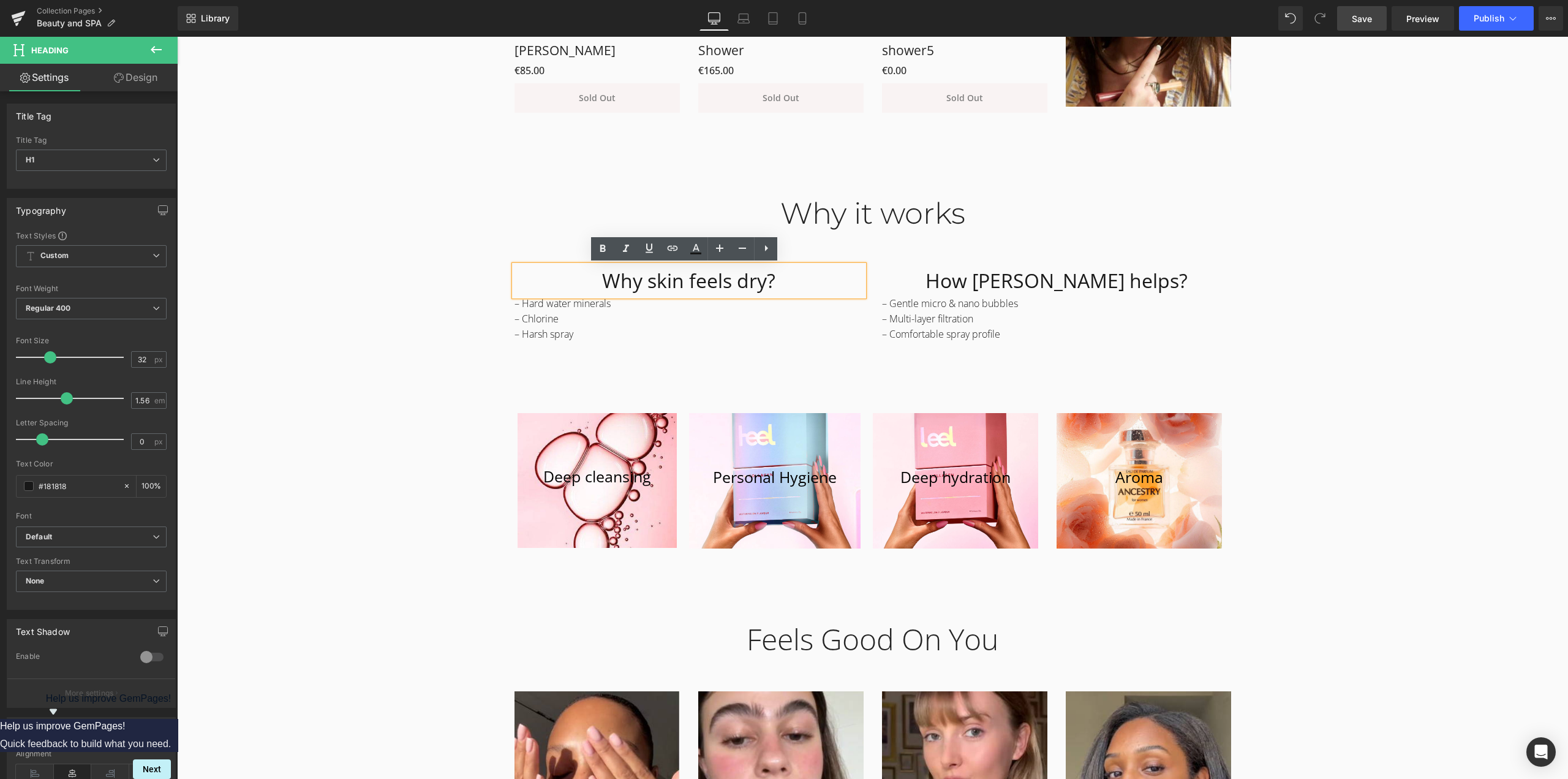
click at [723, 285] on h1 "Why skin feels dry?" at bounding box center [689, 280] width 349 height 30
paste div
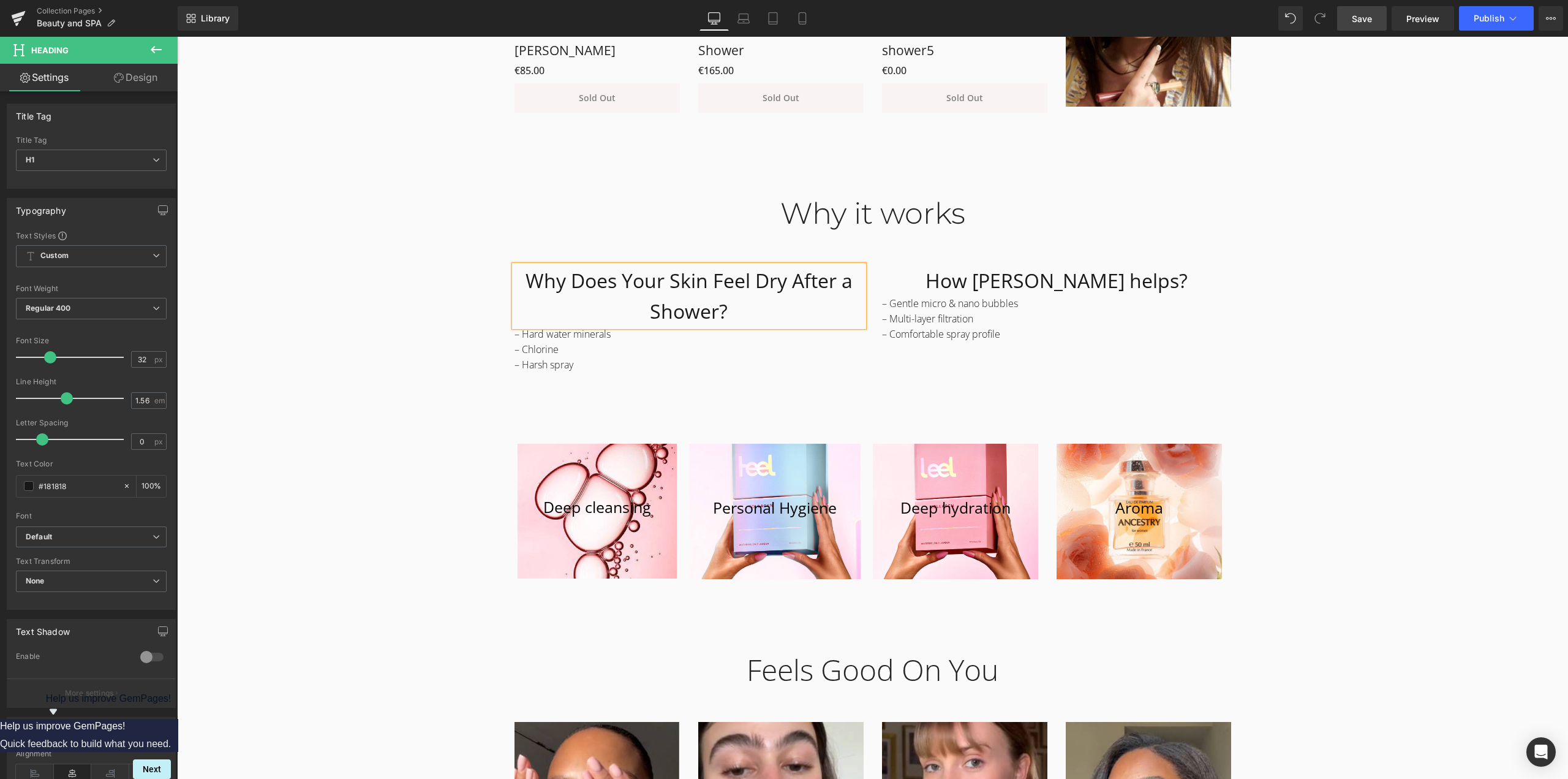
click at [1270, 356] on div "Why it works Heading Row Why Does Your Skin Feel Dry After a Shower? Heading – …" at bounding box center [872, 383] width 1391 height 411
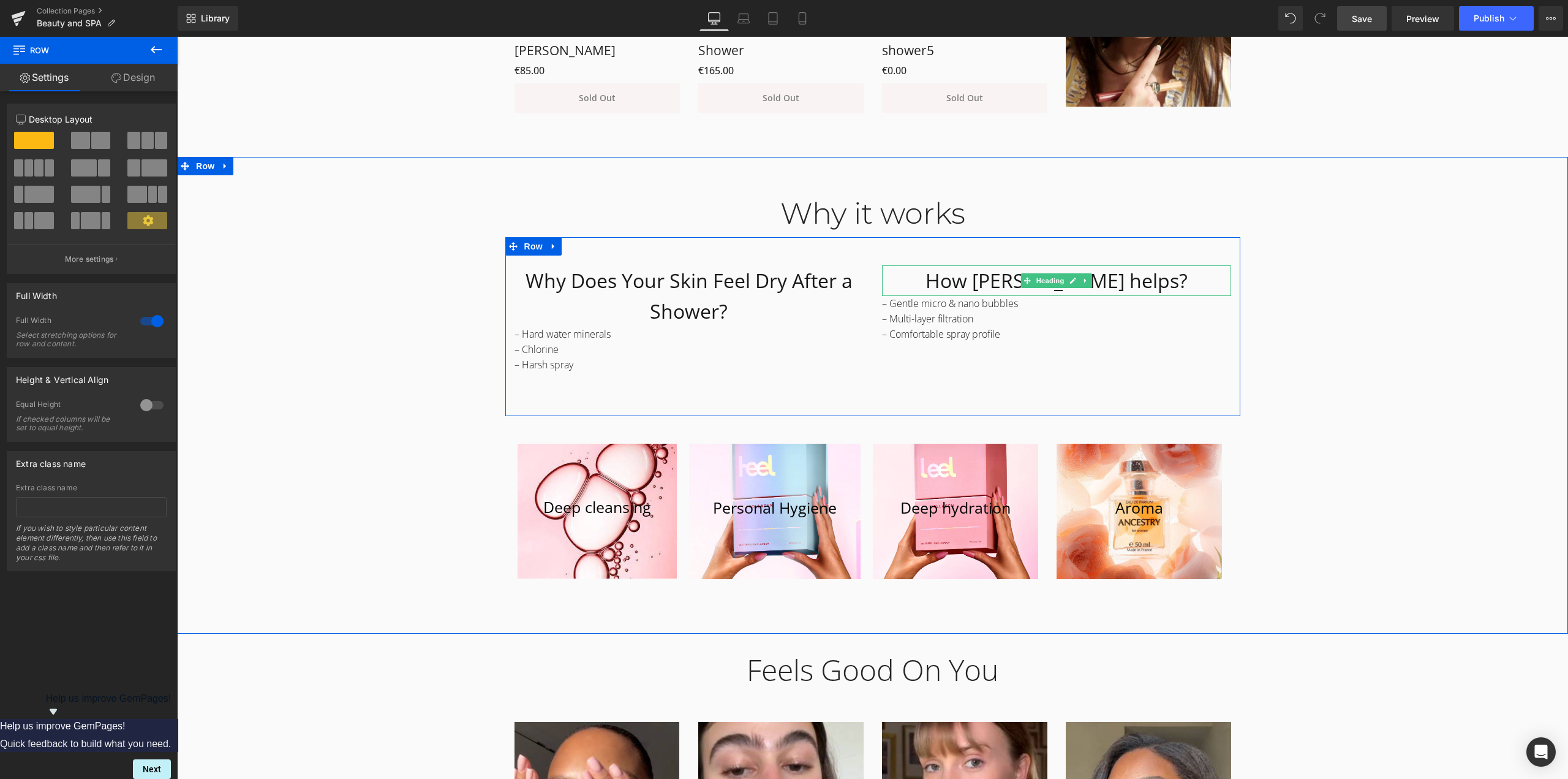
click at [1108, 281] on h1 "How [PERSON_NAME] helps?" at bounding box center [1056, 280] width 349 height 30
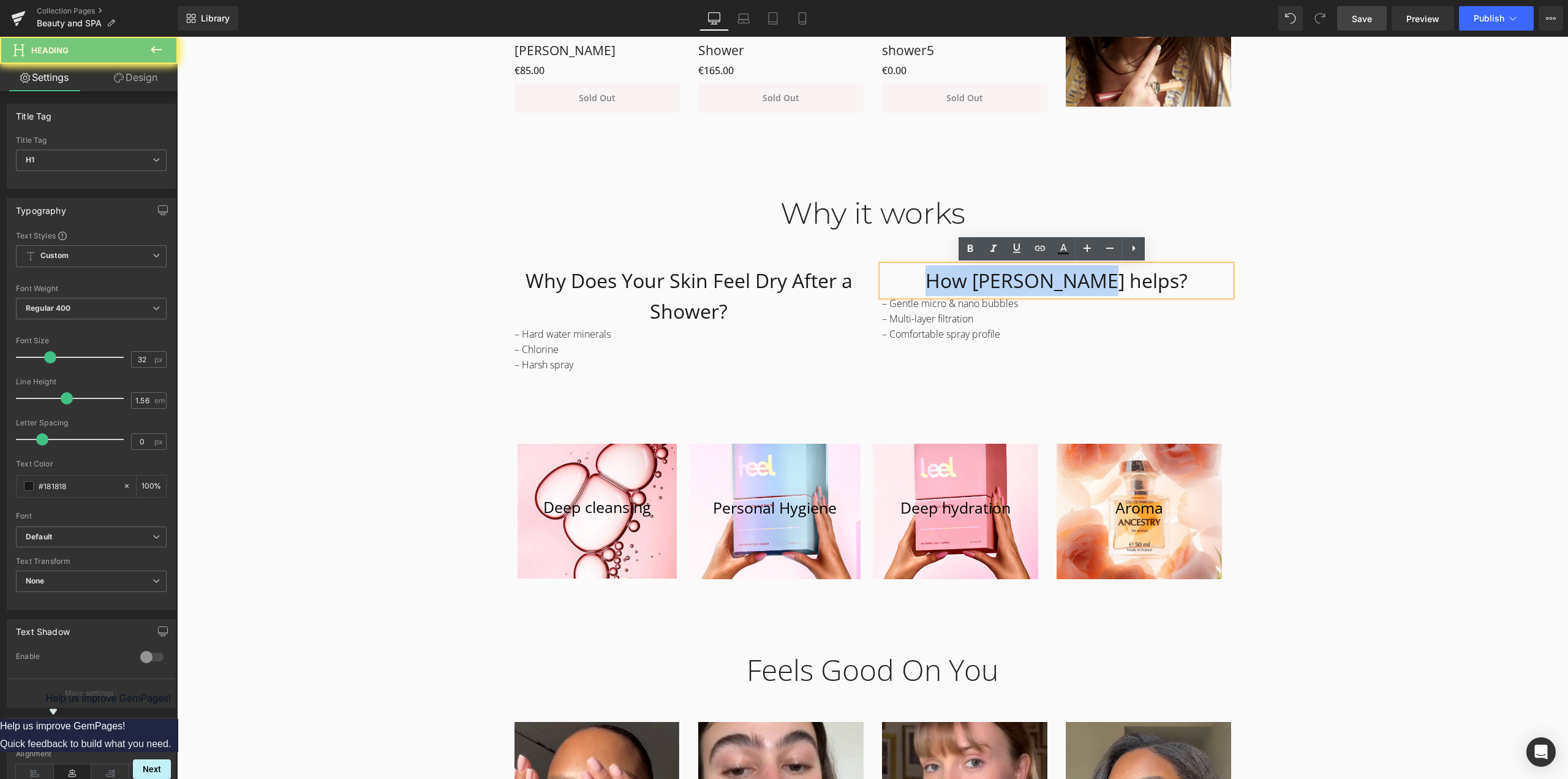
click at [1108, 281] on h1 "How [PERSON_NAME] helps?" at bounding box center [1056, 280] width 349 height 30
paste div
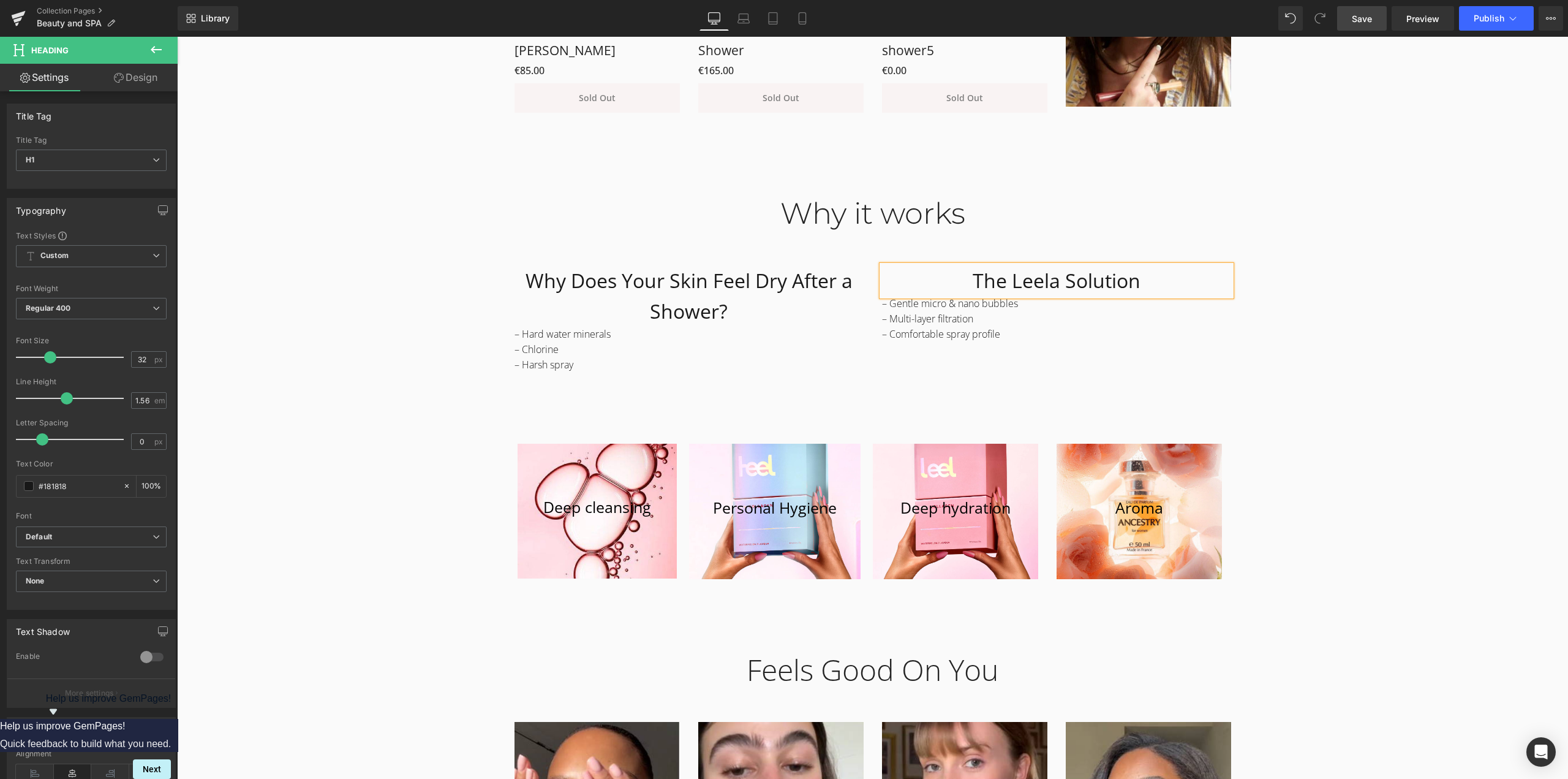
click at [1324, 330] on div "Why it works Heading Row Why Does Your Skin Feel Dry After a Shower? Heading – …" at bounding box center [872, 383] width 1391 height 411
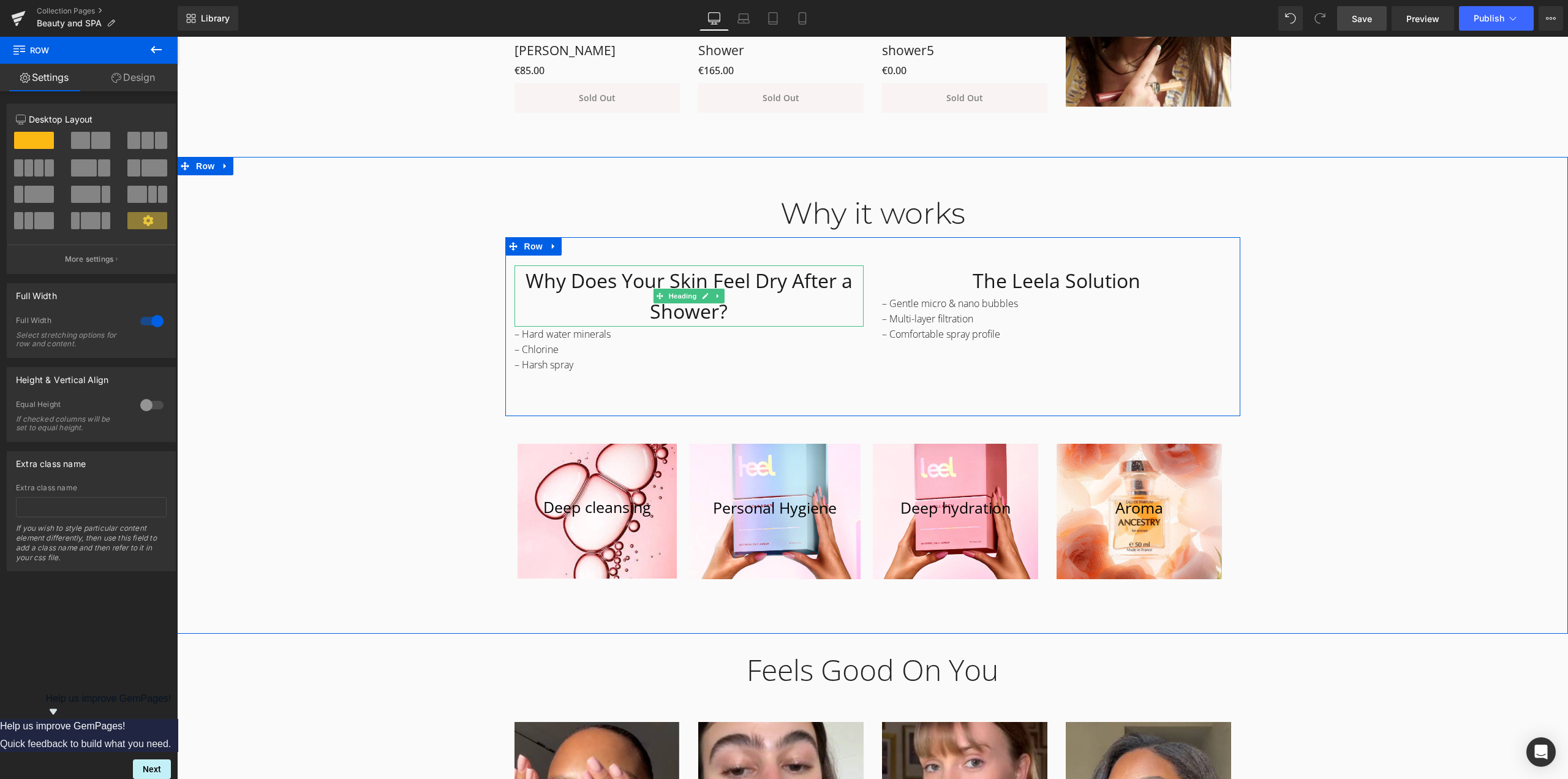
click at [545, 284] on h1 "Why Does Your Skin Feel Dry After a Shower?" at bounding box center [689, 295] width 349 height 61
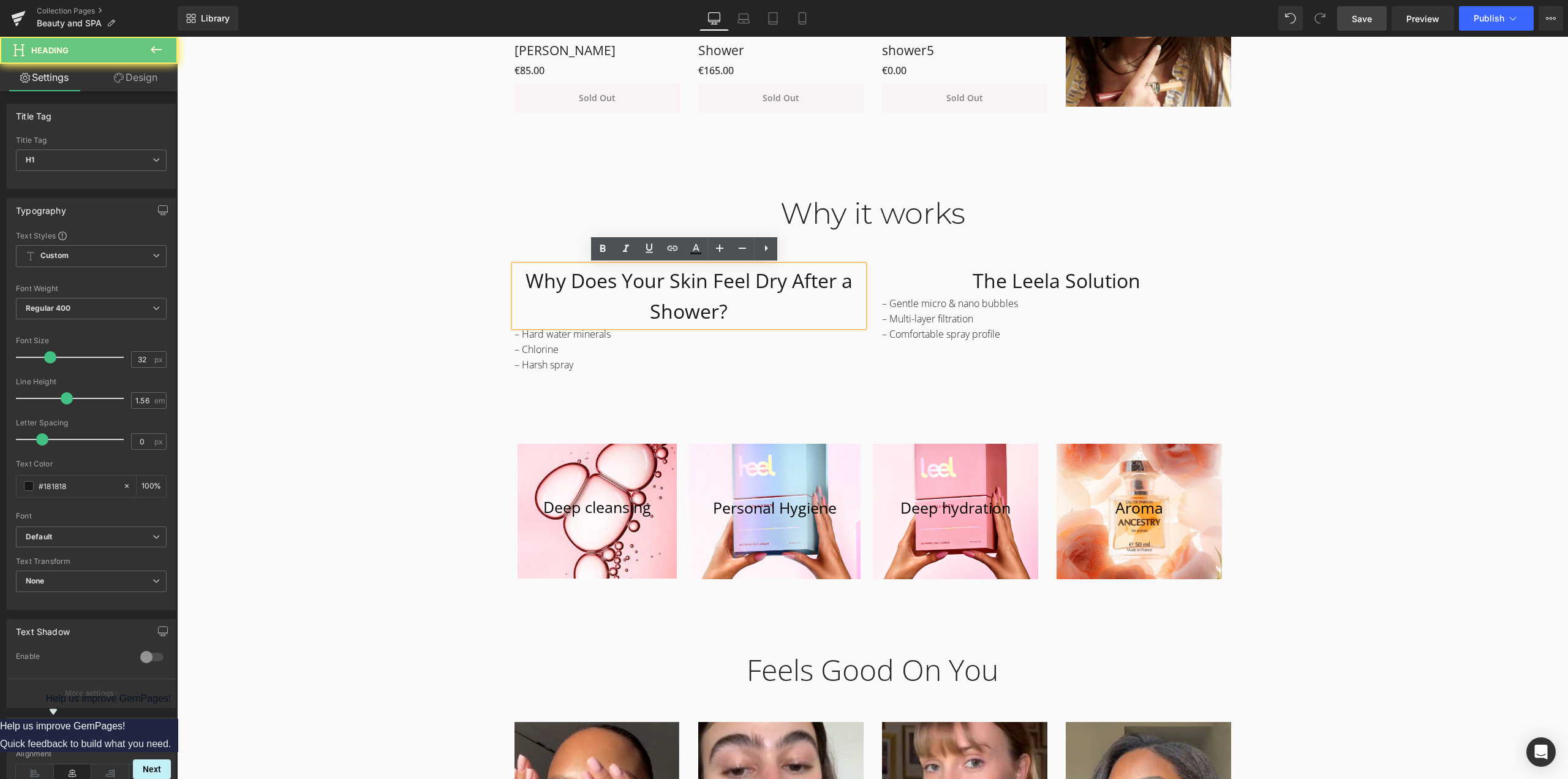
click at [545, 284] on h1 "Why Does Your Skin Feel Dry After a Shower?" at bounding box center [689, 295] width 349 height 61
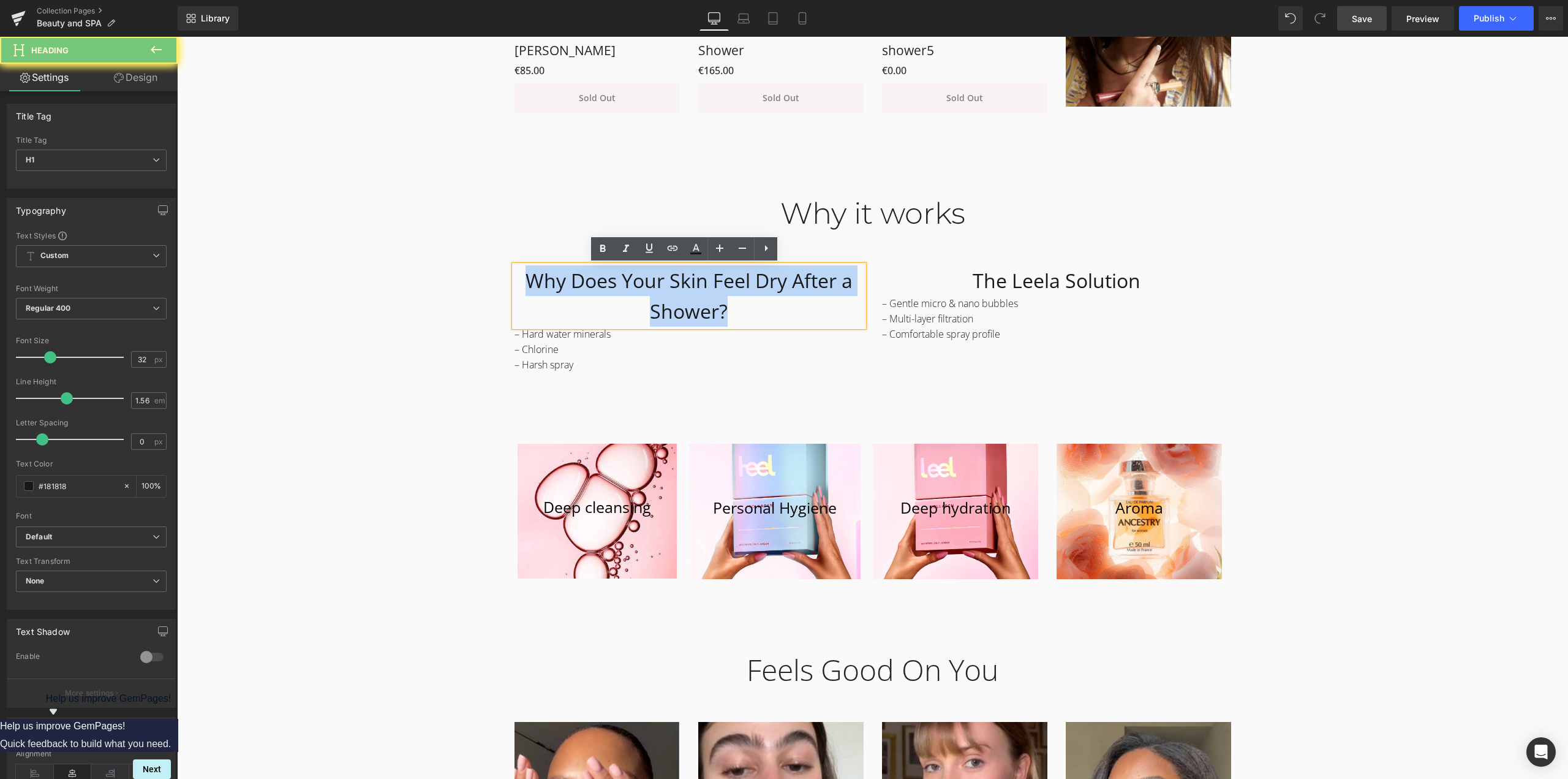
click at [545, 284] on h1 "Why Does Your Skin Feel Dry After a Shower?" at bounding box center [689, 295] width 349 height 61
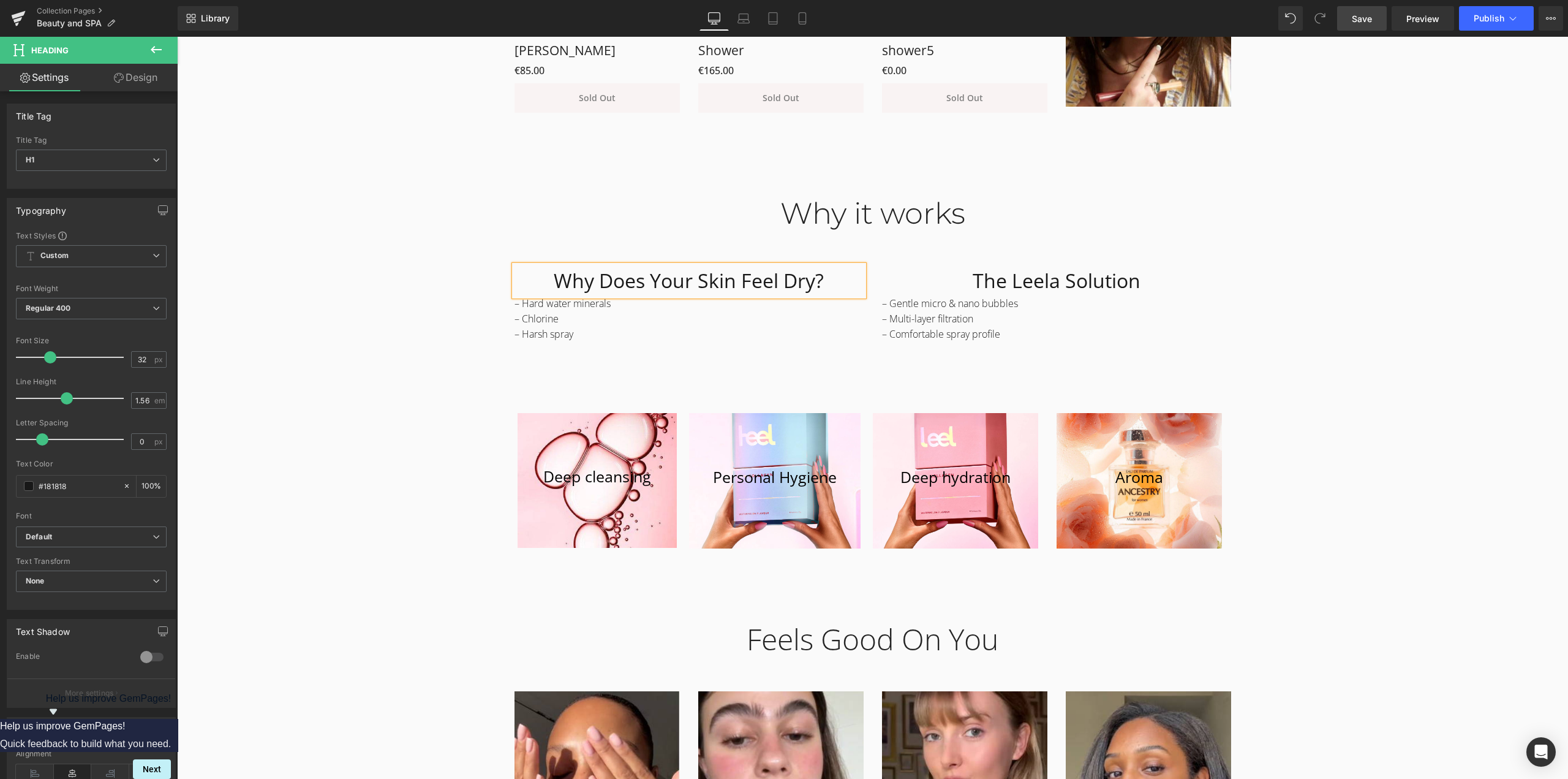
click at [1295, 305] on div "Why it works Heading Row Why Does Your Skin Feel Dry? Heading – Hard water mine…" at bounding box center [872, 368] width 1391 height 381
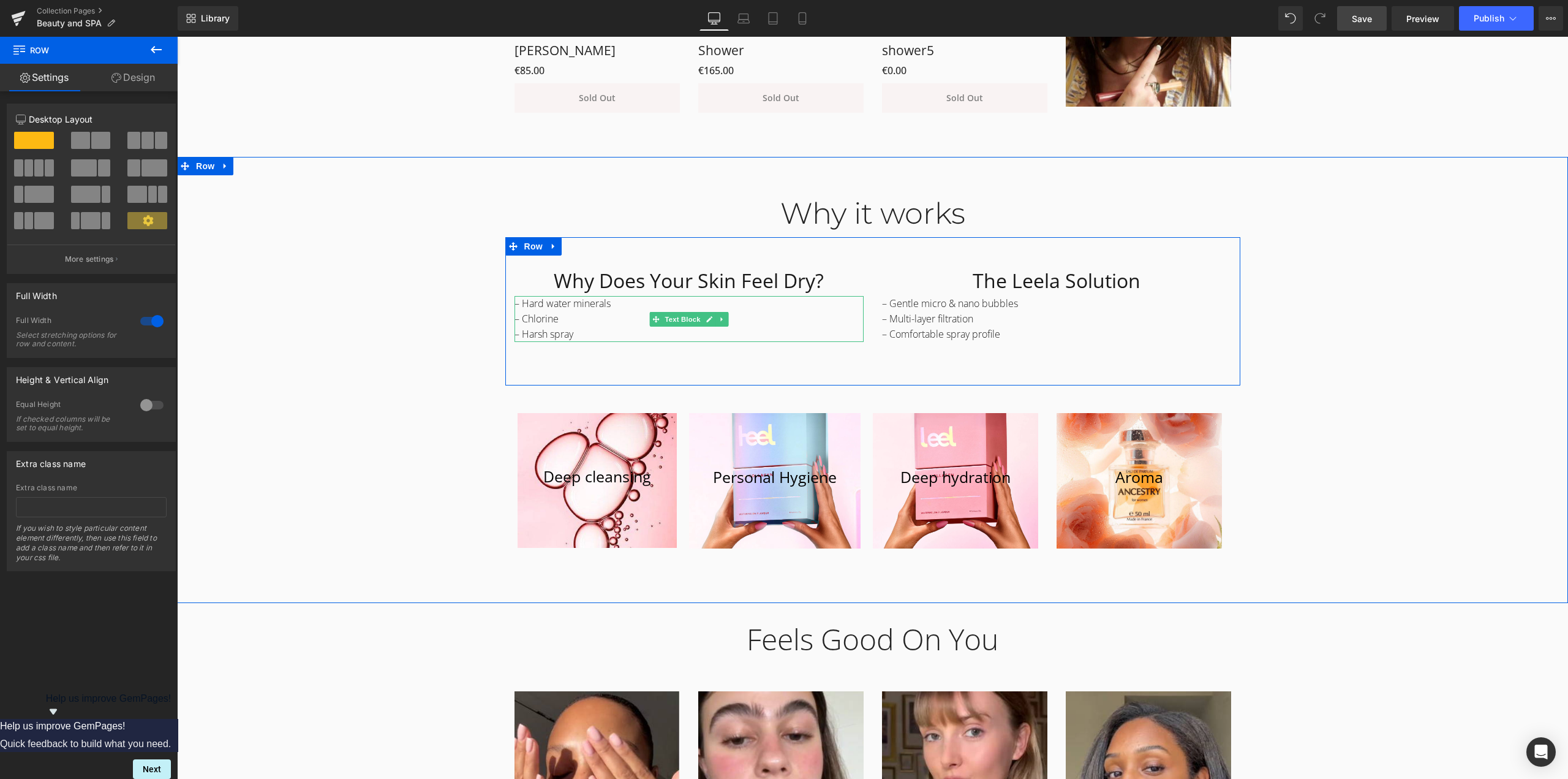
click at [575, 305] on p "– Hard water minerals" at bounding box center [689, 304] width 349 height 16
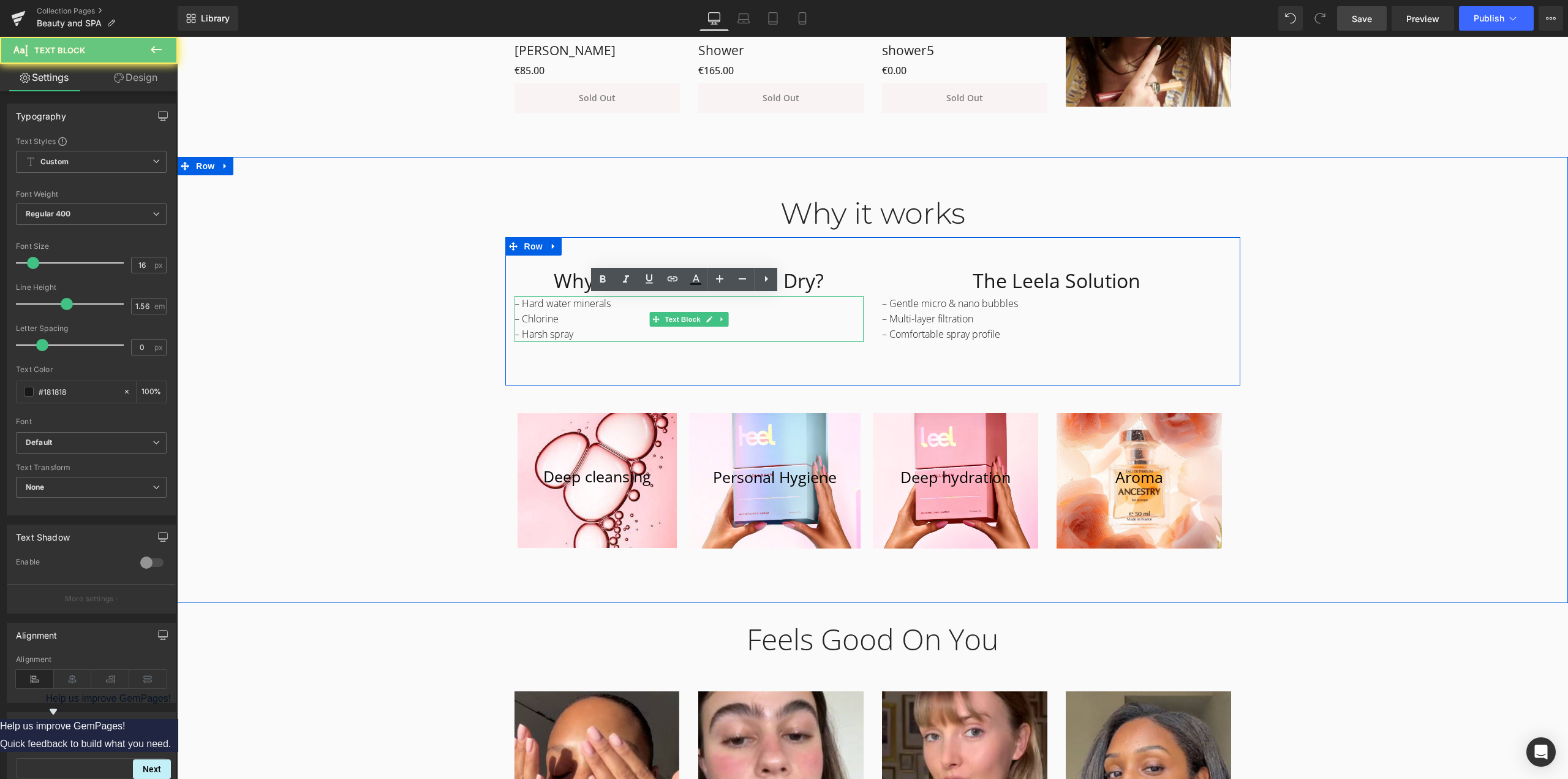
click at [575, 305] on p "– Hard water minerals" at bounding box center [689, 304] width 349 height 16
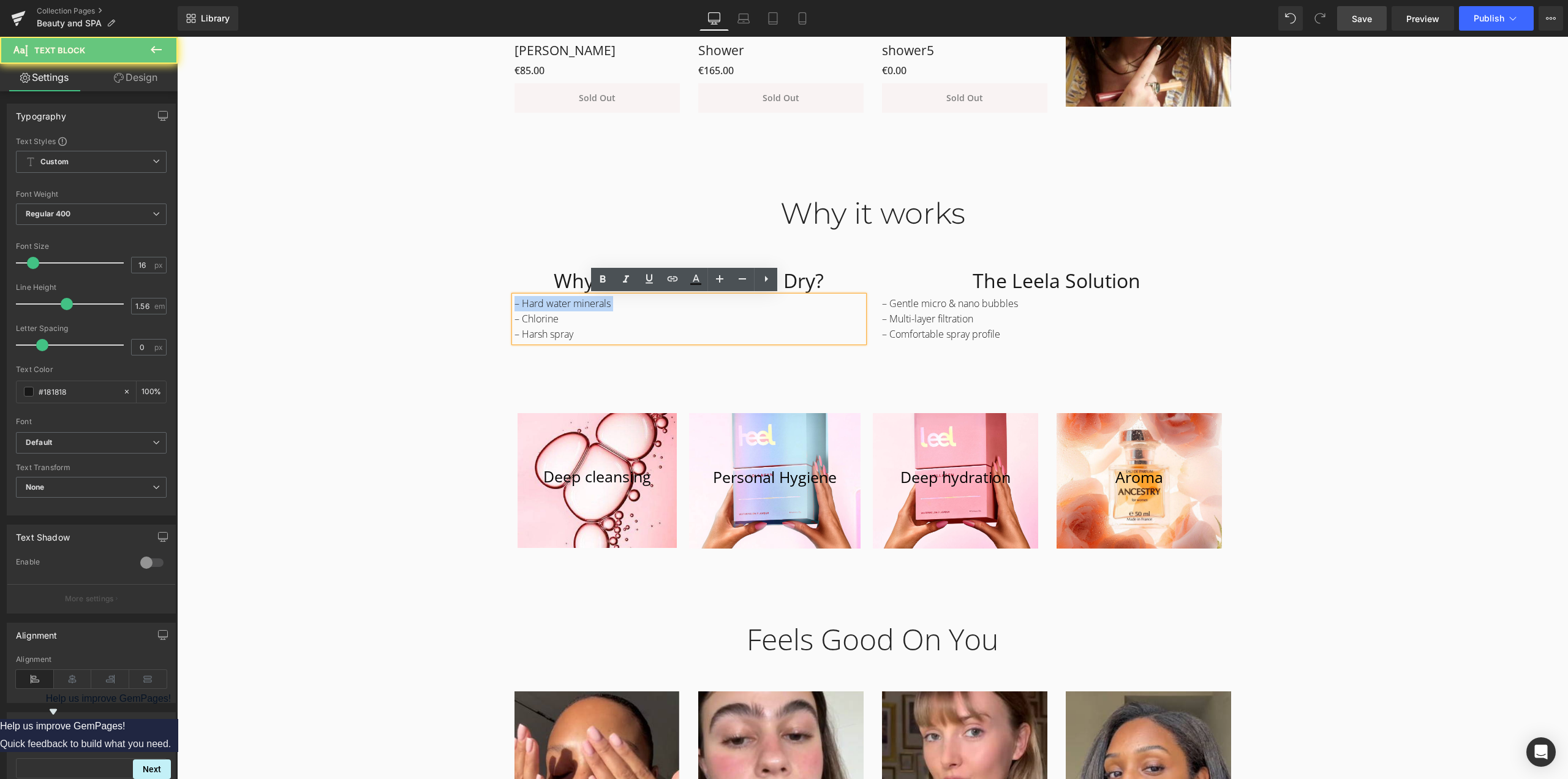
click at [575, 305] on p "– Hard water minerals" at bounding box center [689, 304] width 349 height 16
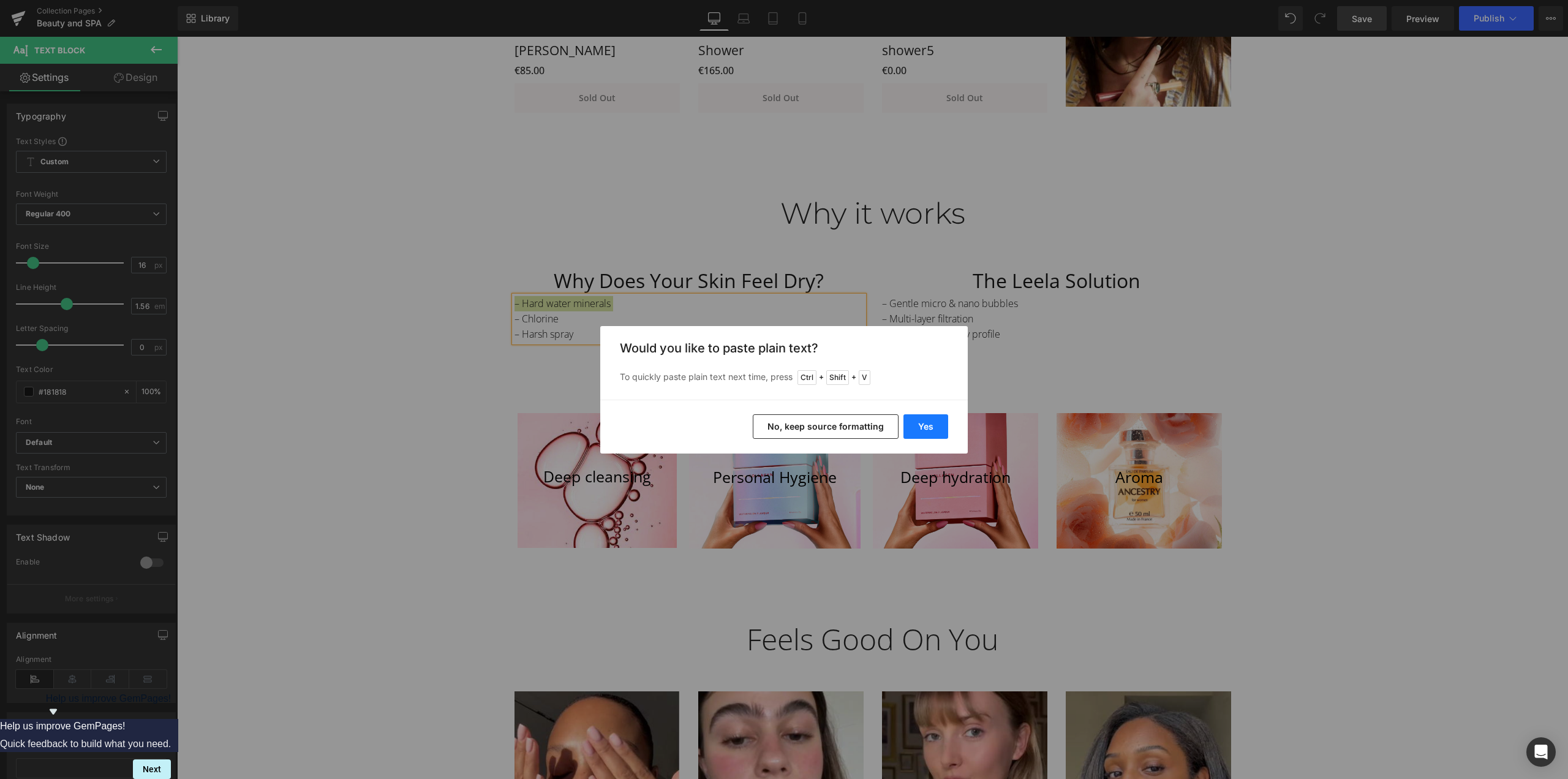
drag, startPoint x: 926, startPoint y: 426, endPoint x: 750, endPoint y: 389, distance: 179.8
click at [926, 426] on button "Yes" at bounding box center [926, 426] width 44 height 24
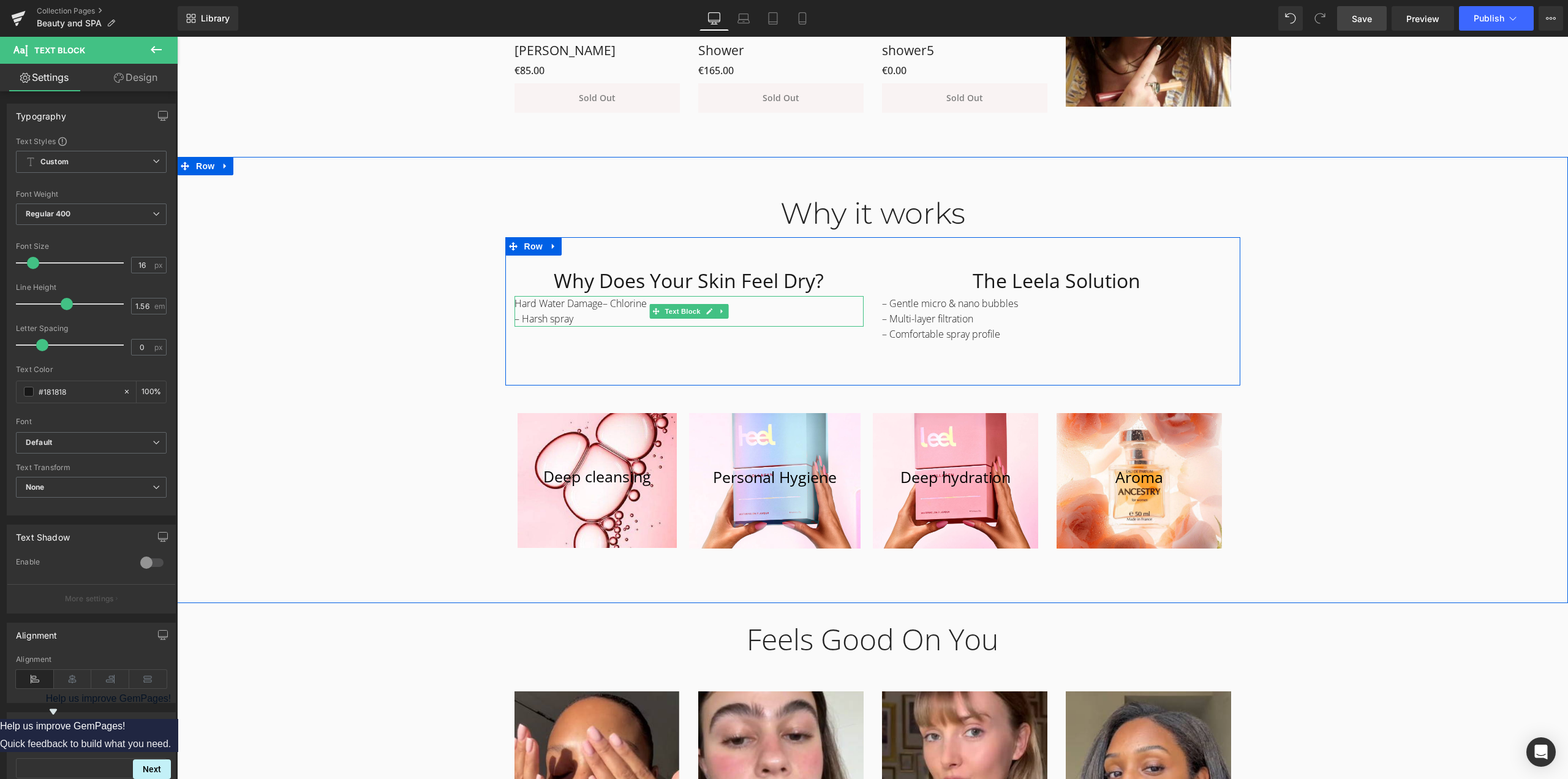
drag, startPoint x: 532, startPoint y: 304, endPoint x: 583, endPoint y: 319, distance: 53.2
click at [532, 304] on span "Hard Water Damage– Chlorine" at bounding box center [580, 304] width 132 height 13
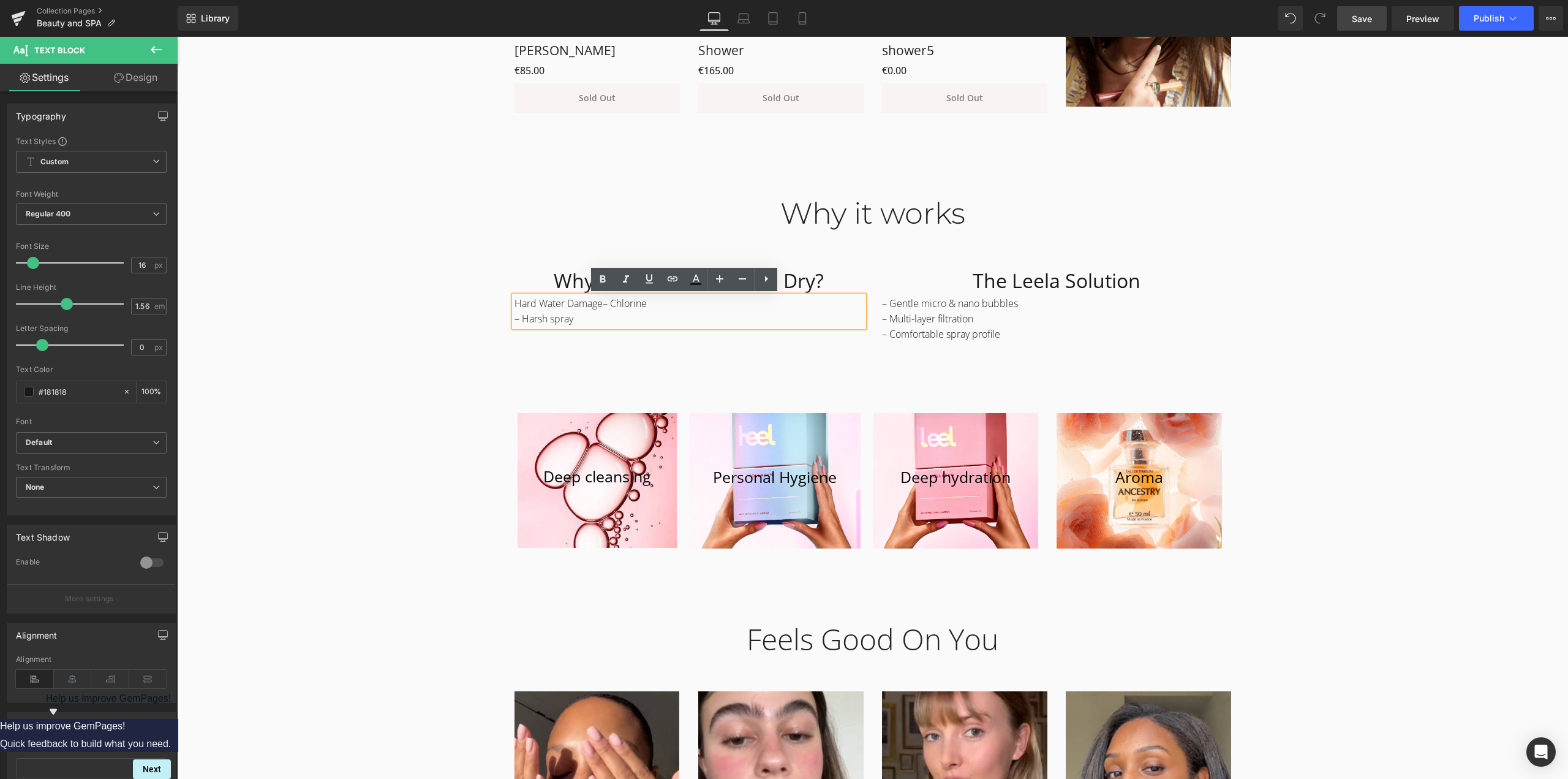
drag, startPoint x: 599, startPoint y: 305, endPoint x: 612, endPoint y: 304, distance: 13.0
click at [599, 305] on span "Hard Water Damage– Chlorine" at bounding box center [580, 304] width 132 height 13
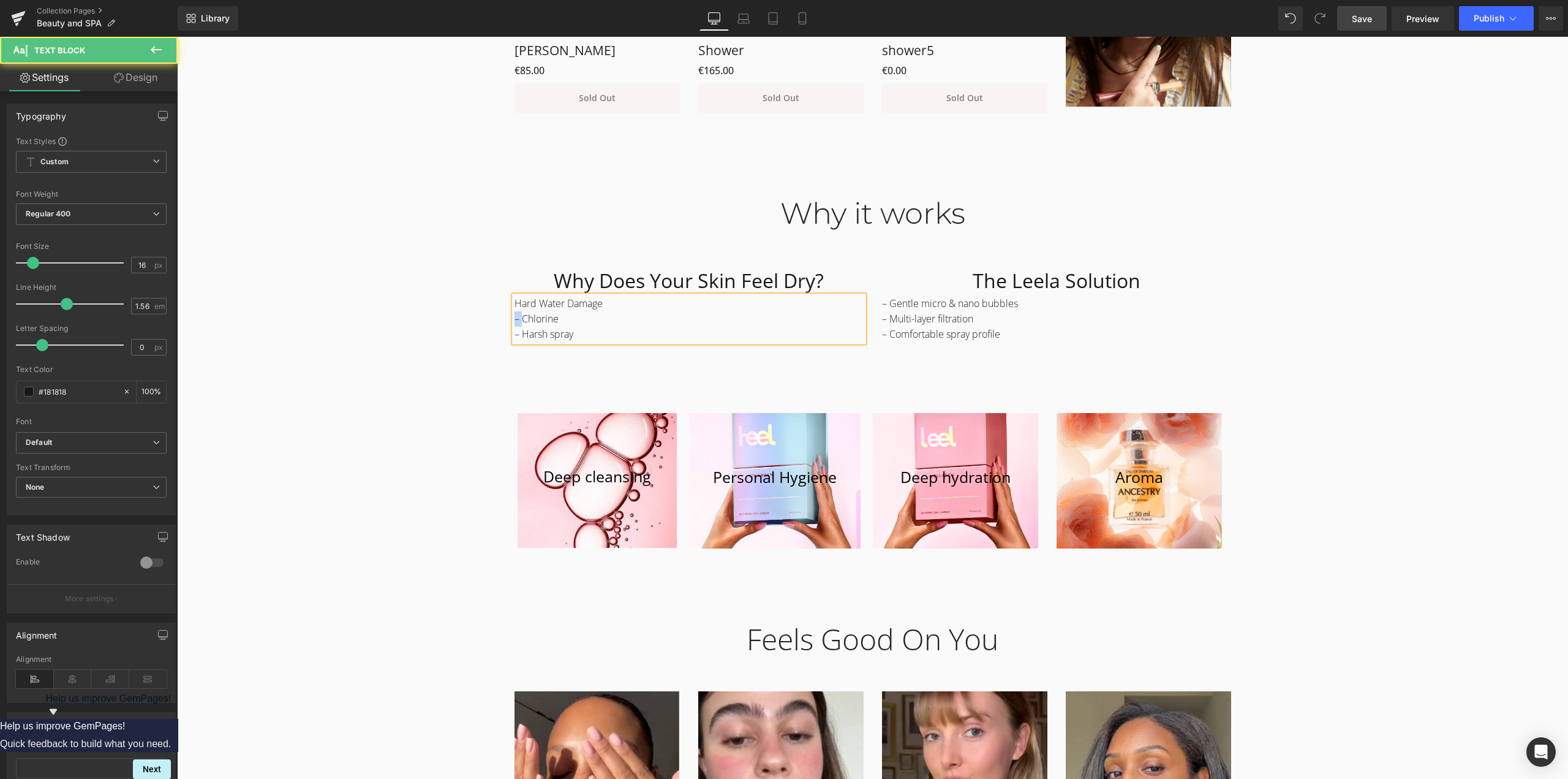
drag, startPoint x: 516, startPoint y: 320, endPoint x: 510, endPoint y: 321, distance: 6.1
click at [514, 321] on span "Hard Water Damage – Chlorine" at bounding box center [558, 311] width 88 height 29
click at [514, 303] on span "Hard Water Damage – Chlorine" at bounding box center [558, 311] width 88 height 29
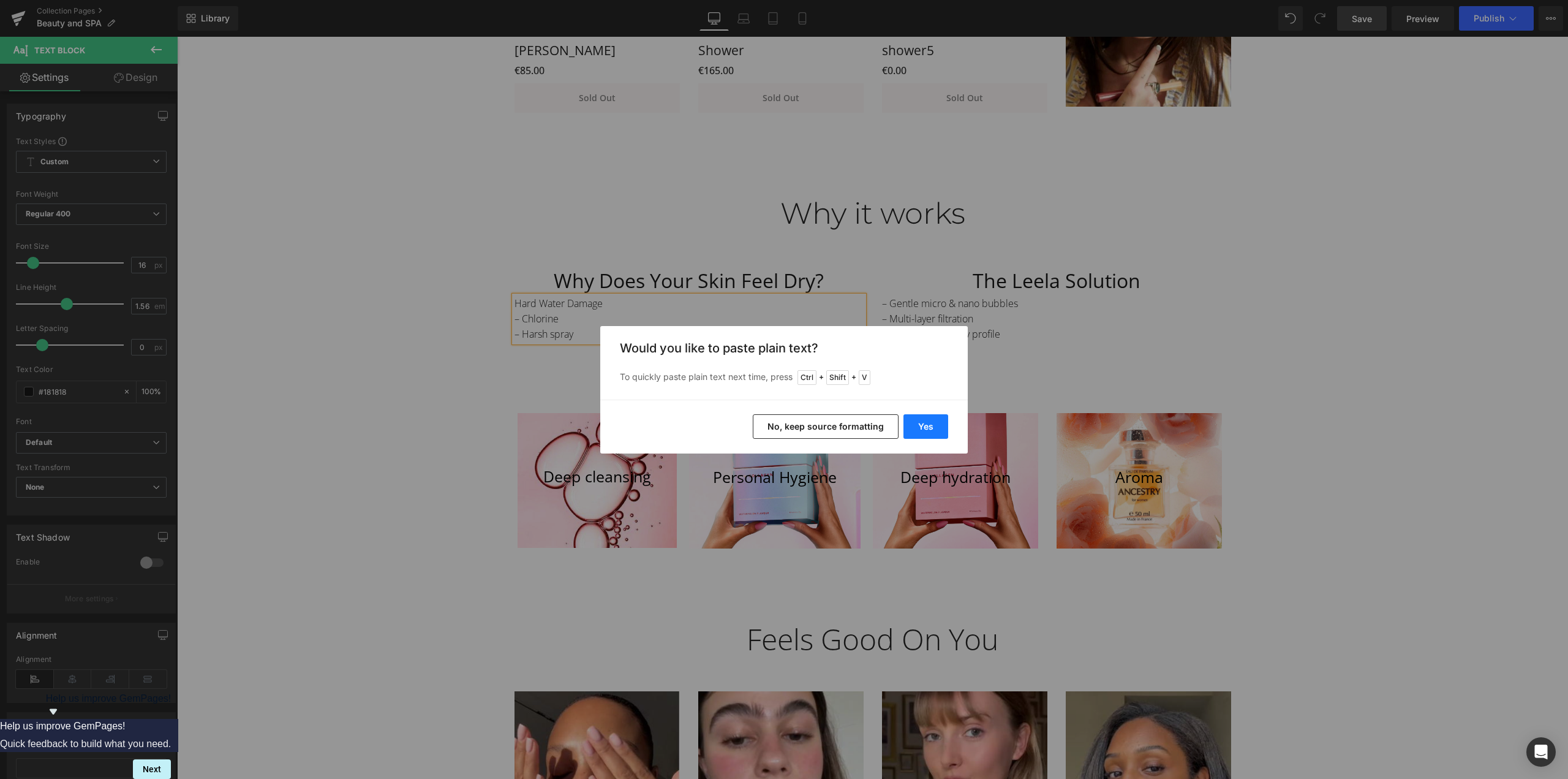
drag, startPoint x: 939, startPoint y: 430, endPoint x: 715, endPoint y: 386, distance: 228.3
click at [939, 430] on button "Yes" at bounding box center [926, 426] width 44 height 24
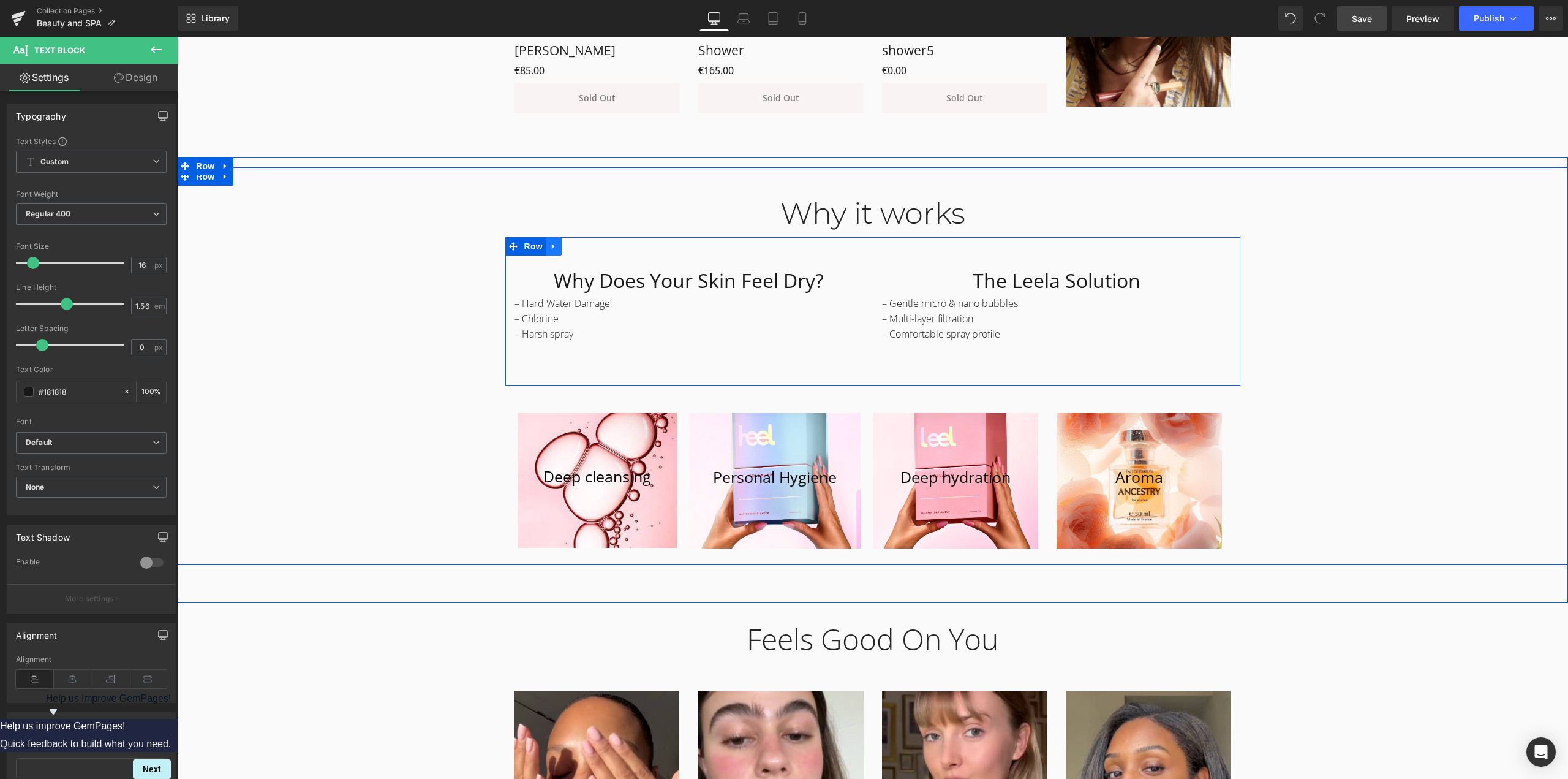
click at [549, 244] on icon at bounding box center [553, 247] width 9 height 9
click at [566, 249] on icon at bounding box center [570, 247] width 9 height 9
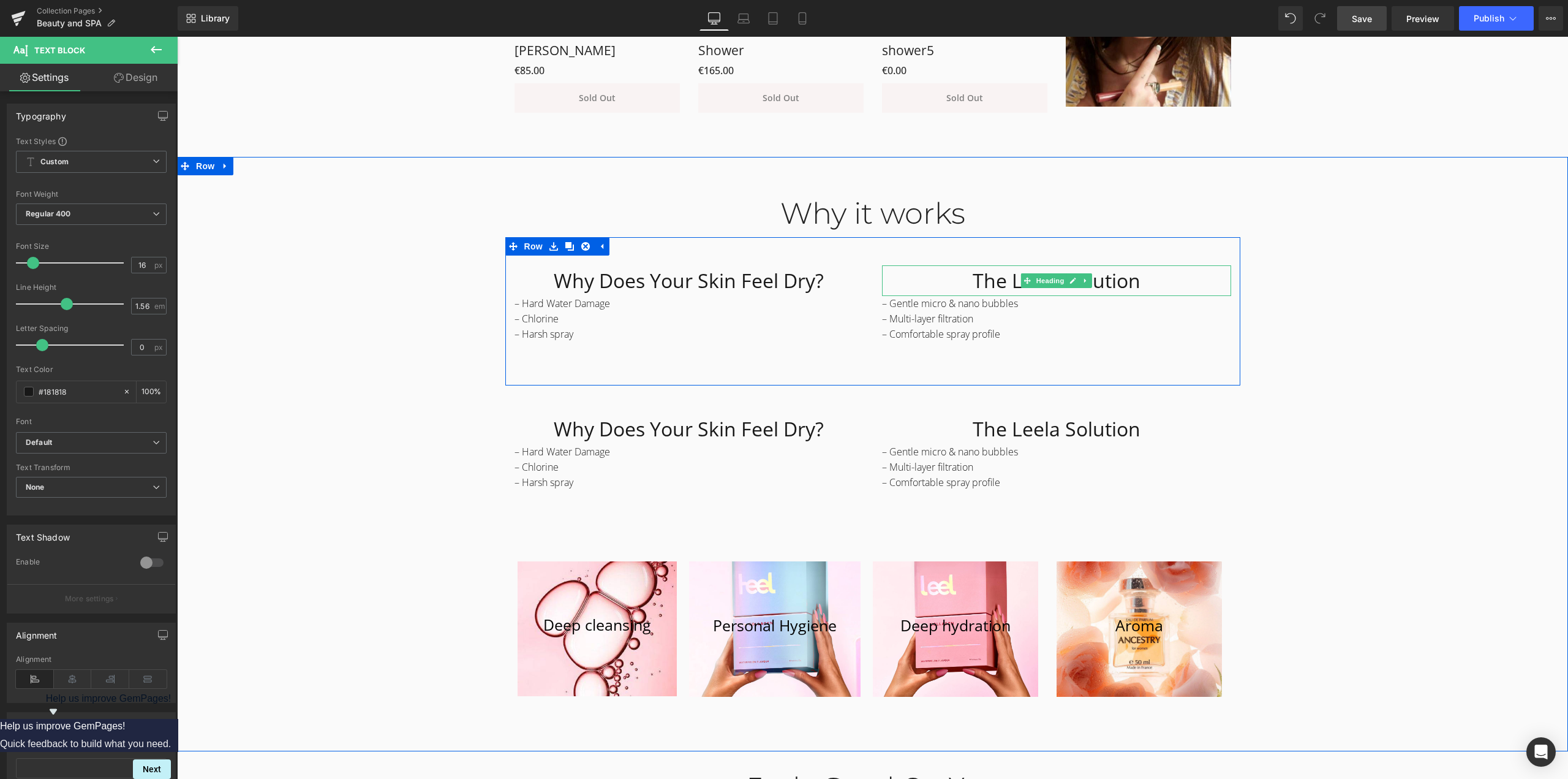
click at [978, 278] on h1 "The Leela Solution" at bounding box center [1056, 280] width 349 height 30
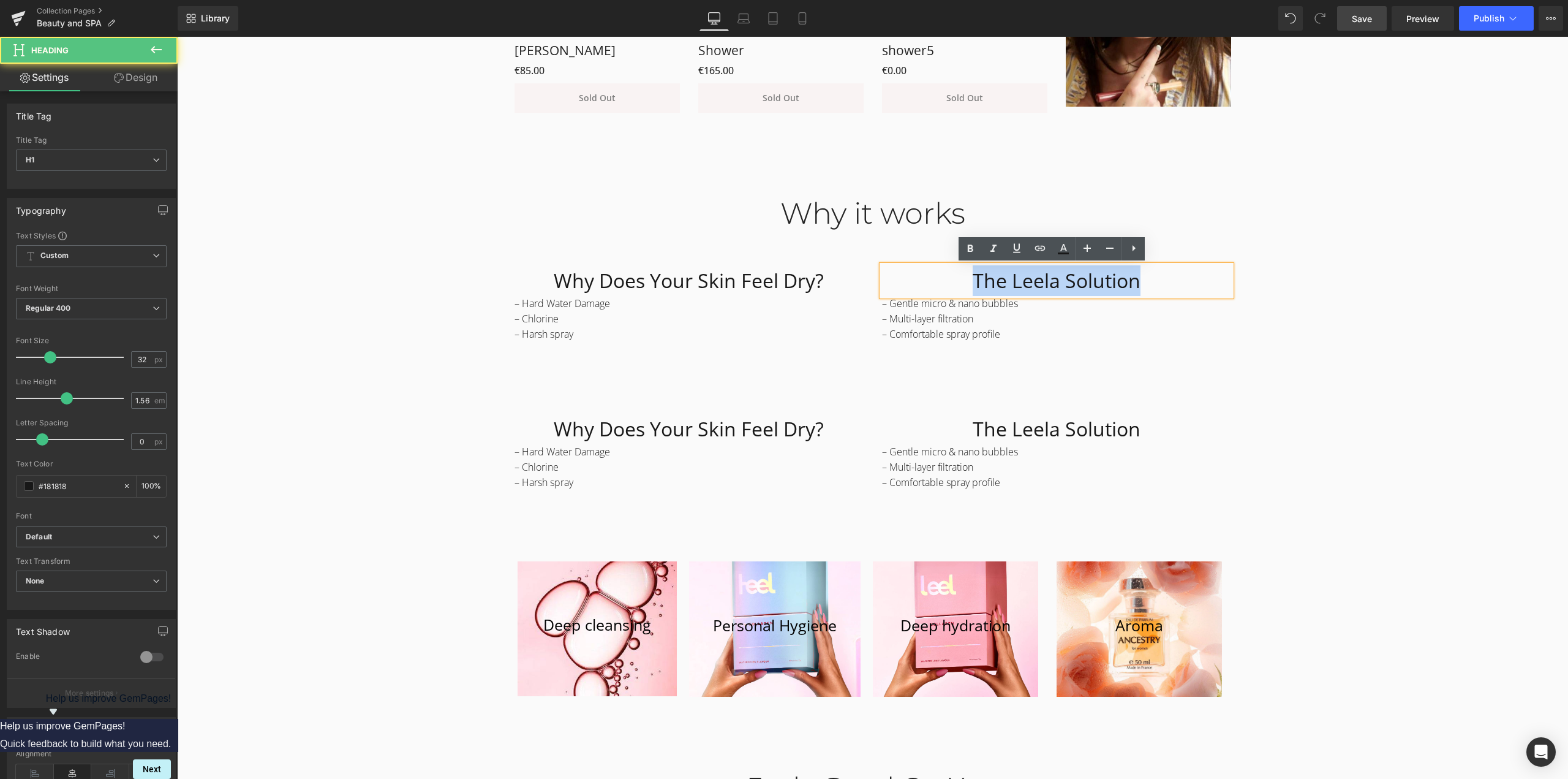
drag, startPoint x: 1192, startPoint y: 280, endPoint x: 1327, endPoint y: 291, distance: 135.4
click at [1344, 281] on div "Why it works Heading Row Why Does Your Skin Feel Dry? Heading – Hard Water Dama…" at bounding box center [872, 442] width 1391 height 529
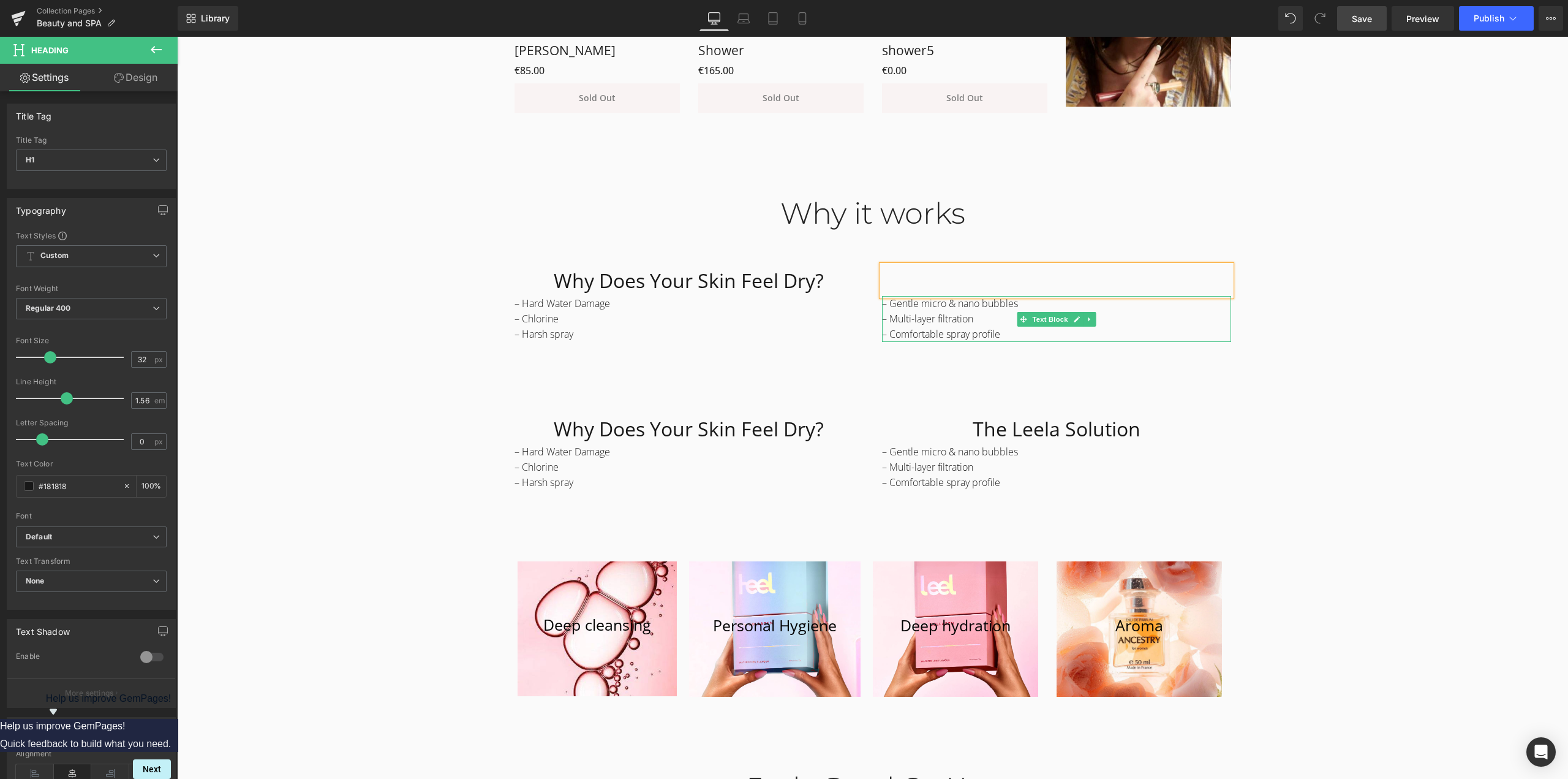
click at [963, 309] on p "– Gentle micro & nano bubbles" at bounding box center [1056, 304] width 349 height 16
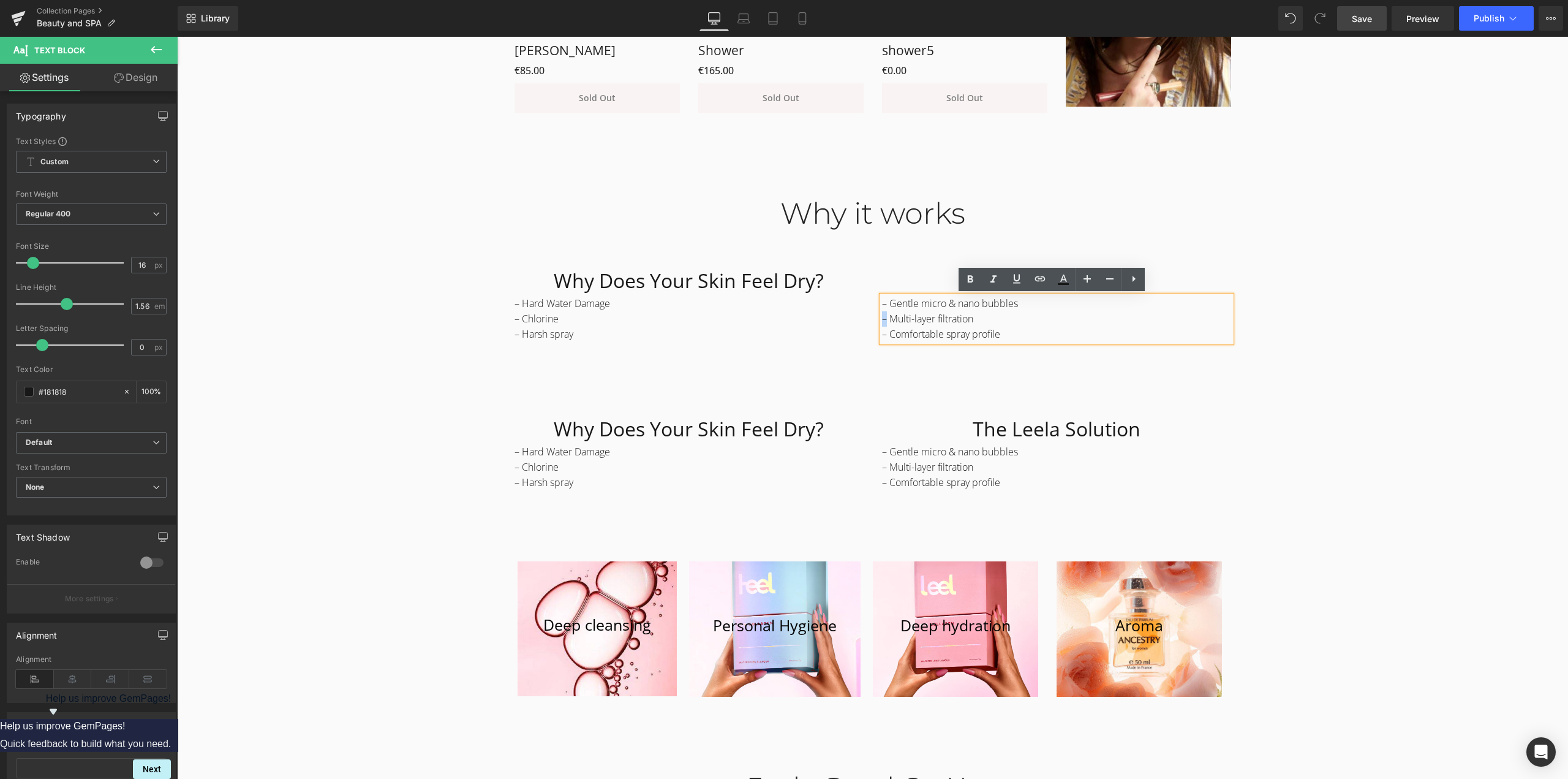
drag, startPoint x: 1036, startPoint y: 305, endPoint x: 881, endPoint y: 312, distance: 155.2
click at [882, 312] on div "– Gentle micro & nano bubbles – Multi-layer filtration – Comfortable spray prof…" at bounding box center [1056, 319] width 349 height 46
click at [895, 305] on p "– Gentle micro & nano bubbles" at bounding box center [1056, 304] width 349 height 16
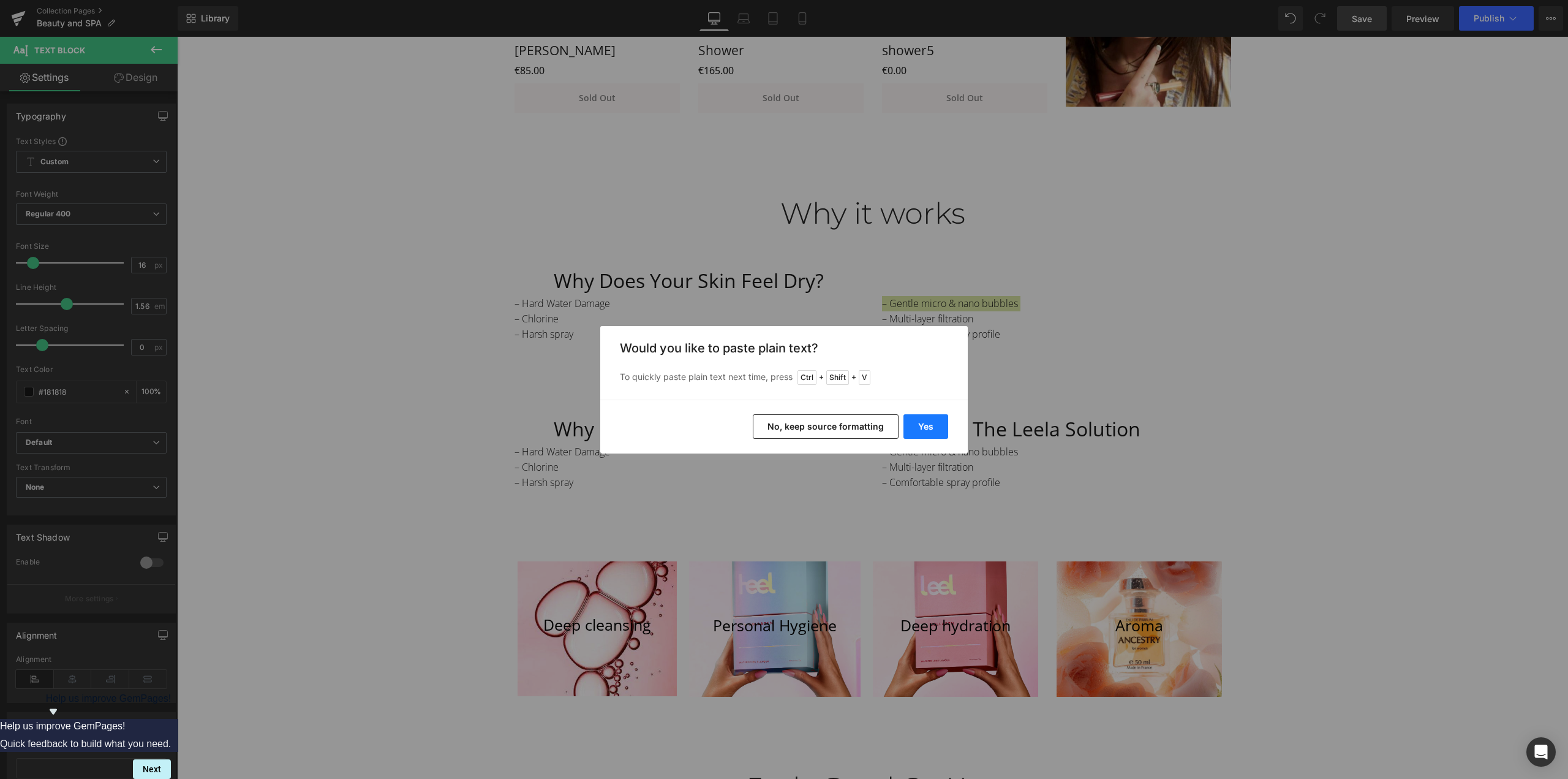
click at [920, 432] on button "Yes" at bounding box center [926, 426] width 44 height 24
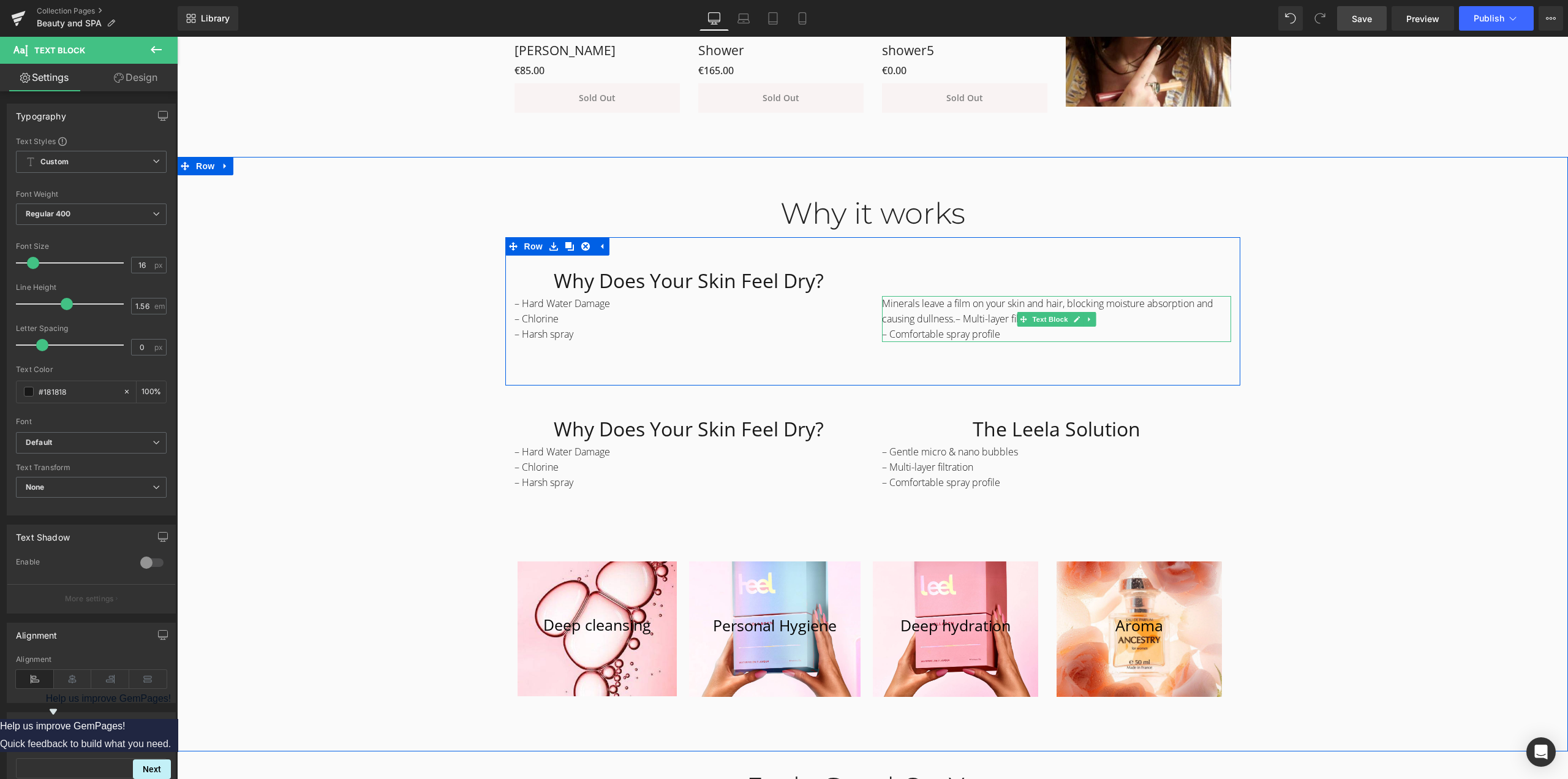
click at [949, 318] on span "Minerals leave a film on your skin and hair, blocking moisture absorption and c…" at bounding box center [1047, 311] width 331 height 29
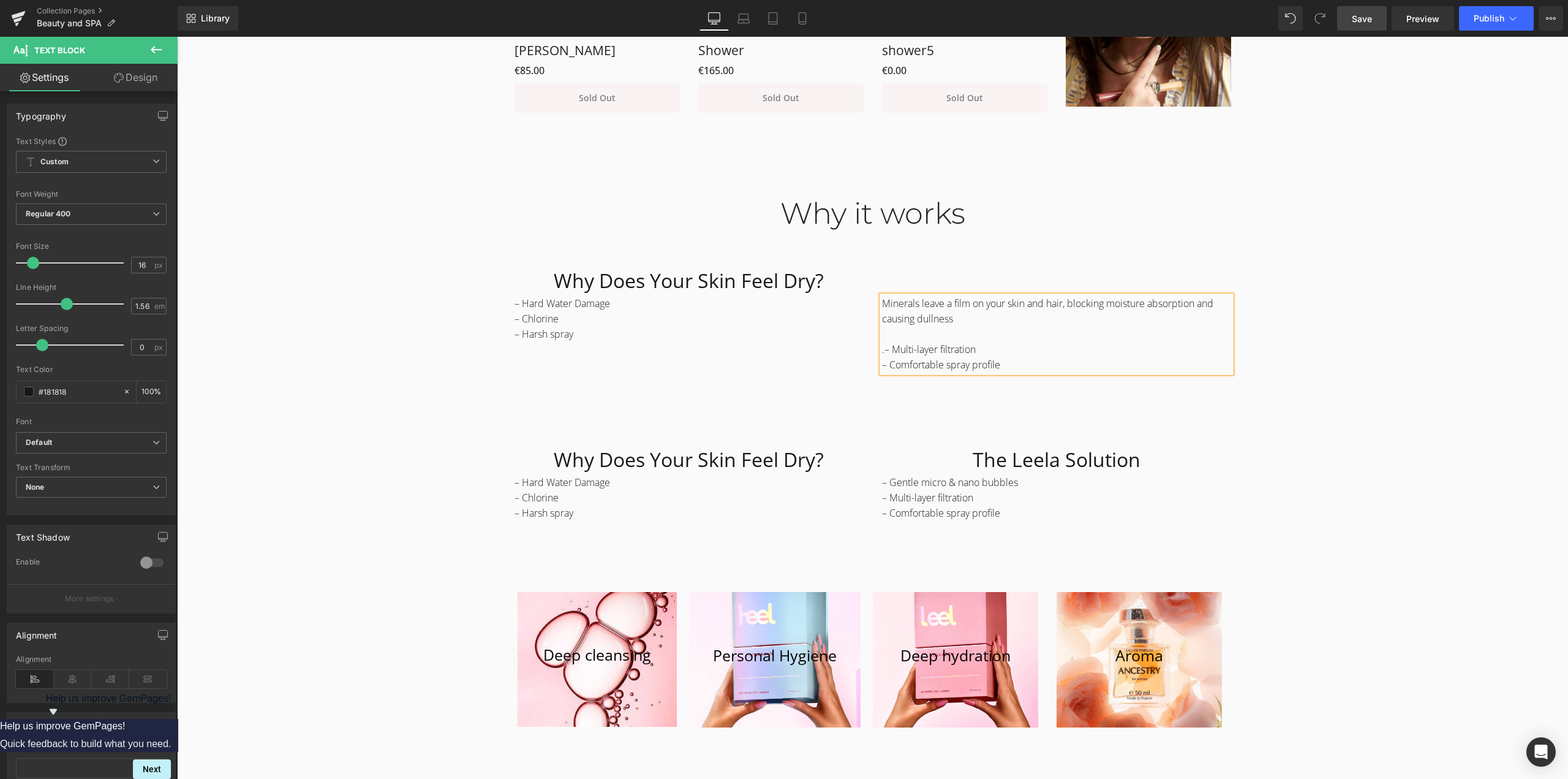
click at [948, 322] on span "Minerals leave a film on your skin and hair, blocking moisture absorption and c…" at bounding box center [1047, 311] width 331 height 29
click at [551, 319] on span "– Hard Water Damage – Chlorine" at bounding box center [562, 311] width 96 height 29
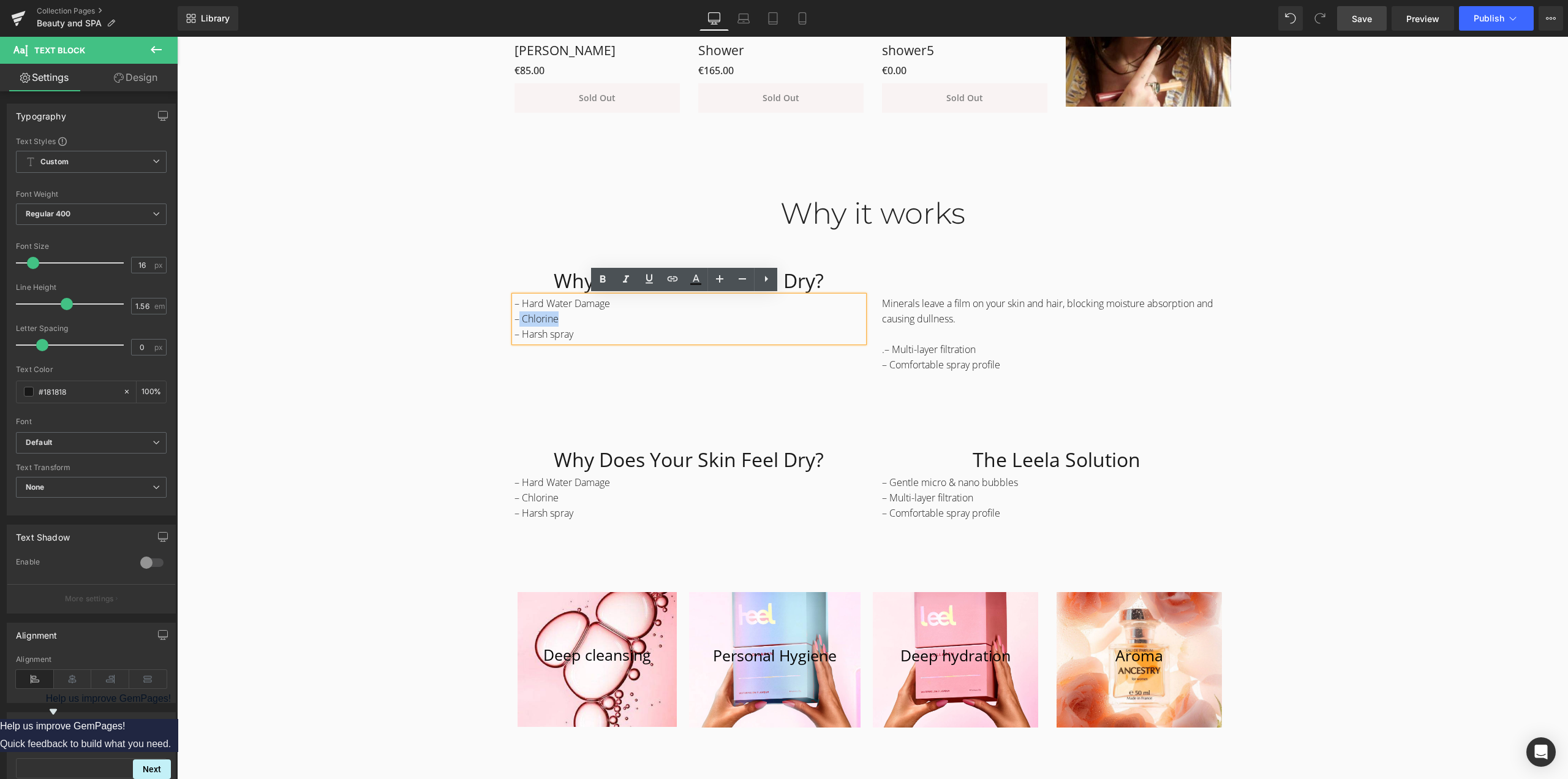
drag, startPoint x: 564, startPoint y: 318, endPoint x: 515, endPoint y: 318, distance: 49.0
click at [515, 318] on p "– Hard Water Damage – Chlorine" at bounding box center [689, 311] width 349 height 30
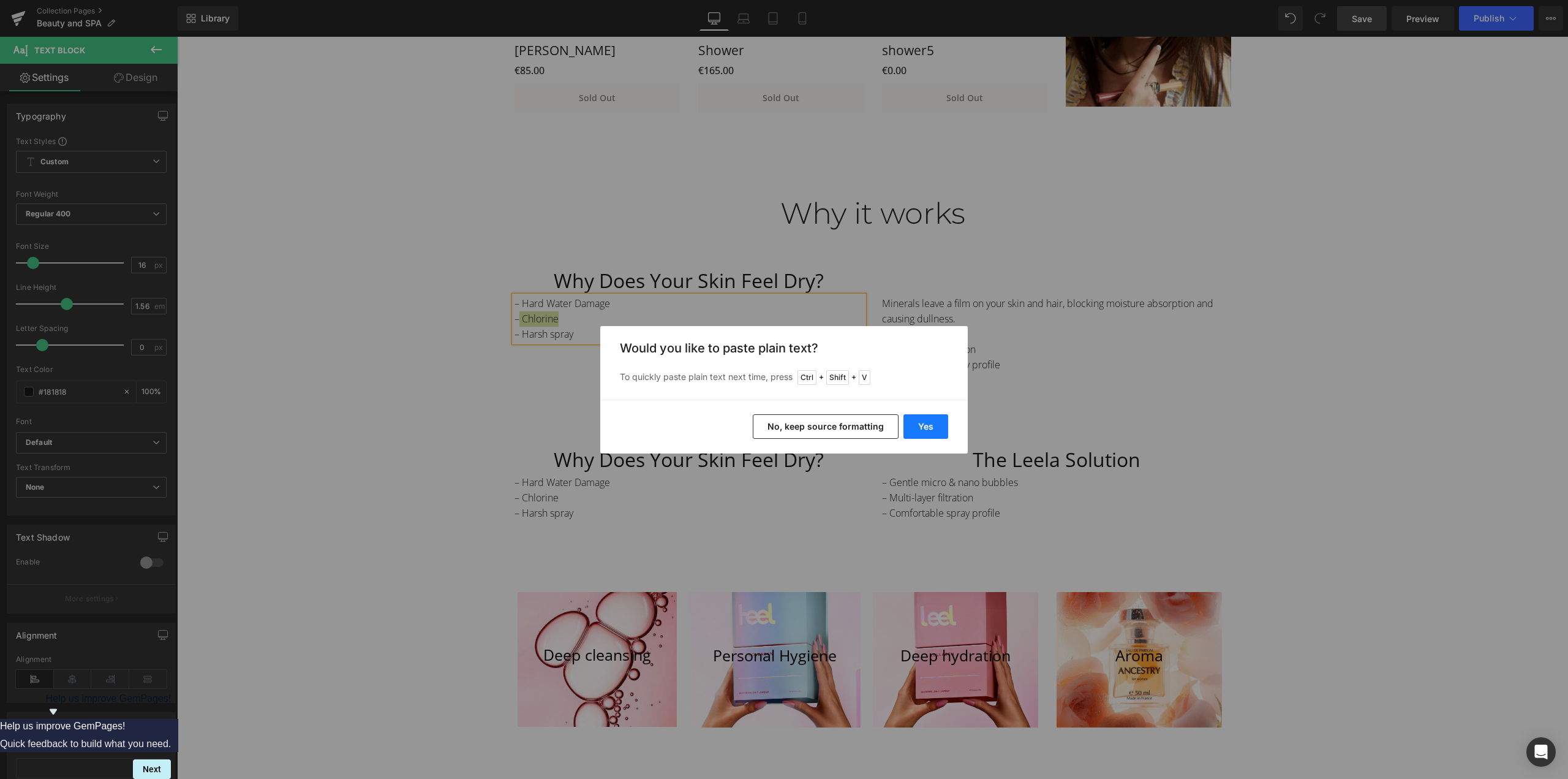
click at [923, 434] on button "Yes" at bounding box center [926, 426] width 44 height 24
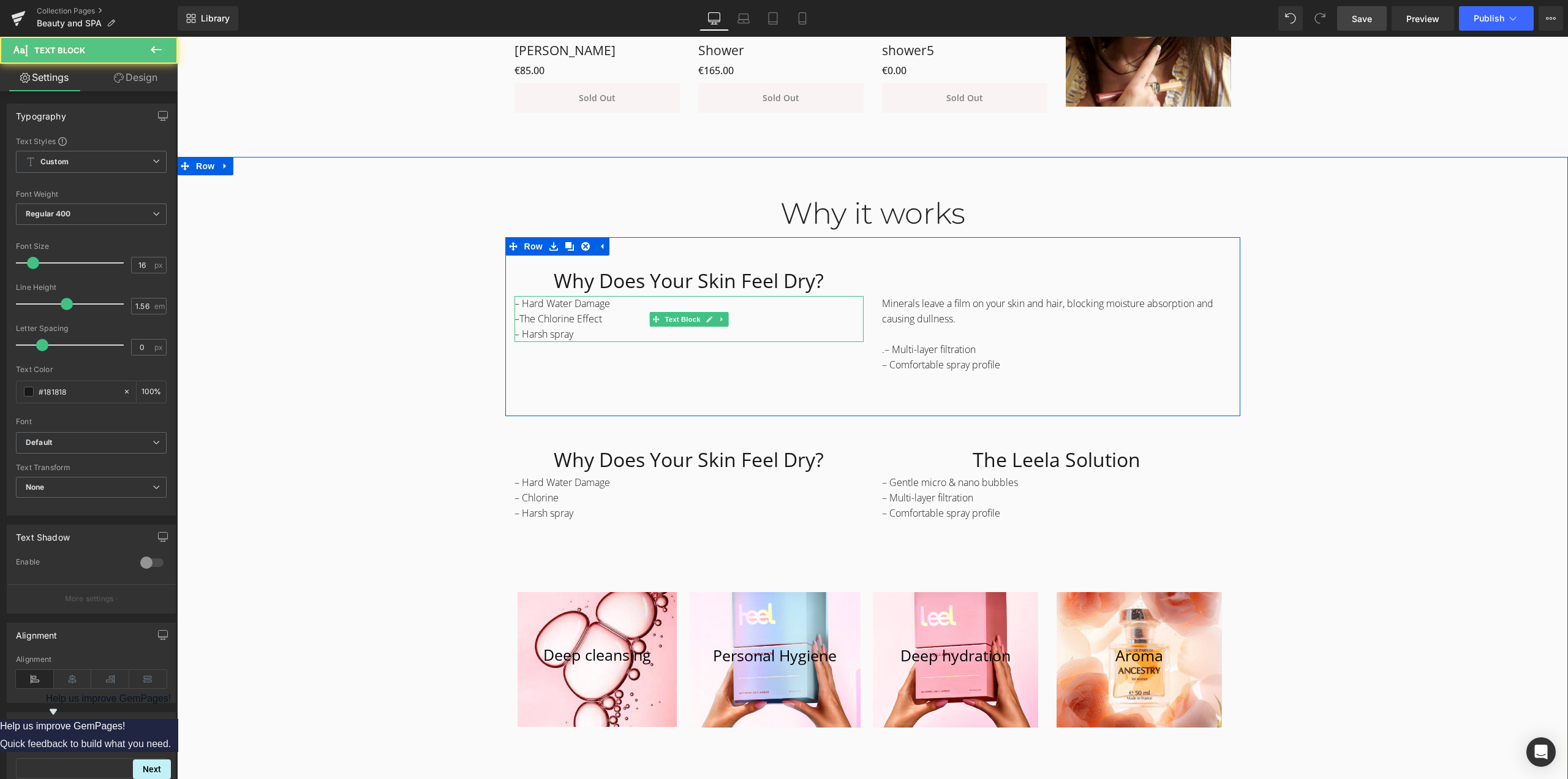
click at [615, 303] on p "– Hard Water Damage –The Chlorine Effect" at bounding box center [689, 311] width 349 height 30
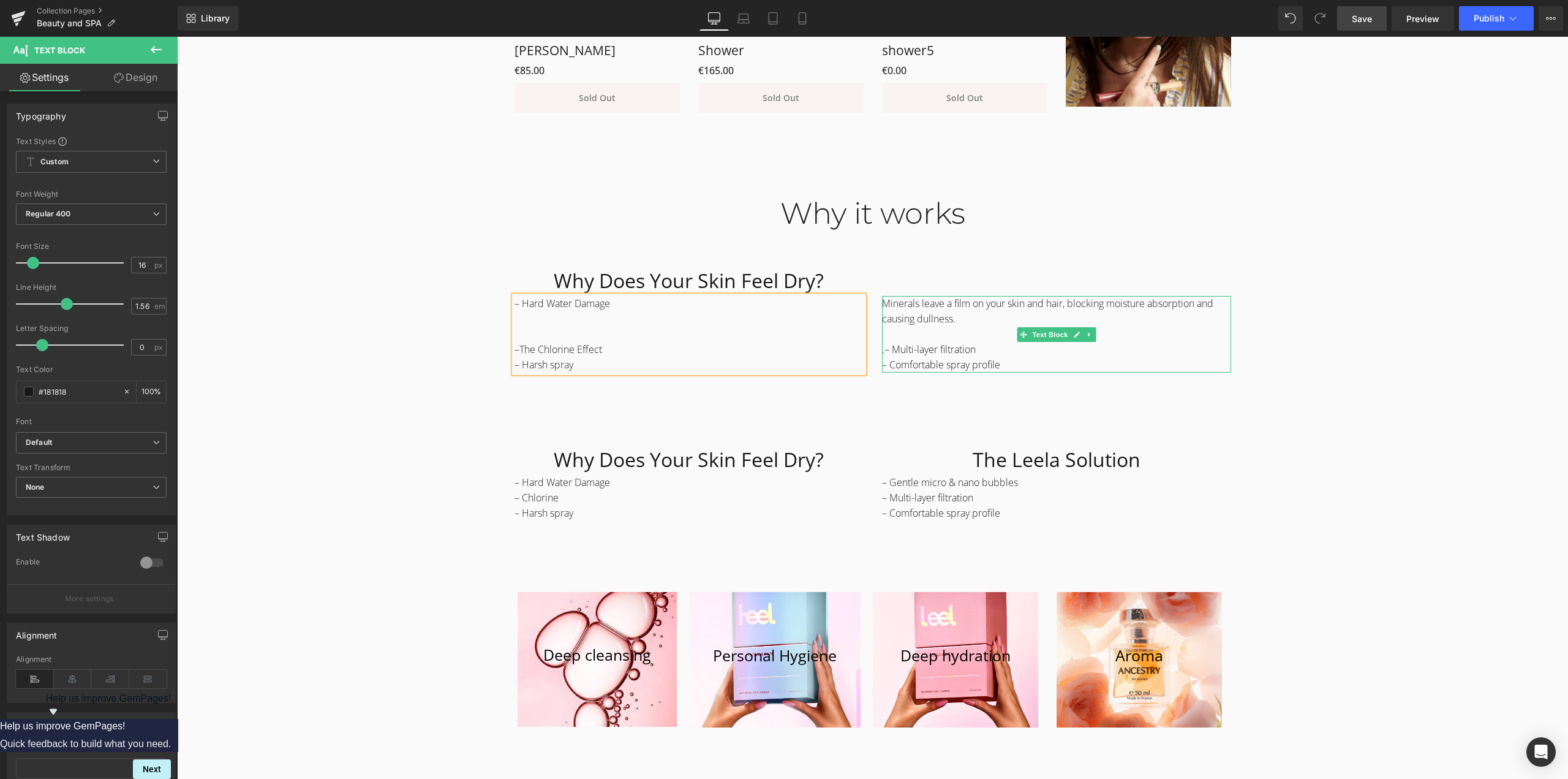
click at [940, 351] on span ".– Multi-layer filtration" at bounding box center [928, 349] width 94 height 13
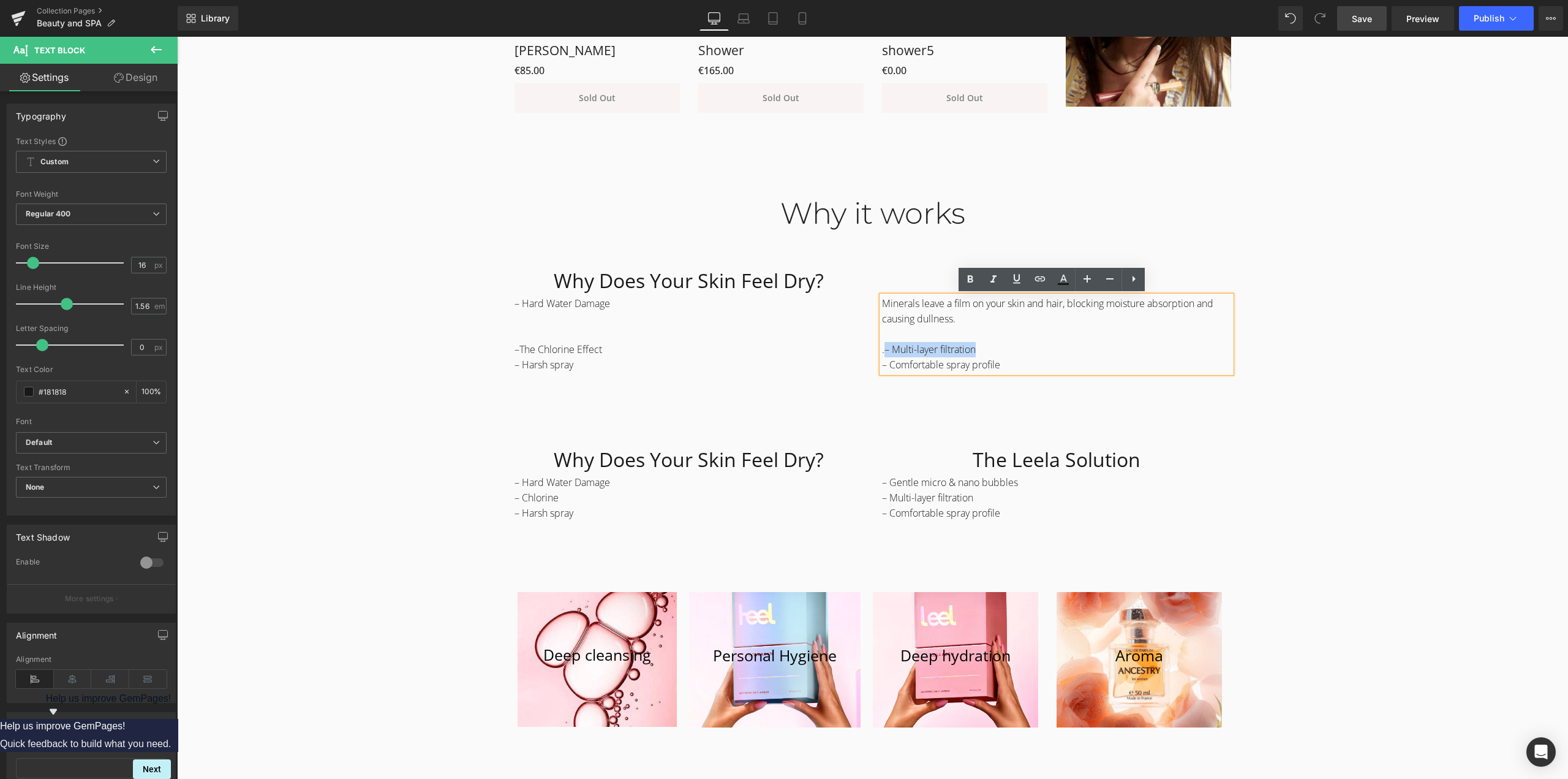
drag, startPoint x: 996, startPoint y: 349, endPoint x: 878, endPoint y: 345, distance: 118.1
click at [882, 345] on p ".– Multi-layer filtration" at bounding box center [1056, 349] width 349 height 16
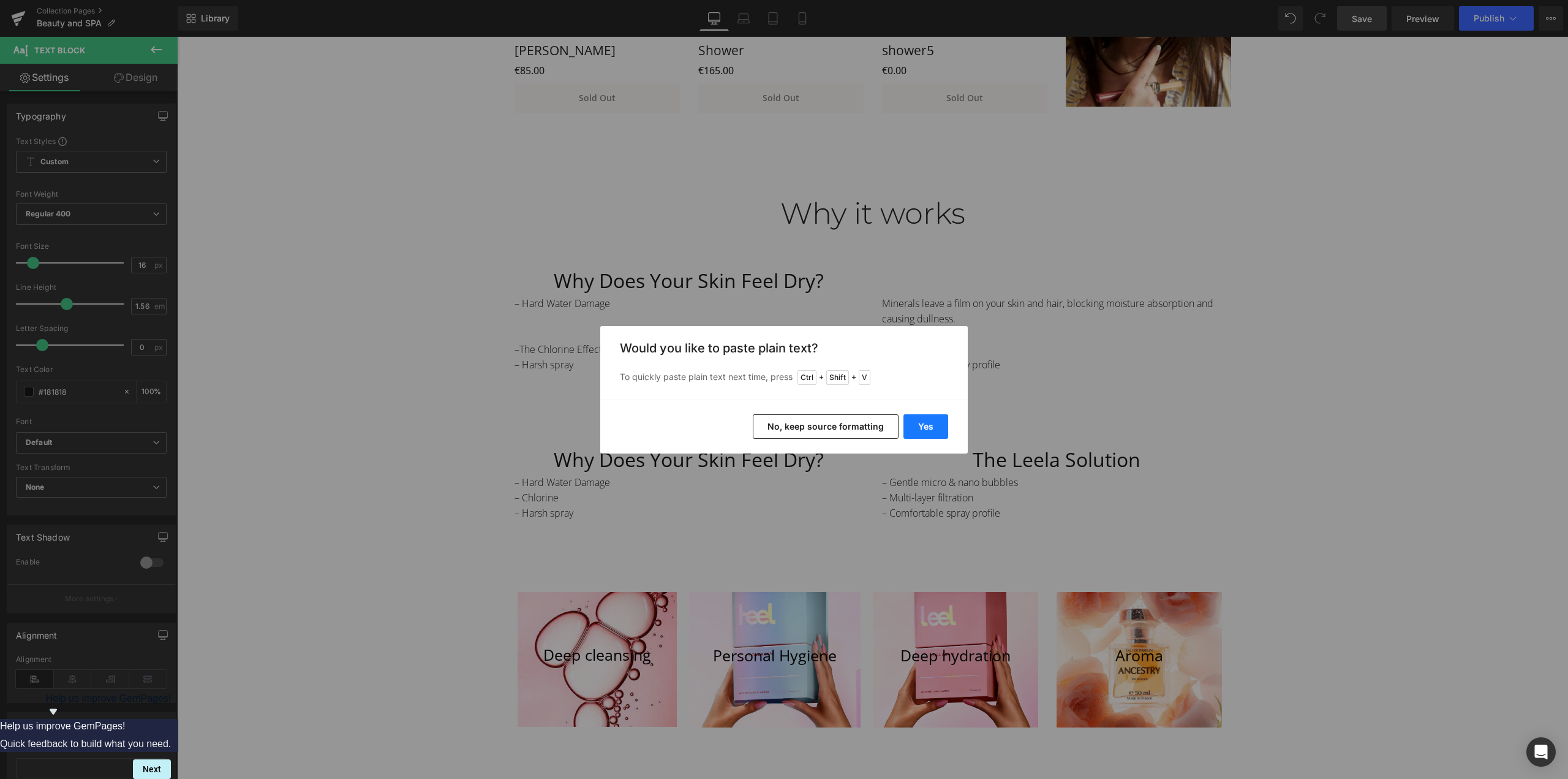
click at [940, 426] on button "Yes" at bounding box center [926, 426] width 44 height 24
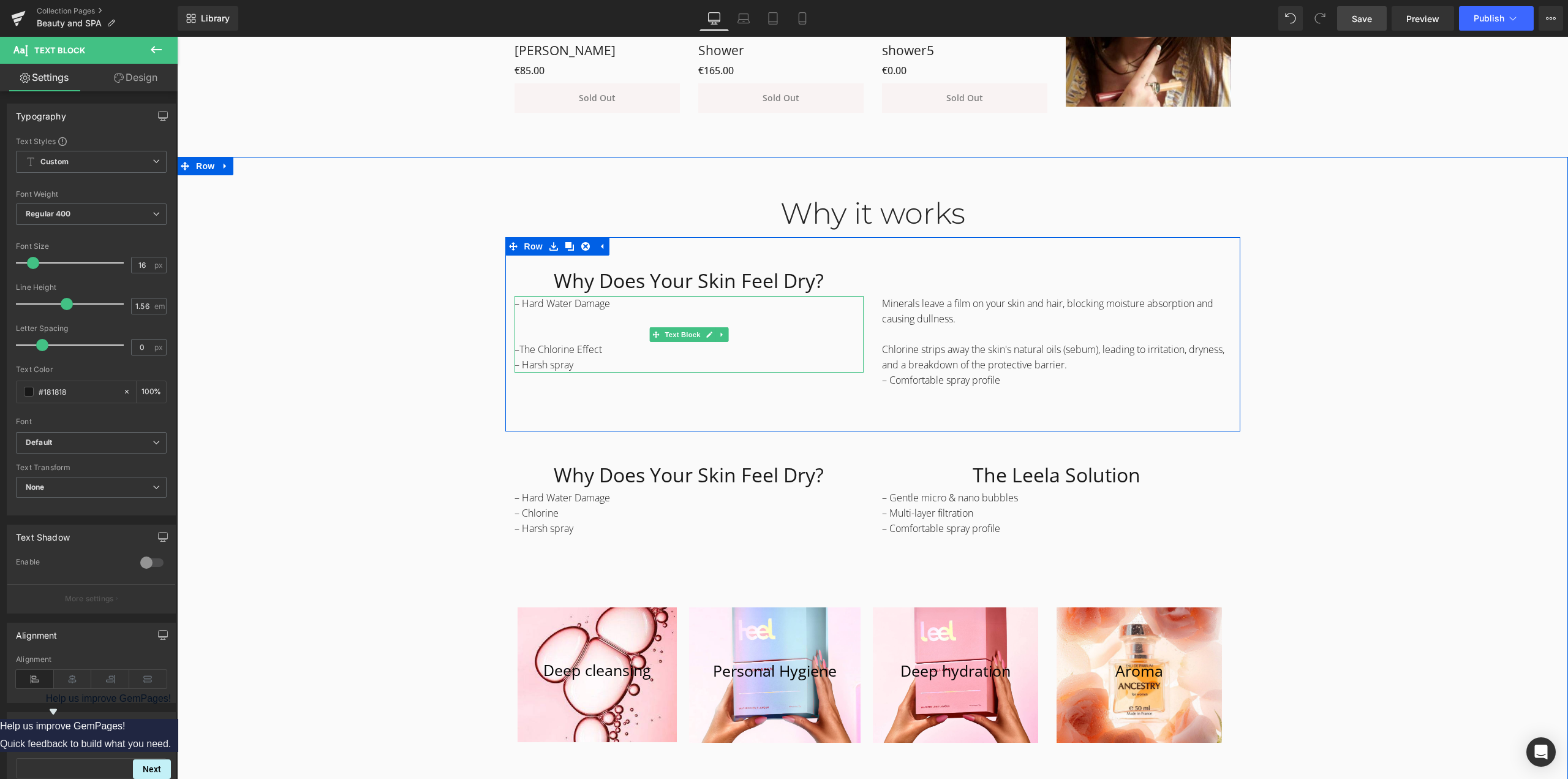
click at [580, 361] on p "– Harsh spray" at bounding box center [689, 365] width 349 height 16
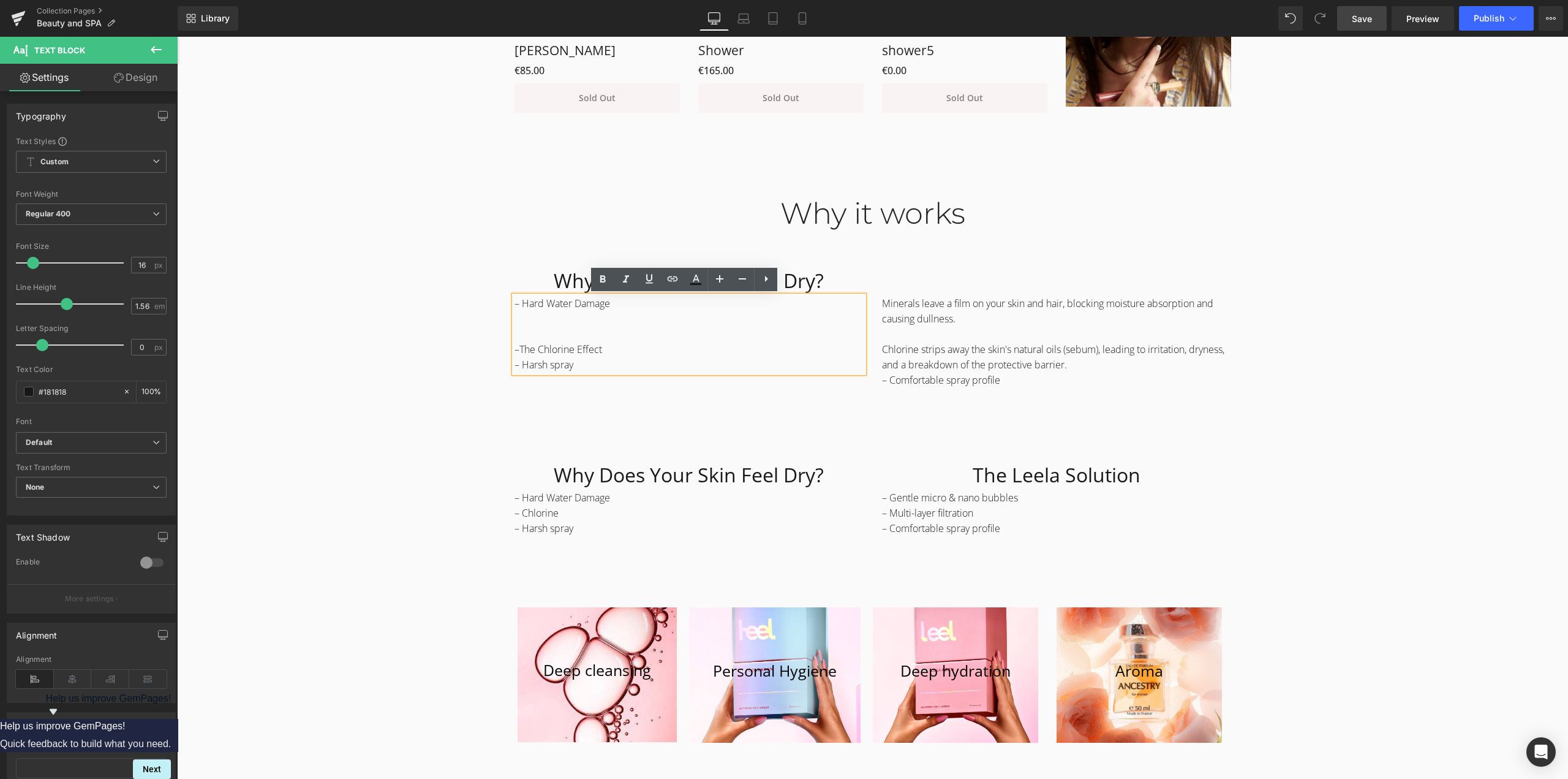
drag, startPoint x: 584, startPoint y: 367, endPoint x: 518, endPoint y: 362, distance: 66.2
click at [518, 362] on p "– Harsh spray" at bounding box center [689, 365] width 349 height 16
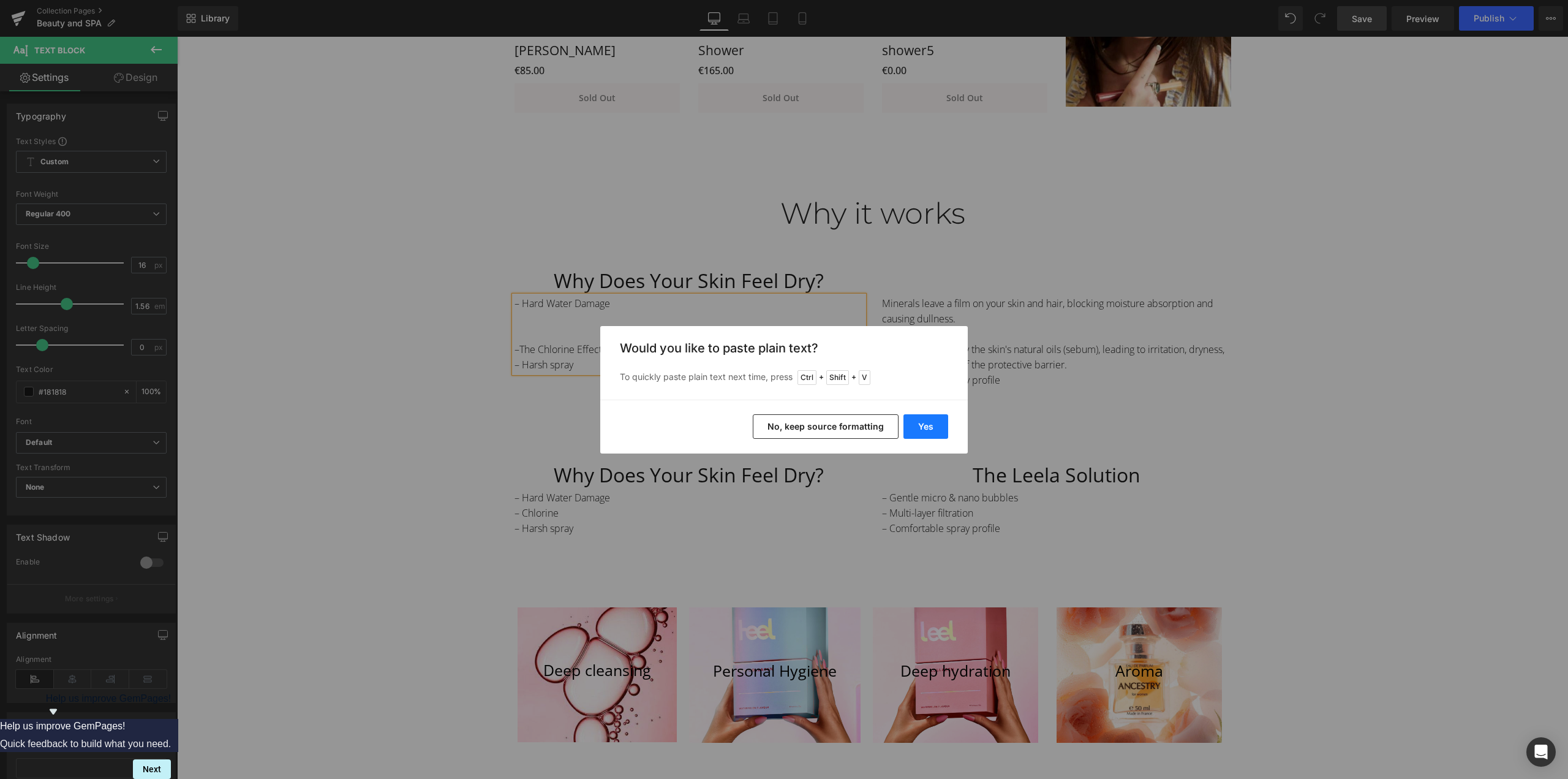
click at [928, 423] on button "Yes" at bounding box center [926, 426] width 44 height 24
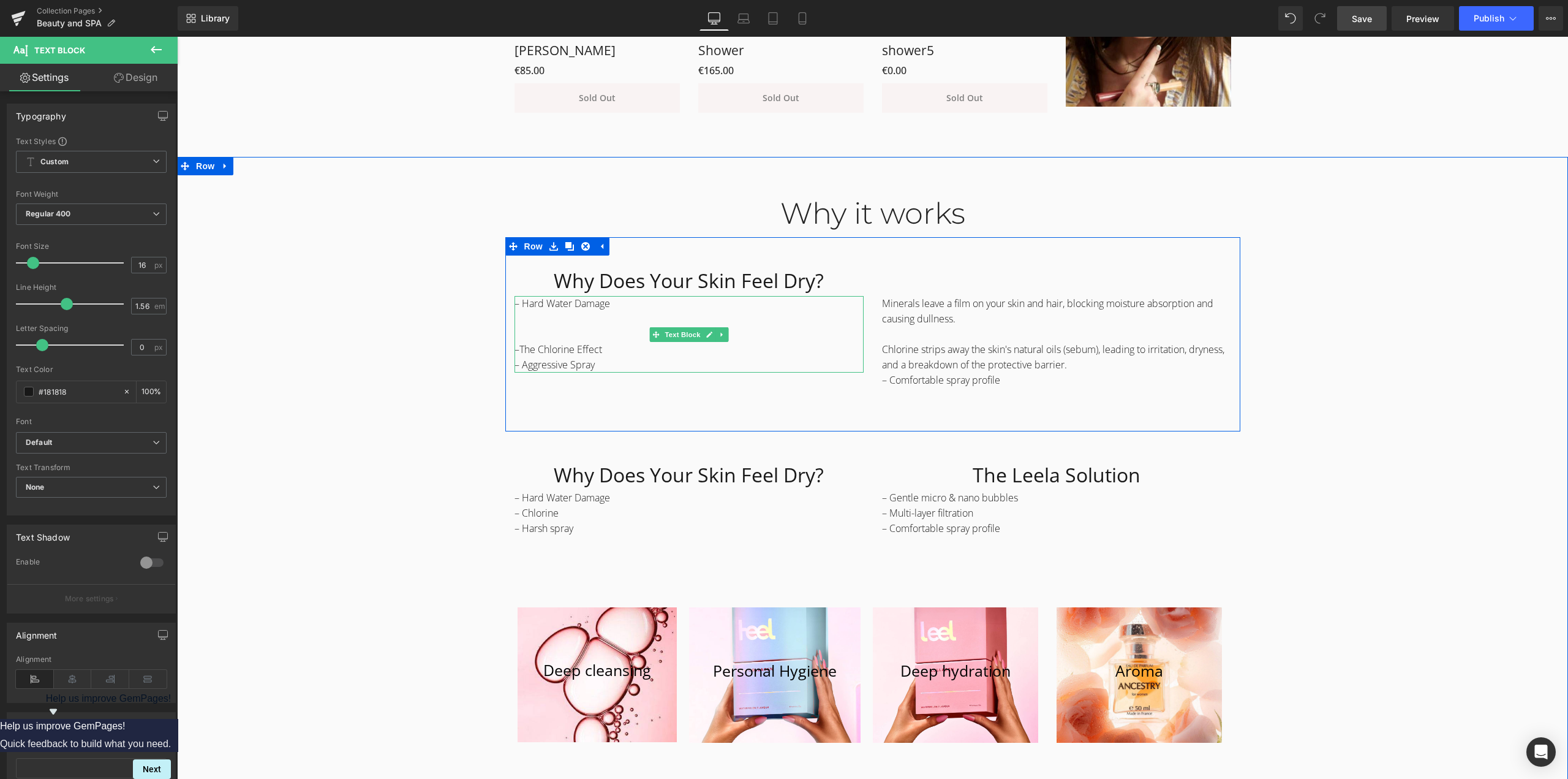
click at [600, 349] on p "–The Chlorine Effect" at bounding box center [689, 341] width 349 height 30
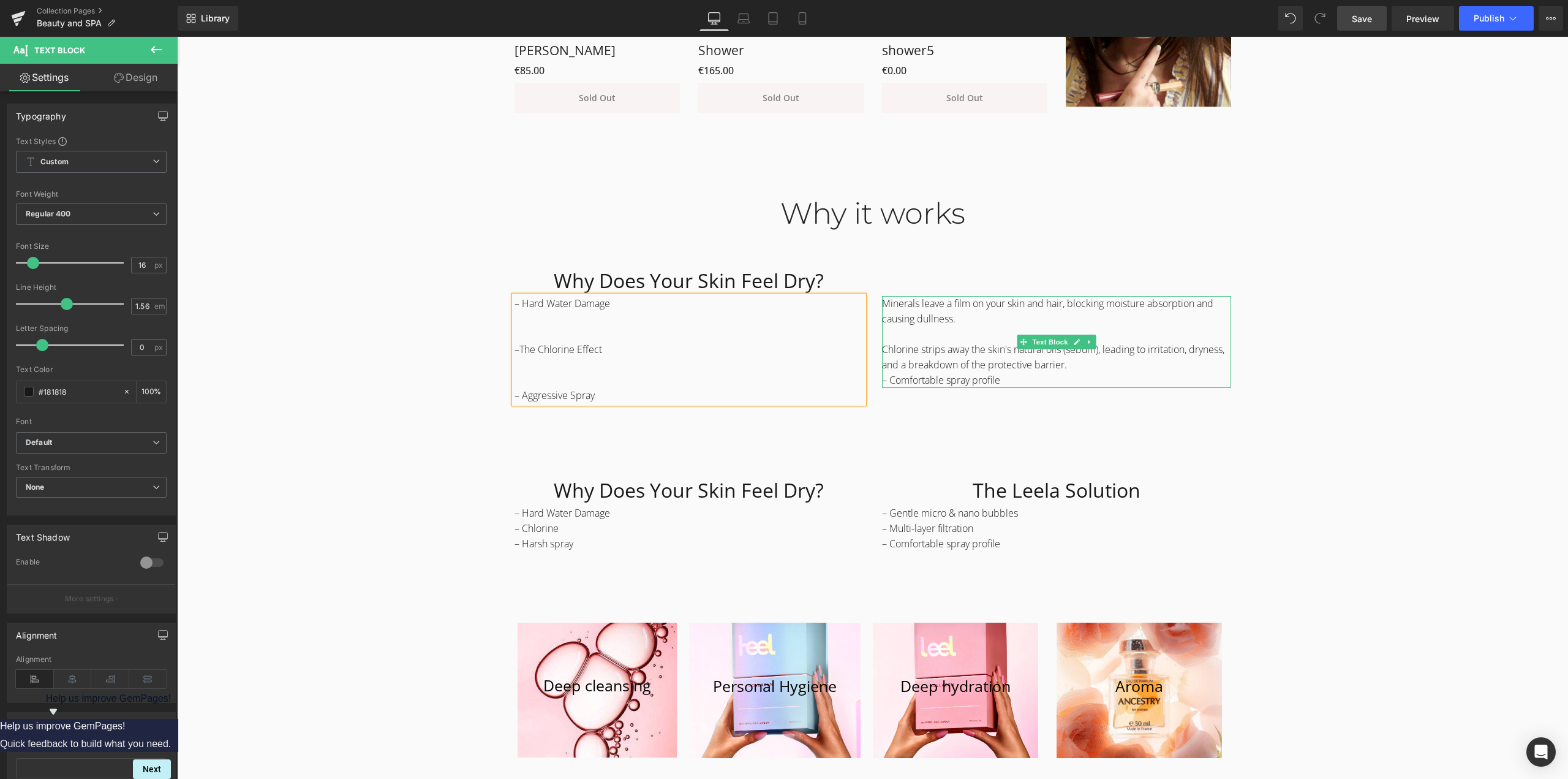
click at [938, 380] on p "– Comfortable spray profile" at bounding box center [1056, 380] width 349 height 16
drag, startPoint x: 1008, startPoint y: 379, endPoint x: 886, endPoint y: 378, distance: 122.0
click at [886, 378] on p "– Comfortable spray profile" at bounding box center [1056, 380] width 349 height 16
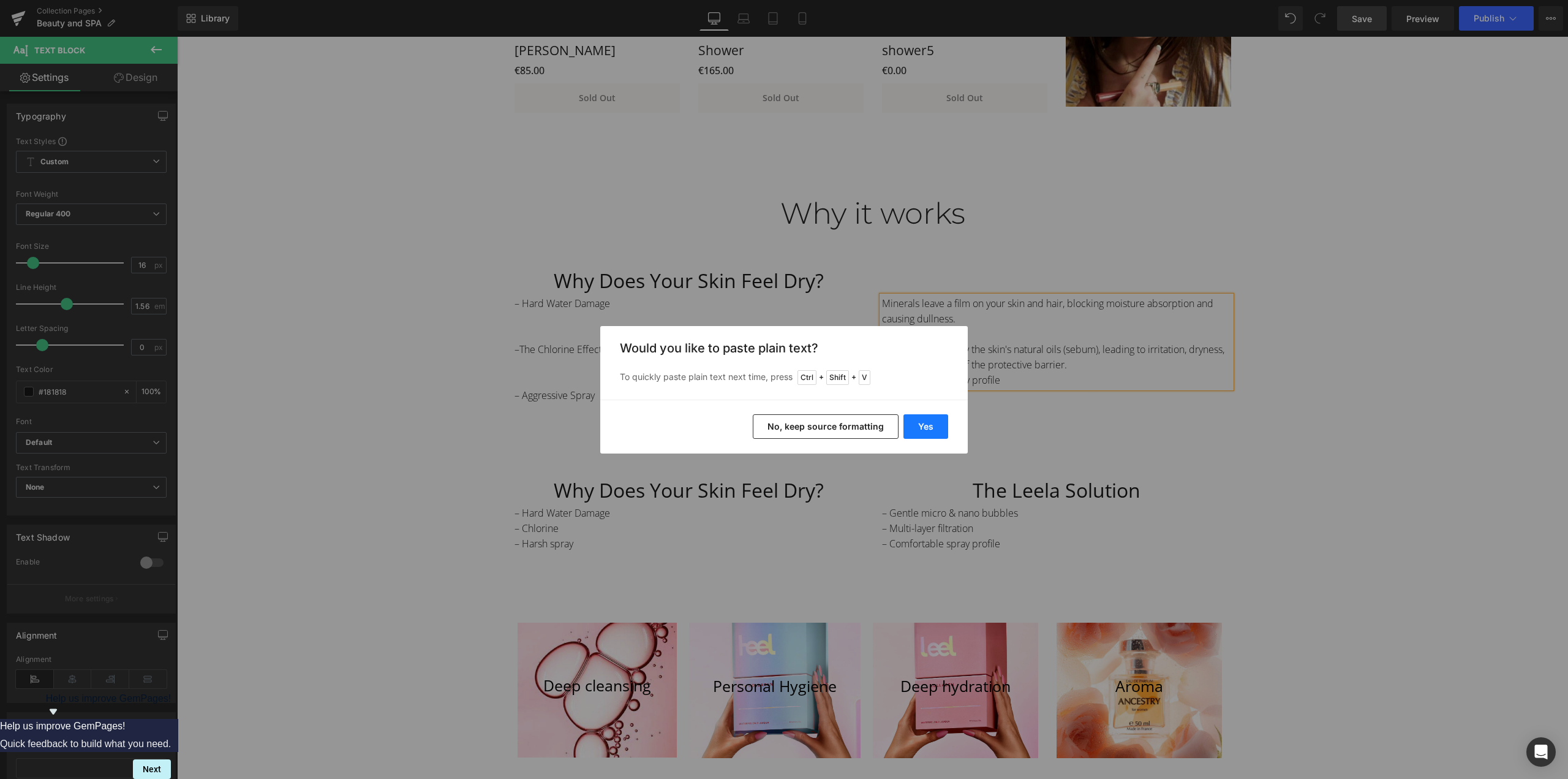
drag, startPoint x: 932, startPoint y: 422, endPoint x: 755, endPoint y: 385, distance: 180.8
click at [932, 422] on button "Yes" at bounding box center [926, 426] width 44 height 24
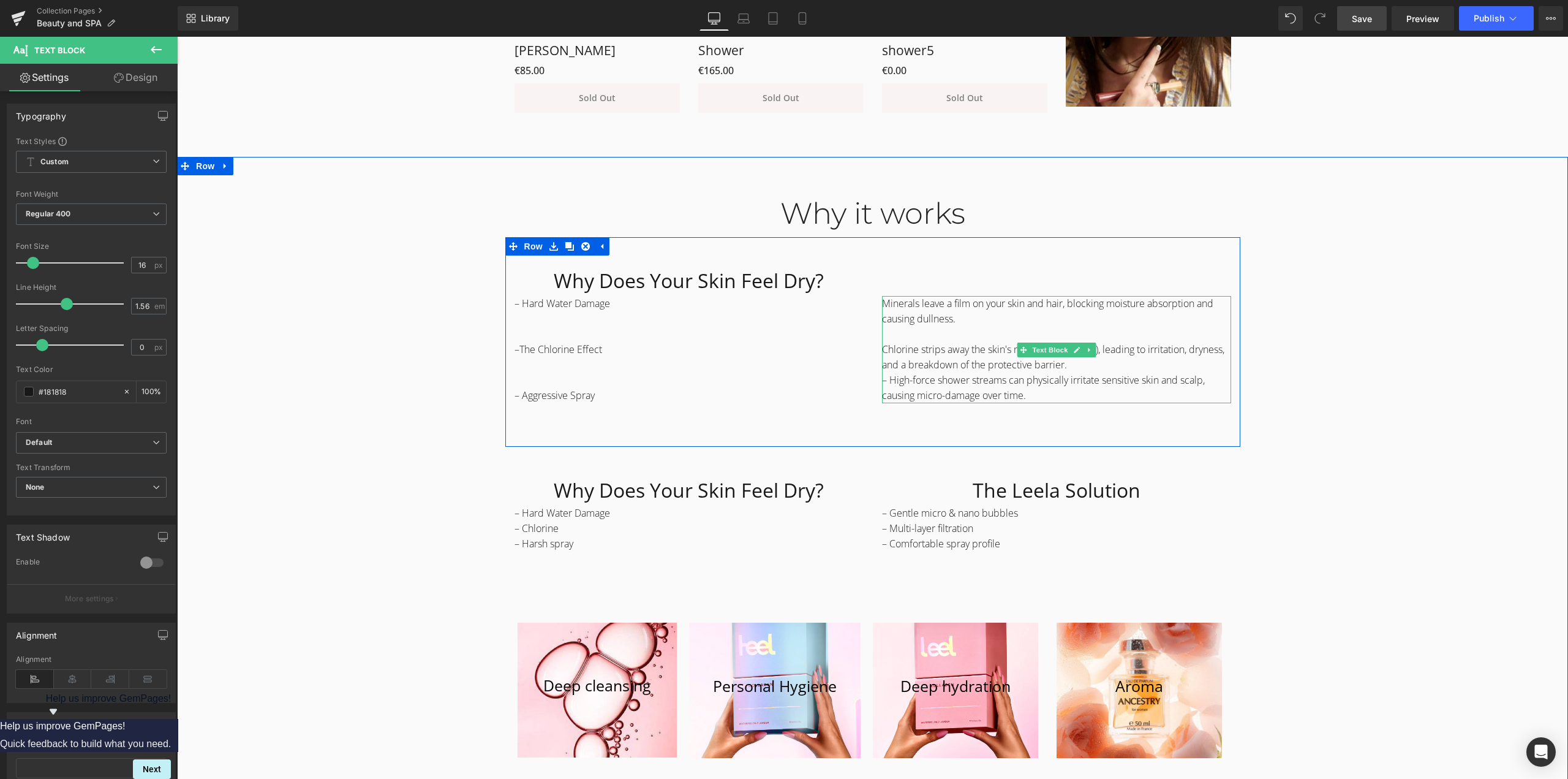
click at [1120, 364] on p "Chlorine strips away the skin's natural oils (sebum), leading to irritation, dr…" at bounding box center [1056, 357] width 349 height 30
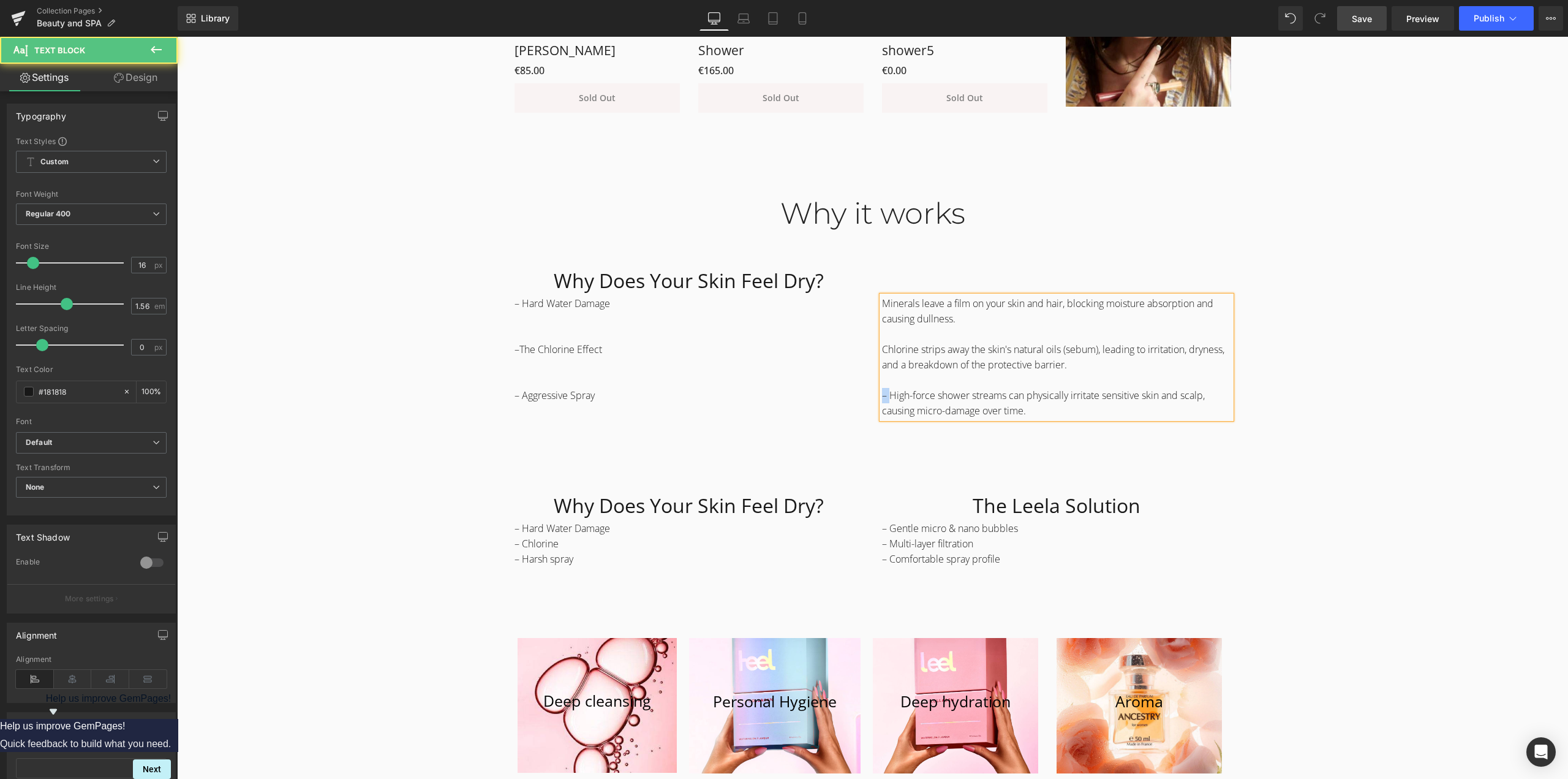
drag, startPoint x: 886, startPoint y: 397, endPoint x: 872, endPoint y: 393, distance: 14.6
click at [873, 393] on div "Heading Minerals leave a film on your skin and hair, blocking moisture absorpti…" at bounding box center [1056, 341] width 367 height 153
click at [1099, 404] on p "High-force shower streams can physically irritate sensitive skin and scalp, cau…" at bounding box center [1056, 403] width 349 height 30
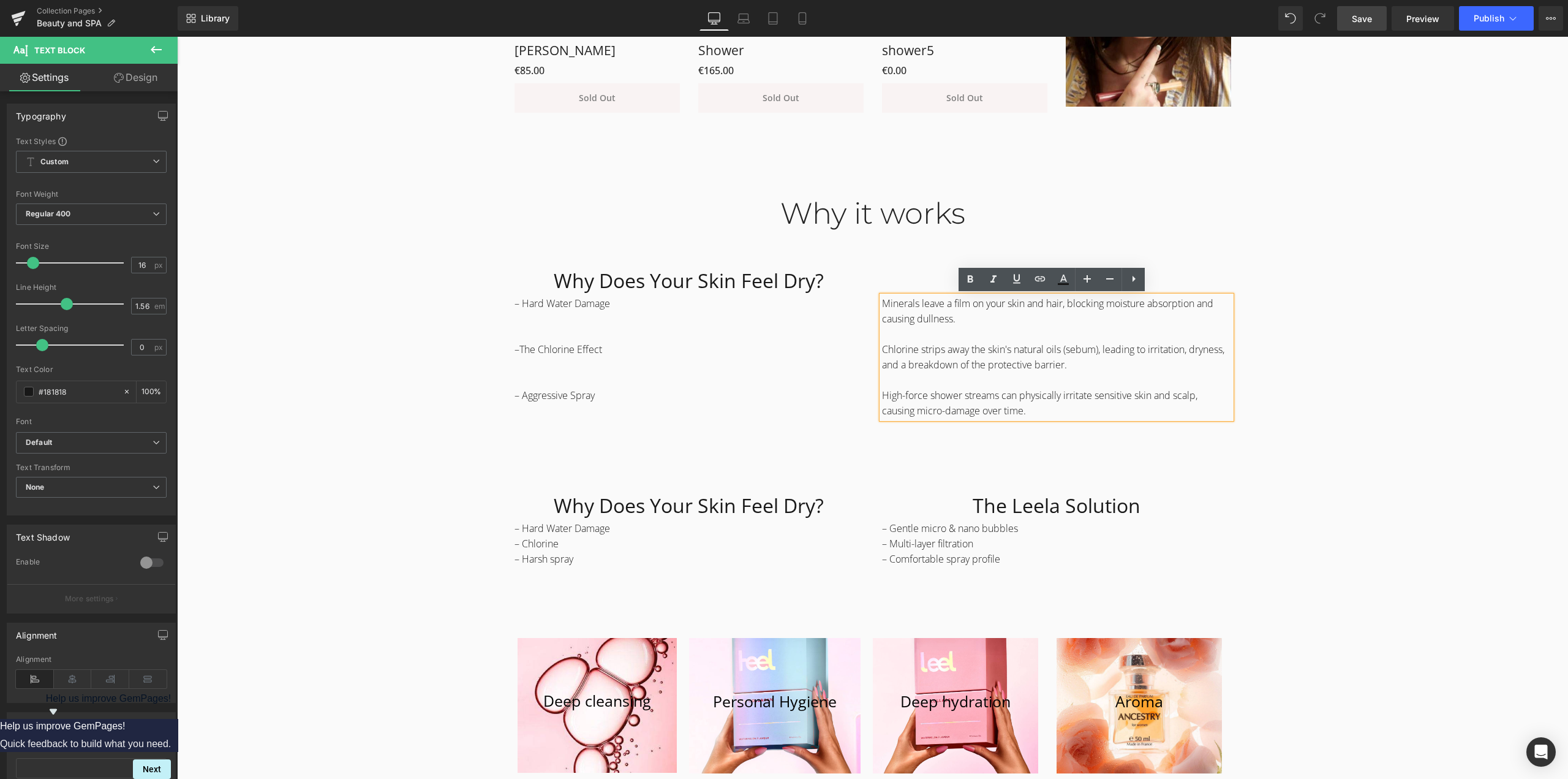
click at [1298, 445] on div "Why it works Heading Row Why Does Your Skin Feel Dry? Heading – Hard Water Dama…" at bounding box center [872, 480] width 1391 height 606
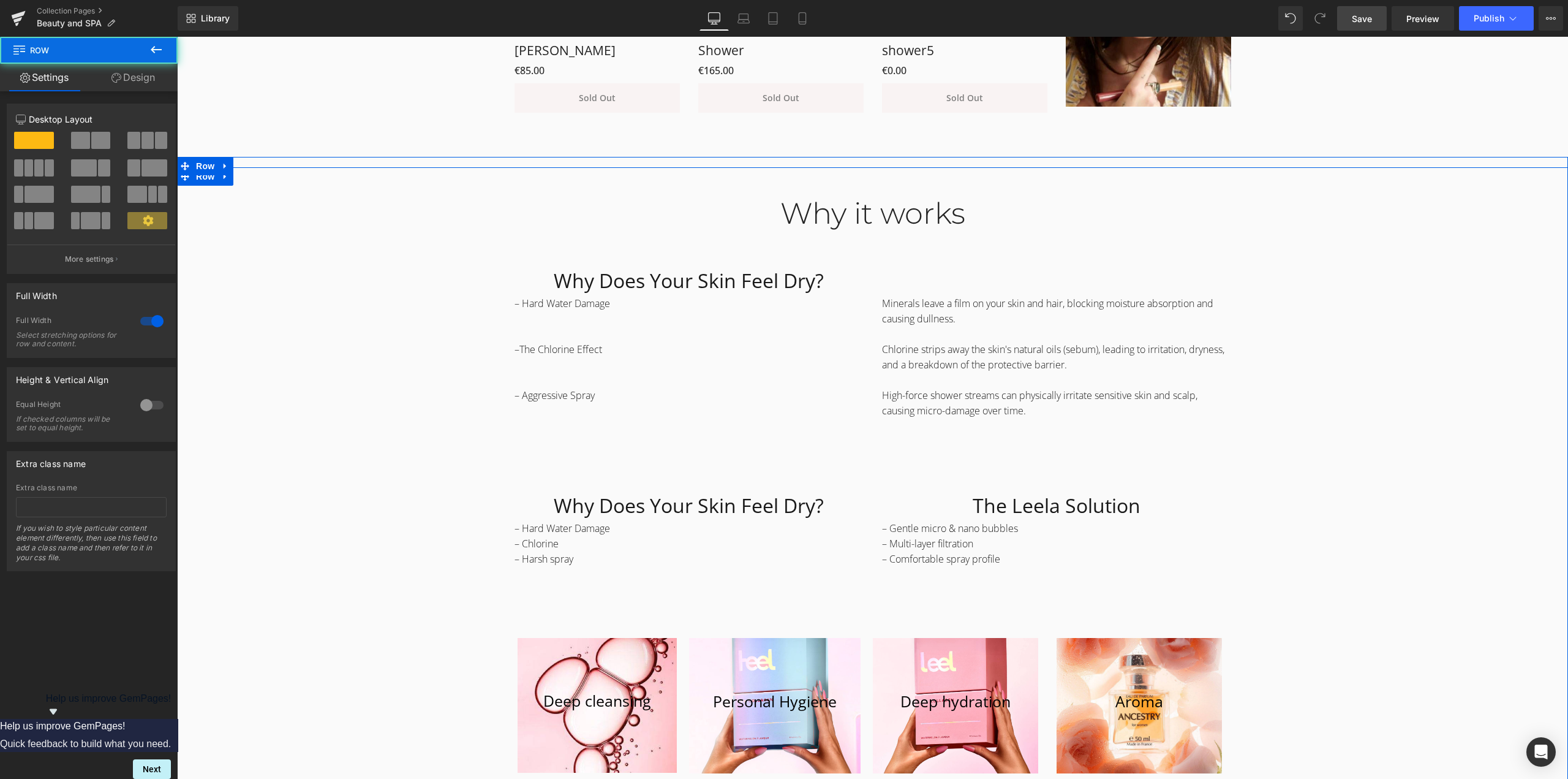
click at [1344, 418] on div "Why it works Heading Row Why Does Your Skin Feel Dry? Heading – Hard Water Dama…" at bounding box center [872, 480] width 1391 height 606
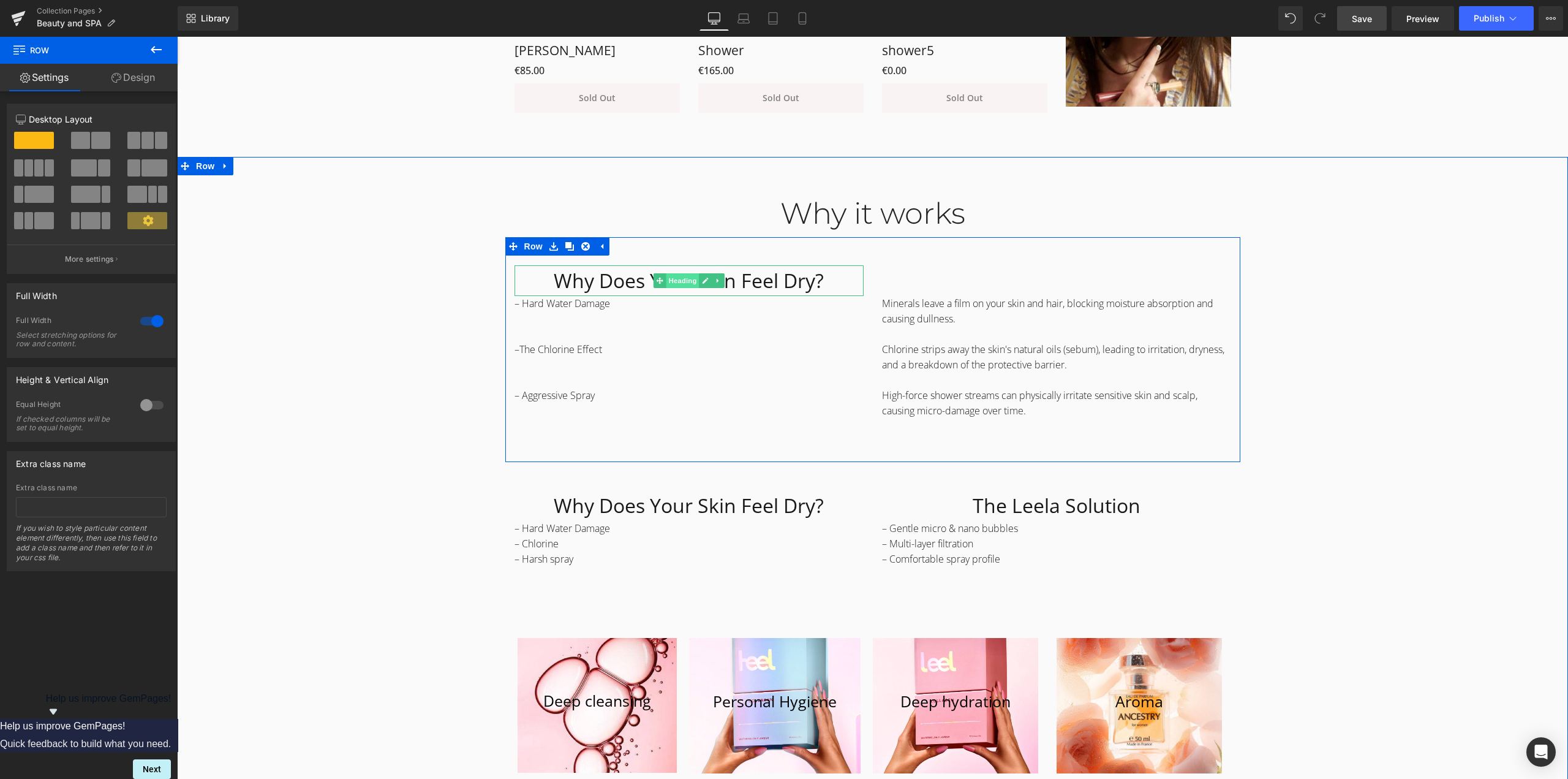
click at [673, 279] on span "Heading" at bounding box center [682, 281] width 33 height 15
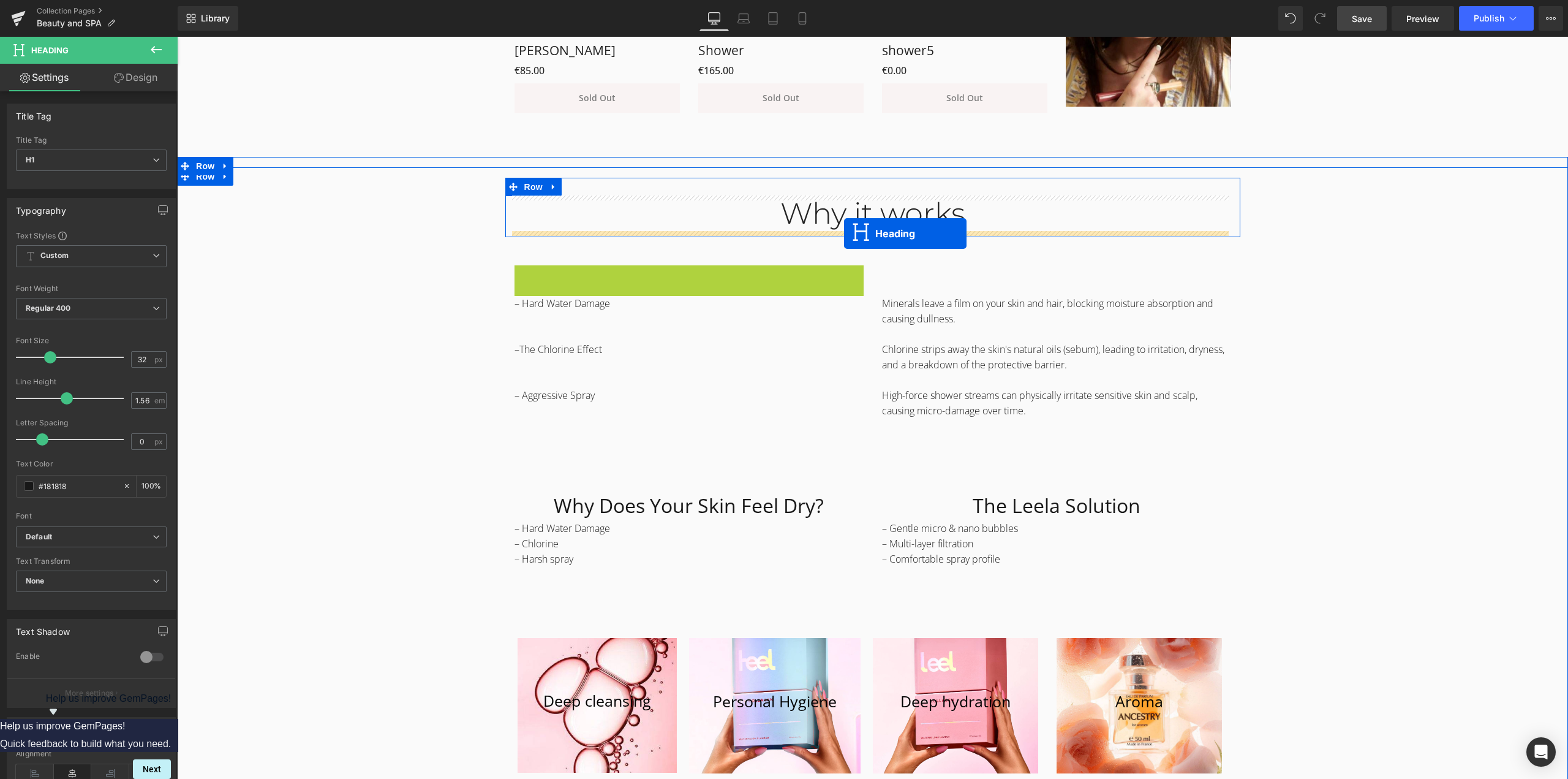
drag, startPoint x: 653, startPoint y: 279, endPoint x: 844, endPoint y: 233, distance: 196.5
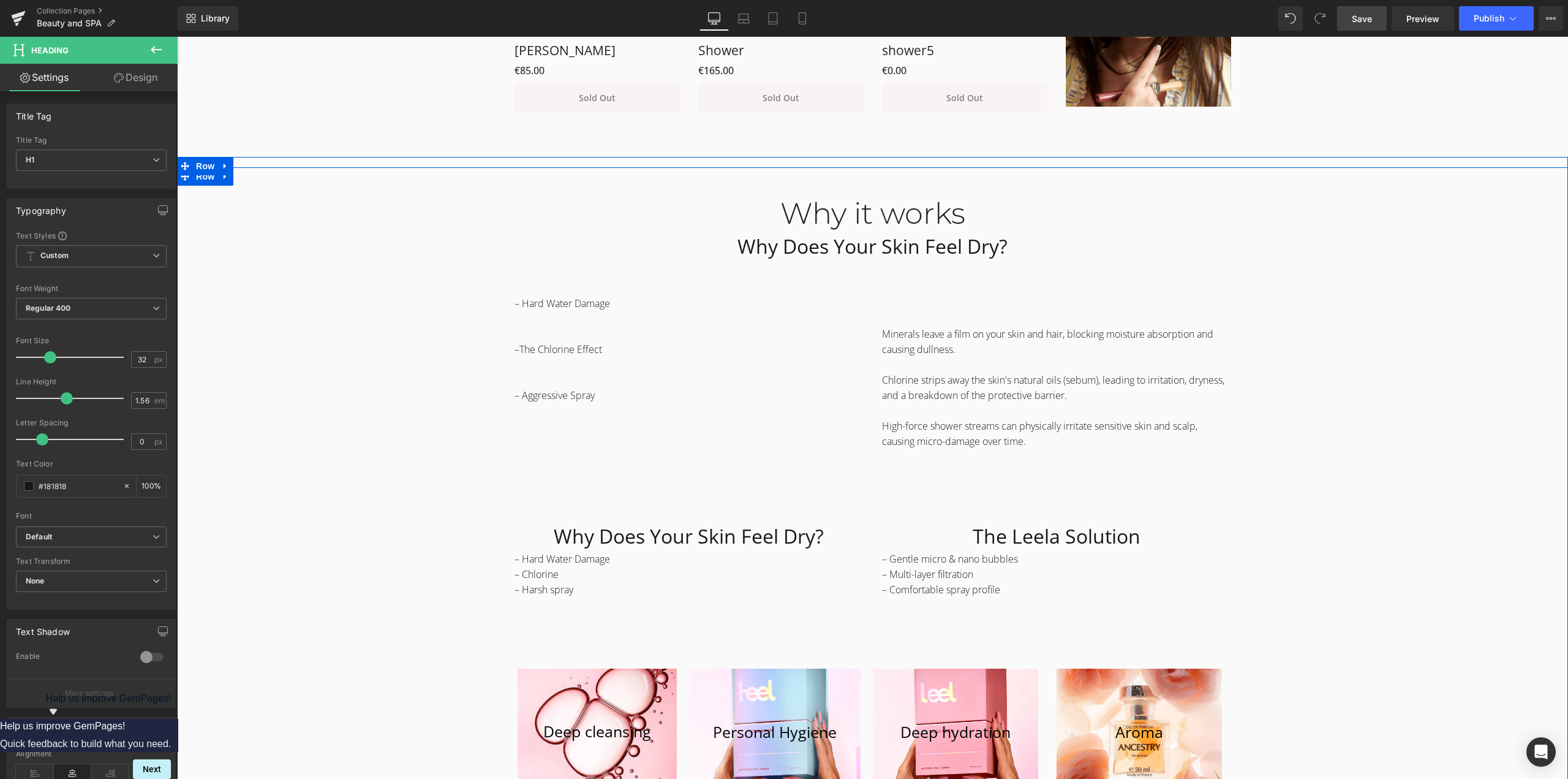
click at [1335, 301] on div "Why it works Heading Why Does Your Skin Feel Dry? Heading Row – Hard Water Dama…" at bounding box center [872, 496] width 1391 height 637
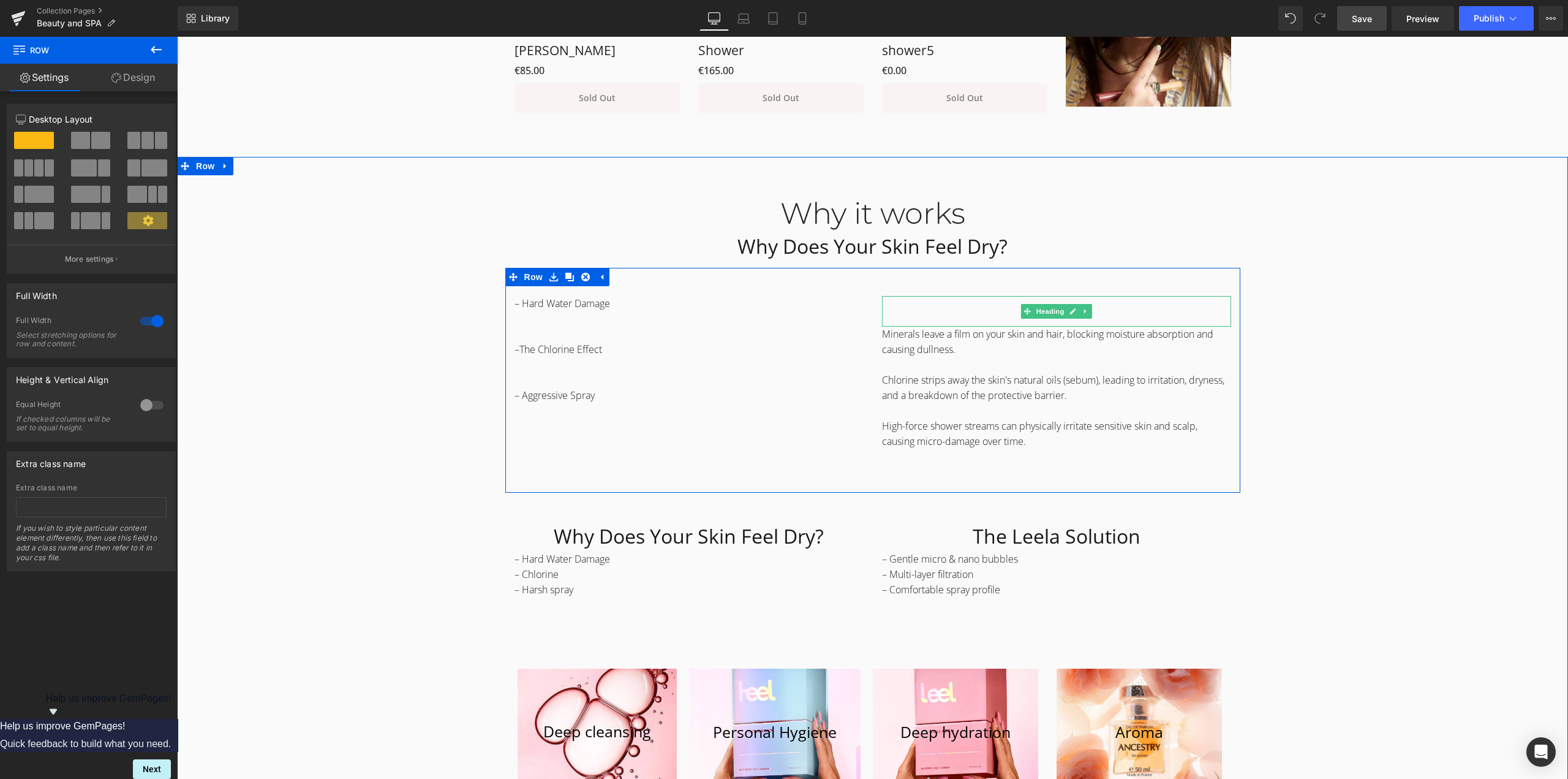
click at [953, 307] on h1 at bounding box center [1056, 311] width 349 height 30
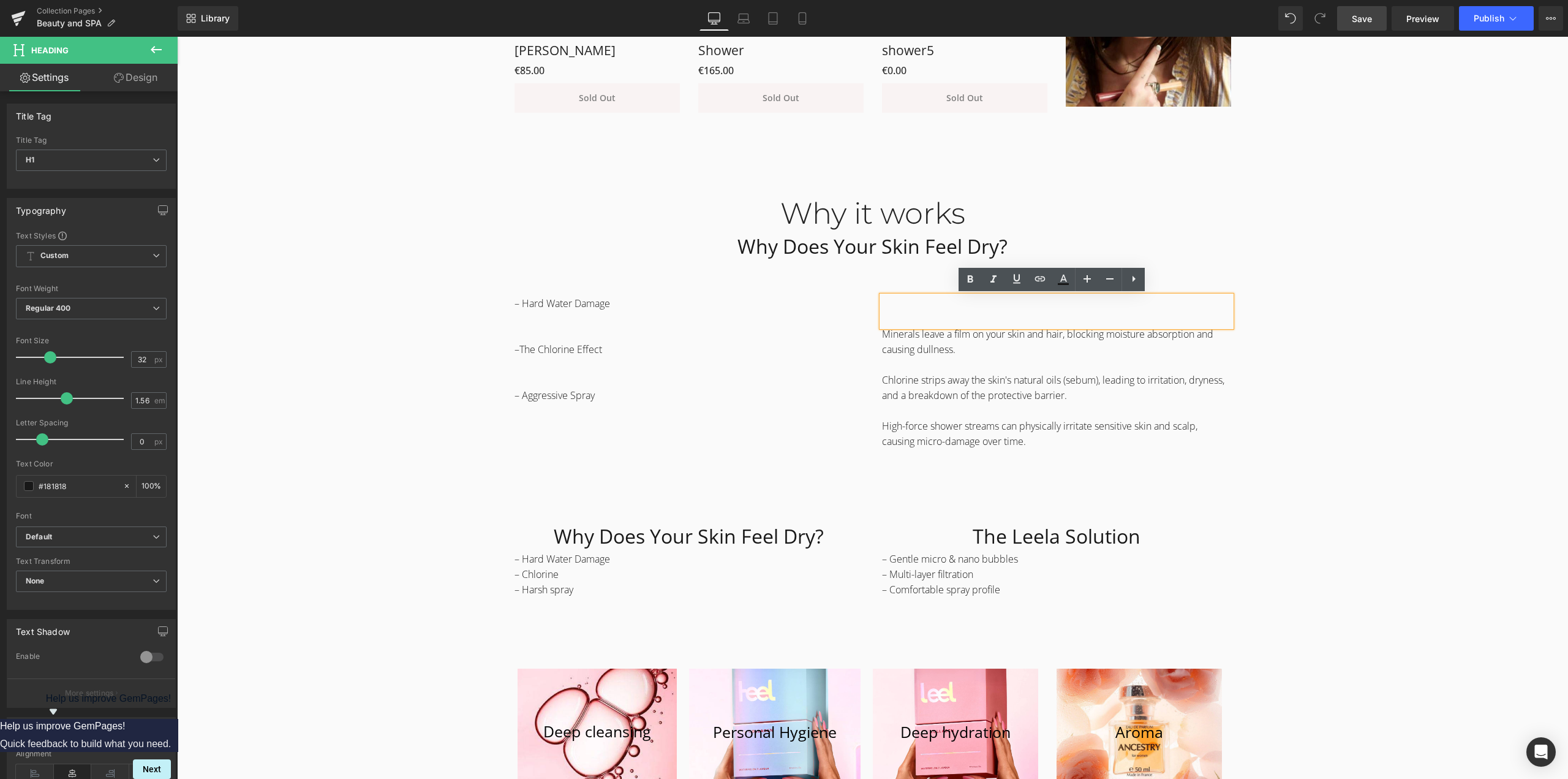
click at [1397, 384] on div "Why it works Heading Why Does Your Skin Feel Dry? Heading Row – Hard Water Dama…" at bounding box center [872, 496] width 1391 height 637
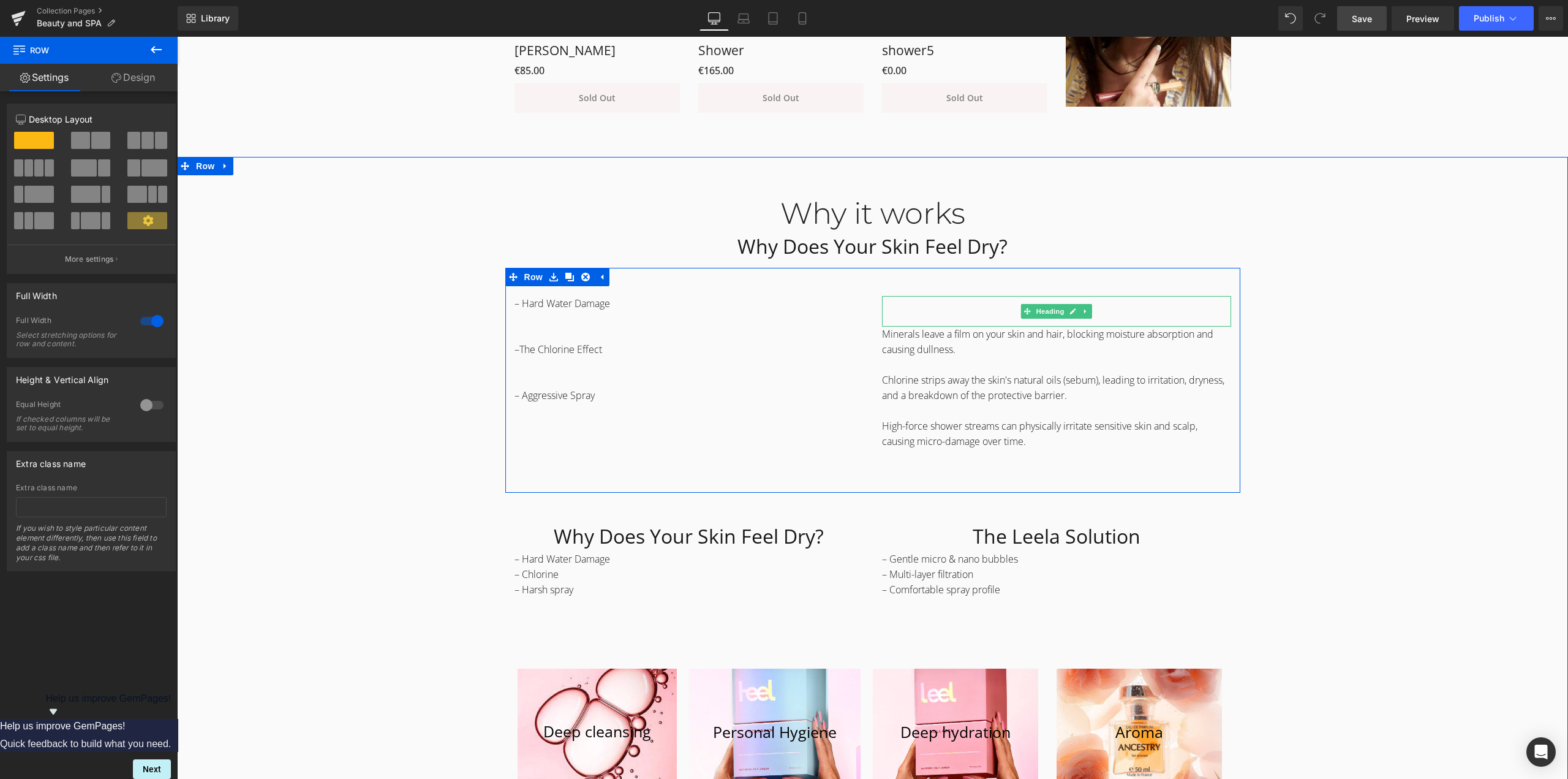
click at [1088, 310] on h1 at bounding box center [1056, 311] width 349 height 30
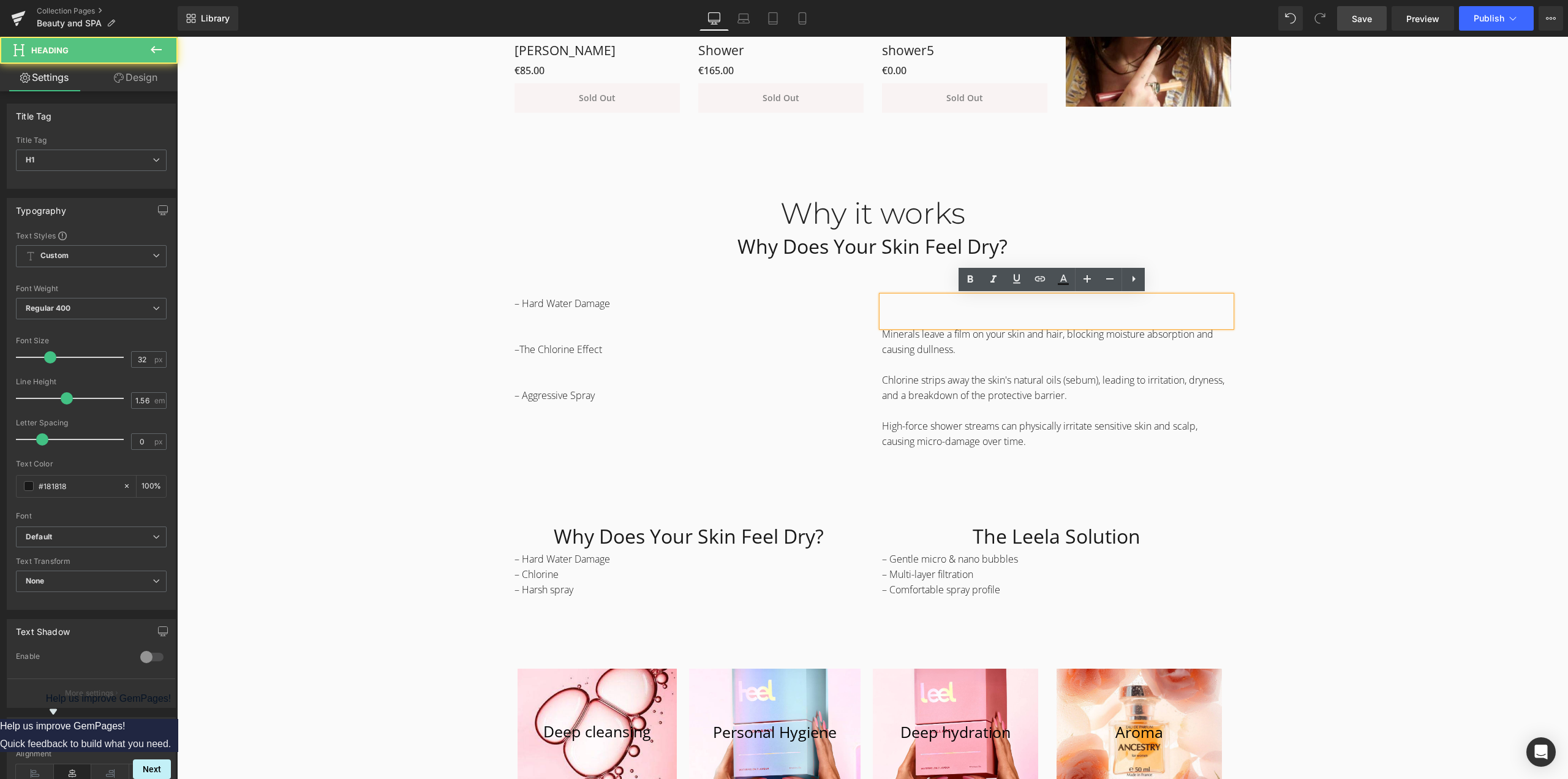
click at [1081, 316] on h1 at bounding box center [1056, 311] width 349 height 30
click at [1327, 354] on div "Why it works Heading Why Does Your Skin Feel Dry? Heading Row – Hard Water Dama…" at bounding box center [872, 496] width 1391 height 637
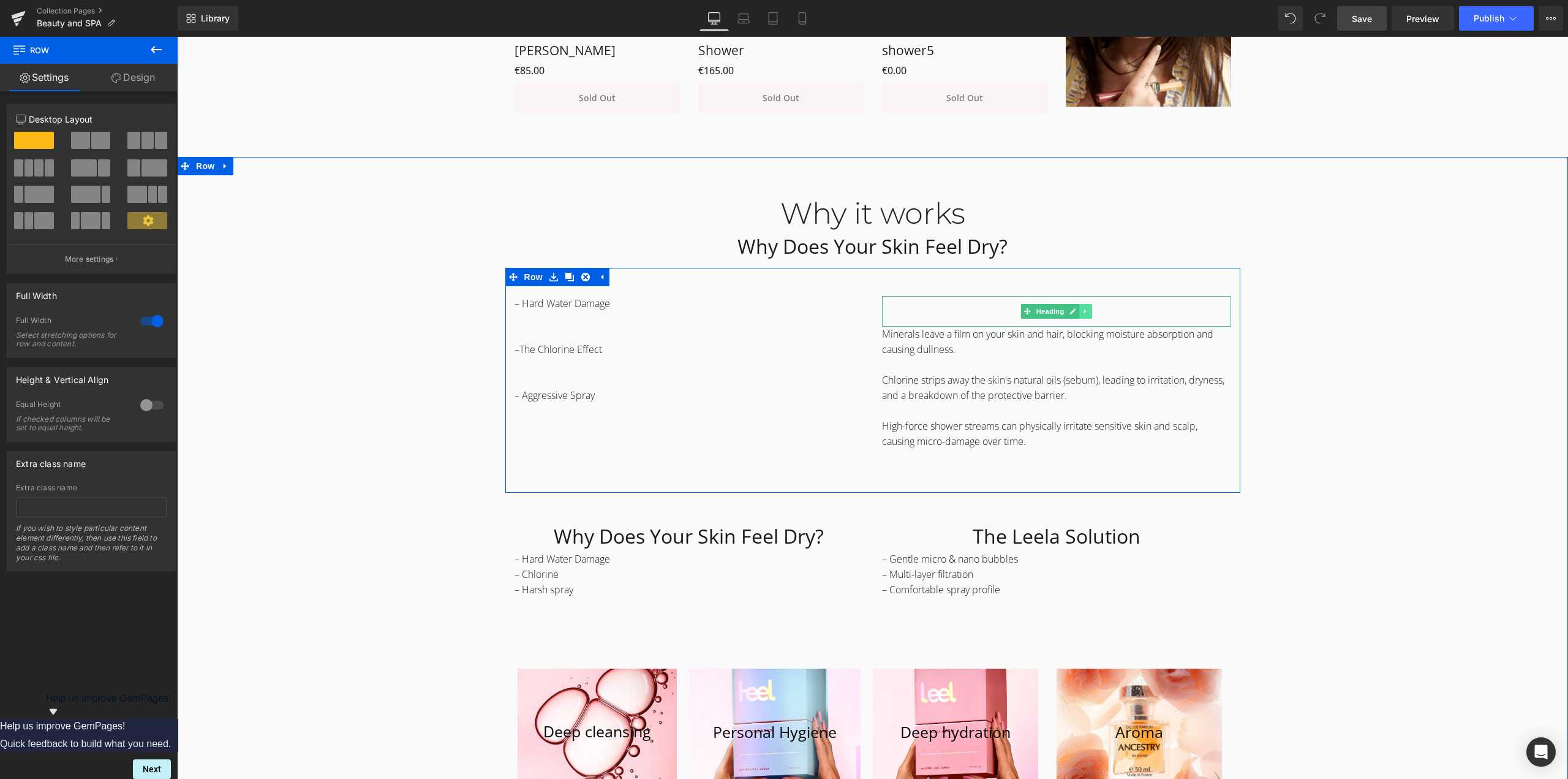
click at [1082, 312] on icon at bounding box center [1085, 311] width 7 height 7
click at [1089, 312] on icon at bounding box center [1091, 312] width 7 height 7
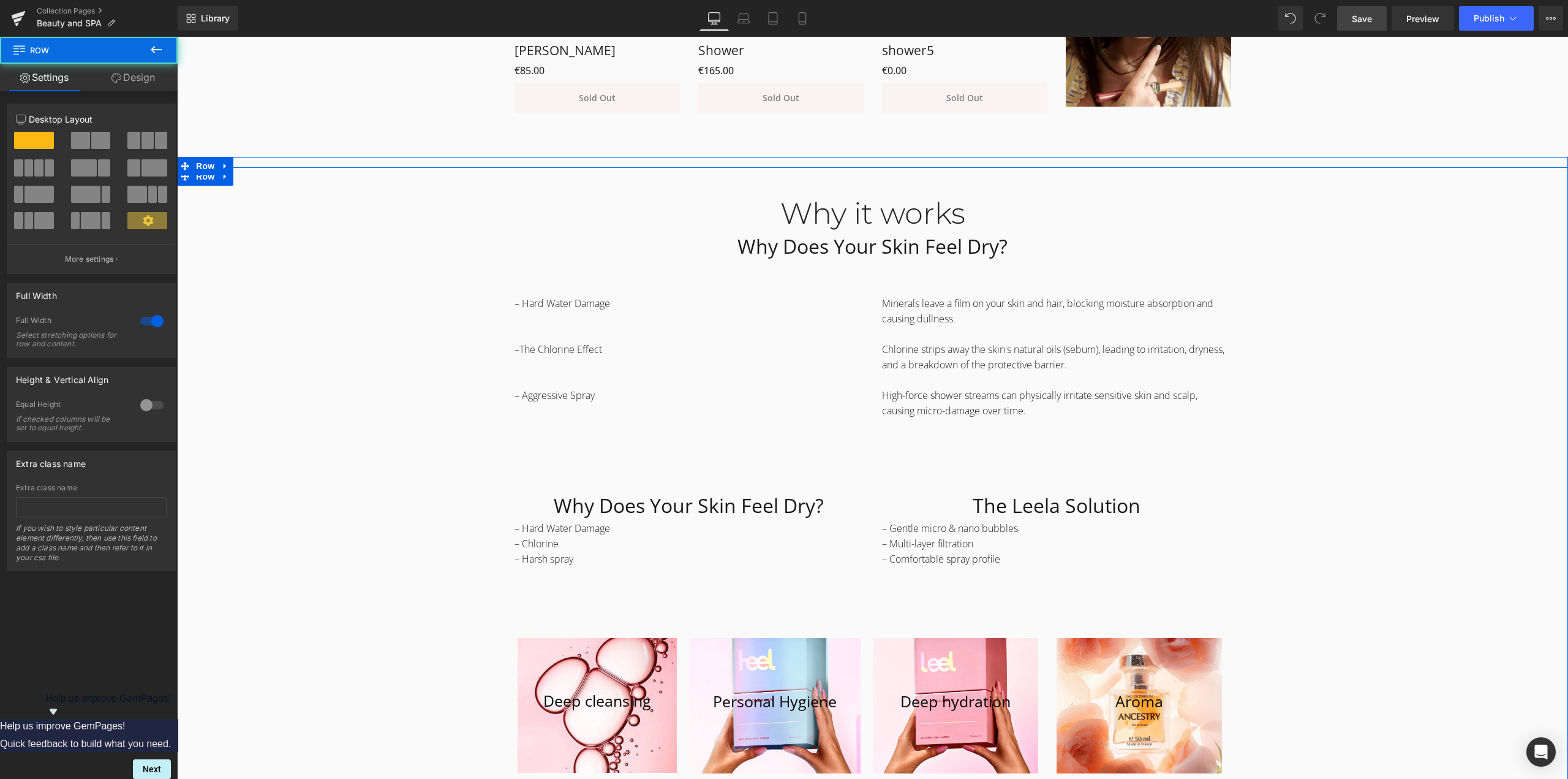
click at [1277, 415] on div "Why it works Heading Why Does Your Skin Feel Dry? Heading Row – Hard Water Dama…" at bounding box center [872, 480] width 1391 height 606
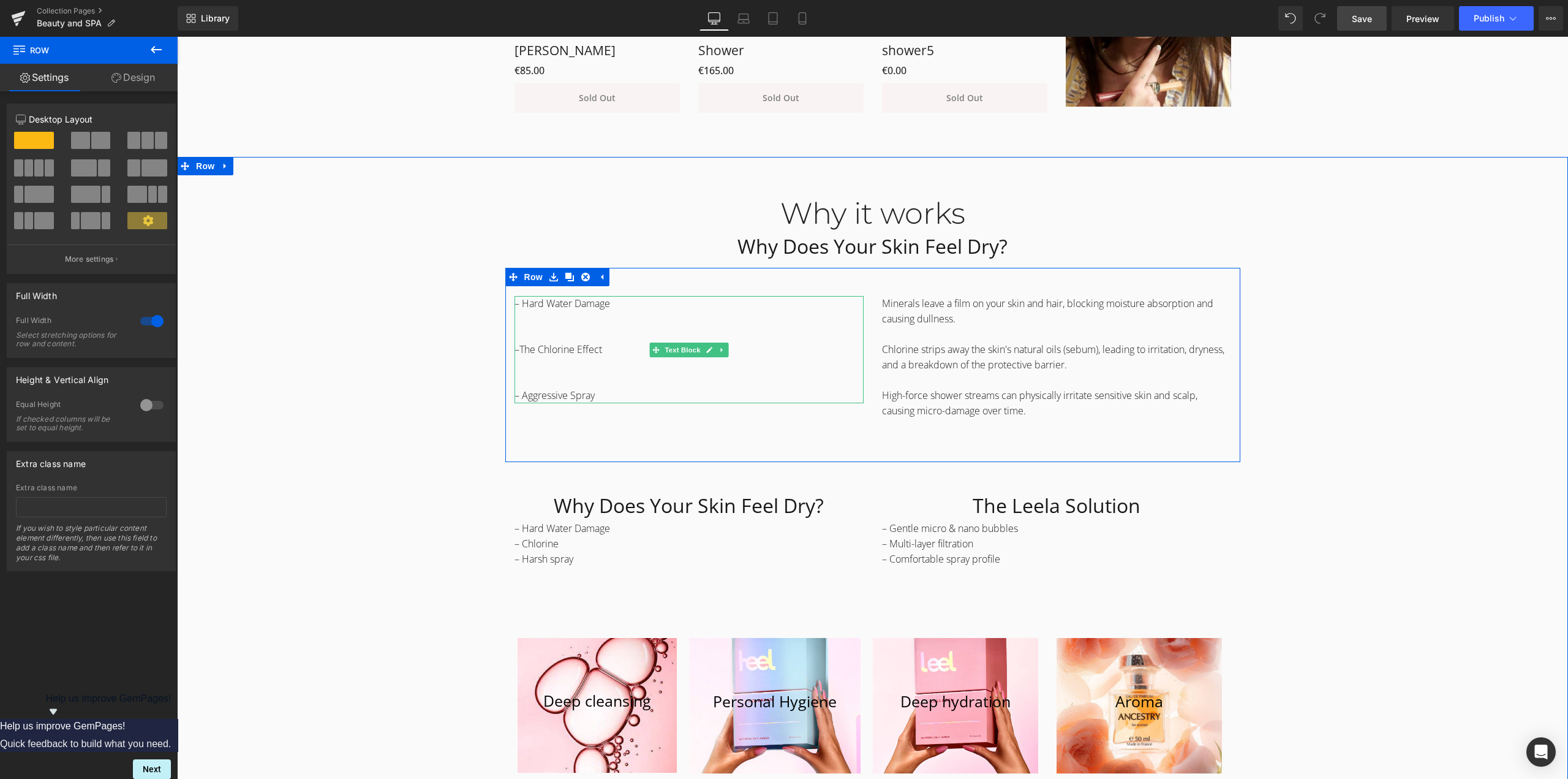
click at [545, 335] on p "–The Chlorine Effect" at bounding box center [689, 341] width 349 height 30
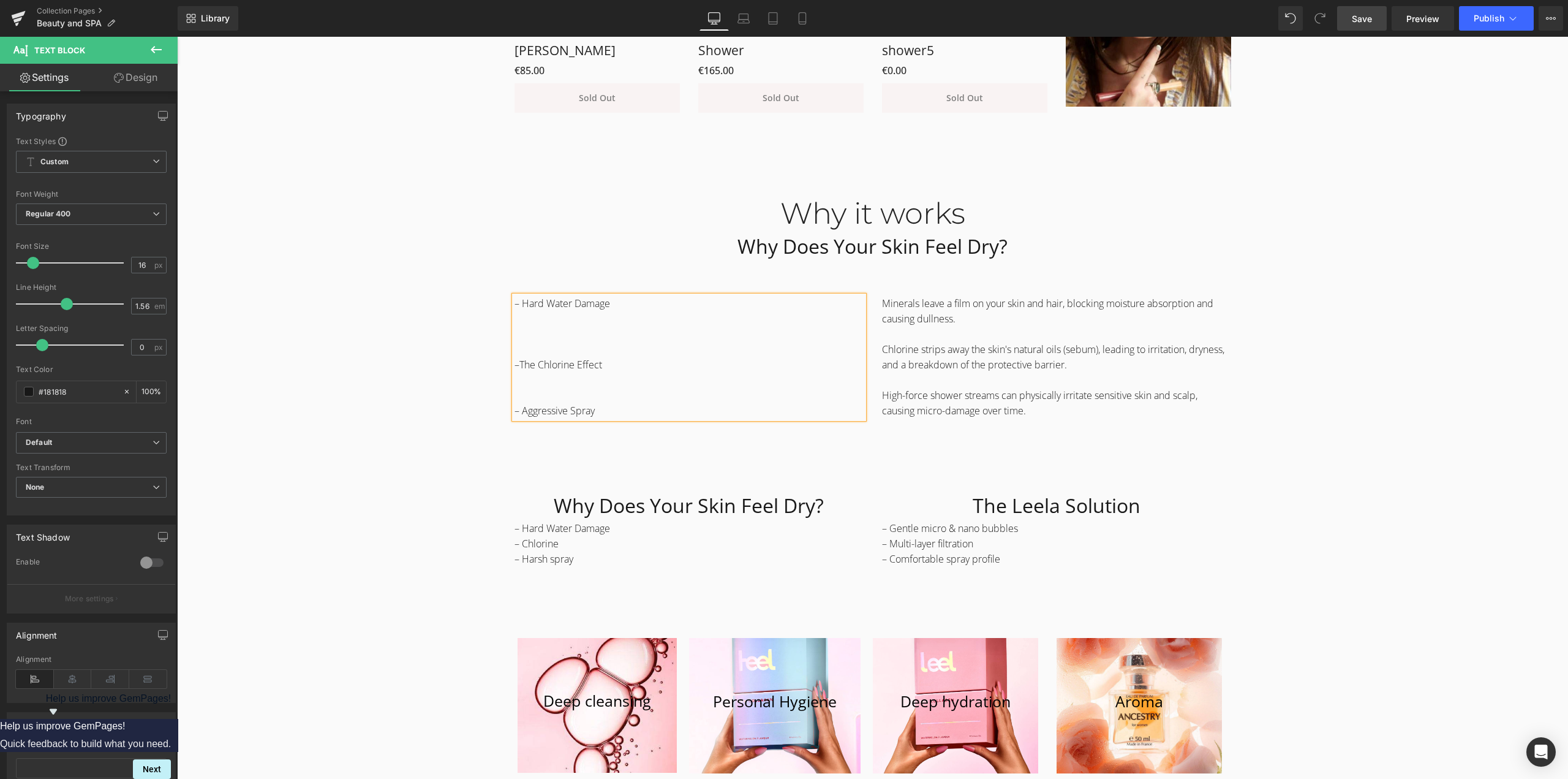
click at [543, 383] on p at bounding box center [689, 380] width 349 height 16
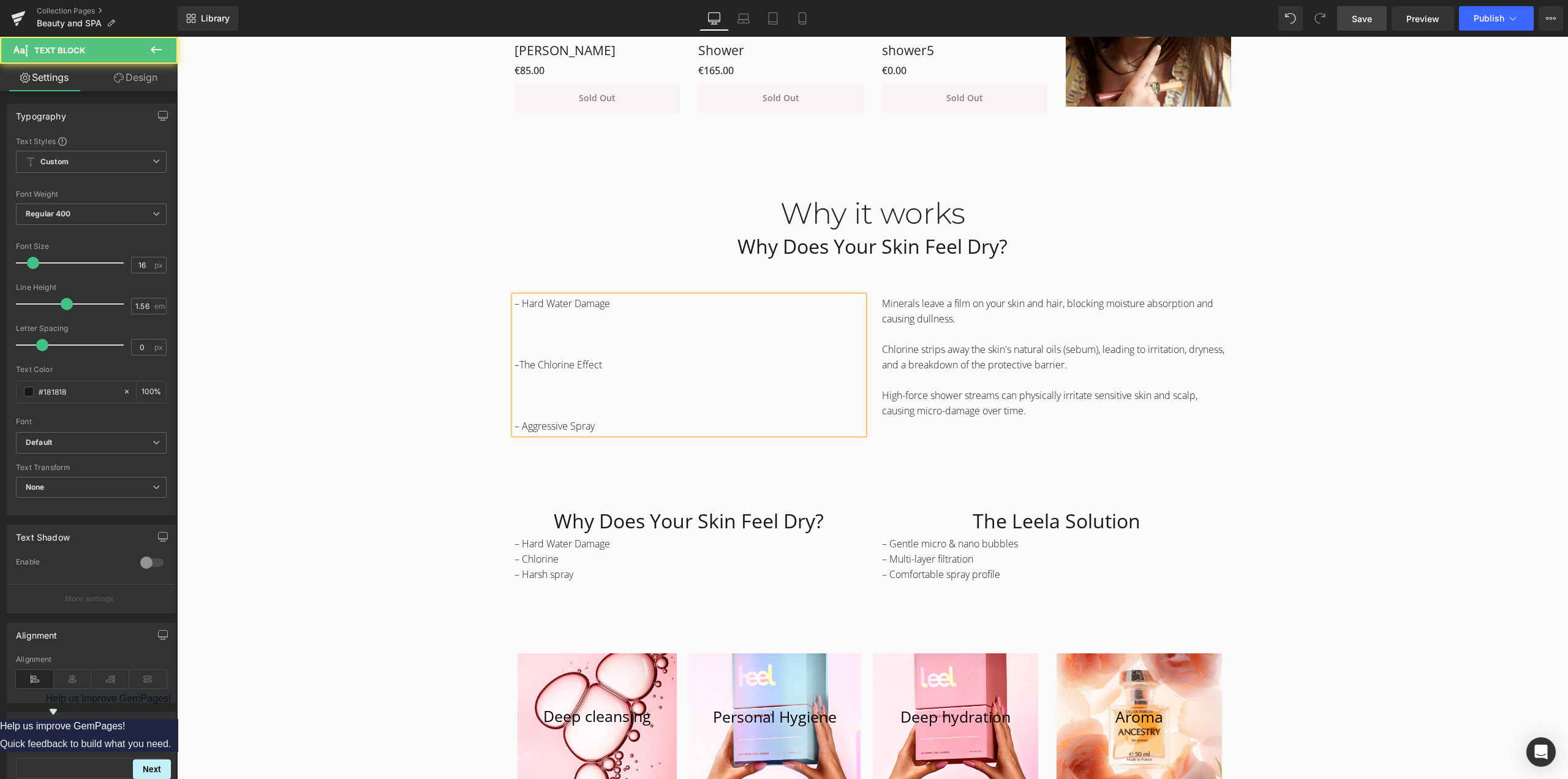
click at [1436, 377] on div "Why it works Heading Why Does Your Skin Feel Dry? Heading Row – Hard Water Dama…" at bounding box center [872, 488] width 1391 height 621
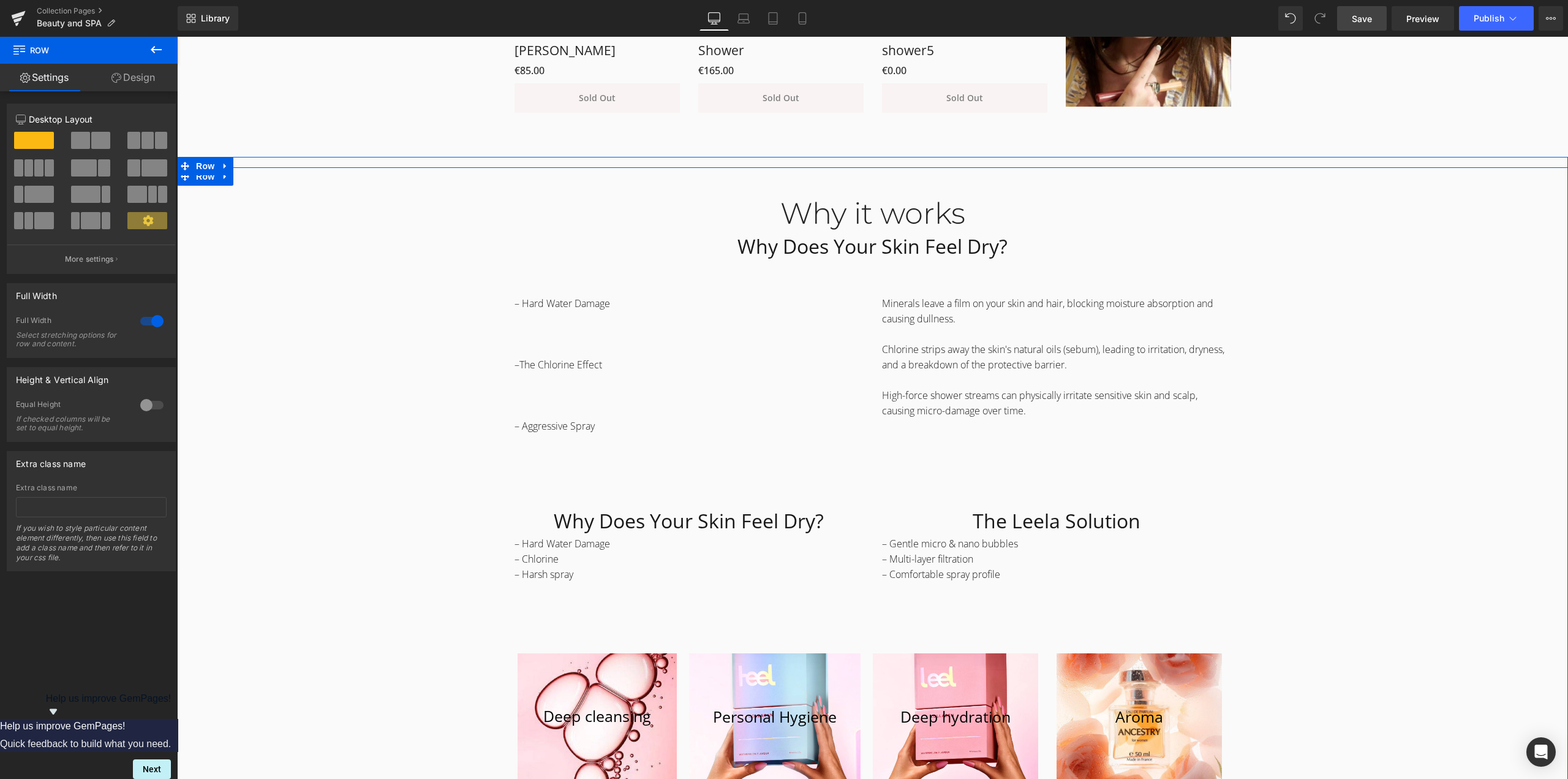
click at [1432, 405] on div "Why it works Heading Why Does Your Skin Feel Dry? Heading Row – Hard Water Dama…" at bounding box center [872, 488] width 1391 height 621
click at [566, 280] on icon at bounding box center [570, 277] width 9 height 9
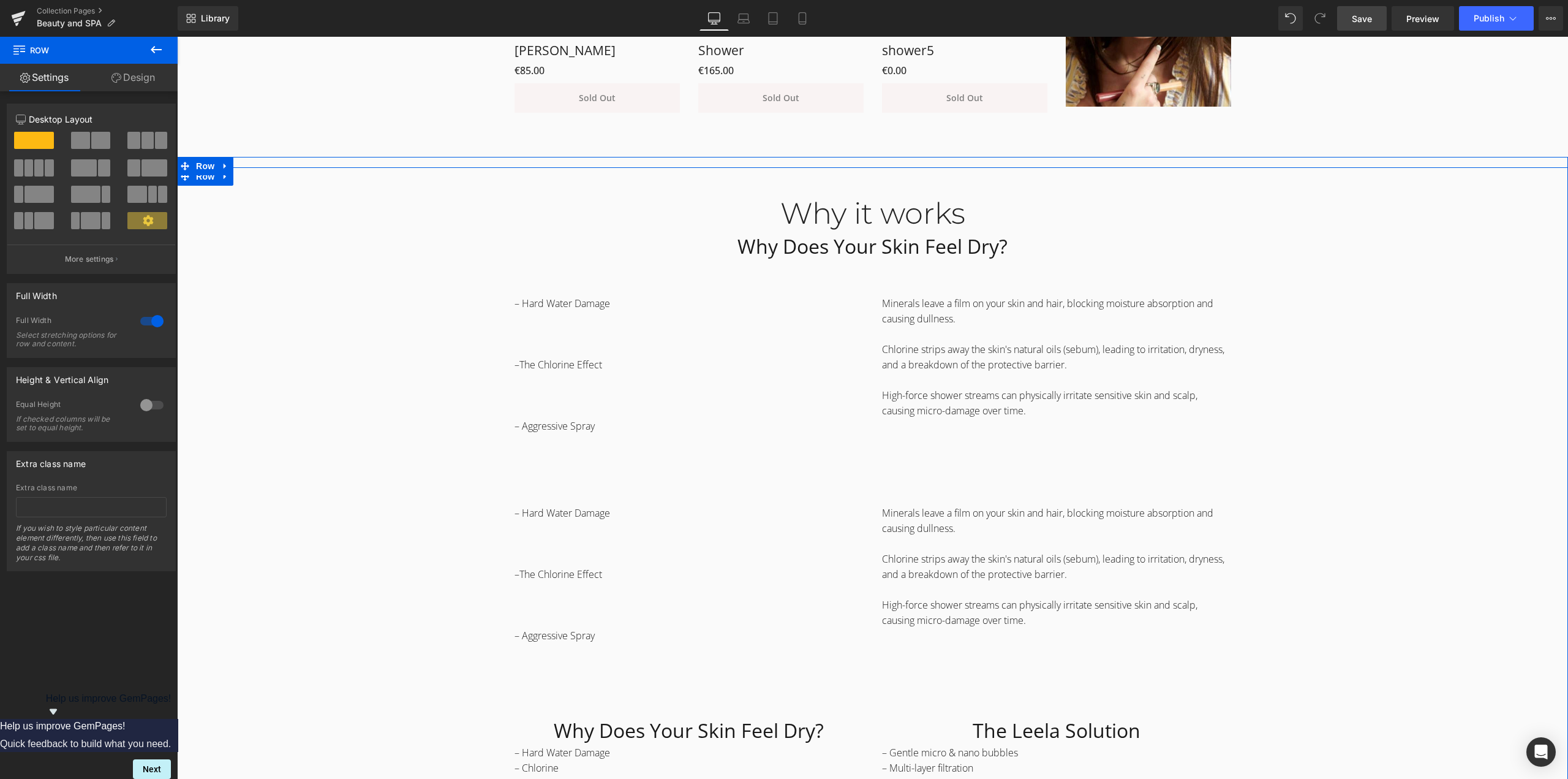
click at [1348, 384] on div "Why it works Heading Why Does Your Skin Feel Dry? Heading Row – Hard Water Dama…" at bounding box center [872, 592] width 1391 height 830
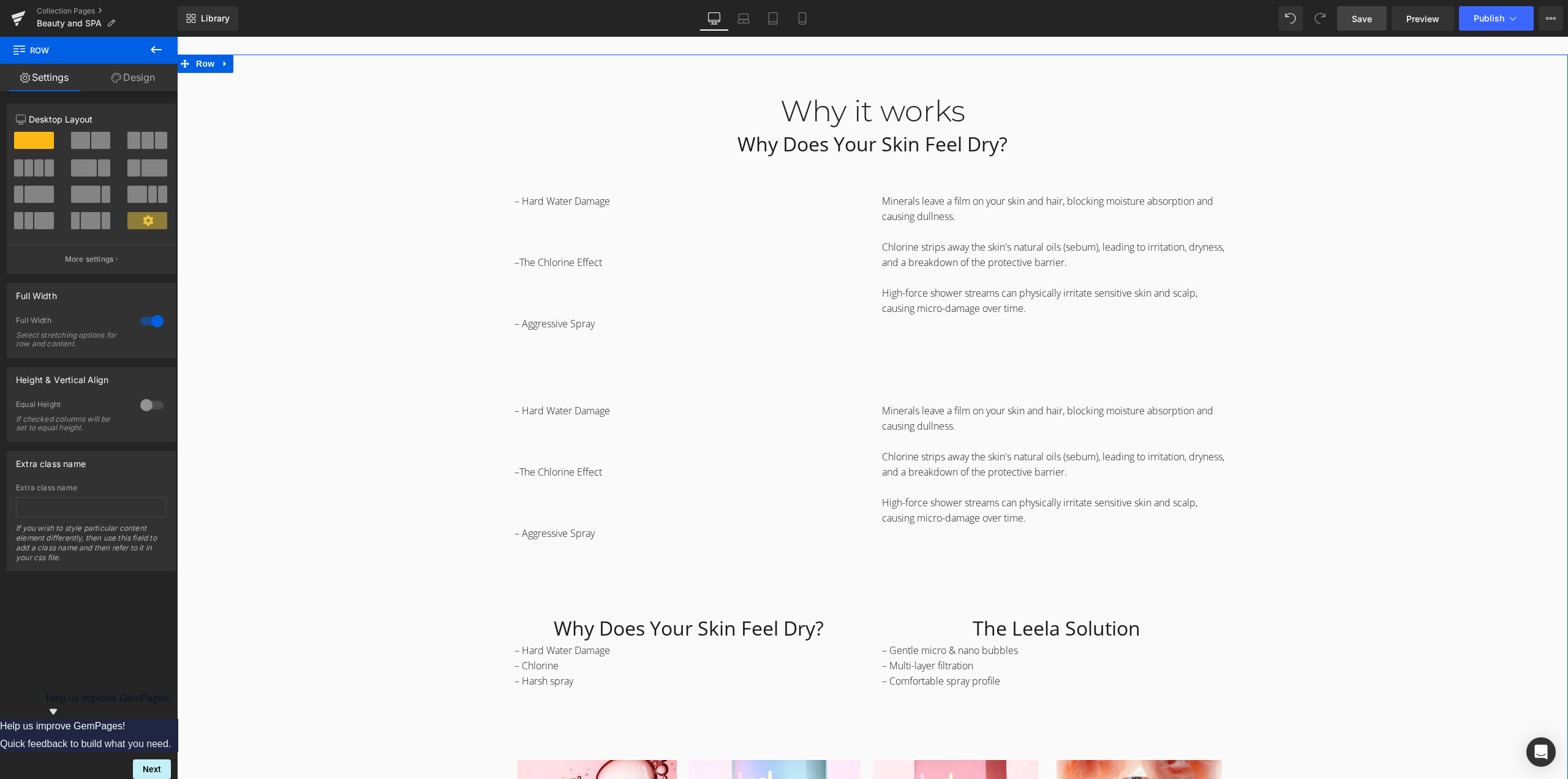
scroll to position [1287, 0]
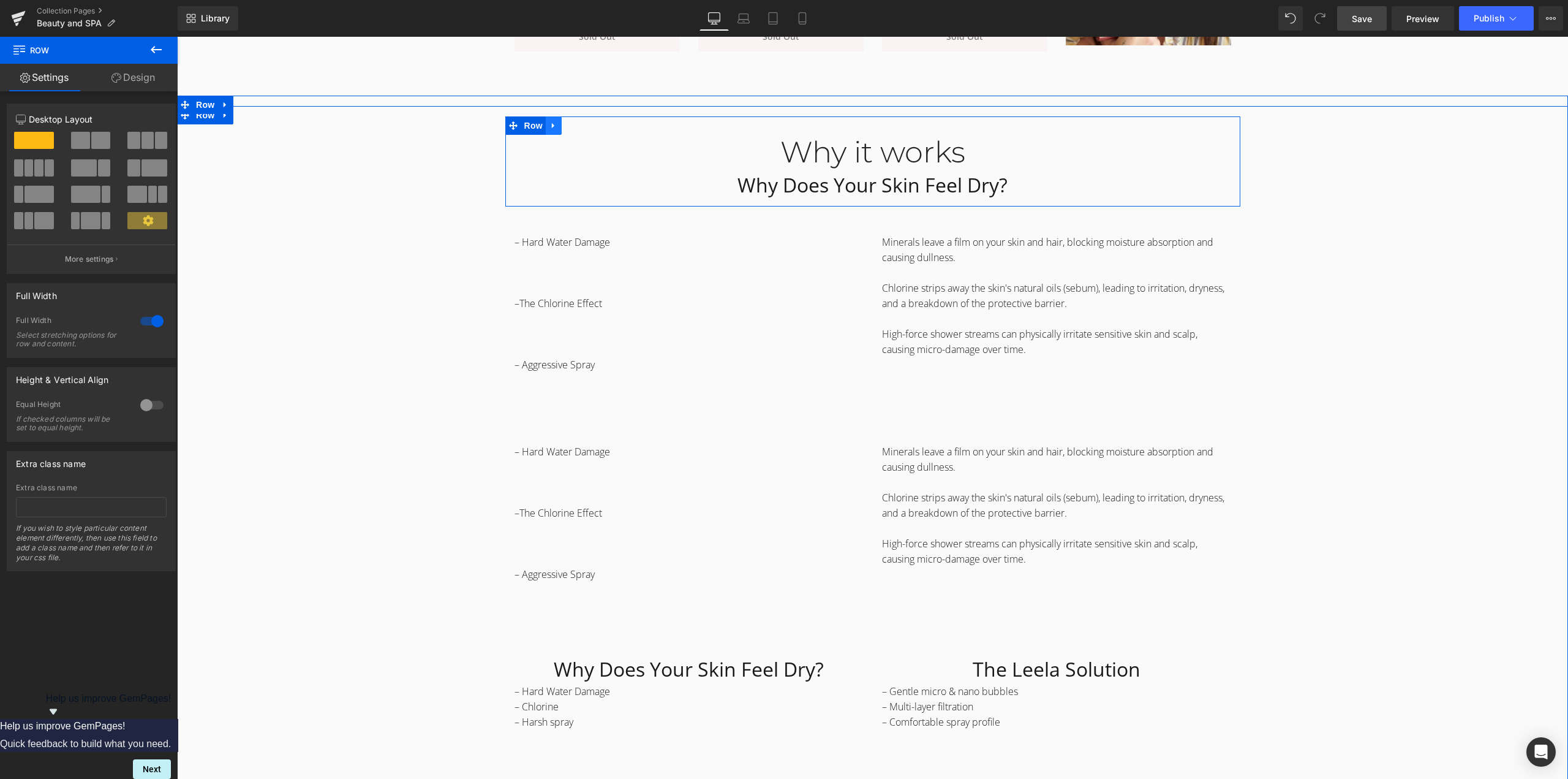
click at [554, 128] on link at bounding box center [553, 125] width 16 height 18
click at [566, 129] on icon at bounding box center [570, 125] width 9 height 9
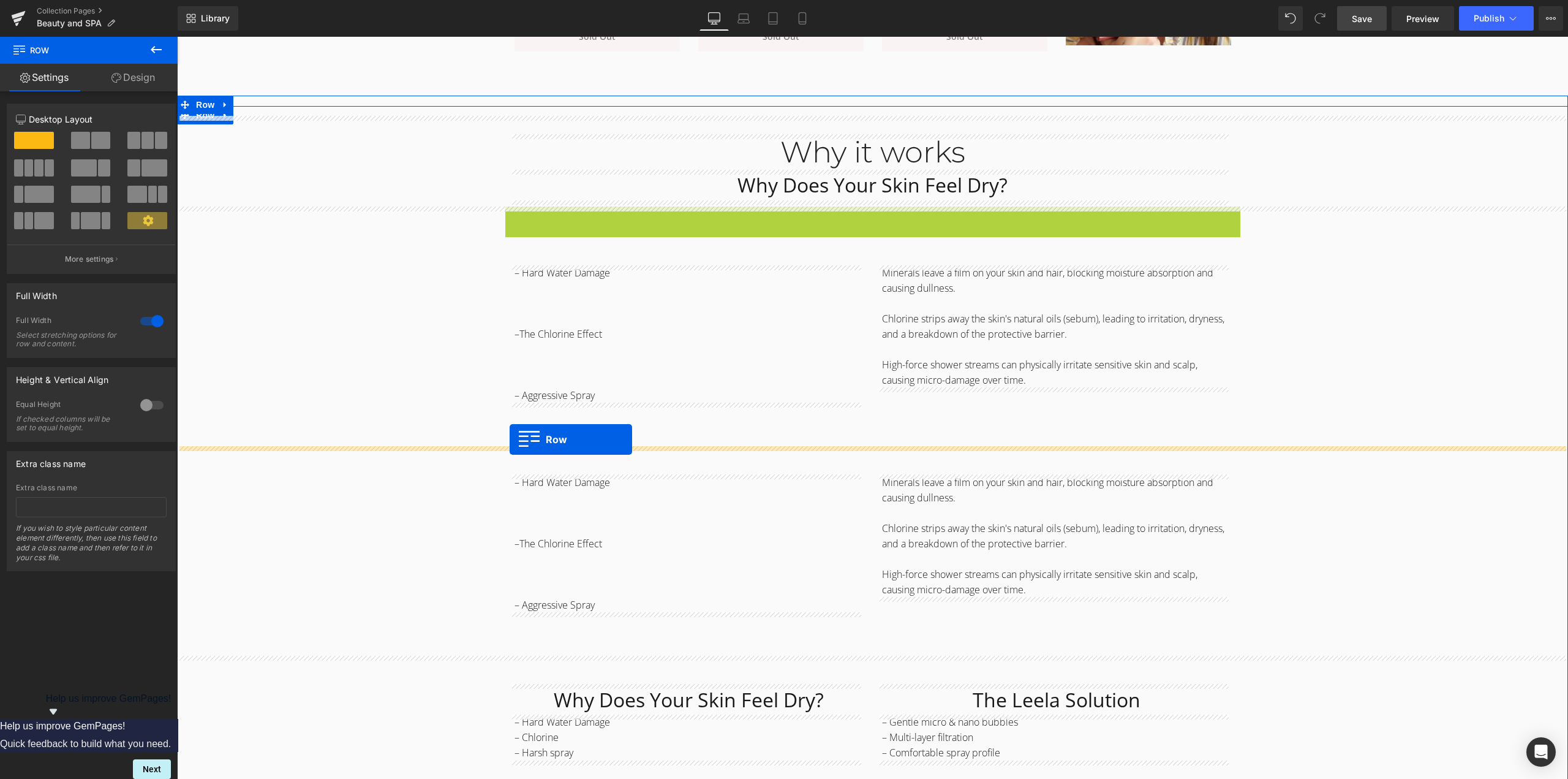
drag, startPoint x: 506, startPoint y: 217, endPoint x: 510, endPoint y: 439, distance: 222.0
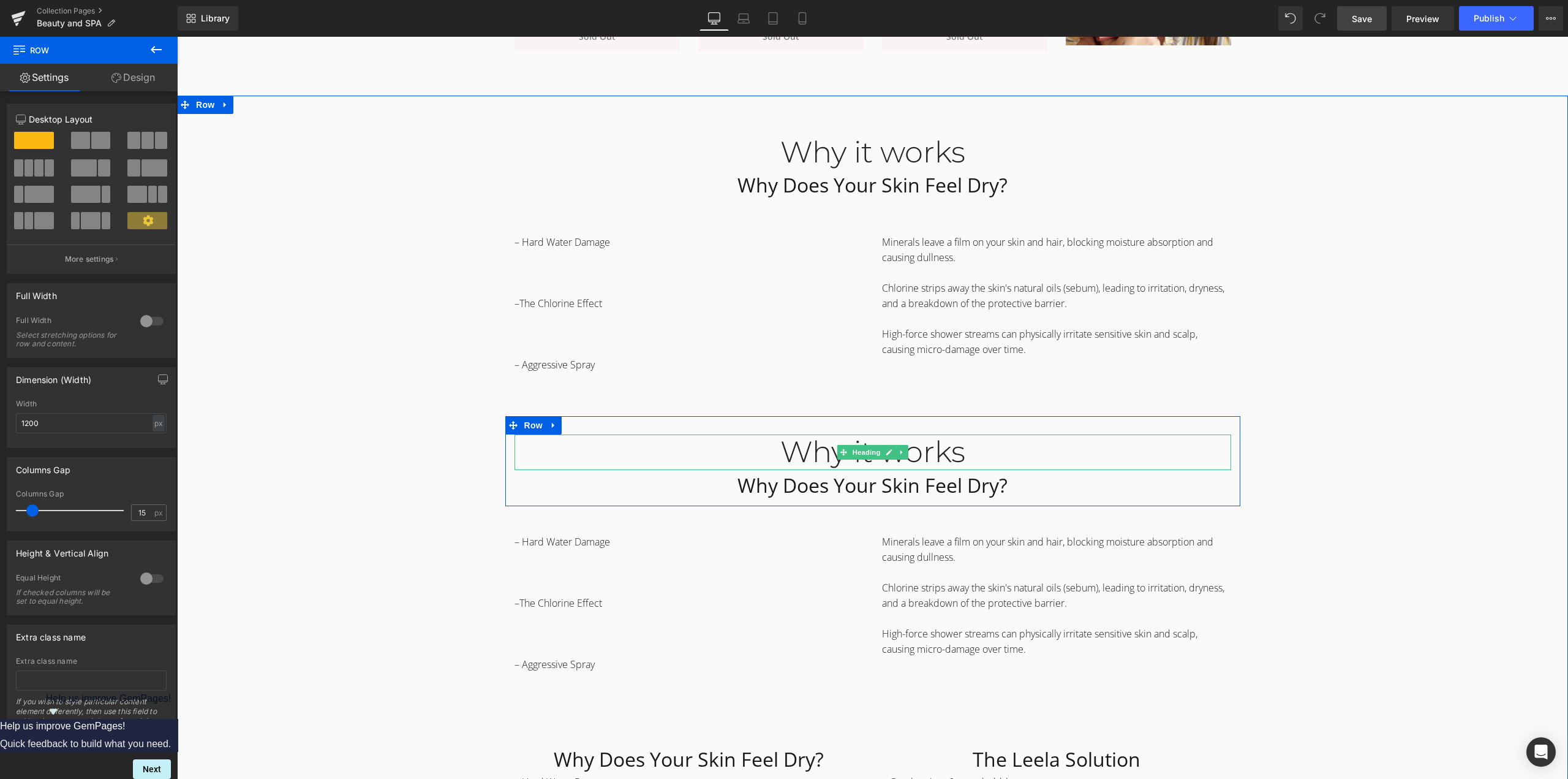
click at [924, 457] on div "Why it works" at bounding box center [872, 452] width 717 height 36
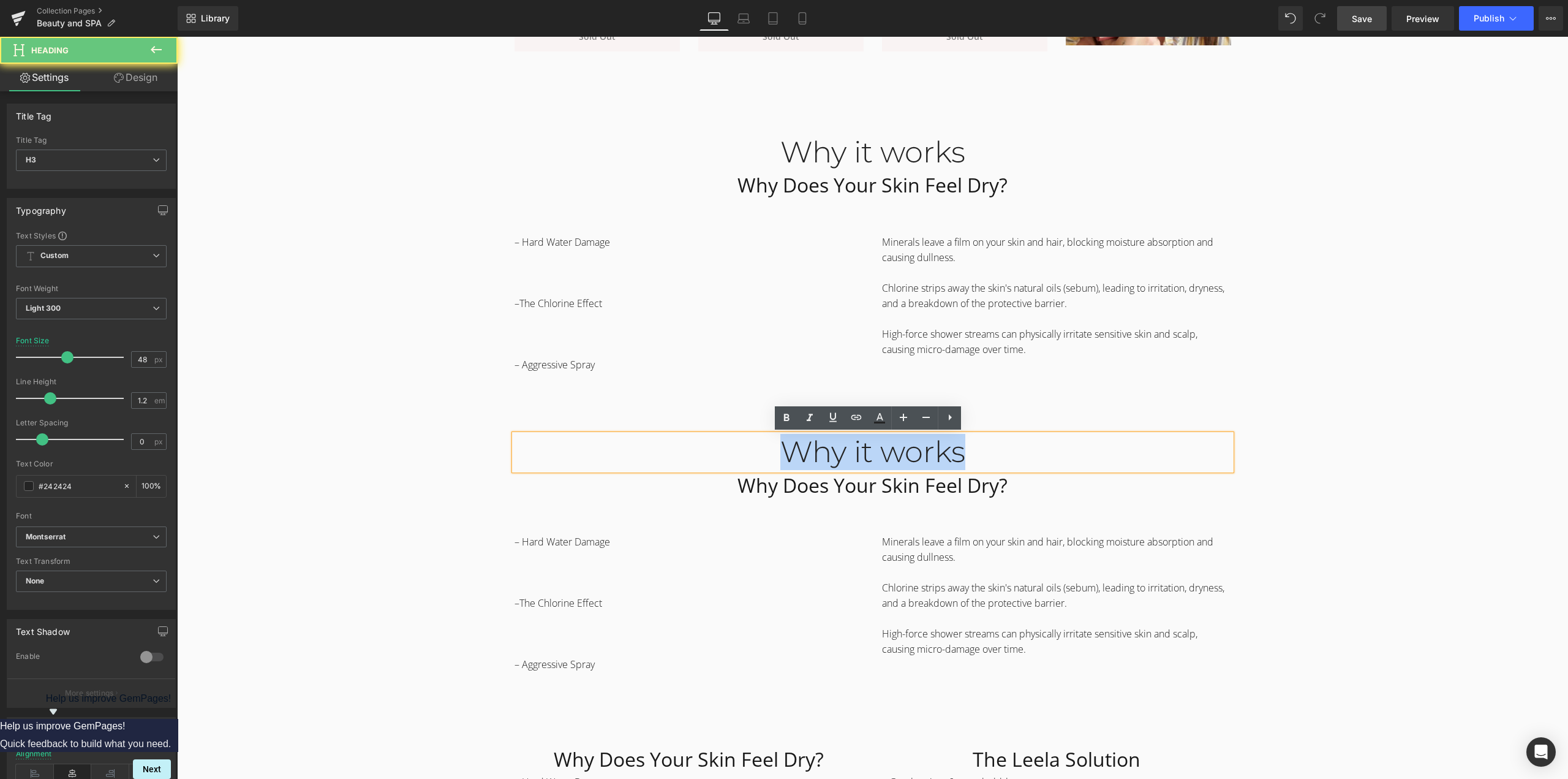
drag, startPoint x: 1028, startPoint y: 455, endPoint x: 258, endPoint y: 460, distance: 770.0
click at [258, 460] on div "Why it works Heading Why Does Your Skin Feel Dry? Heading Row – Hard Water Dama…" at bounding box center [872, 577] width 1391 height 921
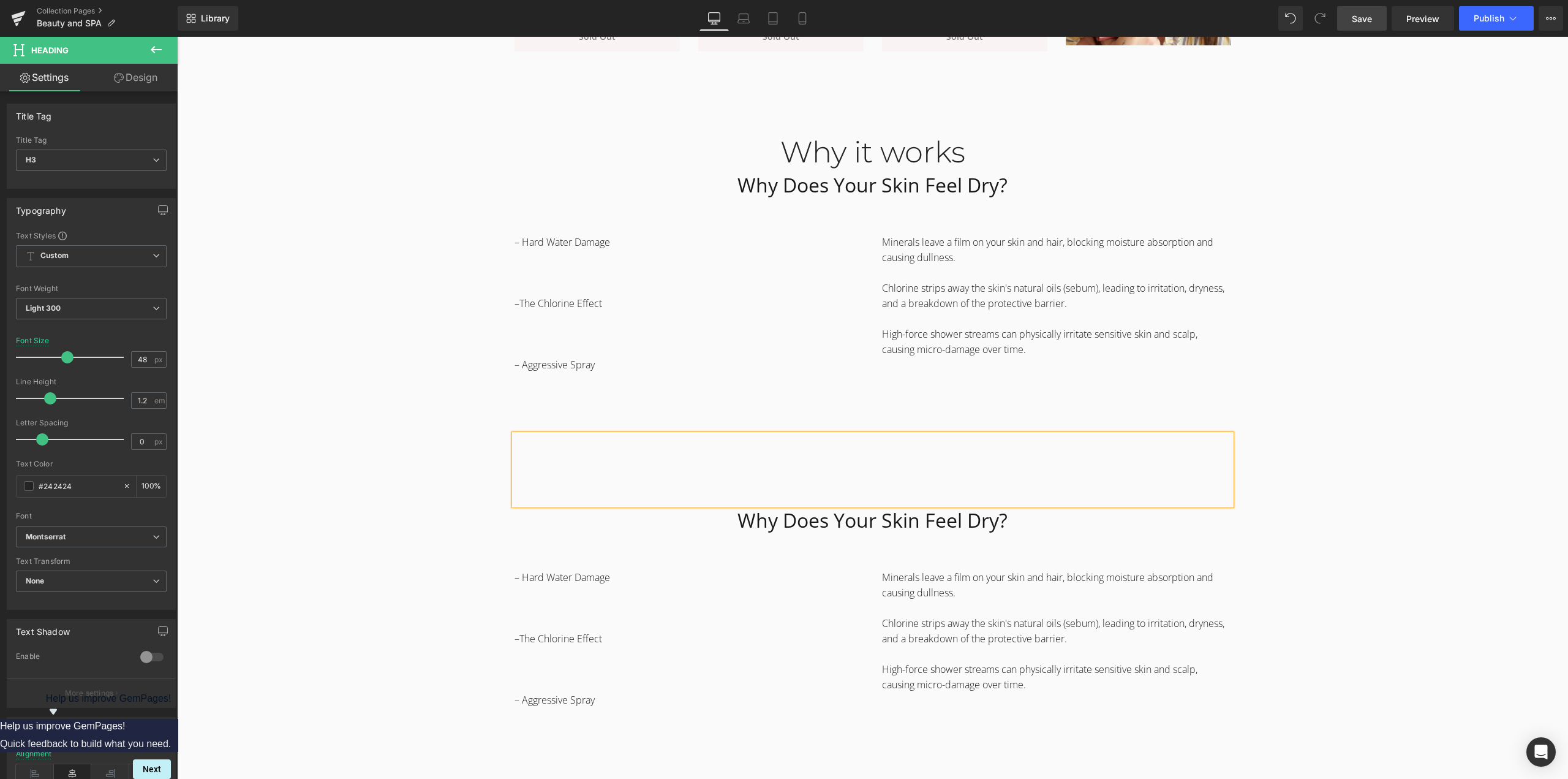
click at [1282, 469] on div "Why it works Heading Why Does Your Skin Feel Dry? Heading Row – Hard Water Dama…" at bounding box center [872, 595] width 1391 height 956
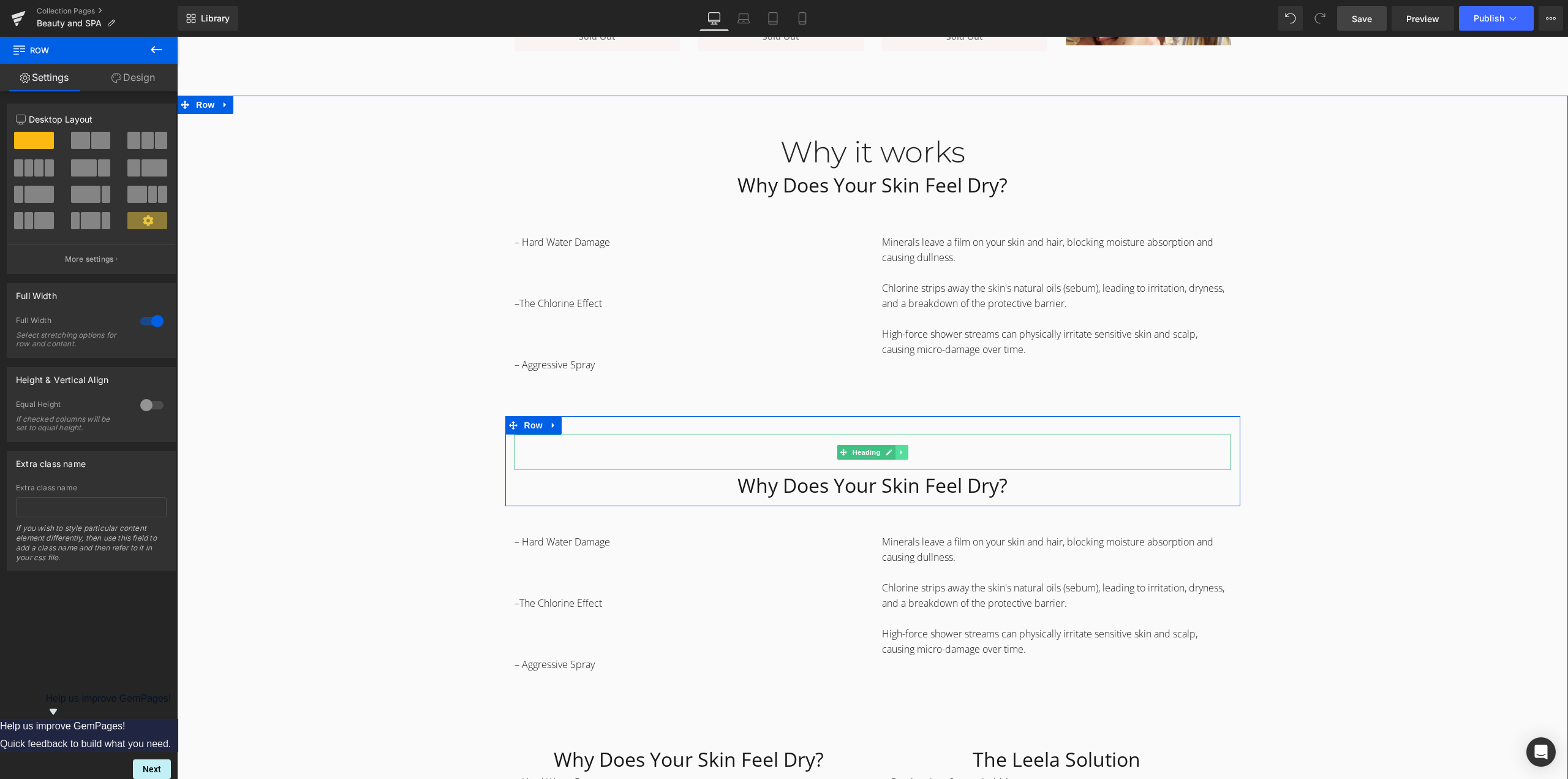
click at [900, 454] on icon at bounding box center [902, 452] width 7 height 7
click at [1310, 469] on div "Why it works Heading Why Does Your Skin Feel Dry? Heading Row – Hard Water Dama…" at bounding box center [872, 577] width 1391 height 921
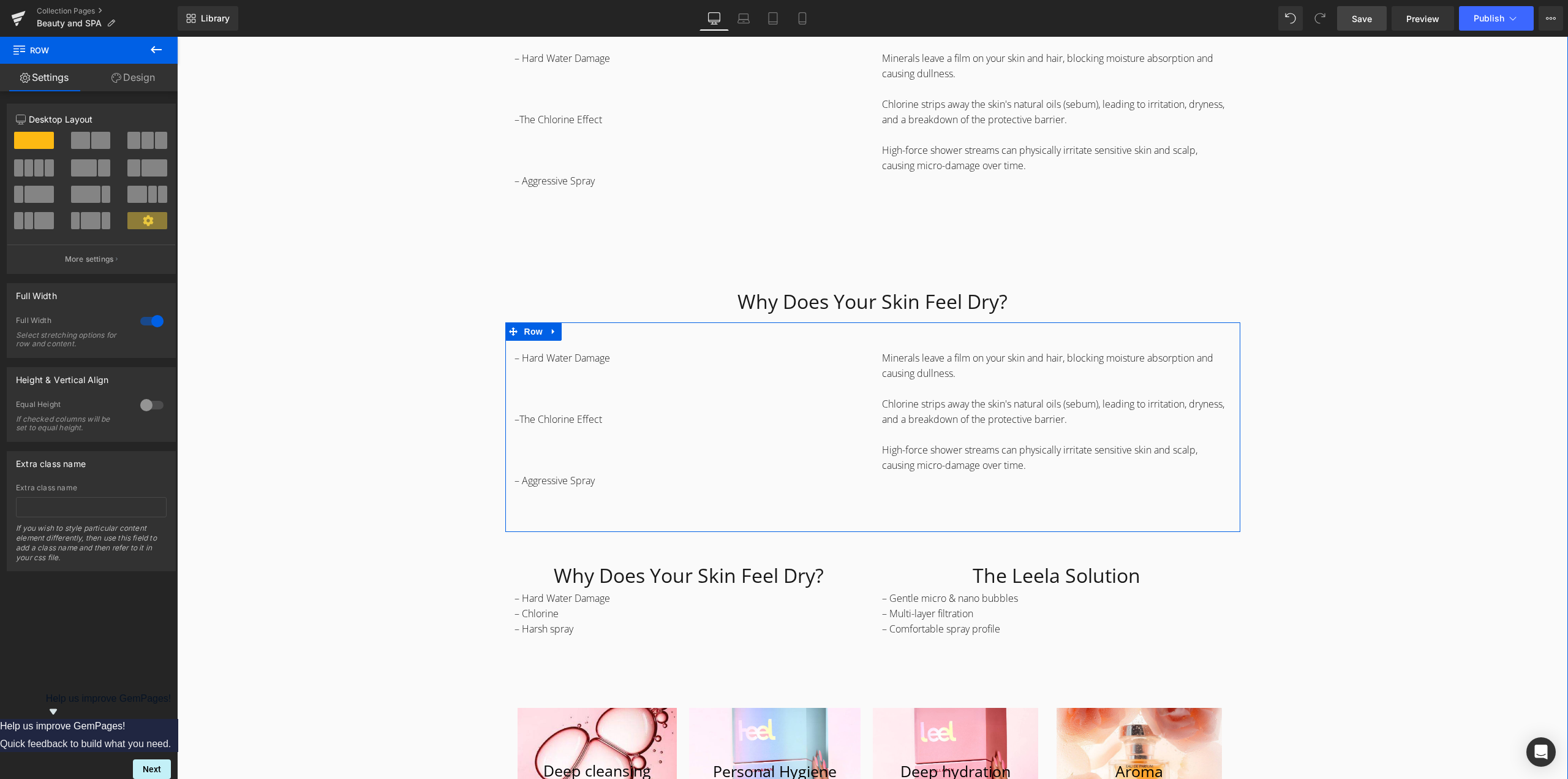
scroll to position [1348, 0]
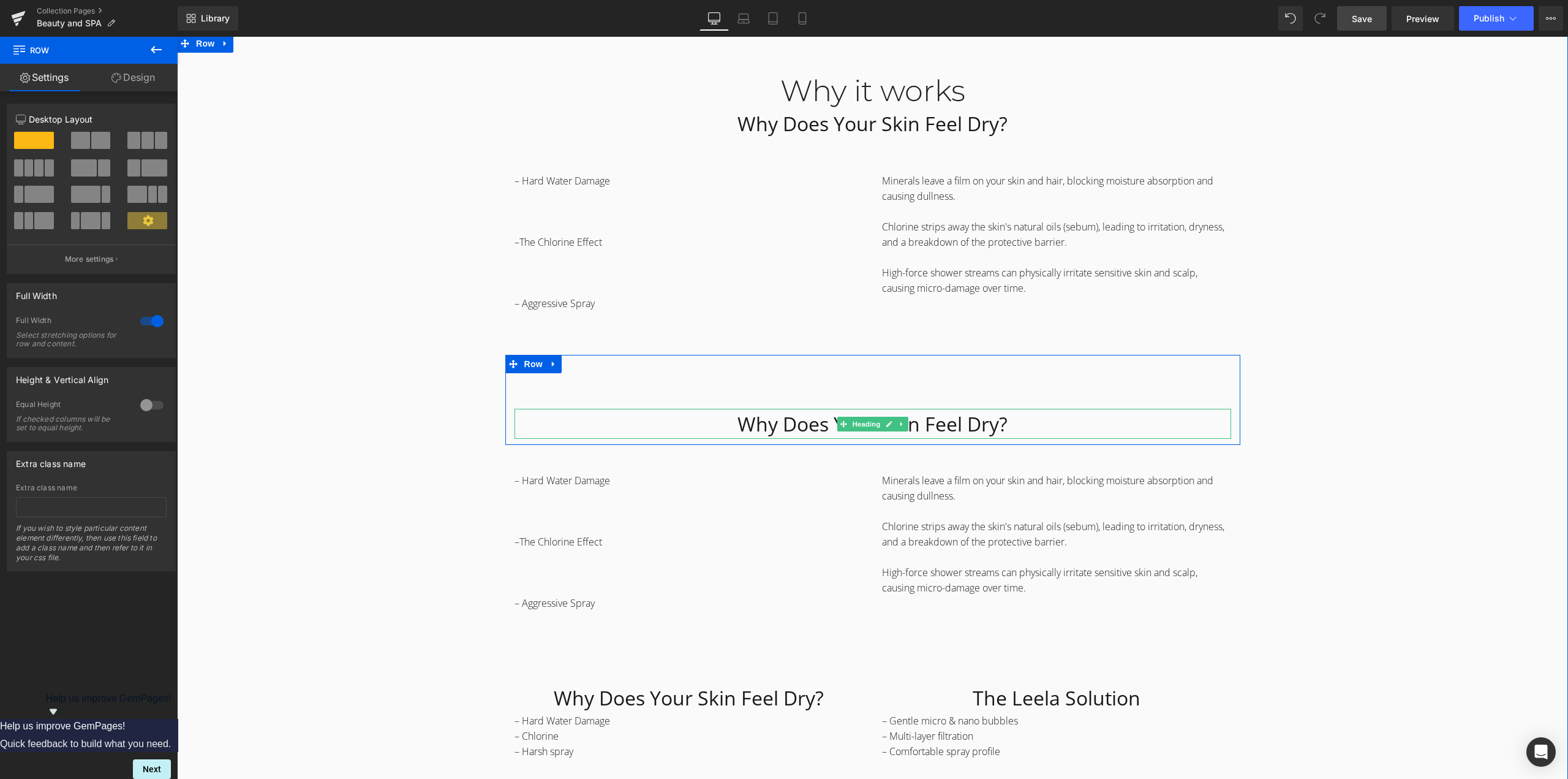
click at [778, 425] on h1 "Why Does Your Skin Feel Dry?" at bounding box center [872, 424] width 717 height 30
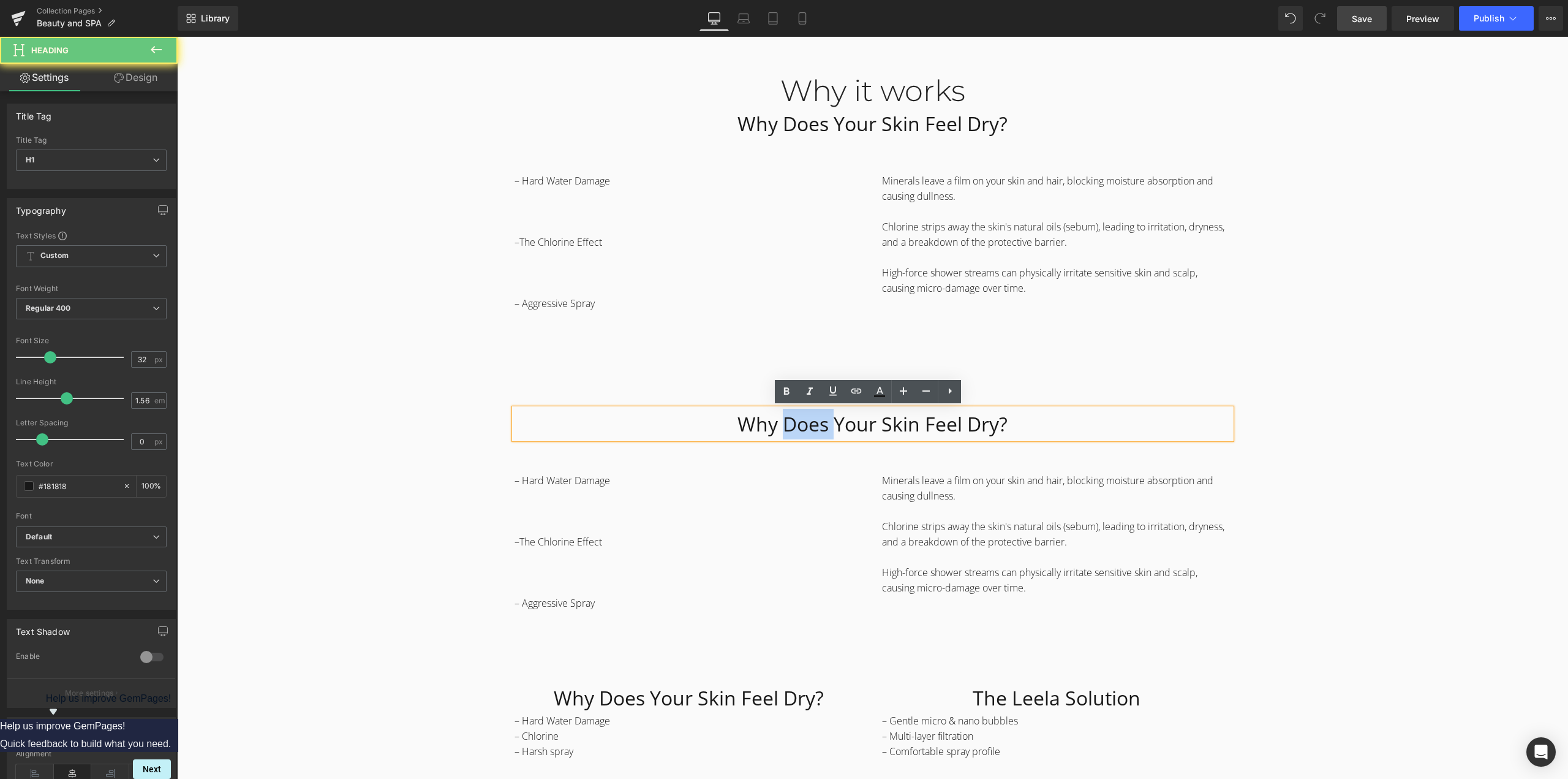
click at [778, 425] on h1 "Why Does Your Skin Feel Dry?" at bounding box center [872, 424] width 717 height 30
paste div
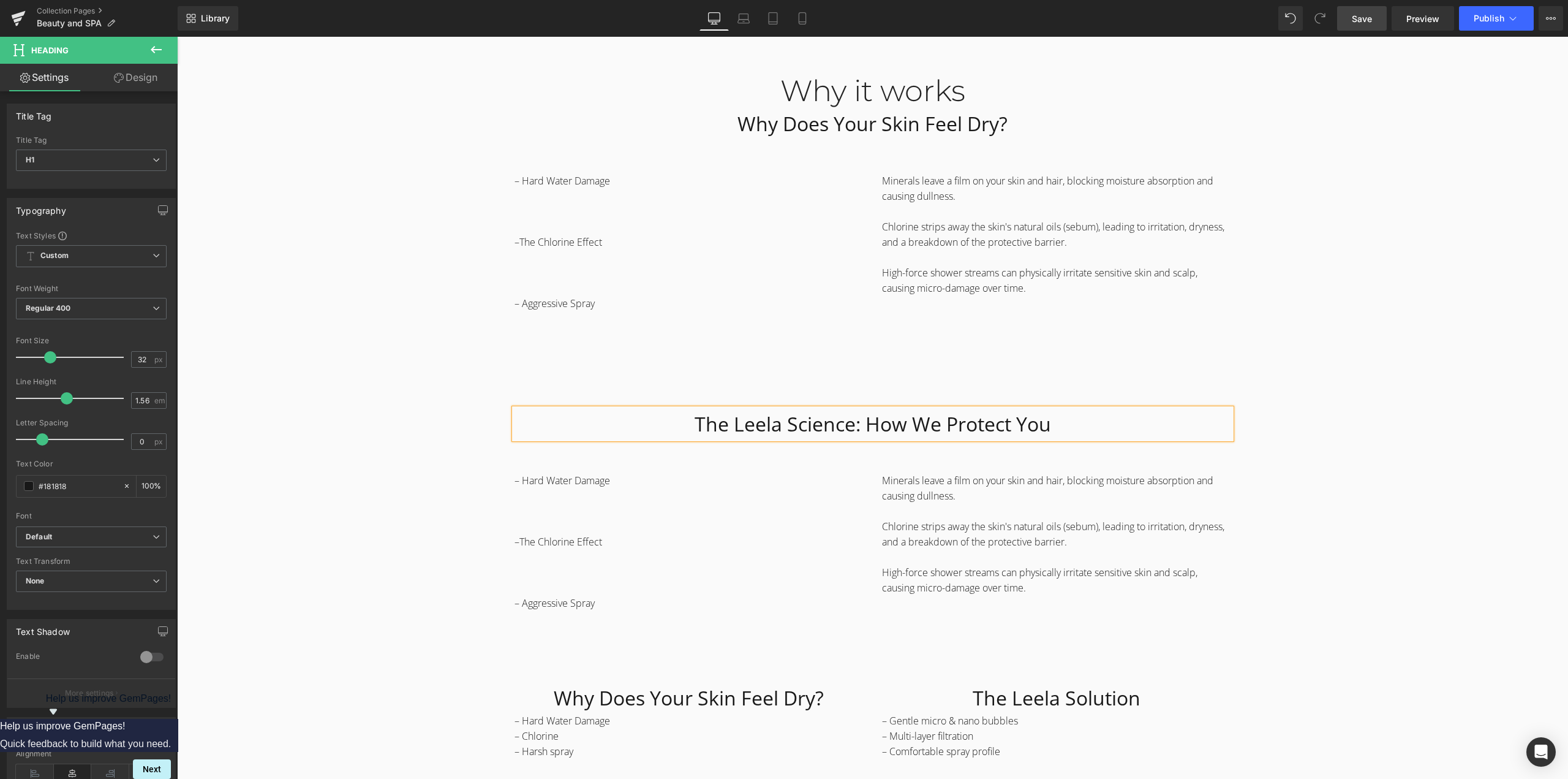
click at [1327, 426] on div "Why it works Heading Why Does Your Skin Feel Dry? Heading Row – Hard Water Dama…" at bounding box center [872, 515] width 1391 height 921
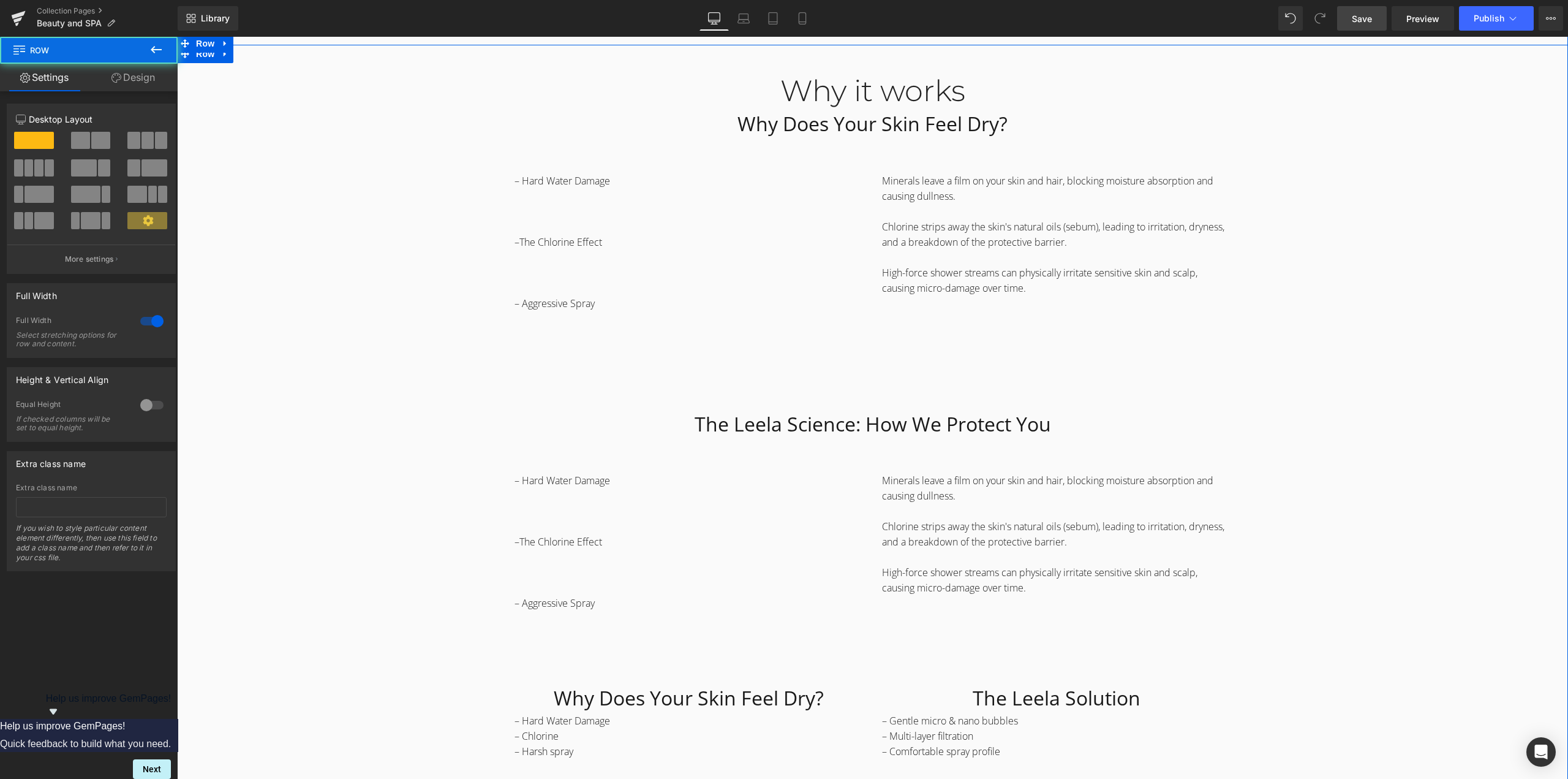
click at [1251, 500] on div "Why it works Heading Why Does Your Skin Feel Dry? Heading Row – Hard Water Dama…" at bounding box center [872, 515] width 1391 height 921
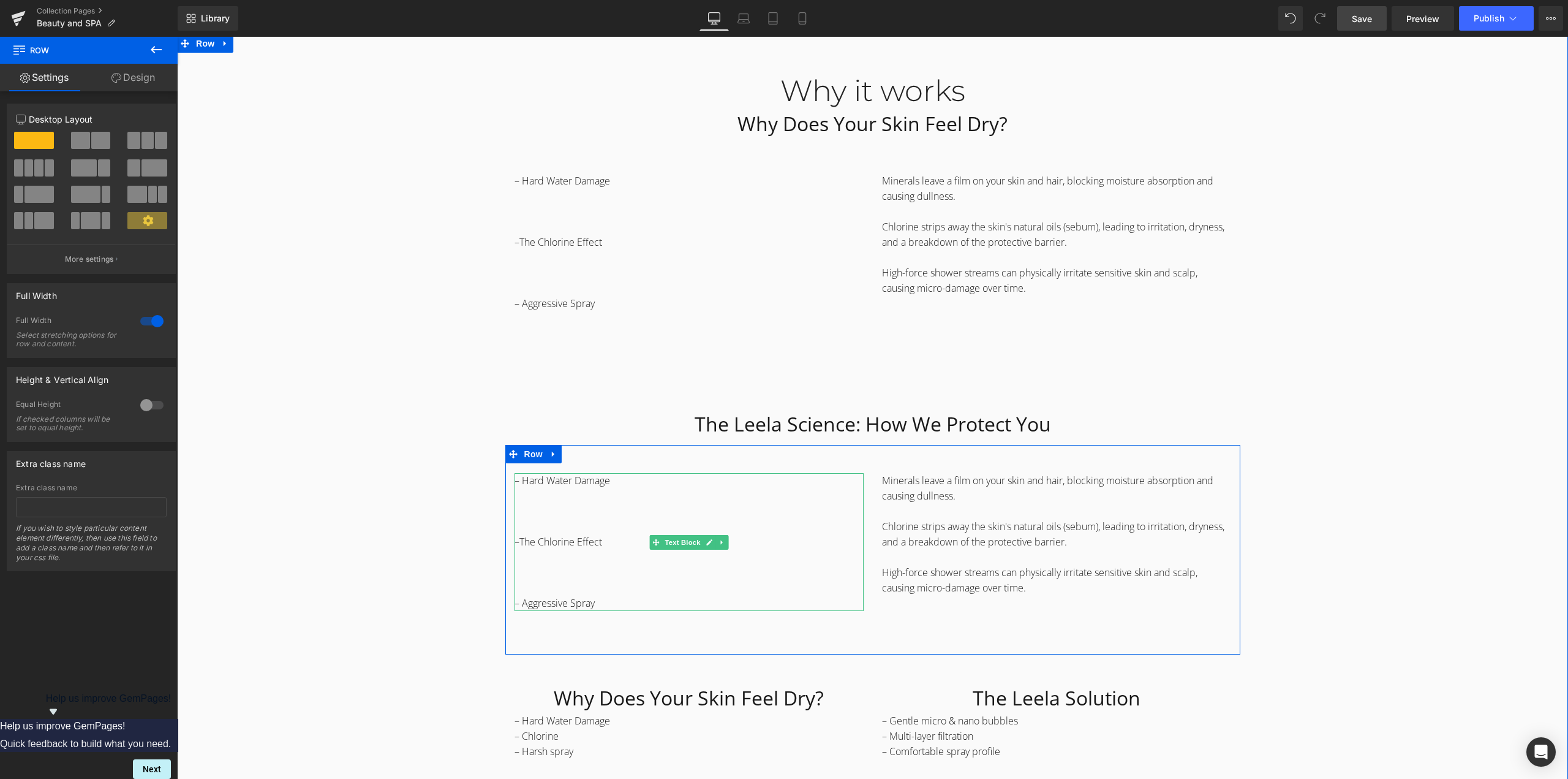
click at [562, 483] on span "– Hard Water Damage" at bounding box center [562, 480] width 96 height 13
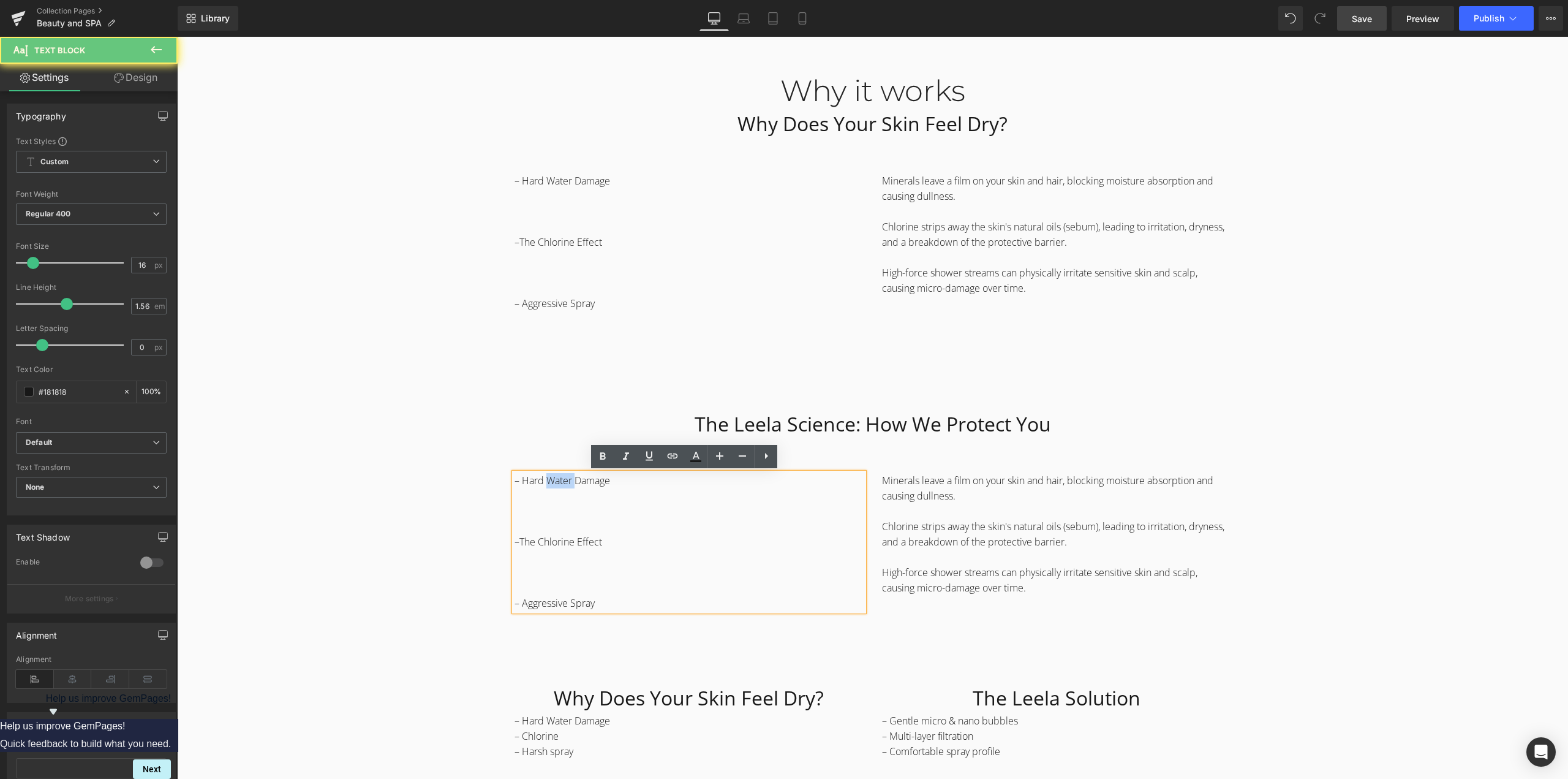
click at [562, 483] on span "– Hard Water Damage" at bounding box center [562, 480] width 96 height 13
click at [603, 483] on span "– Hard Water Damage" at bounding box center [562, 480] width 96 height 13
drag, startPoint x: 615, startPoint y: 483, endPoint x: 526, endPoint y: 486, distance: 89.1
click at [517, 483] on p "– Hard Water Damage" at bounding box center [689, 480] width 349 height 16
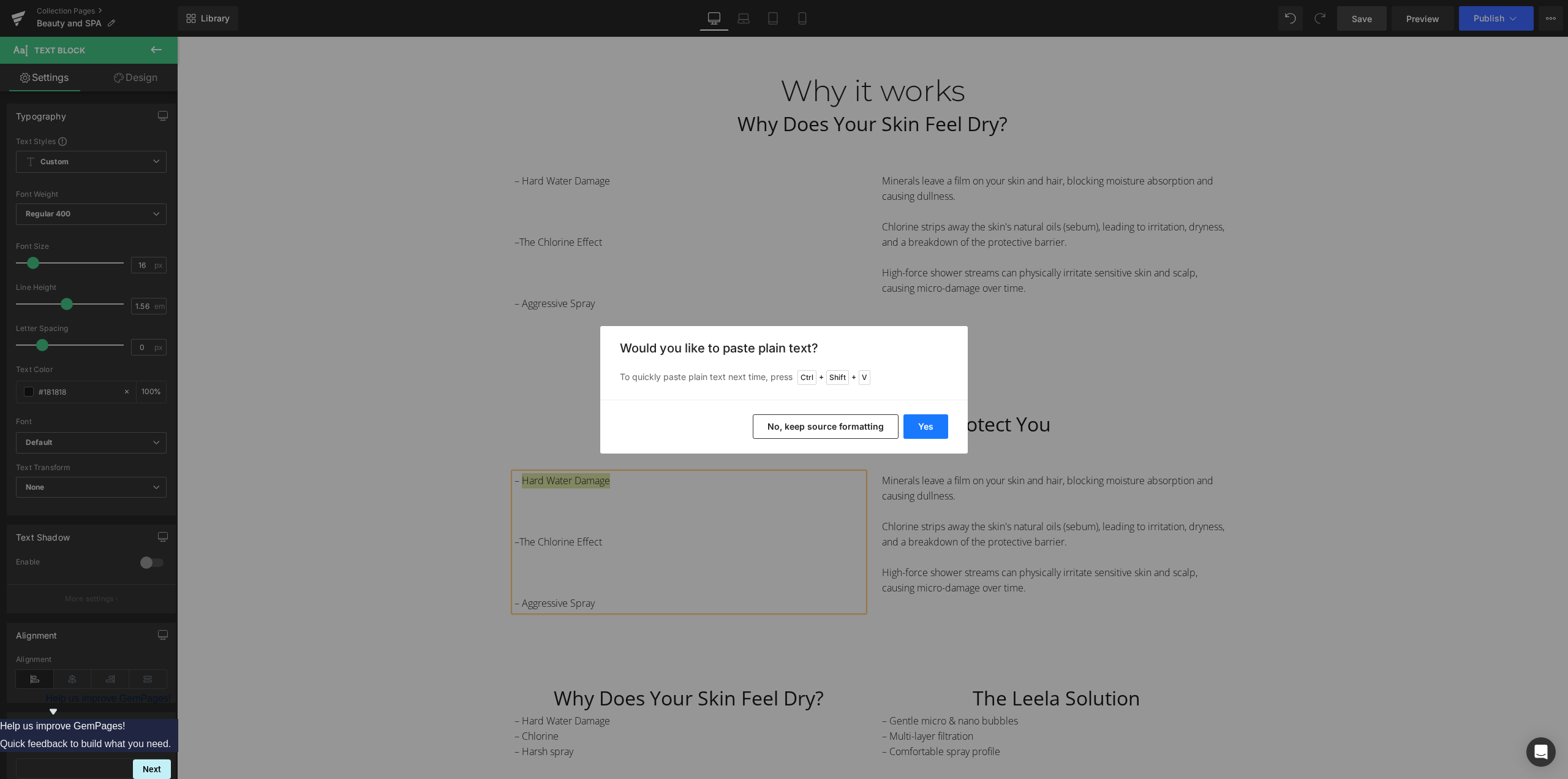
click at [935, 426] on button "Yes" at bounding box center [926, 426] width 44 height 24
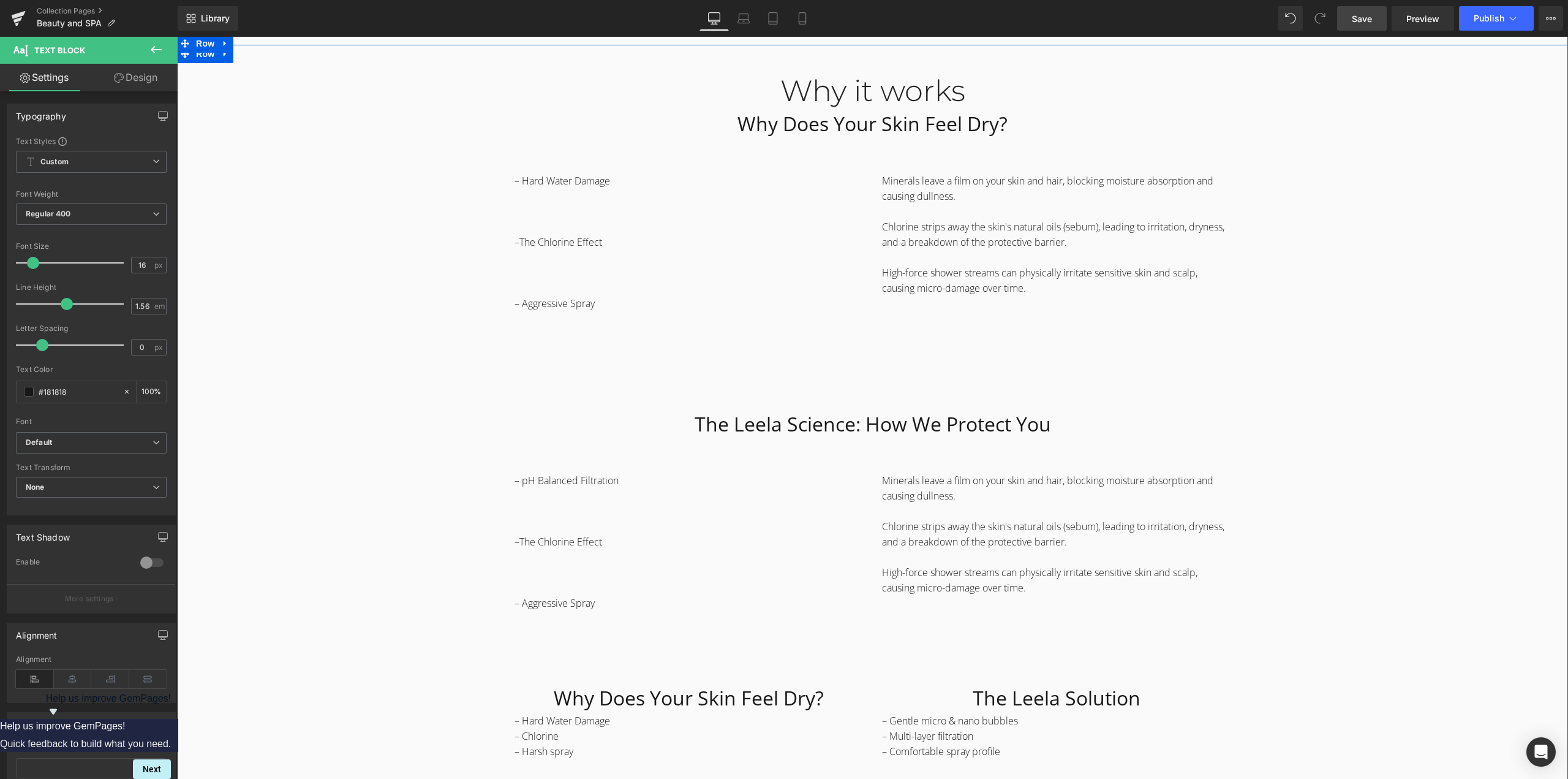
click at [411, 469] on div "Why it works Heading Why Does Your Skin Feel Dry? Heading Row – Hard Water Dama…" at bounding box center [872, 515] width 1391 height 921
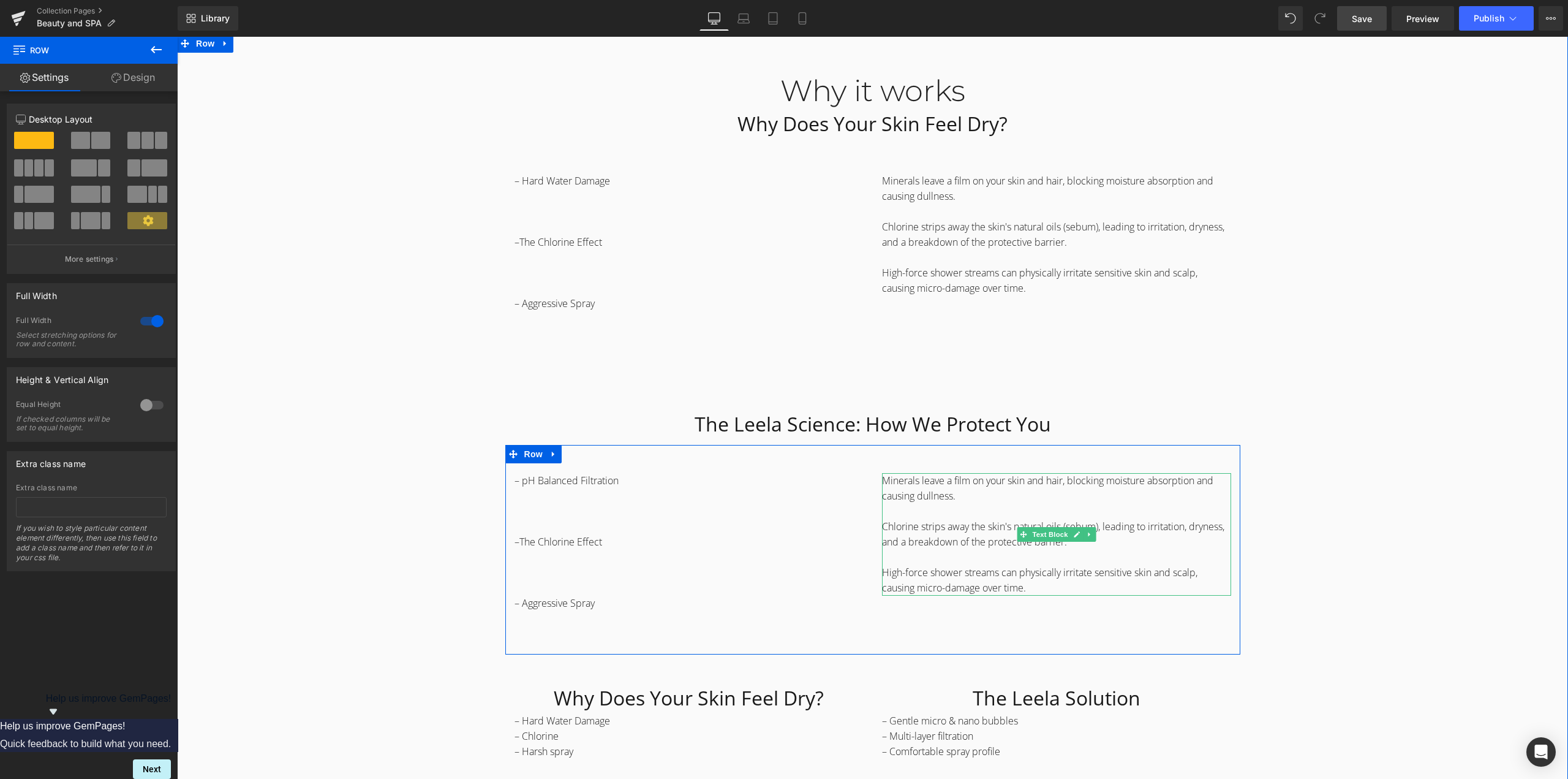
click at [924, 487] on p "Minerals leave a film on your skin and hair, blocking moisture absorption and c…" at bounding box center [1056, 488] width 349 height 30
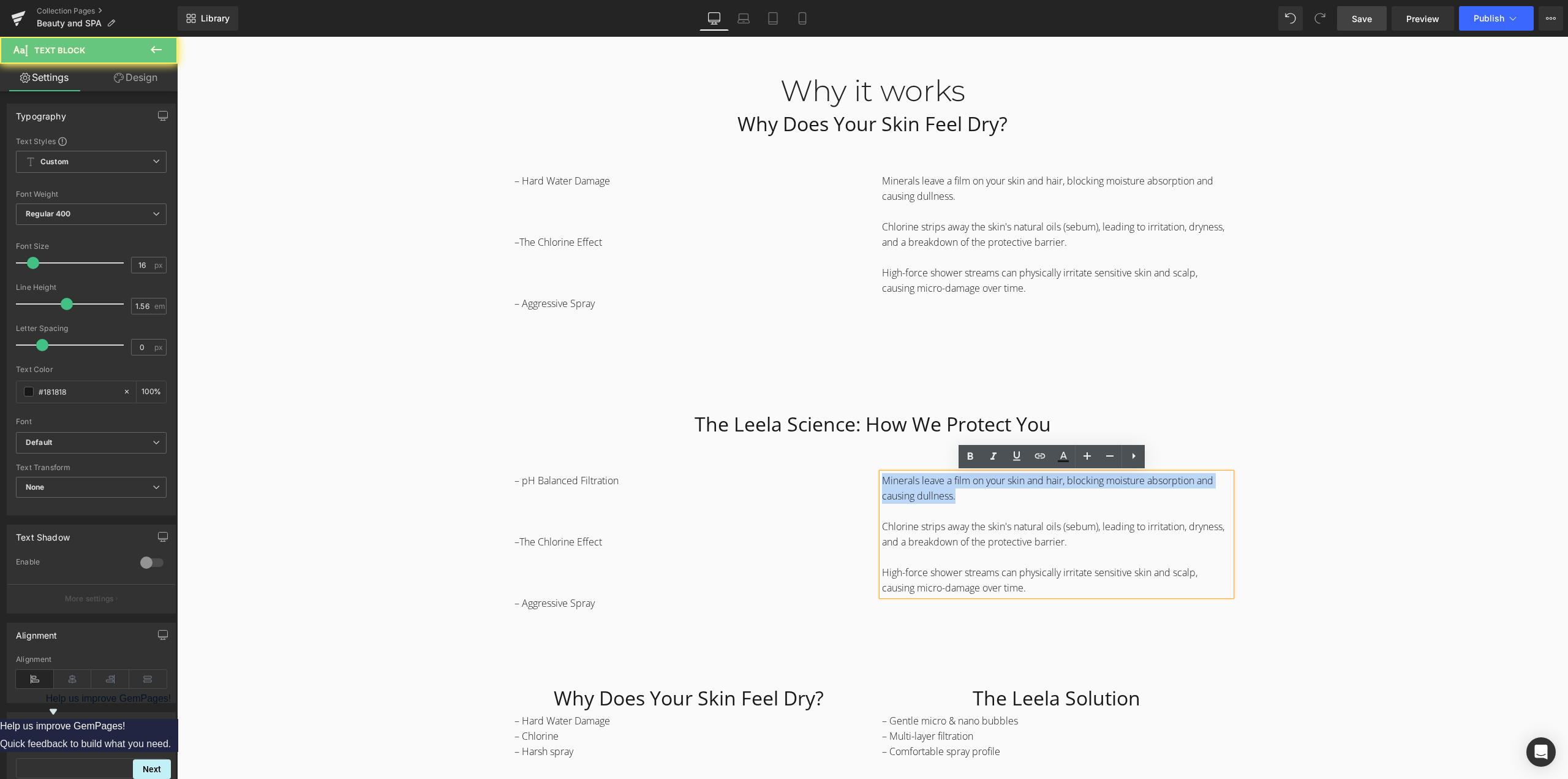
drag, startPoint x: 928, startPoint y: 491, endPoint x: 811, endPoint y: 471, distance: 118.7
click at [811, 471] on div "– pH Balanced Filtration –The Chlorine Effect – Aggressive Spray Text Block Min…" at bounding box center [872, 550] width 735 height 210
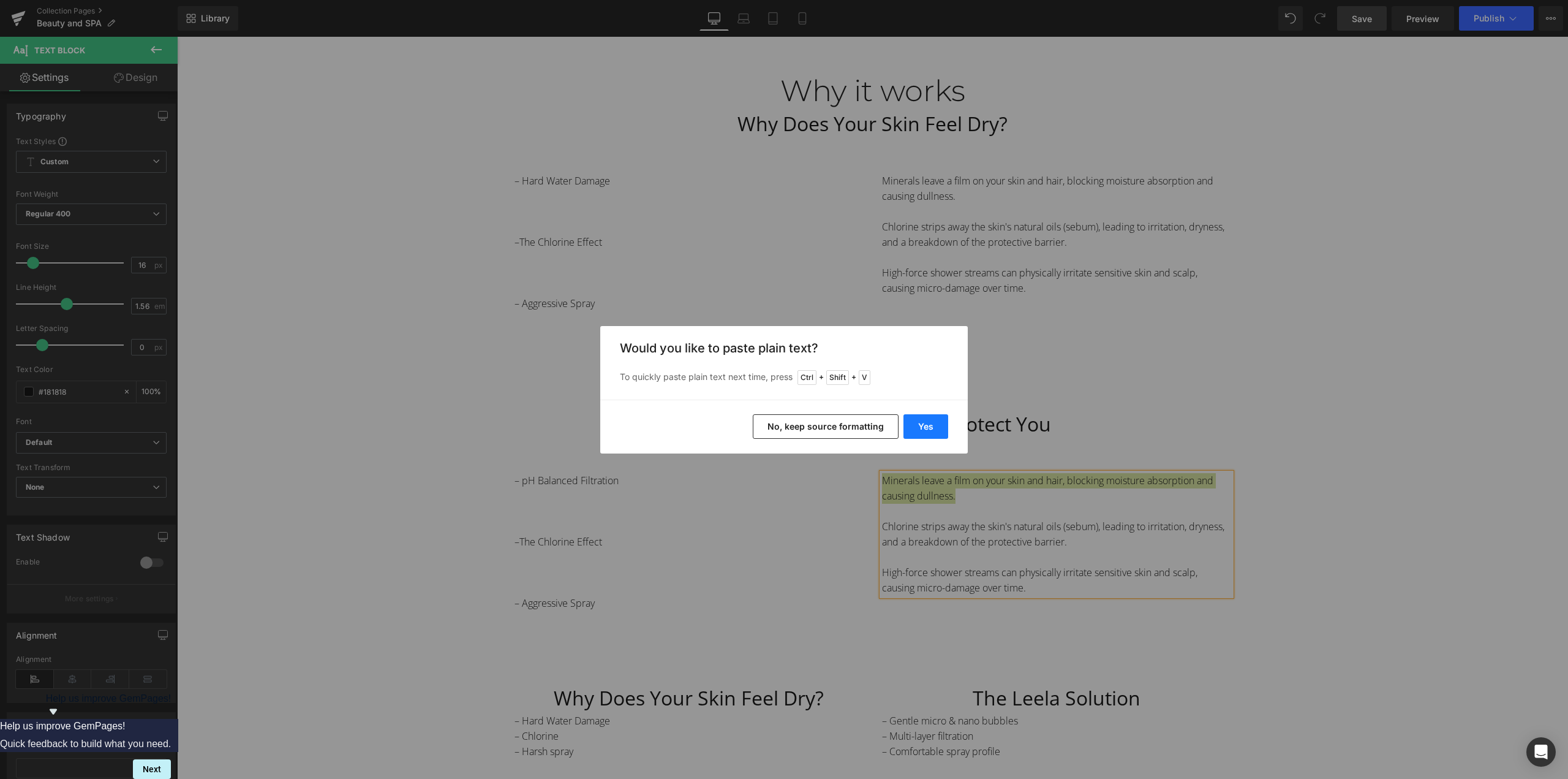
drag, startPoint x: 929, startPoint y: 428, endPoint x: 983, endPoint y: 365, distance: 83.0
click at [929, 428] on button "Yes" at bounding box center [926, 426] width 44 height 24
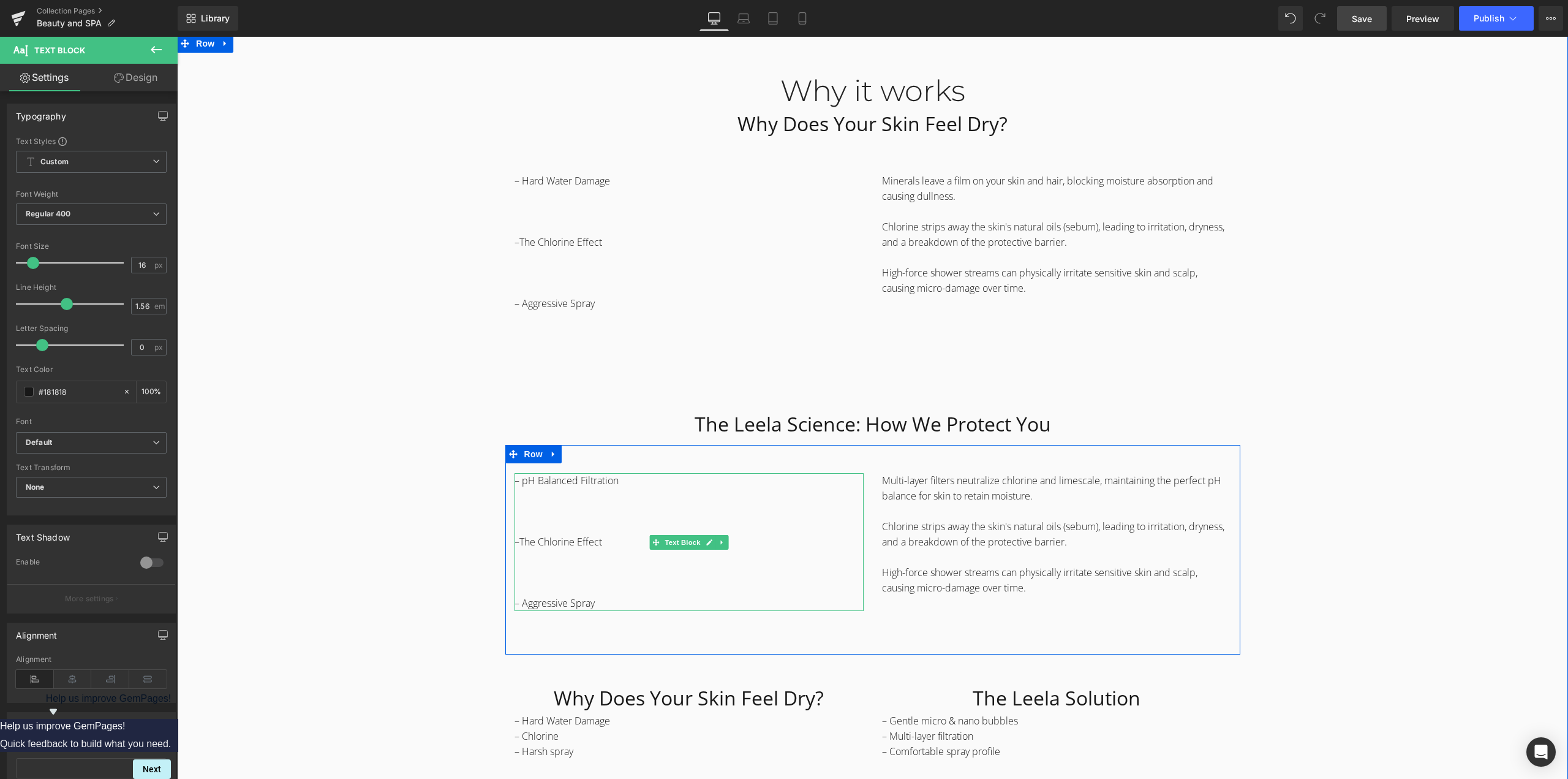
click at [559, 541] on span "–The Chlorine Effect" at bounding box center [558, 542] width 88 height 13
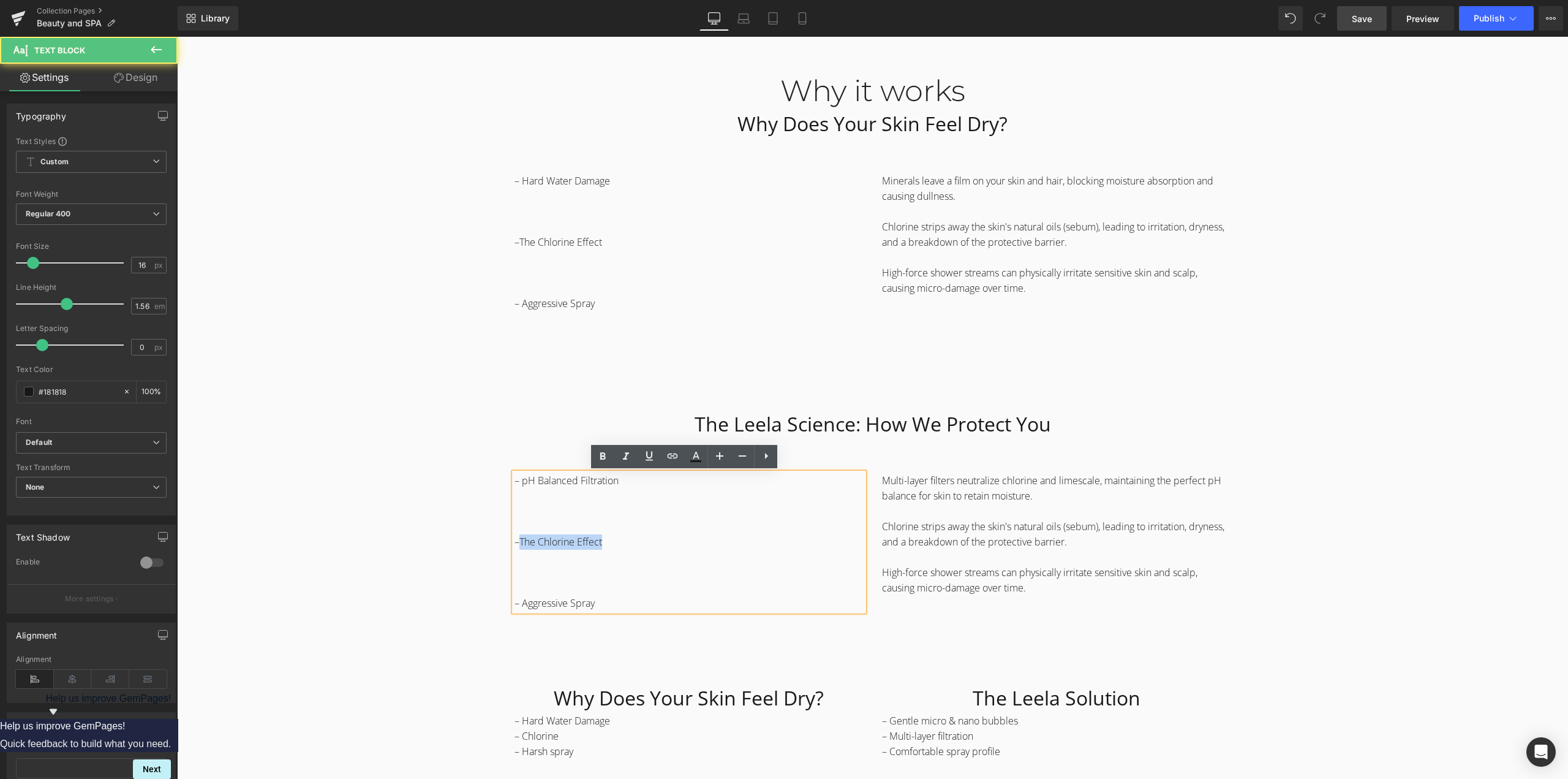
drag, startPoint x: 515, startPoint y: 544, endPoint x: 646, endPoint y: 556, distance: 131.5
click at [646, 556] on div "– pH Balanced Filtration –The Chlorine Effect – Aggressive Spray" at bounding box center [689, 542] width 349 height 138
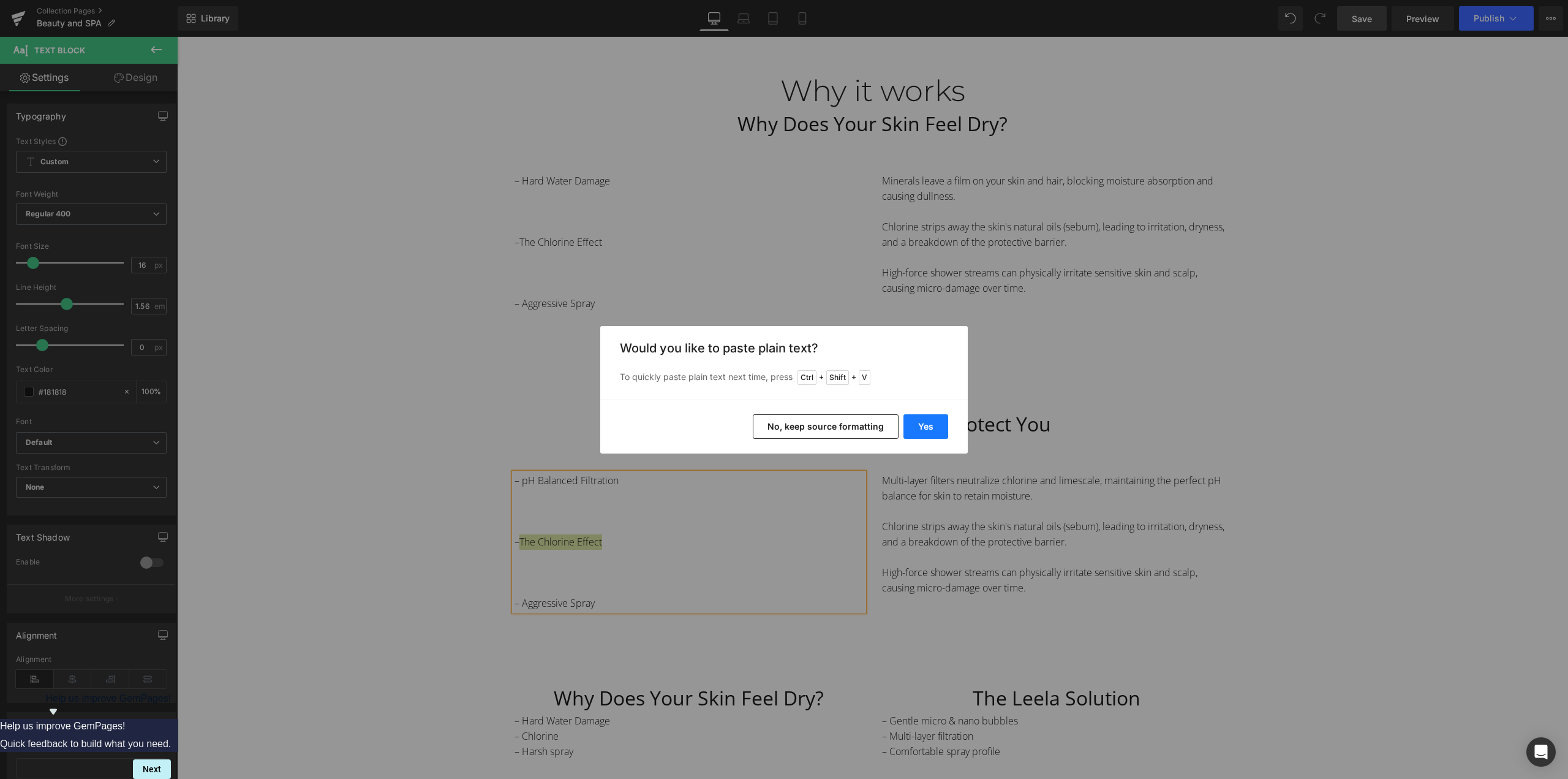
drag, startPoint x: 937, startPoint y: 422, endPoint x: 758, endPoint y: 385, distance: 182.8
click at [937, 422] on button "Yes" at bounding box center [926, 426] width 44 height 24
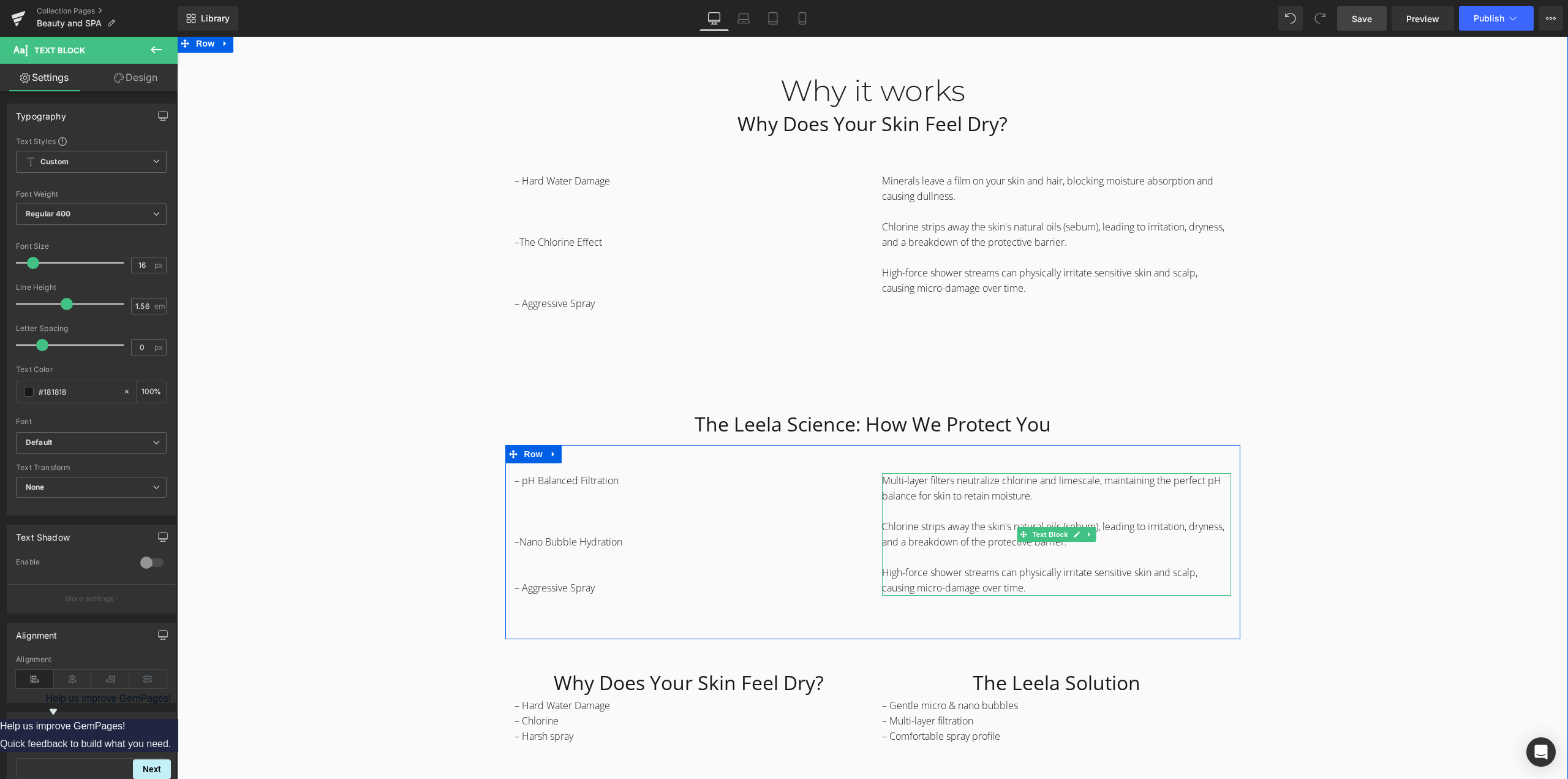
click at [917, 533] on p "Chlorine strips away the skin's natural oils (sebum), leading to irritation, dr…" at bounding box center [1056, 533] width 349 height 30
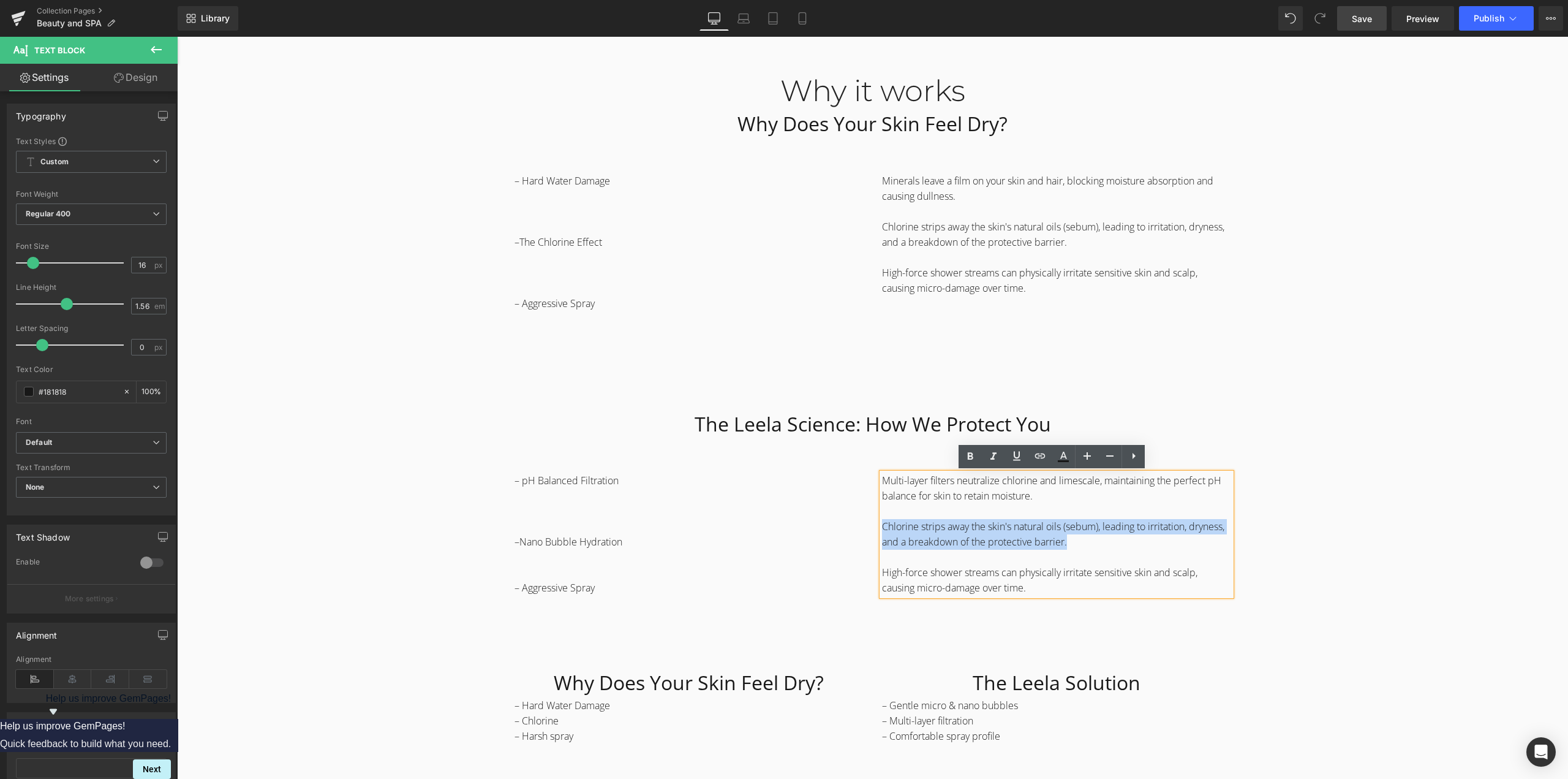
drag, startPoint x: 1108, startPoint y: 548, endPoint x: 862, endPoint y: 520, distance: 247.6
click at [862, 520] on div "– pH Balanced Filtration –Nano Bubble Hydration – Aggressive Spray Text Block M…" at bounding box center [872, 542] width 735 height 194
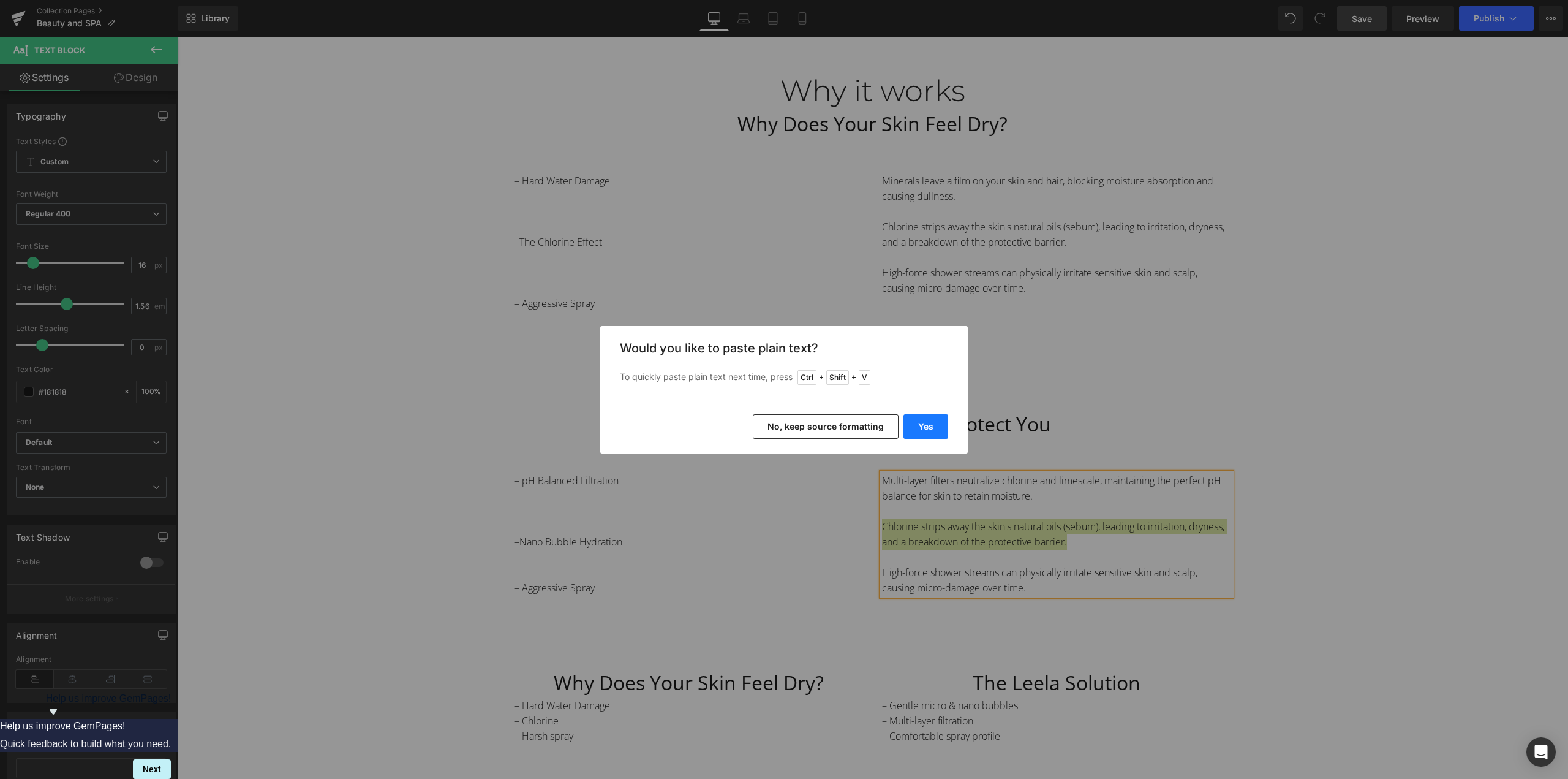
click at [934, 422] on button "Yes" at bounding box center [926, 426] width 44 height 24
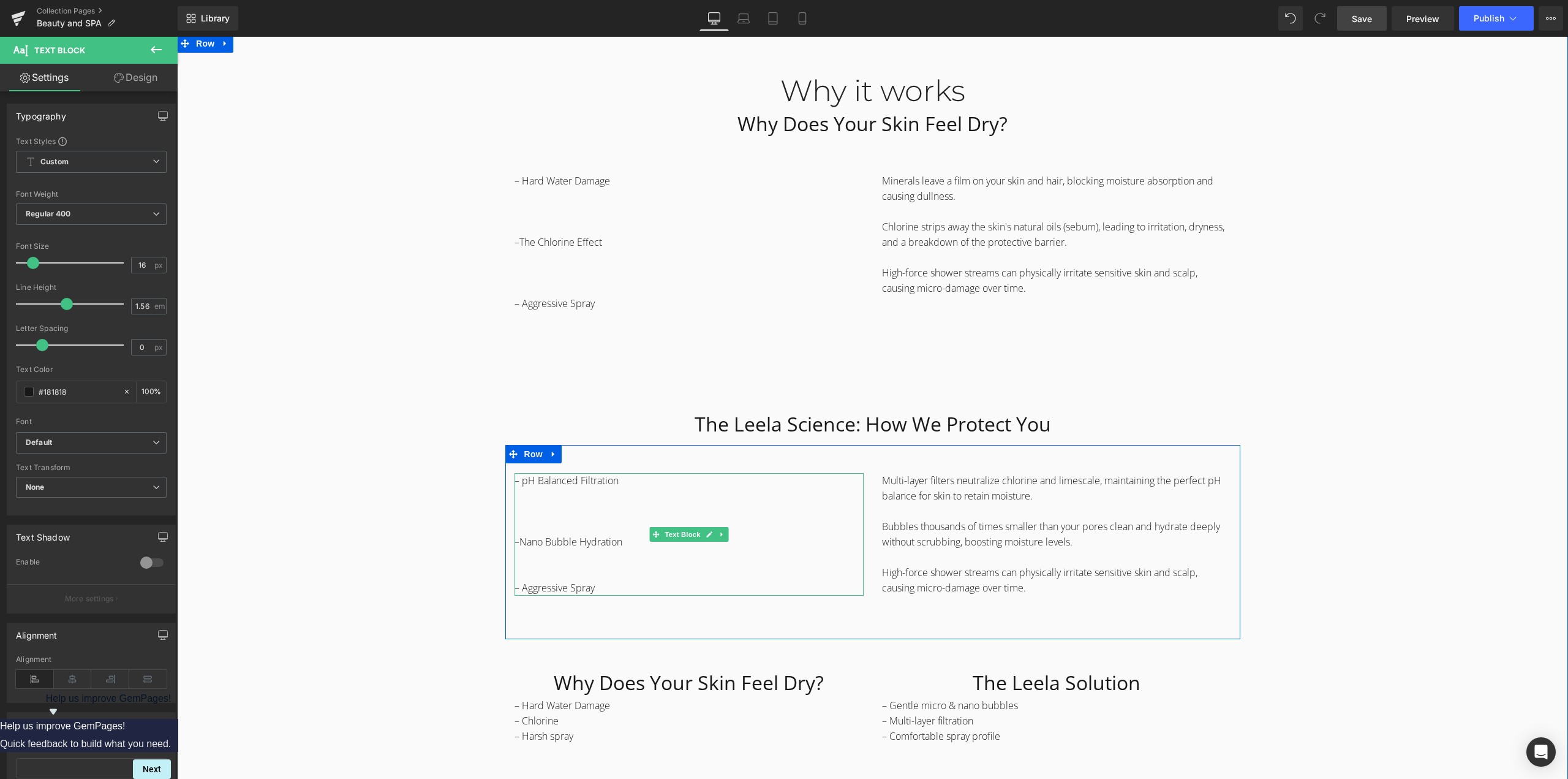
click at [549, 587] on p "– Aggressive Spray" at bounding box center [689, 587] width 349 height 16
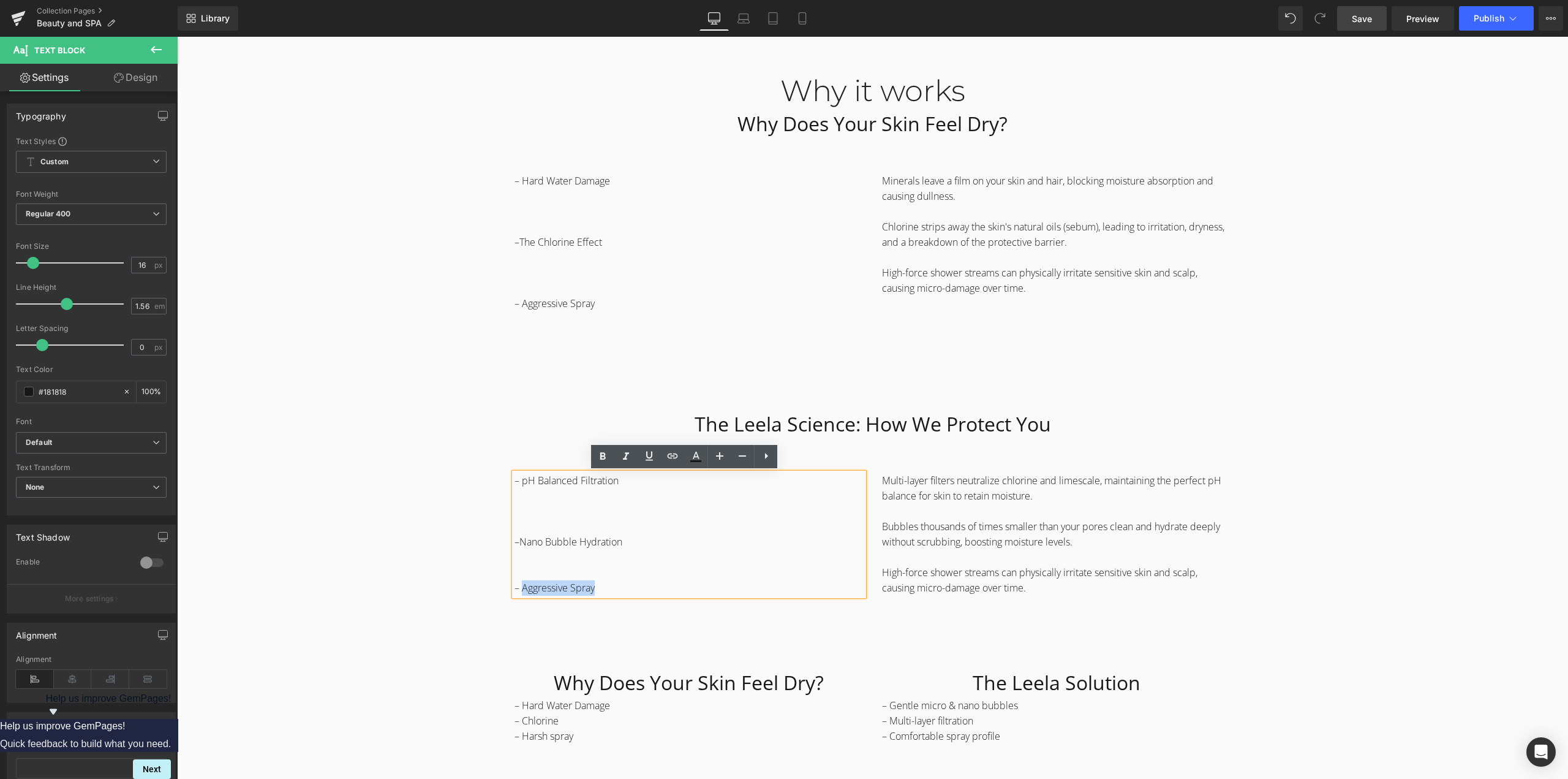
drag, startPoint x: 517, startPoint y: 589, endPoint x: 675, endPoint y: 589, distance: 158.0
click at [675, 589] on p "– Aggressive Spray" at bounding box center [689, 587] width 349 height 16
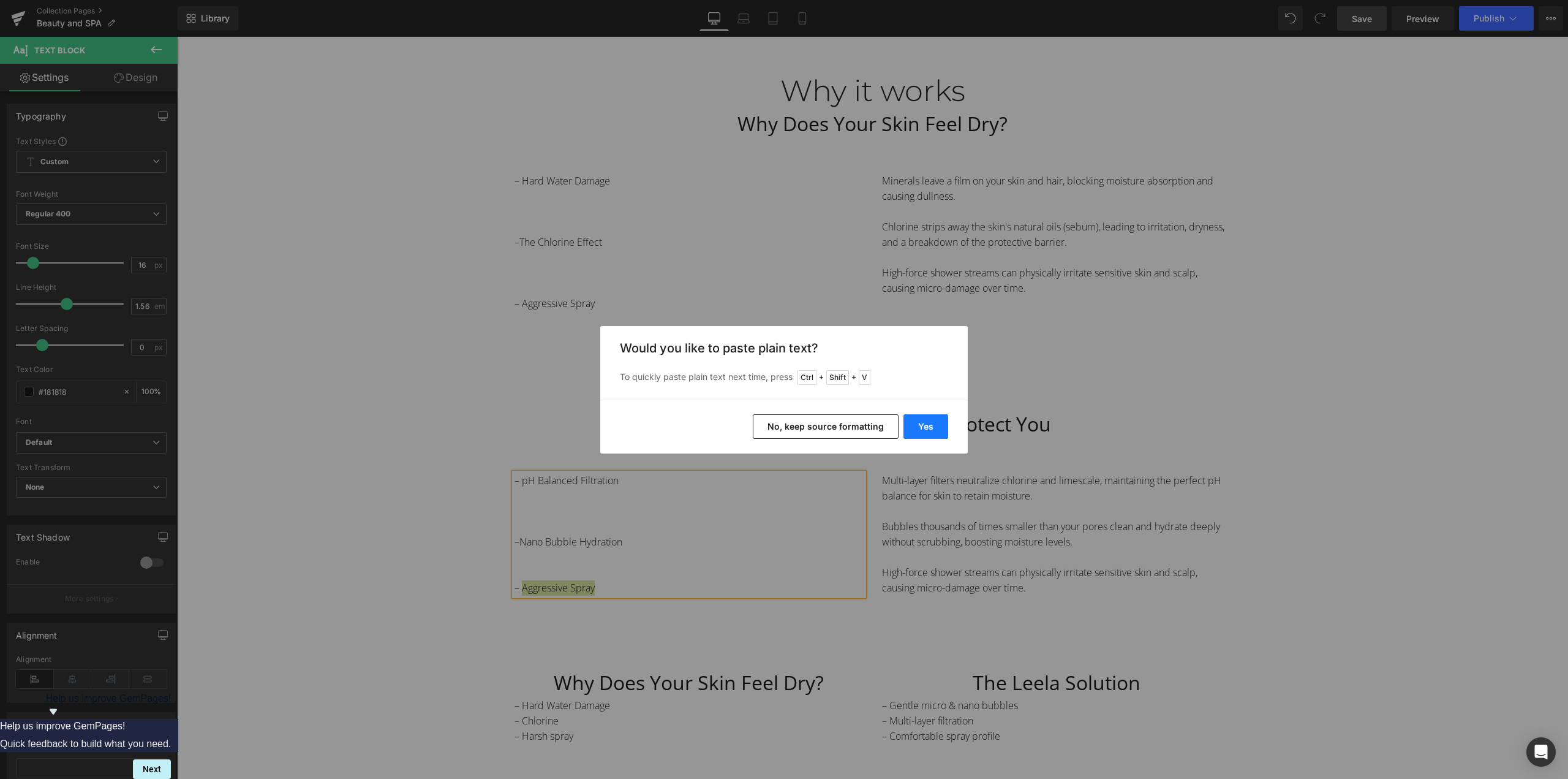
click at [904, 424] on button "Yes" at bounding box center [926, 426] width 44 height 24
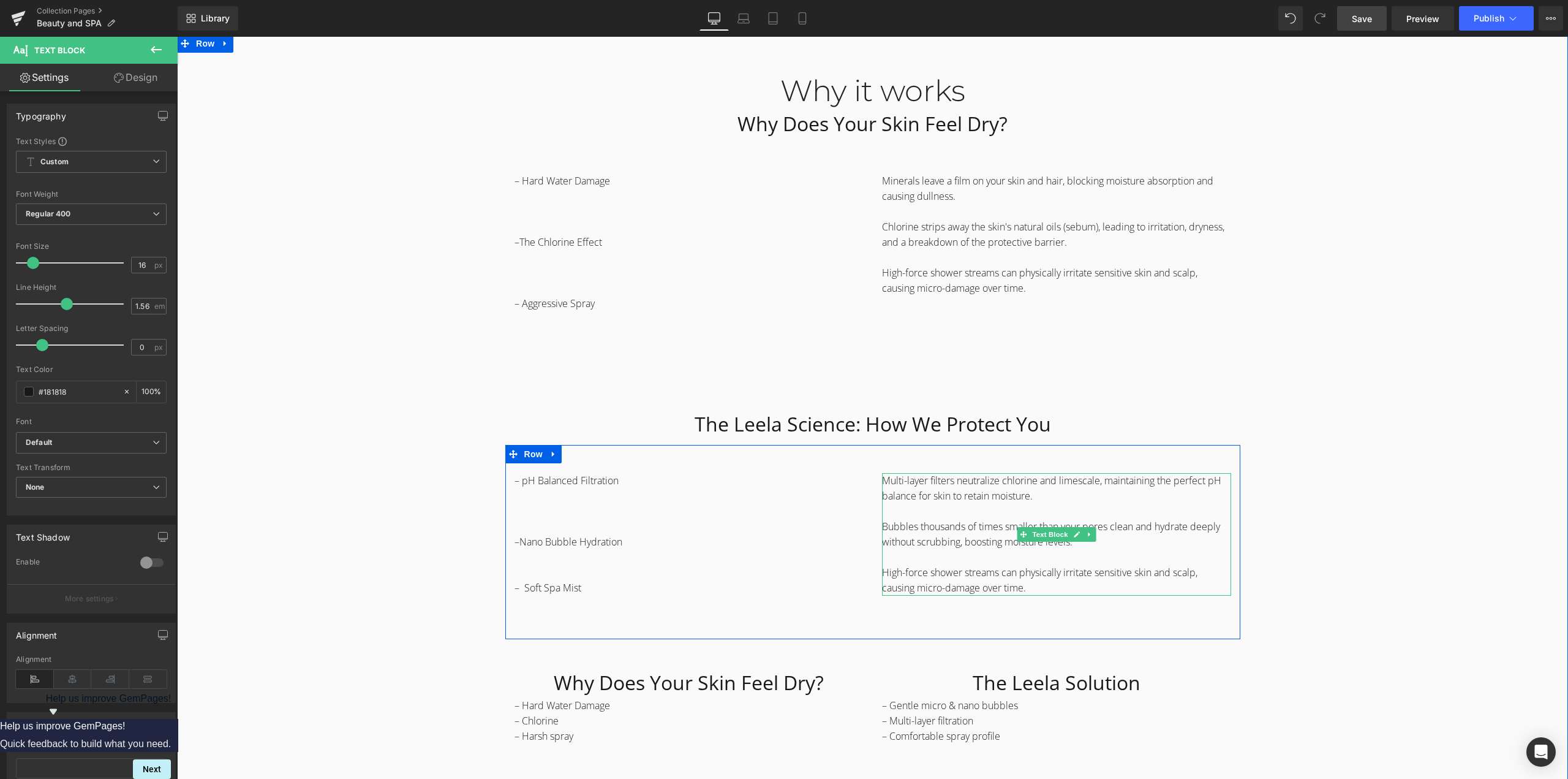
click at [921, 580] on p "High-force shower streams can physically irritate sensitive skin and scalp, cau…" at bounding box center [1056, 580] width 349 height 30
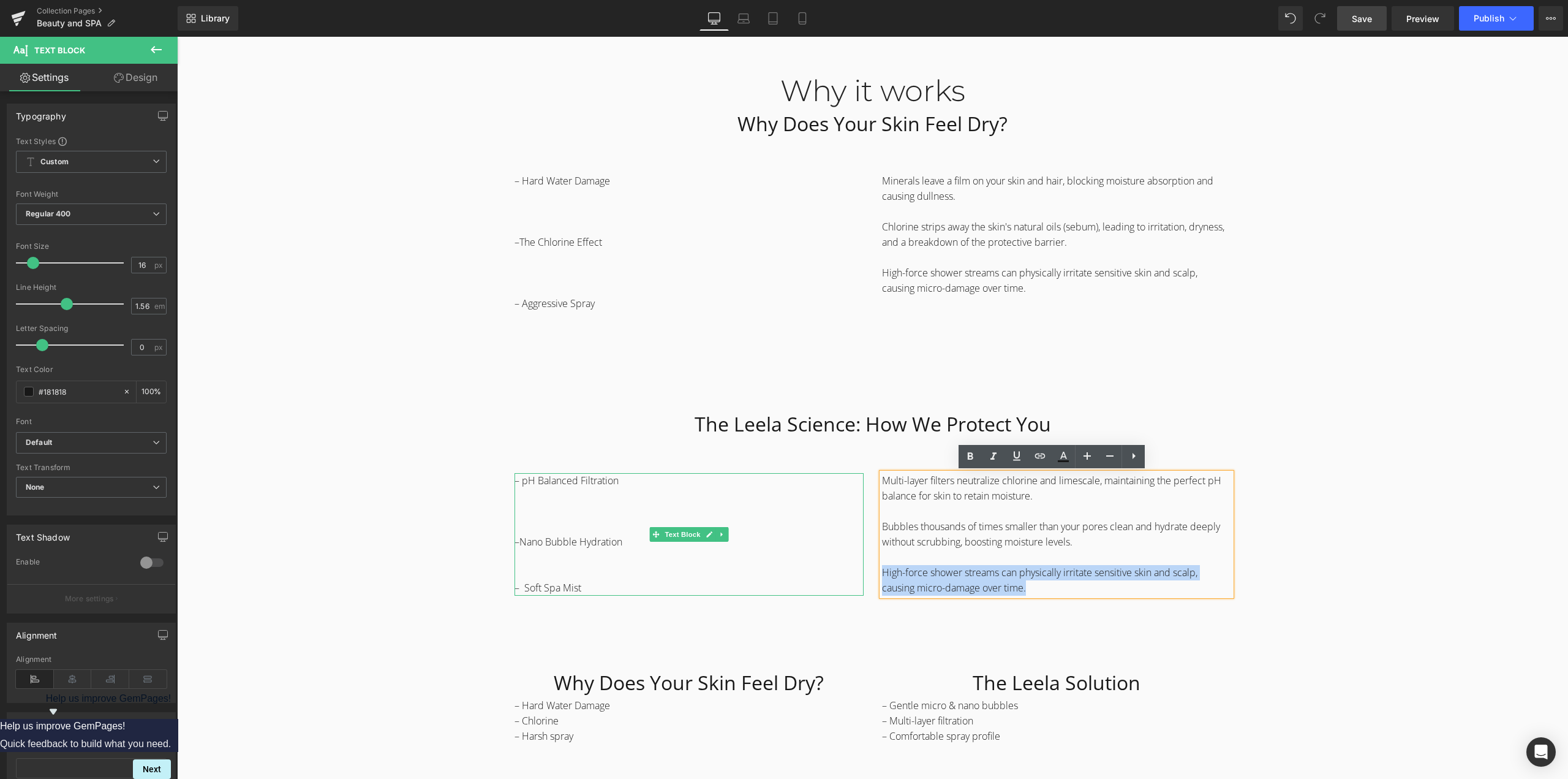
drag, startPoint x: 878, startPoint y: 590, endPoint x: 827, endPoint y: 571, distance: 54.4
click at [827, 571] on div "– pH Balanced Filtration –Nano Bubble Hydration – Soft Spa Mist Text Block Mult…" at bounding box center [872, 542] width 735 height 194
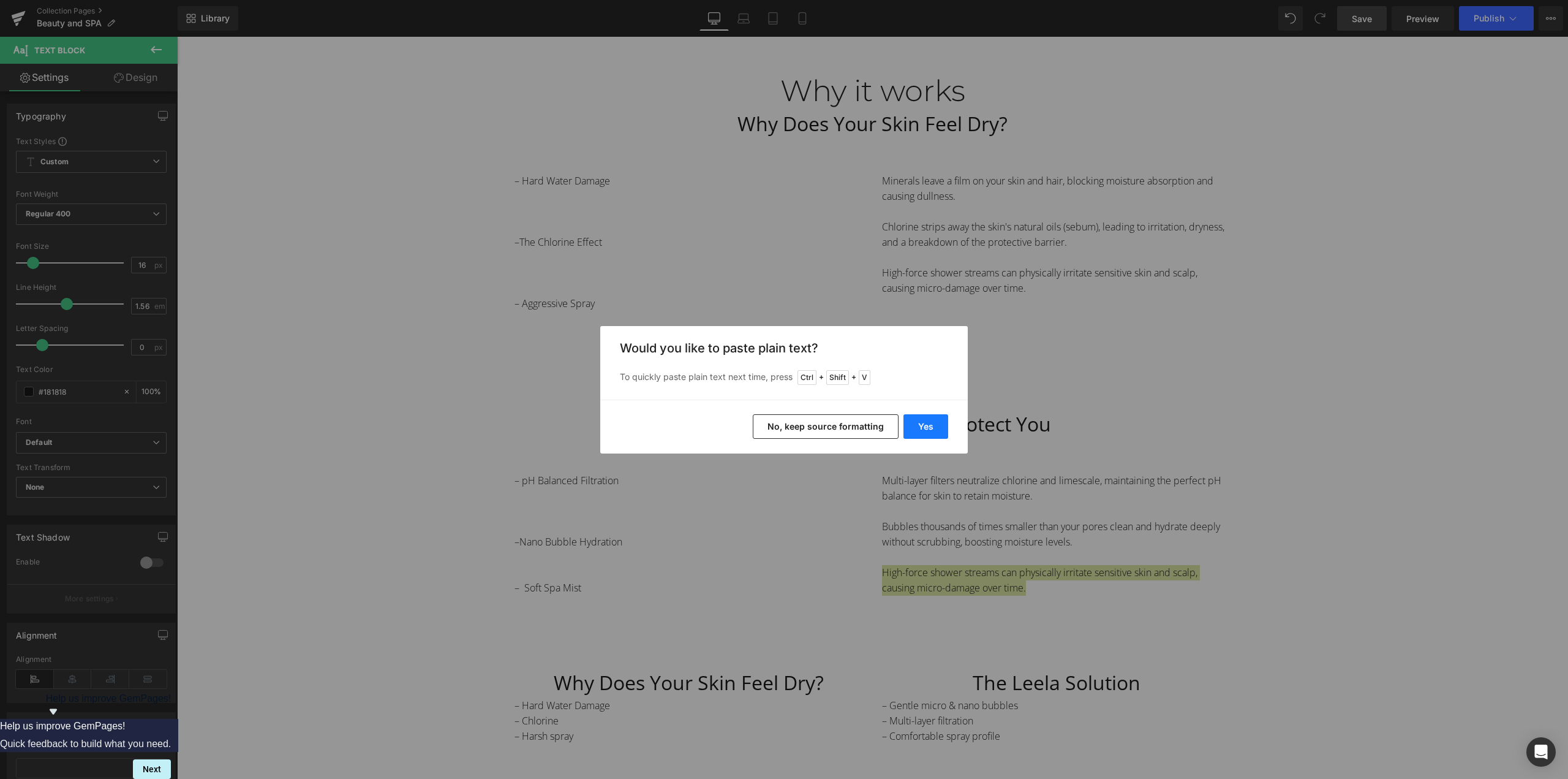
click at [929, 425] on button "Yes" at bounding box center [926, 426] width 44 height 24
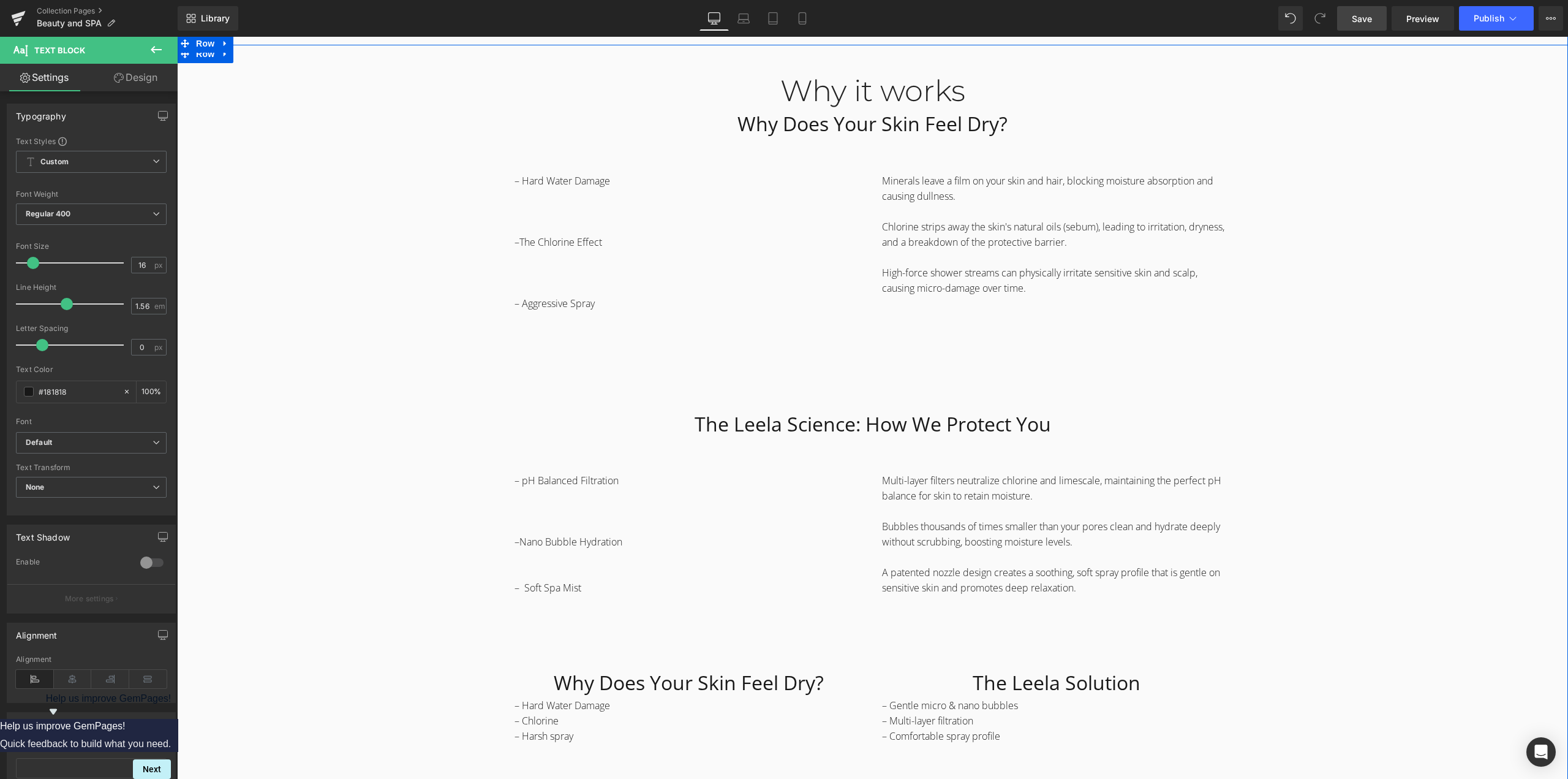
click at [1282, 480] on div "Why it works Heading Why Does Your Skin Feel Dry? Heading Row – Hard Water Dama…" at bounding box center [872, 508] width 1391 height 906
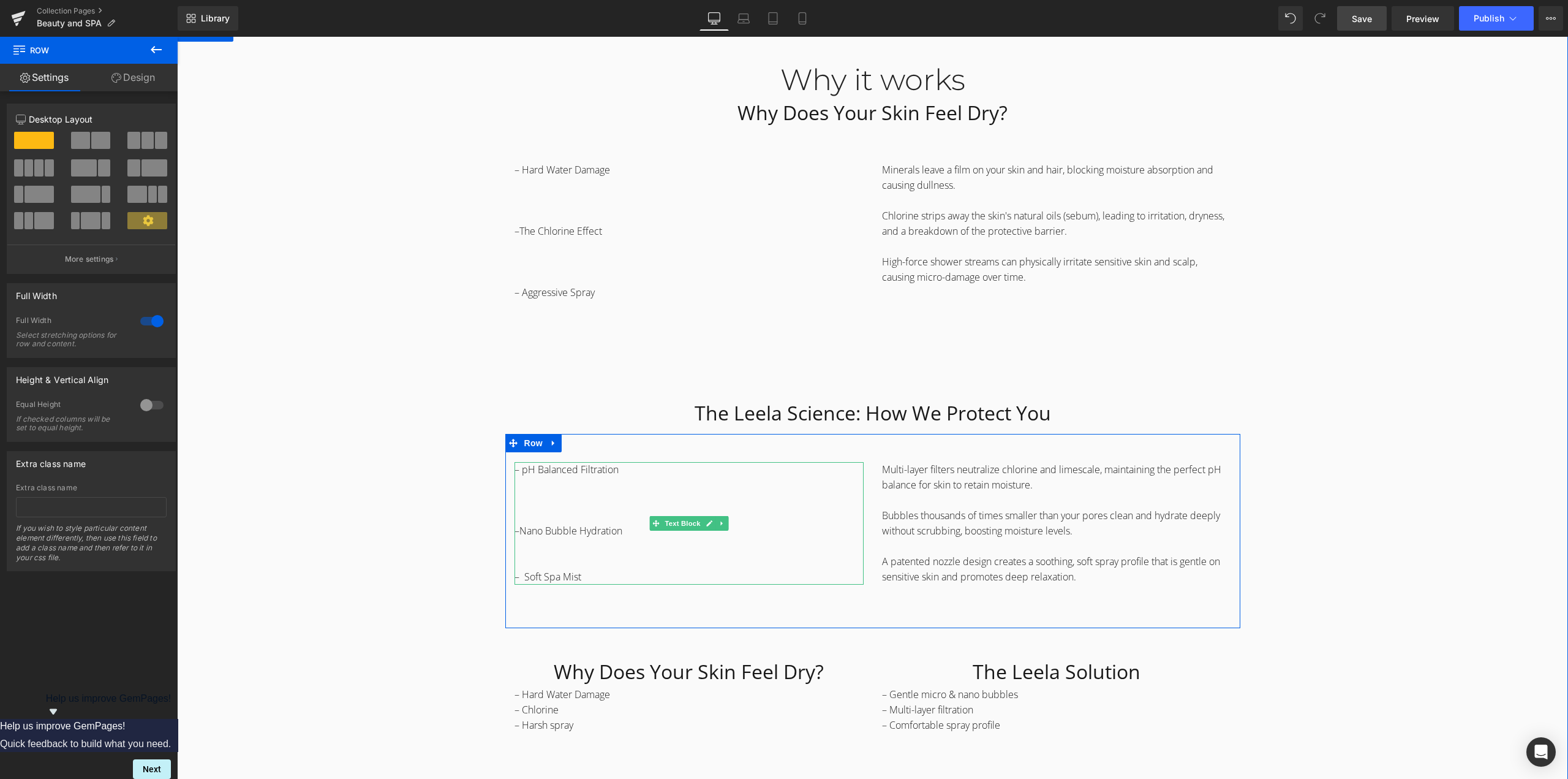
scroll to position [1593, 0]
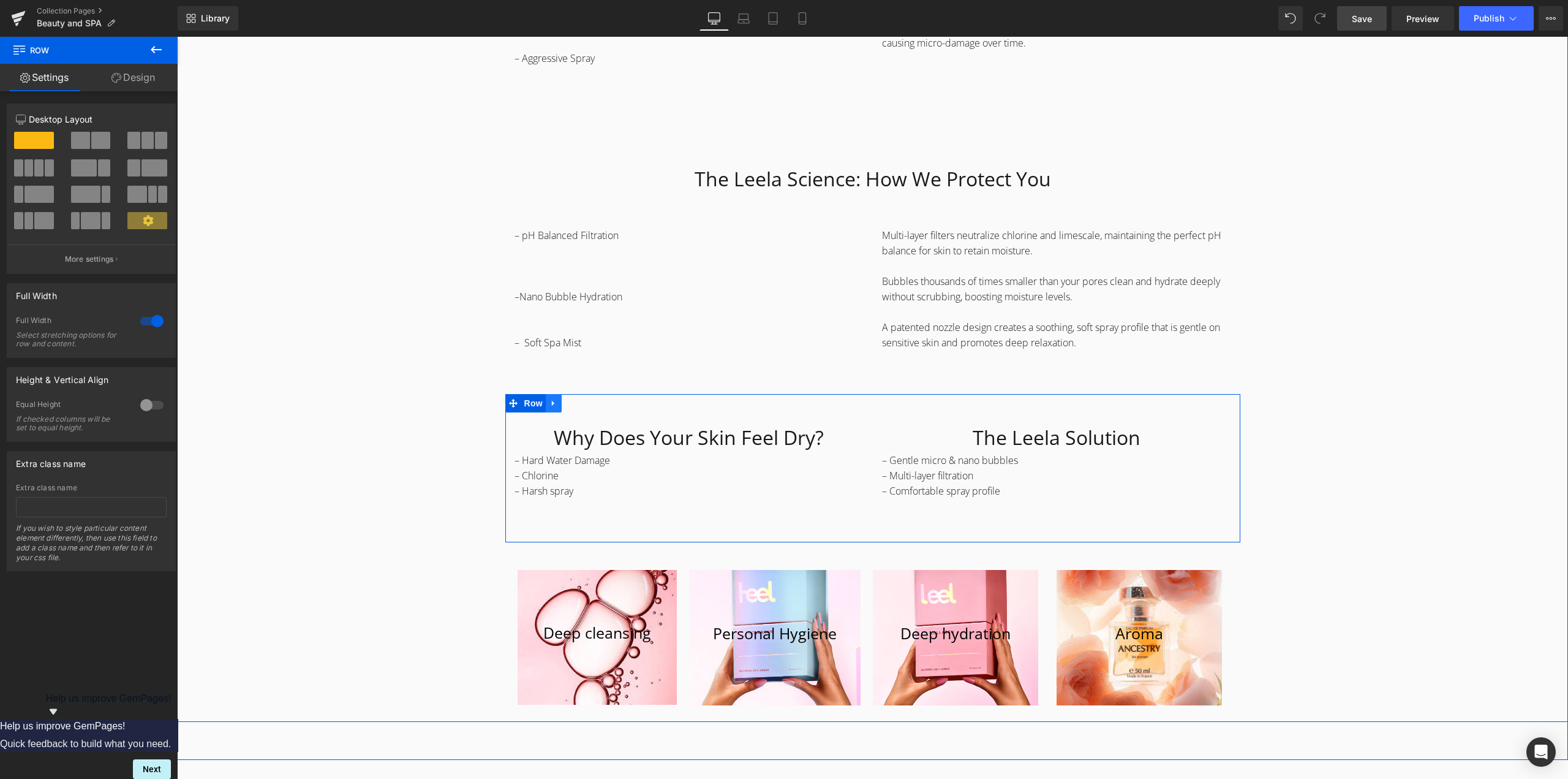
click at [552, 405] on icon at bounding box center [553, 403] width 9 height 9
click at [582, 401] on icon at bounding box center [585, 403] width 9 height 9
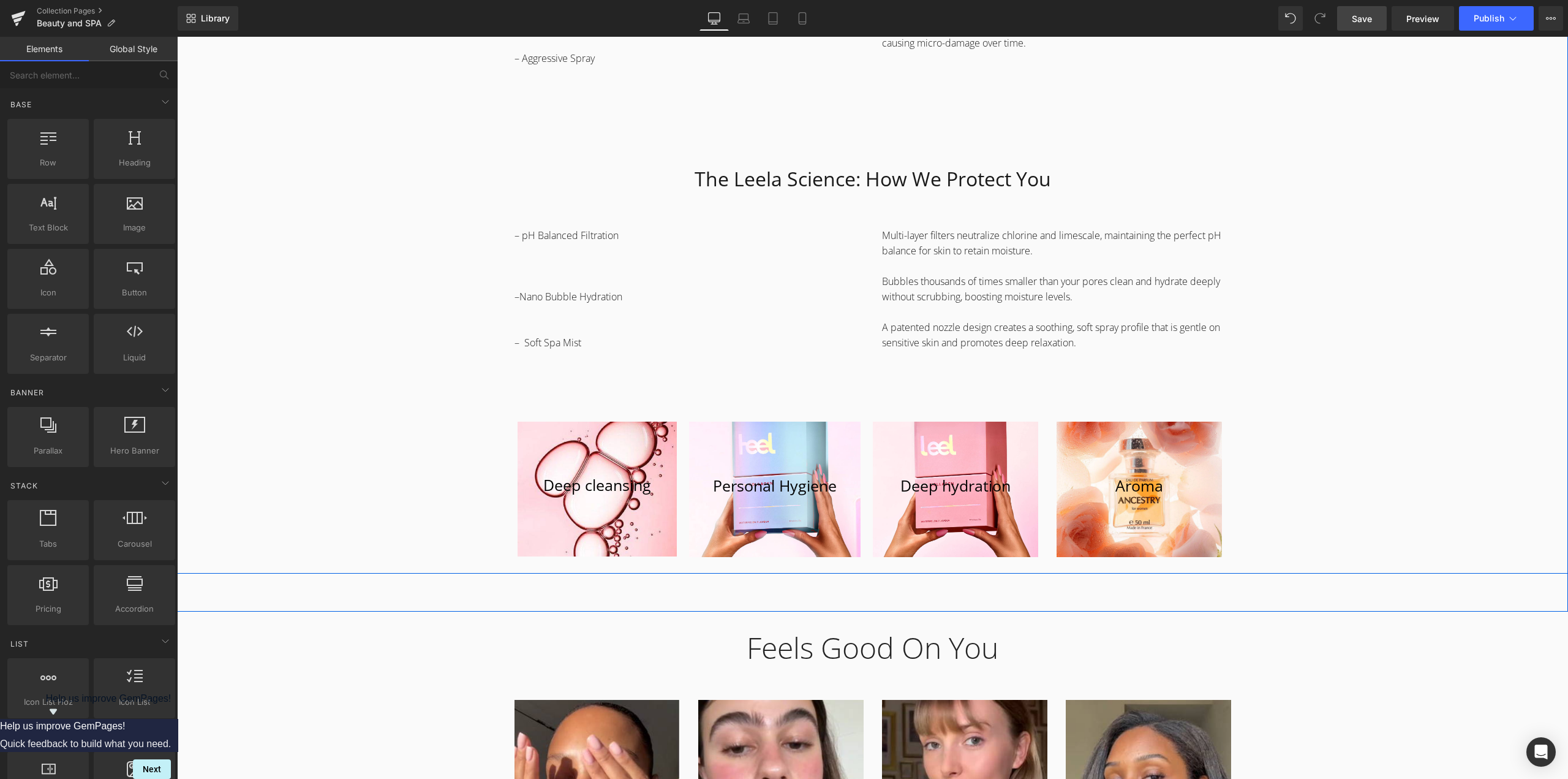
click at [1313, 362] on div "Why it works Heading Why Does Your Skin Feel Dry? Heading Row – Hard Water Dama…" at bounding box center [872, 188] width 1391 height 757
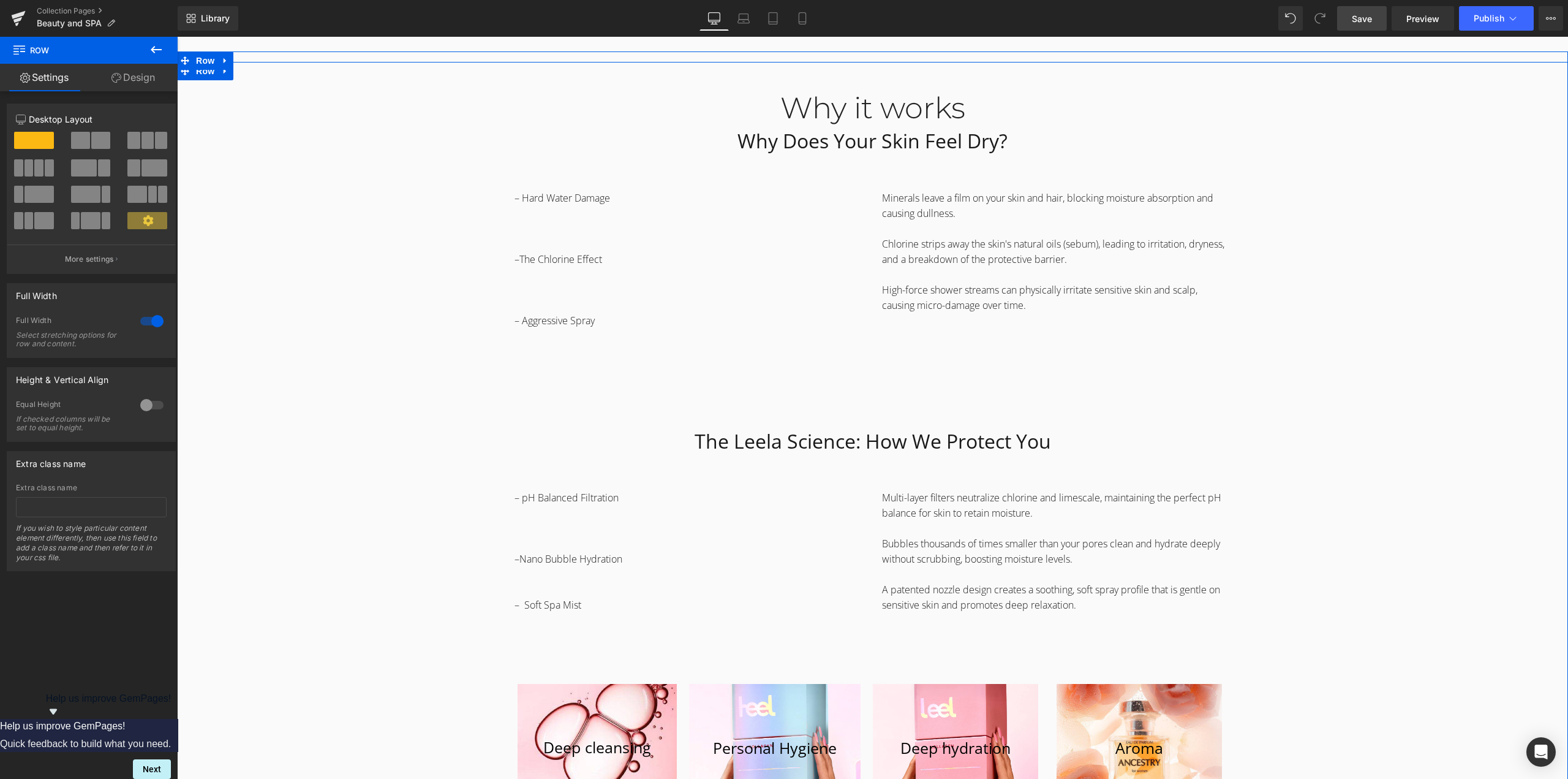
scroll to position [1287, 0]
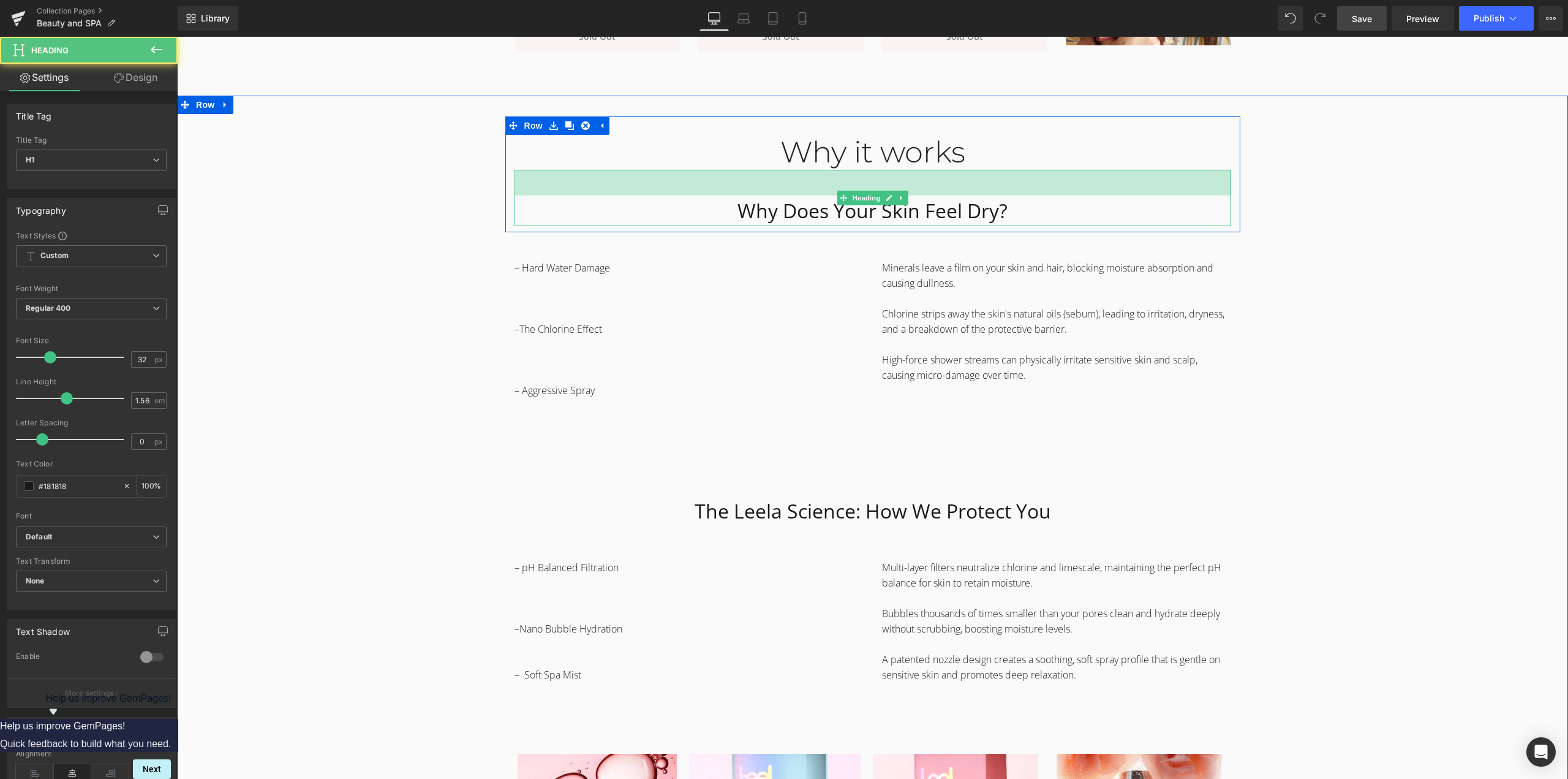
drag, startPoint x: 824, startPoint y: 171, endPoint x: 1324, endPoint y: 317, distance: 520.9
click at [830, 197] on div "Why Does Your Skin Feel Dry? Heading 42px" at bounding box center [872, 198] width 717 height 57
click at [1324, 317] on div "Why it works Heading Why Does Your Skin Feel Dry? Heading 42px Row – Hard Water…" at bounding box center [872, 508] width 1391 height 783
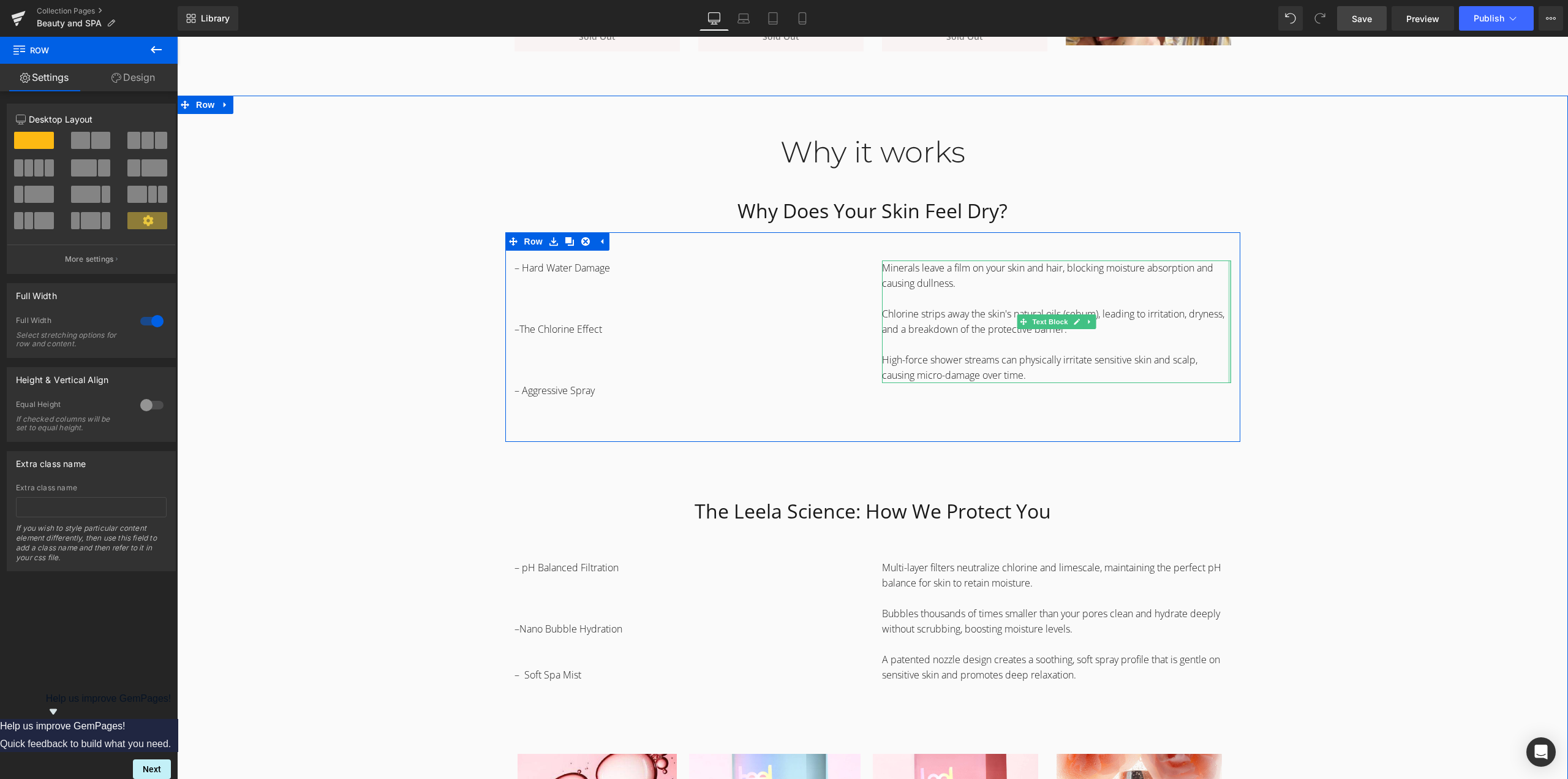
scroll to position [1409, 0]
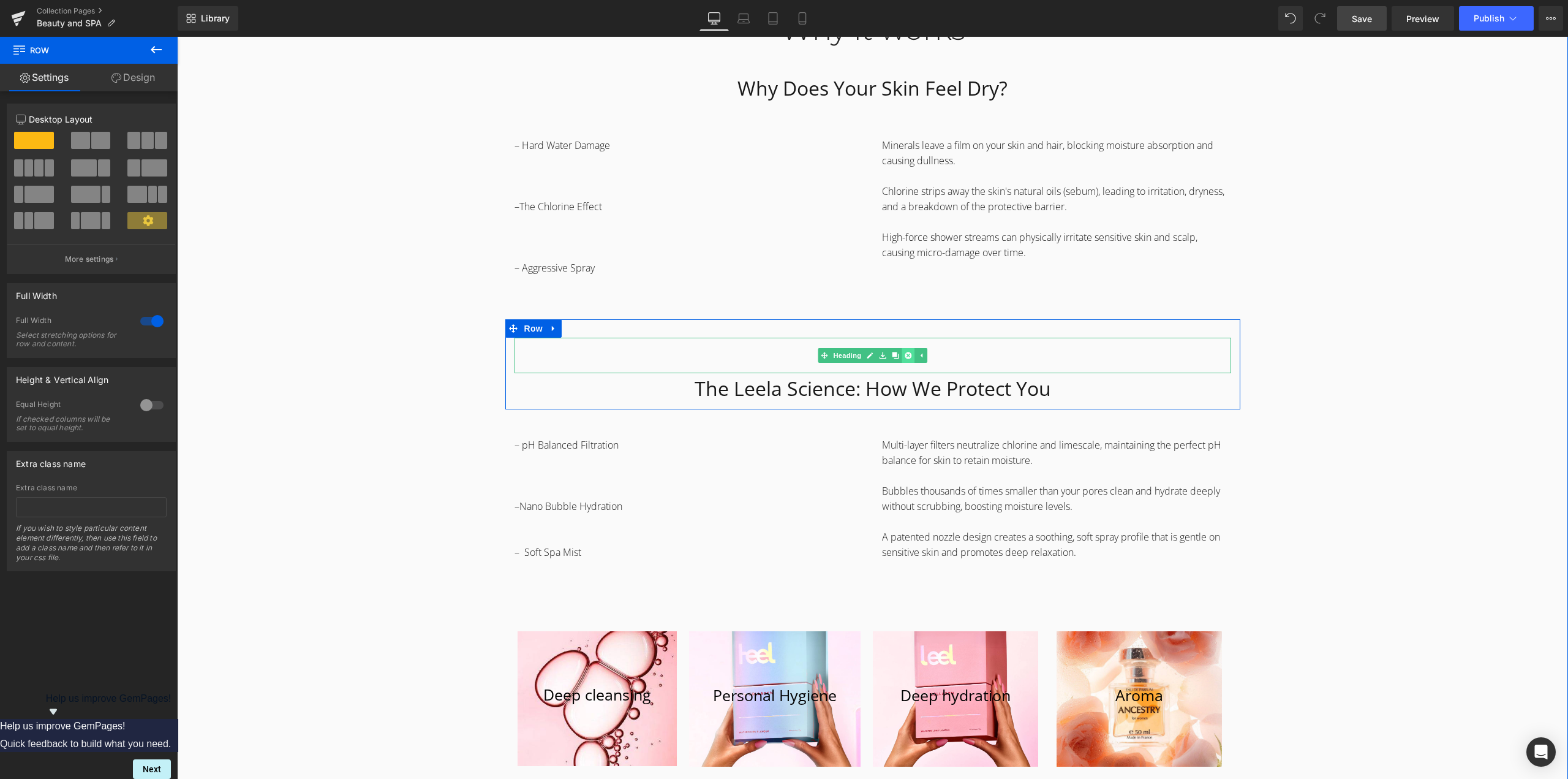
click at [907, 356] on link at bounding box center [907, 355] width 13 height 15
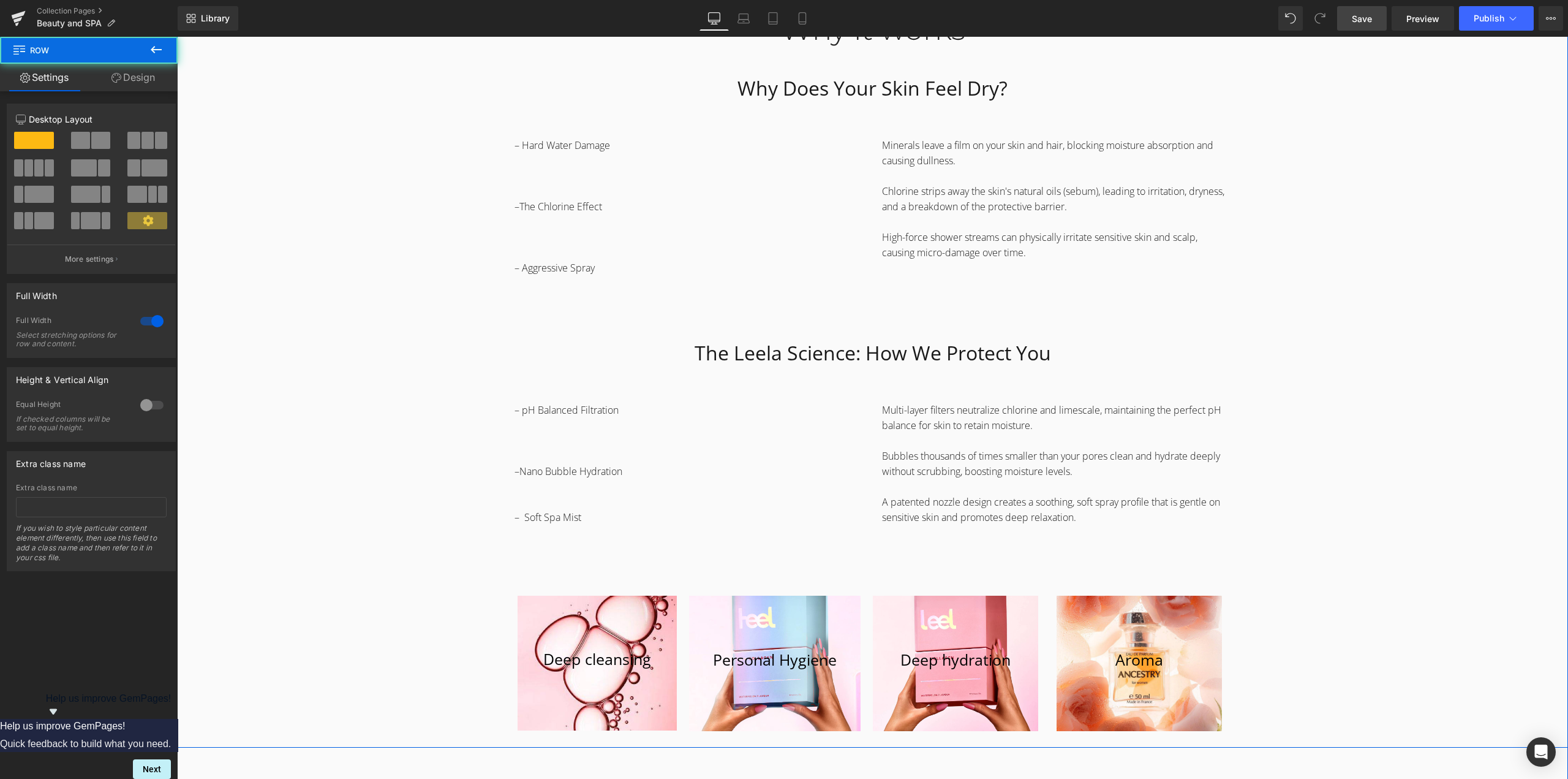
click at [1347, 366] on div "Why it works Heading Why Does Your Skin Feel Dry? Heading 42px Row – Hard Water…" at bounding box center [872, 368] width 1391 height 748
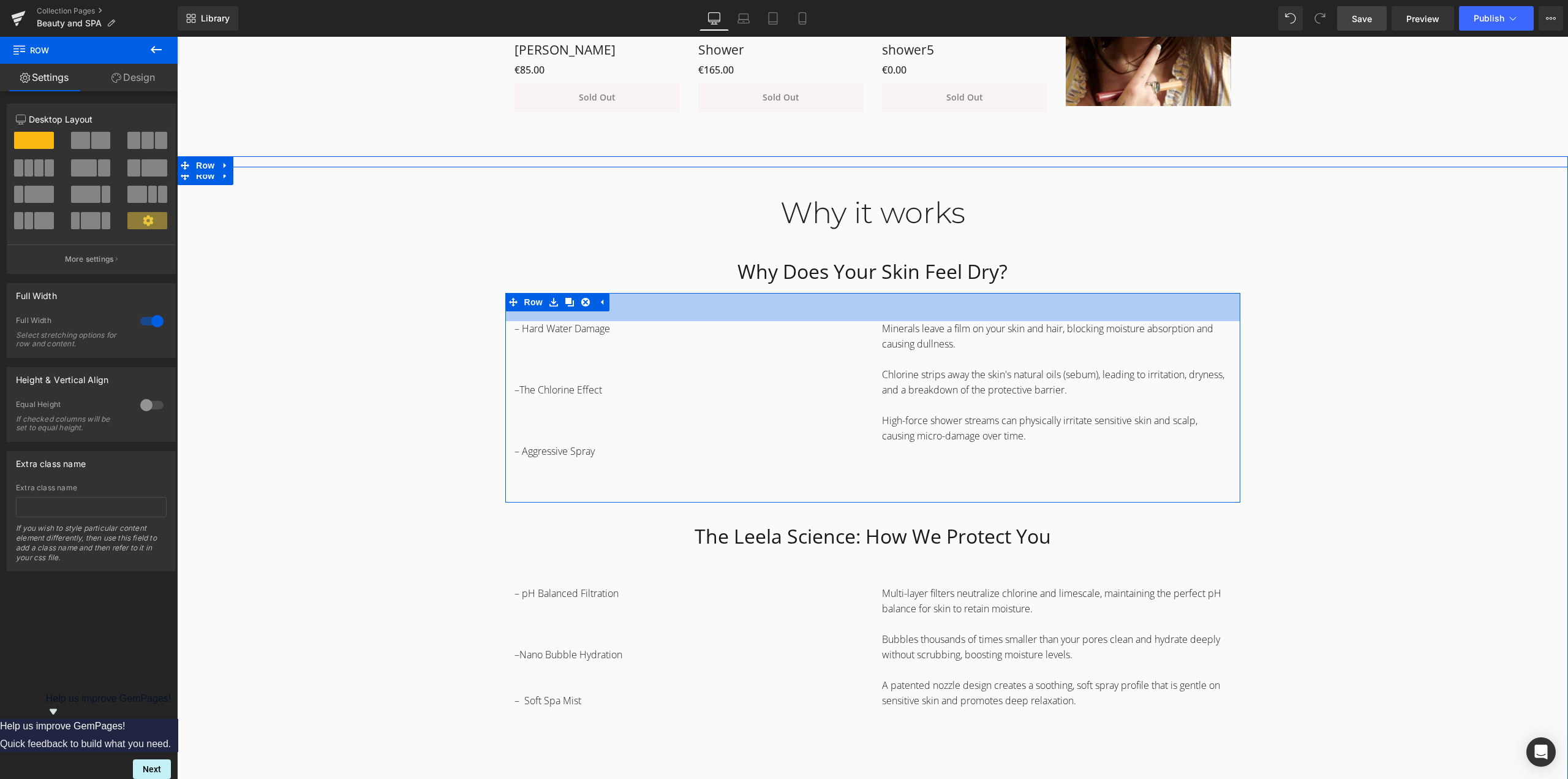
scroll to position [1225, 0]
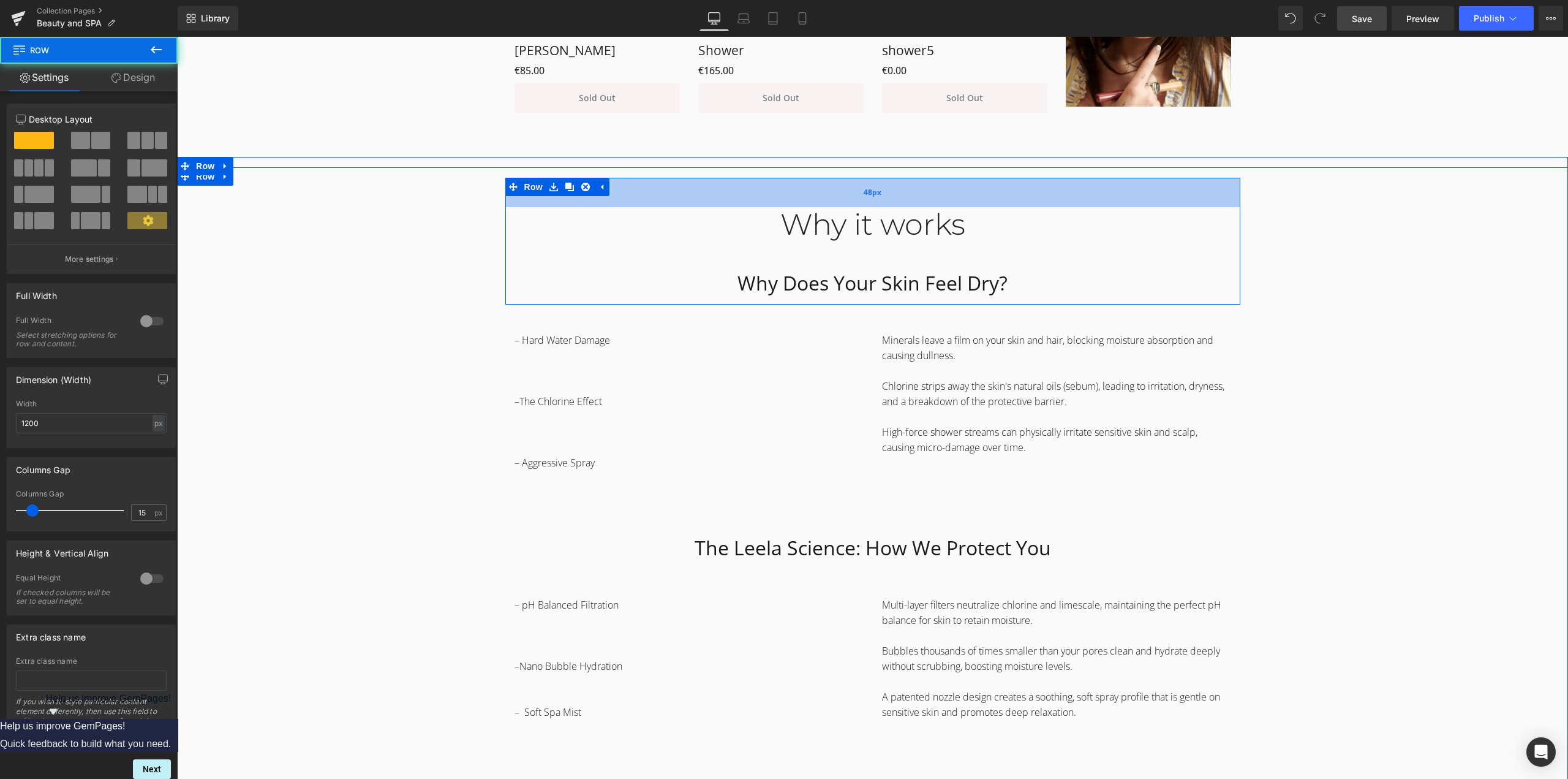
drag, startPoint x: 850, startPoint y: 188, endPoint x: 852, endPoint y: 199, distance: 11.2
click at [852, 199] on div "48px" at bounding box center [872, 192] width 735 height 30
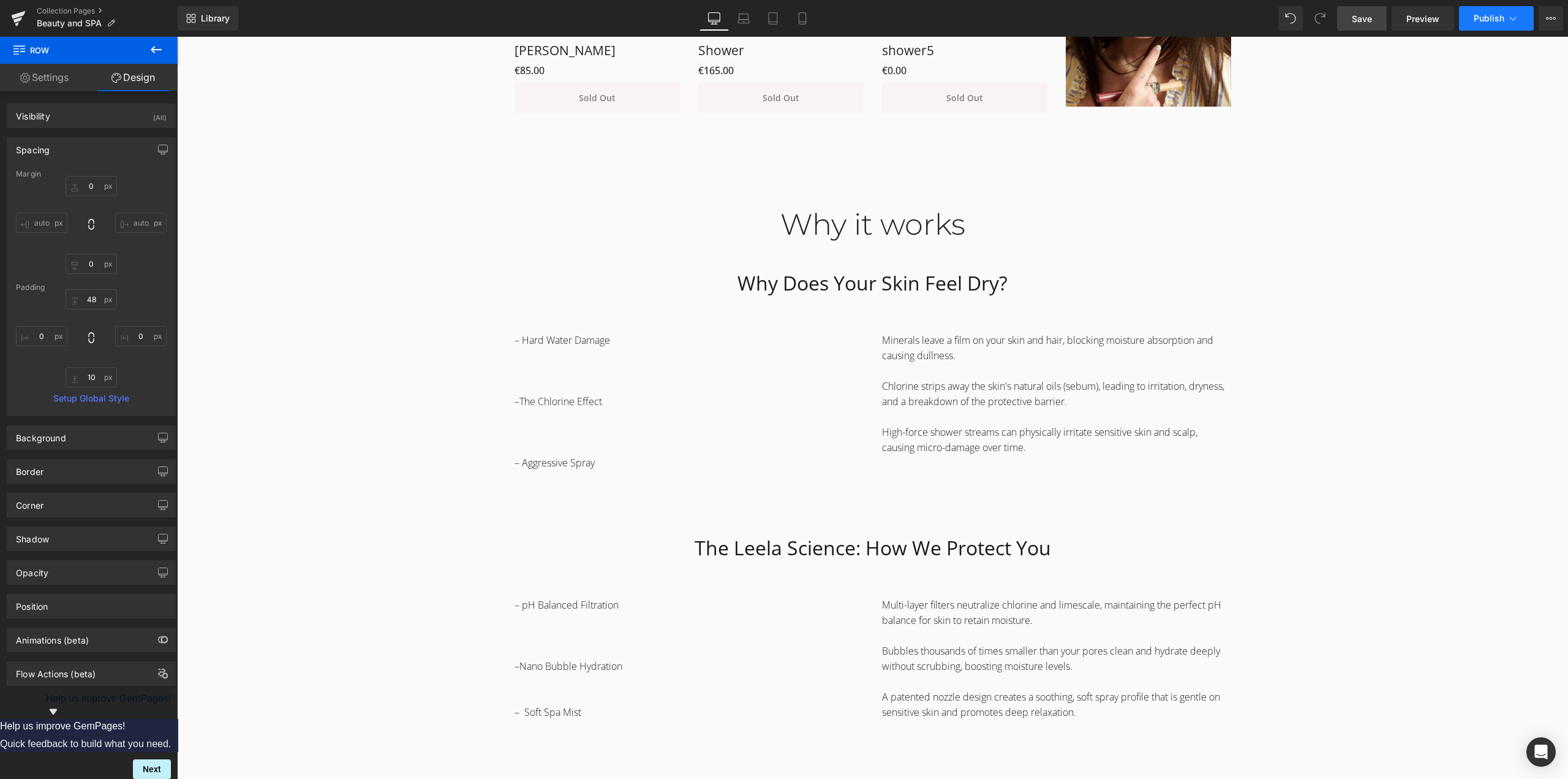
click at [1497, 25] on button "Publish" at bounding box center [1496, 18] width 75 height 24
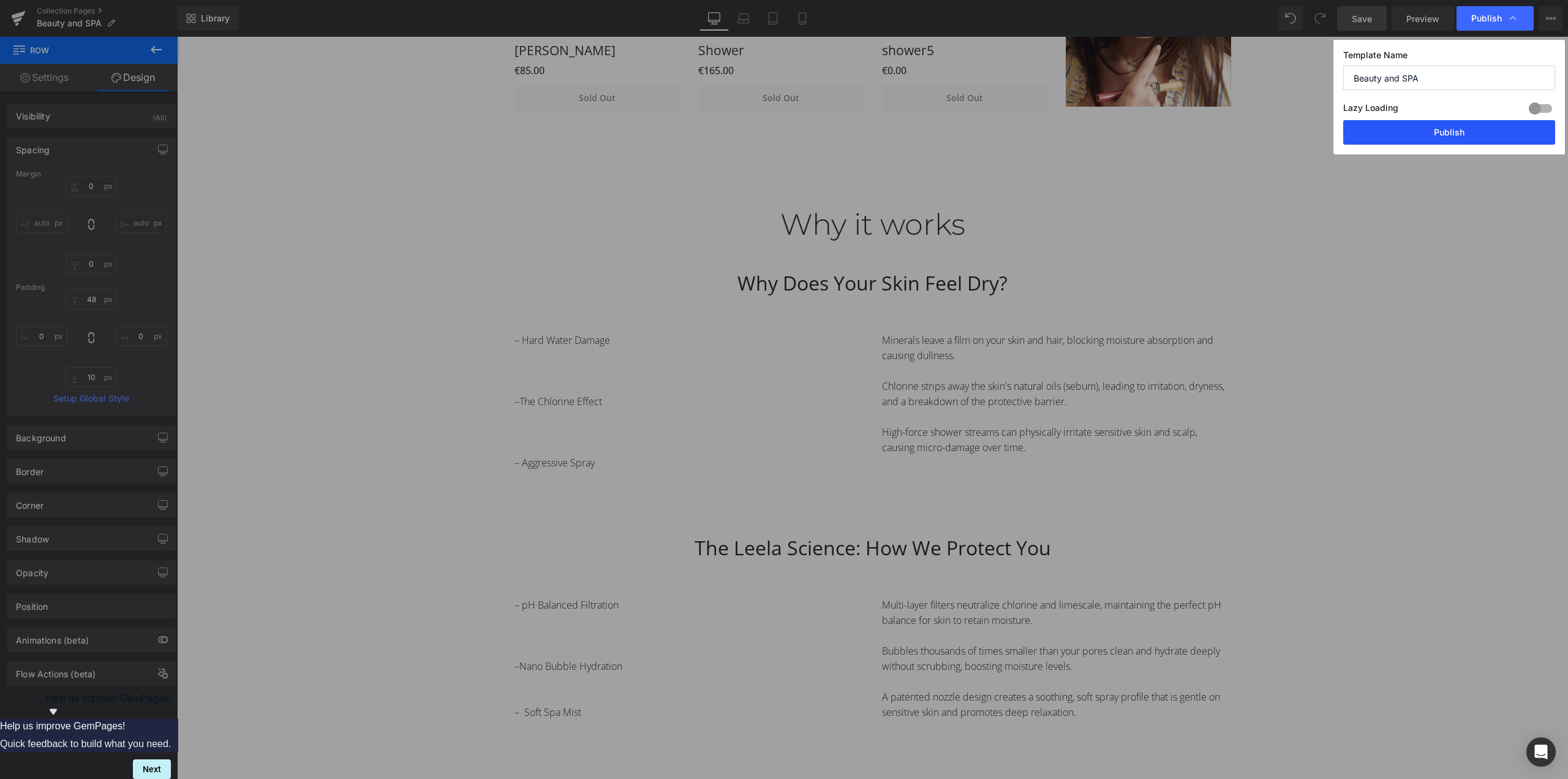
click at [1440, 129] on button "Publish" at bounding box center [1449, 132] width 212 height 24
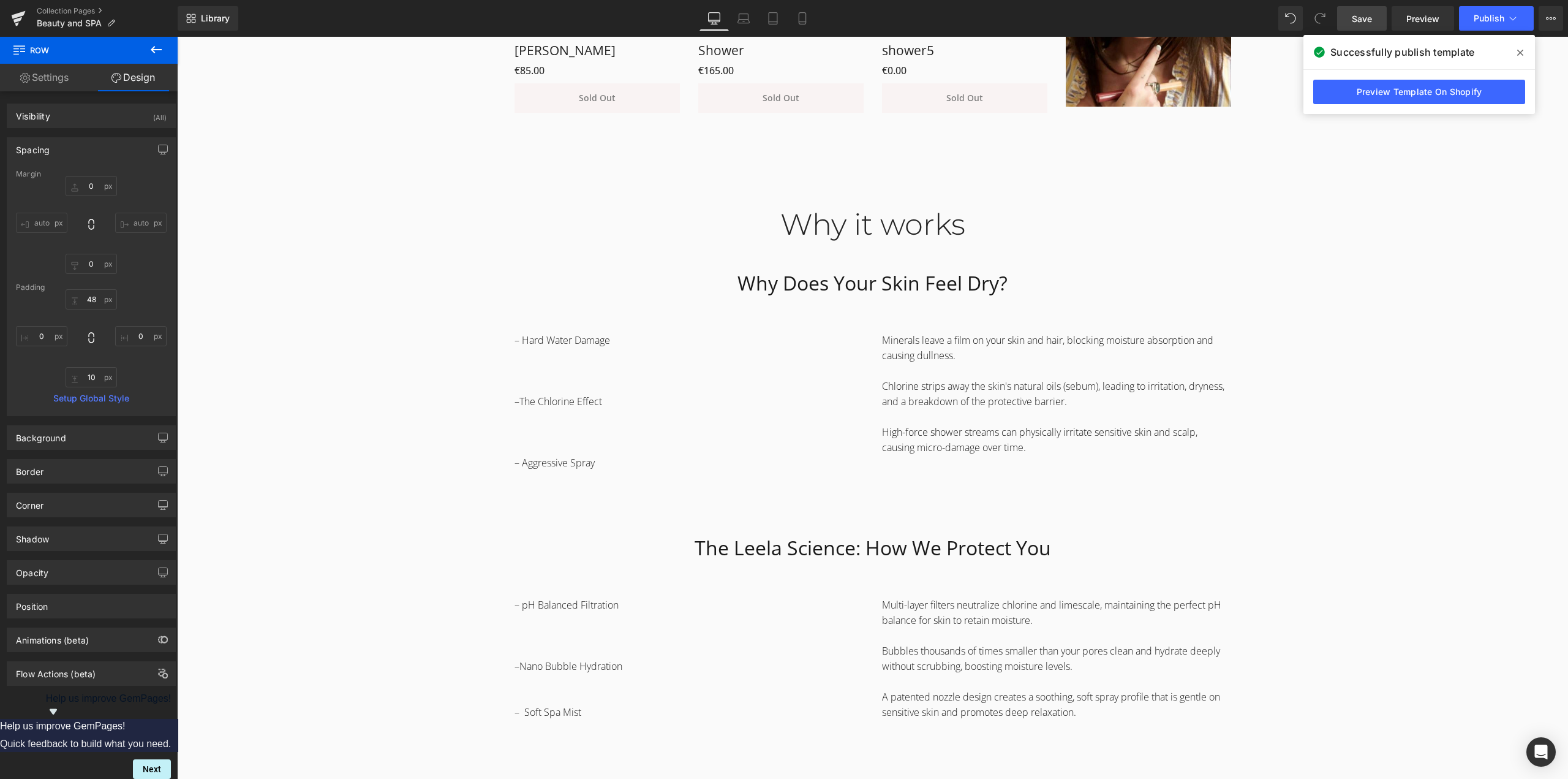
click at [1369, 359] on div "Why it works Heading Why Does Your Skin Feel Dry? Heading 42px Row 48px – Hard …" at bounding box center [872, 557] width 1391 height 759
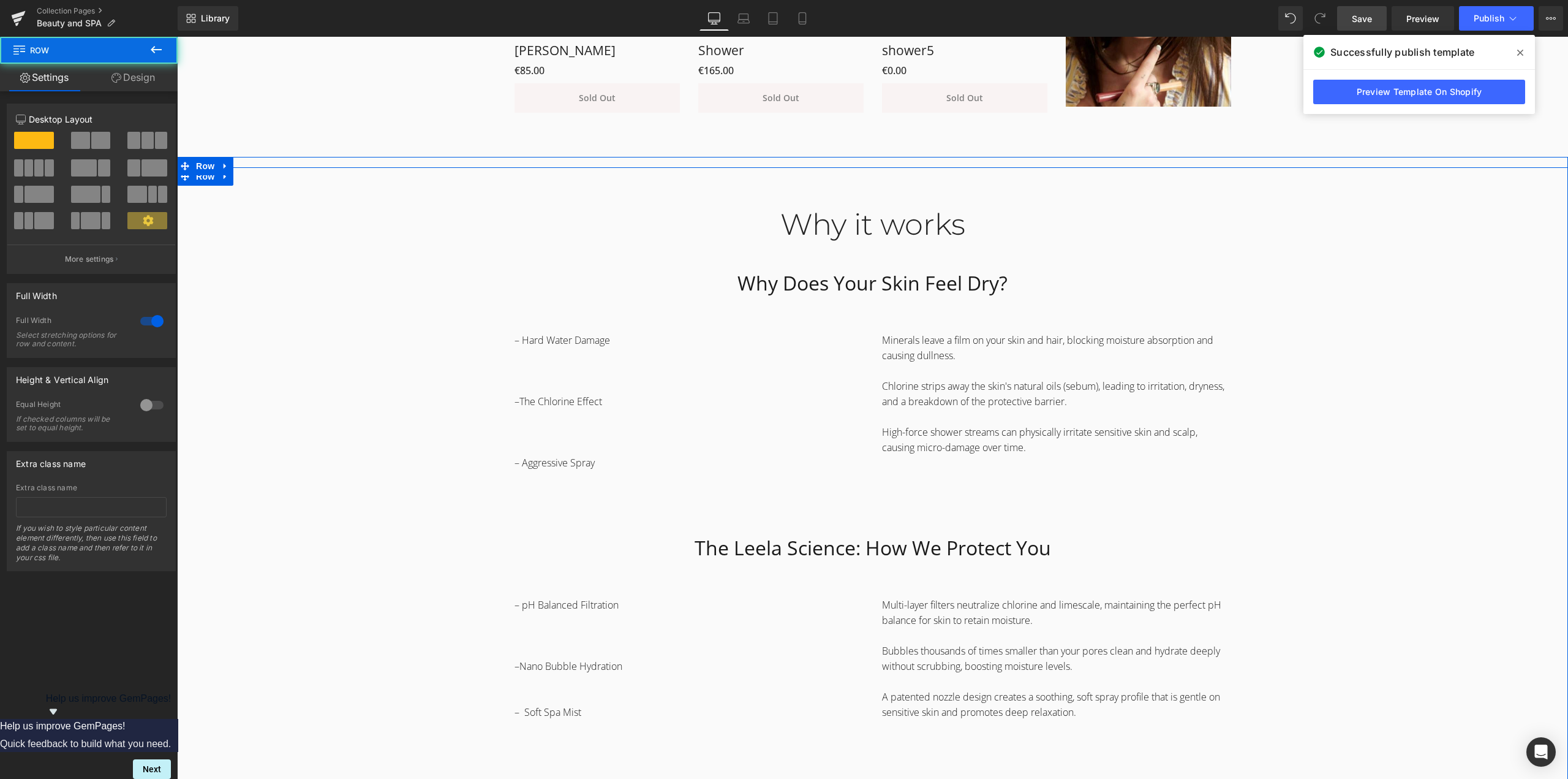
click at [1329, 484] on div "Why it works Heading Why Does Your Skin Feel Dry? Heading 42px Row 48px – Hard …" at bounding box center [872, 557] width 1391 height 759
